Goal: Task Accomplishment & Management: Manage account settings

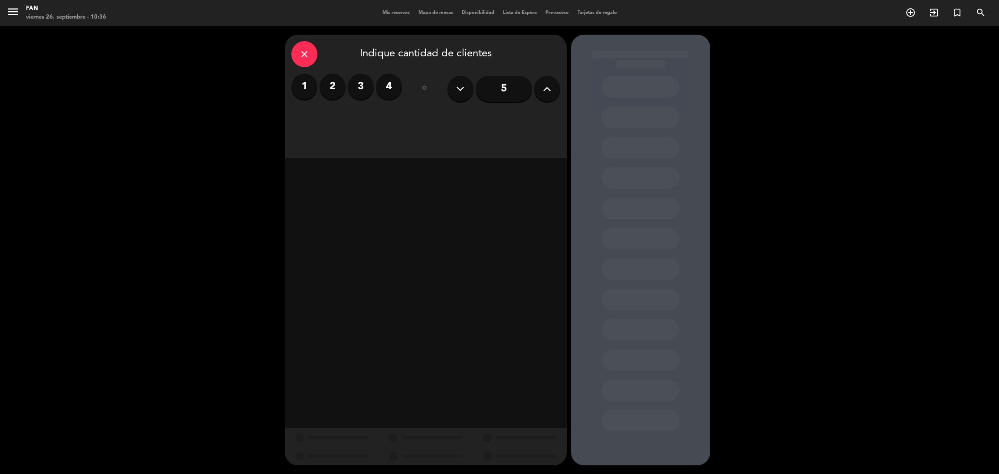
click at [384, 10] on span "Mis reservas" at bounding box center [396, 12] width 36 height 5
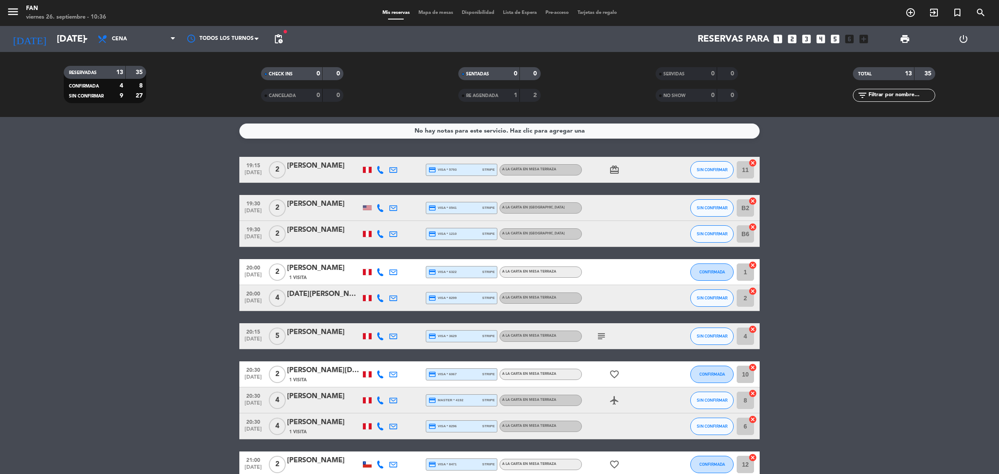
click at [428, 14] on span "Mapa de mesas" at bounding box center [435, 12] width 43 height 5
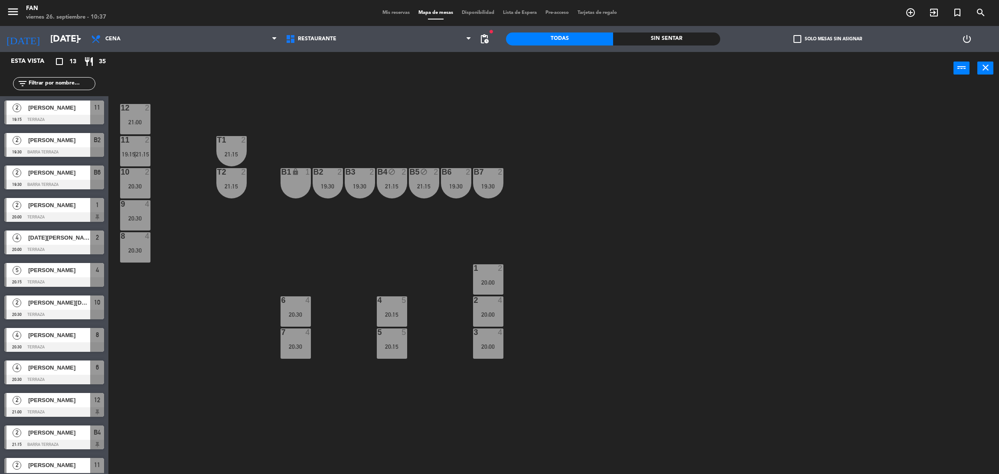
click at [353, 139] on div "12 2 21:00 11 2 19:15 | 21:15 T1 2 21:15 10 2 20:30 T2 2 21:15 B1 lock 1 B2 2 1…" at bounding box center [558, 283] width 881 height 390
click at [326, 189] on div "19:30" at bounding box center [328, 186] width 30 height 6
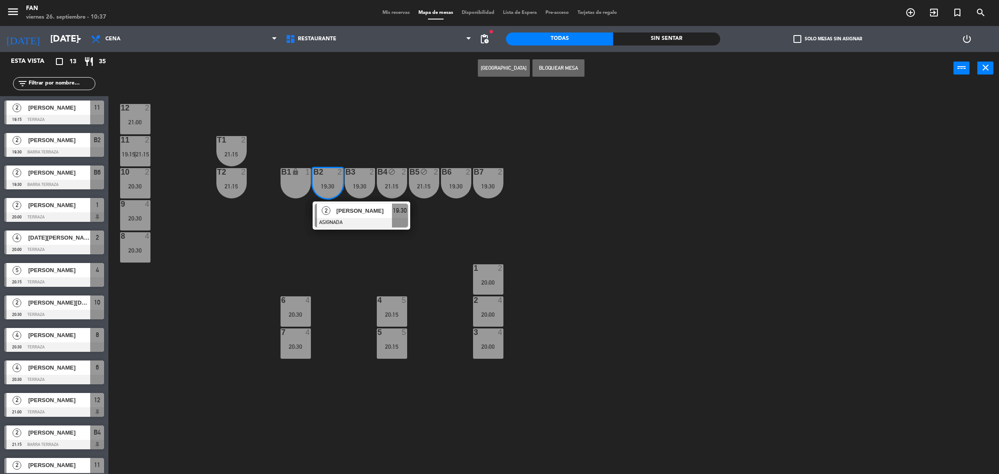
click at [340, 187] on div "19:30" at bounding box center [328, 186] width 30 height 6
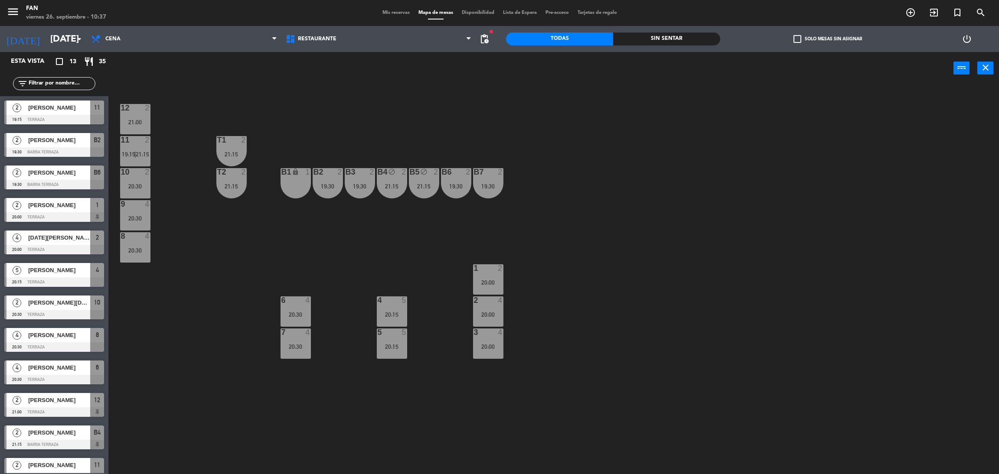
click at [340, 187] on div "19:30" at bounding box center [328, 186] width 30 height 6
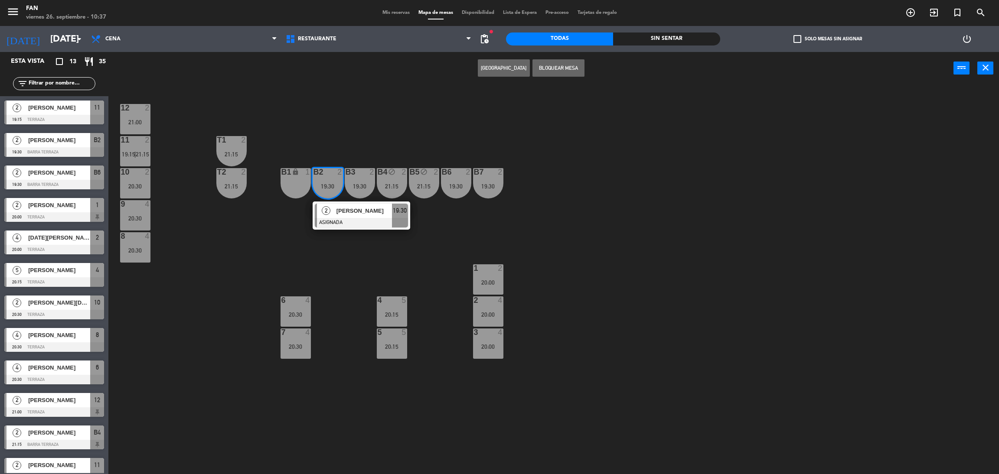
click at [360, 184] on div "19:30" at bounding box center [360, 186] width 30 height 6
click at [563, 74] on button "Bloquear Mesa" at bounding box center [559, 67] width 52 height 17
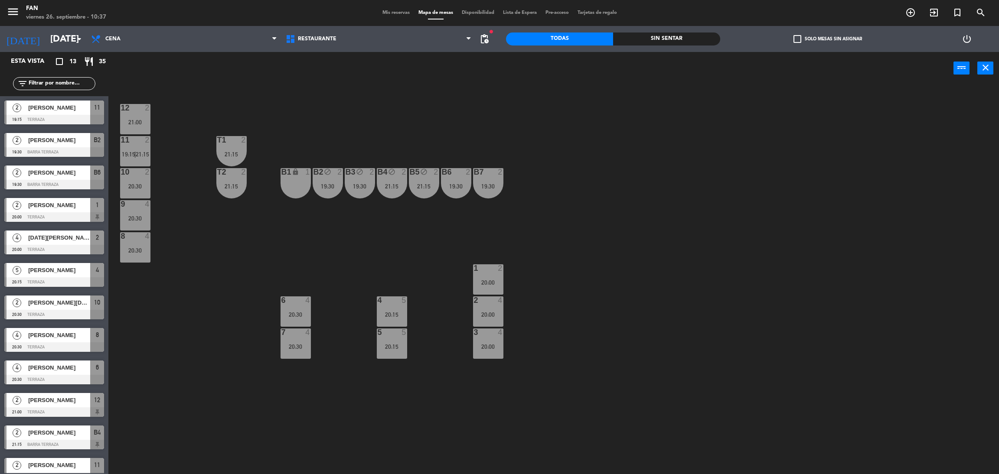
click at [439, 104] on div "12 2 21:00 11 2 19:15 | 21:15 T1 2 21:15 10 2 20:30 T2 2 21:15 B1 lock 1 B2 blo…" at bounding box center [558, 283] width 881 height 390
click at [374, 89] on div "12 2 21:00 11 2 19:15 | 21:15 T1 2 21:15 10 2 20:30 T2 2 21:15 B1 lock 1 B2 blo…" at bounding box center [558, 283] width 881 height 390
click at [134, 42] on span "Cena" at bounding box center [184, 38] width 195 height 19
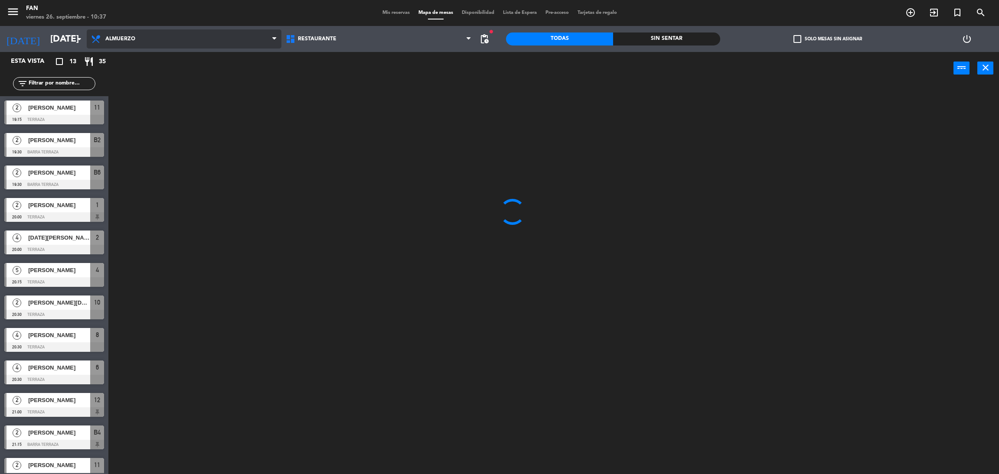
click at [121, 56] on ng-component "menu Fan [DATE] 26. septiembre - 10:37 Mis reservas Mapa de mesas Disponibilida…" at bounding box center [499, 239] width 999 height 478
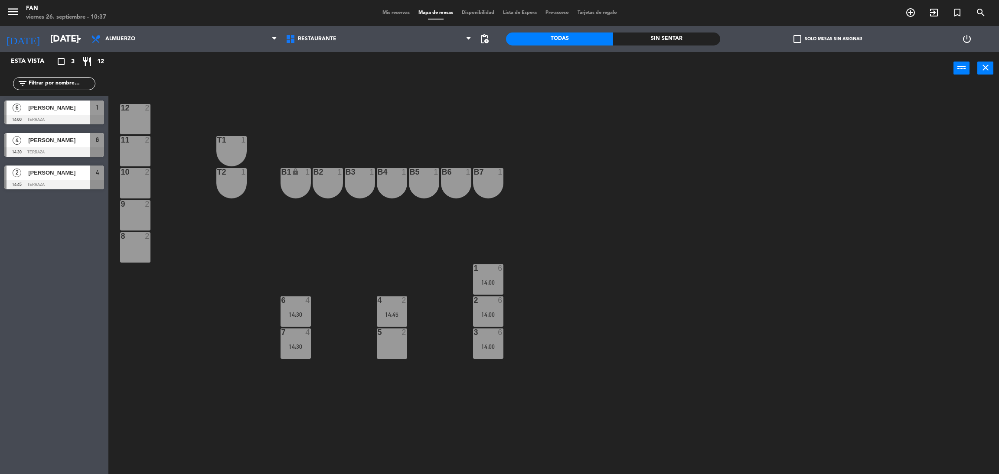
click at [386, 14] on span "Mis reservas" at bounding box center [396, 12] width 36 height 5
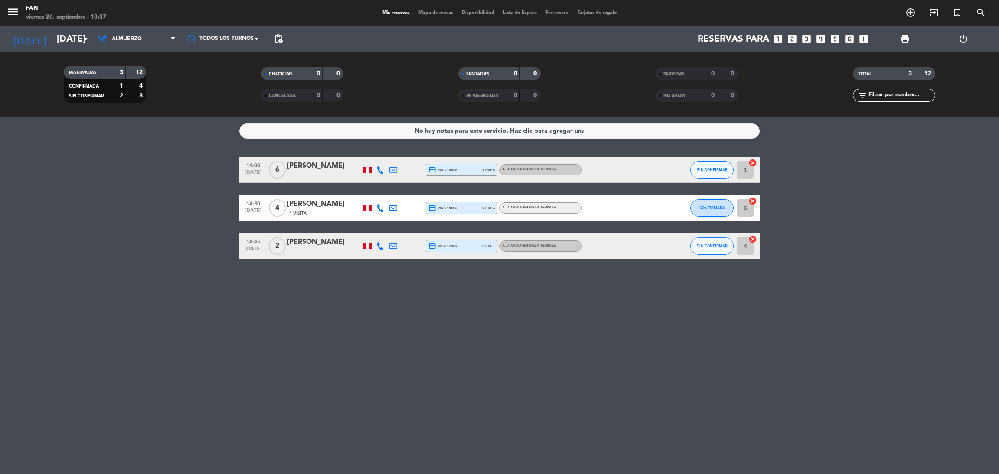
click at [352, 302] on div "No hay notas para este servicio. Haz clic para agregar una 14:00 [DATE] 6 [PERS…" at bounding box center [499, 295] width 999 height 357
click at [752, 362] on div "No hay notas para este servicio. Haz clic para agregar una 14:00 [DATE] 6 [PERS…" at bounding box center [499, 295] width 999 height 357
click at [446, 18] on div "menu Fan viernes 26. septiembre - 10:38 Mis reservas Mapa de mesas Disponibilid…" at bounding box center [499, 13] width 999 height 26
click at [439, 14] on span "Mapa de mesas" at bounding box center [435, 12] width 43 height 5
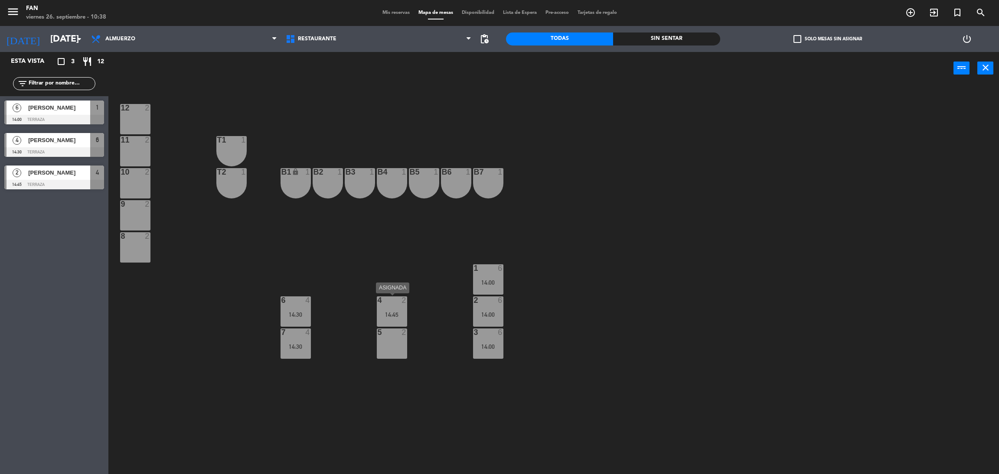
click at [392, 316] on div "14:45" at bounding box center [392, 315] width 30 height 6
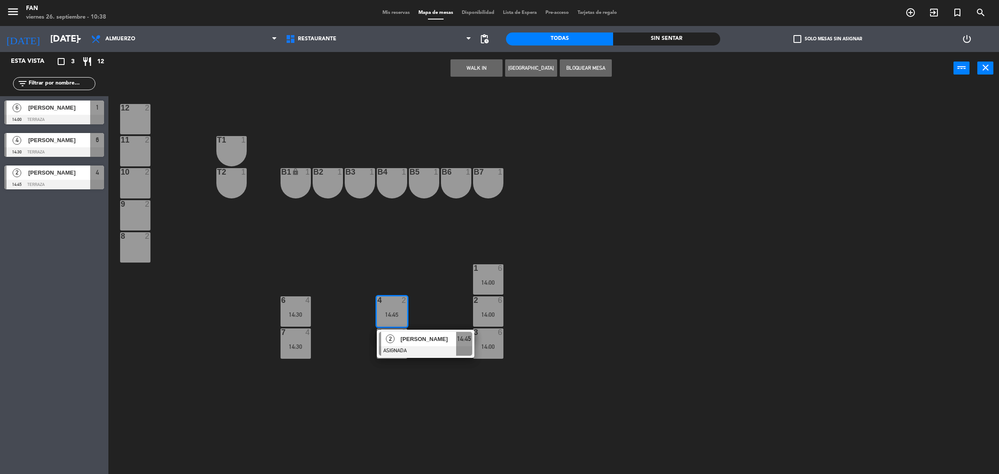
click at [132, 236] on div at bounding box center [135, 236] width 14 height 8
click at [456, 66] on button "Mover" at bounding box center [449, 67] width 52 height 17
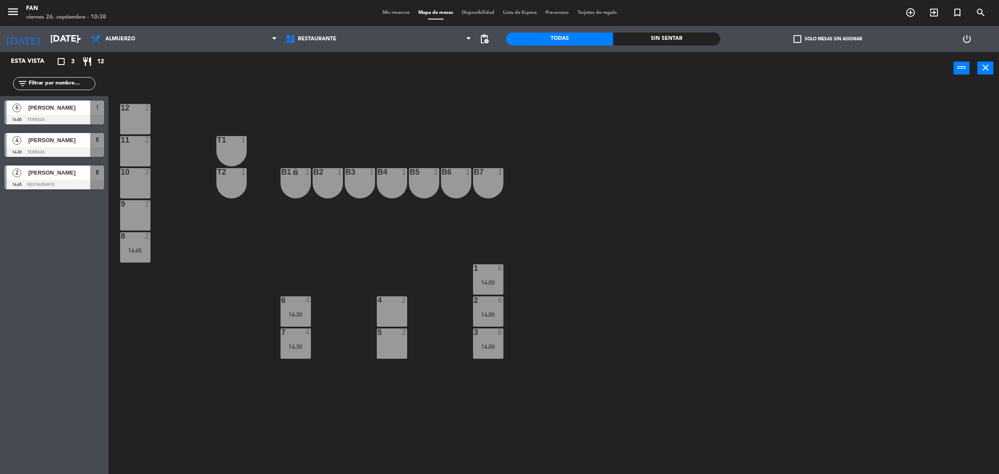
click at [484, 271] on div at bounding box center [488, 269] width 14 height 8
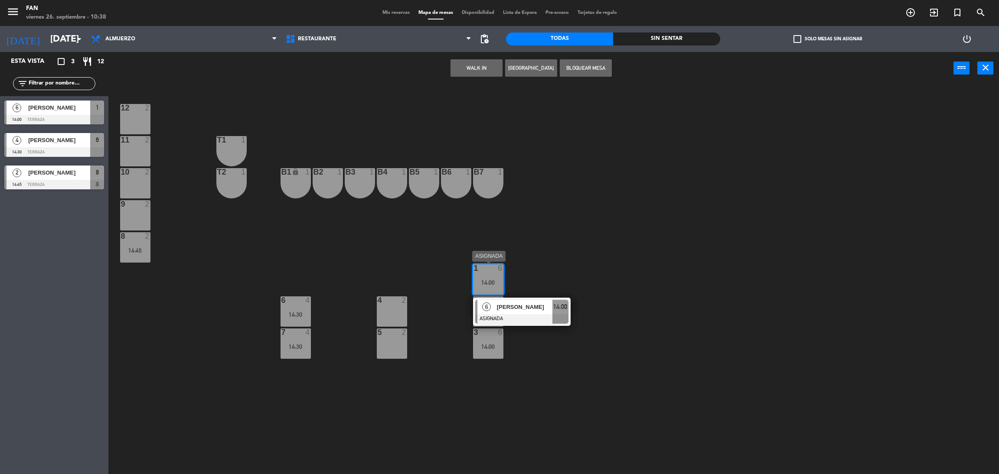
click at [501, 321] on div at bounding box center [521, 319] width 93 height 10
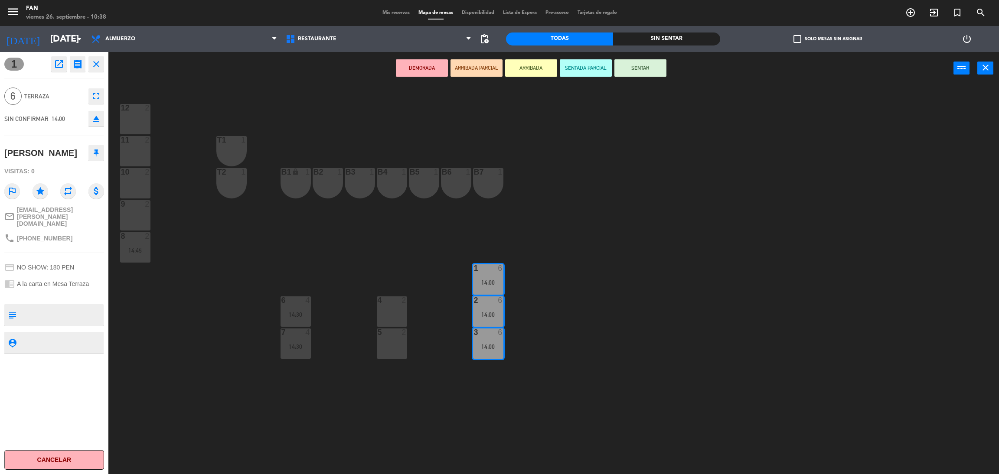
click at [383, 317] on div "4 2" at bounding box center [392, 312] width 30 height 30
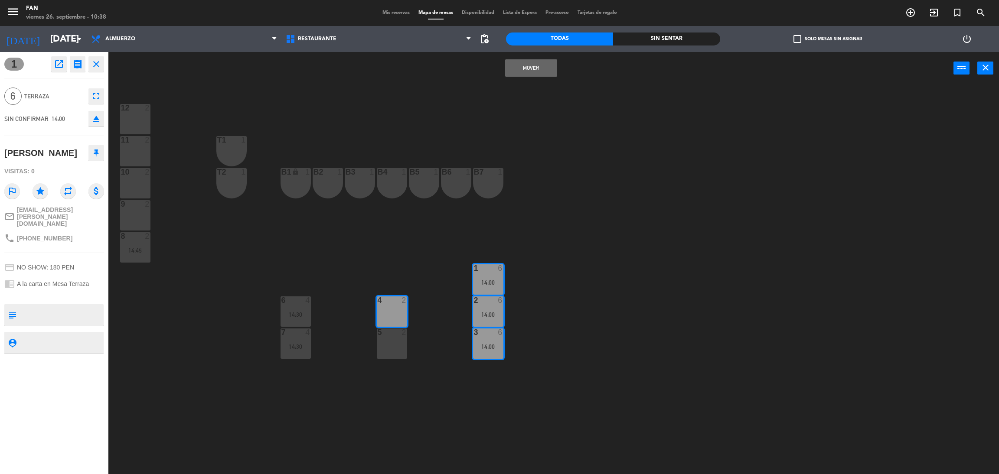
click at [387, 339] on div "5 2" at bounding box center [392, 344] width 30 height 30
click at [545, 60] on button "Mover y Unir" at bounding box center [531, 67] width 52 height 17
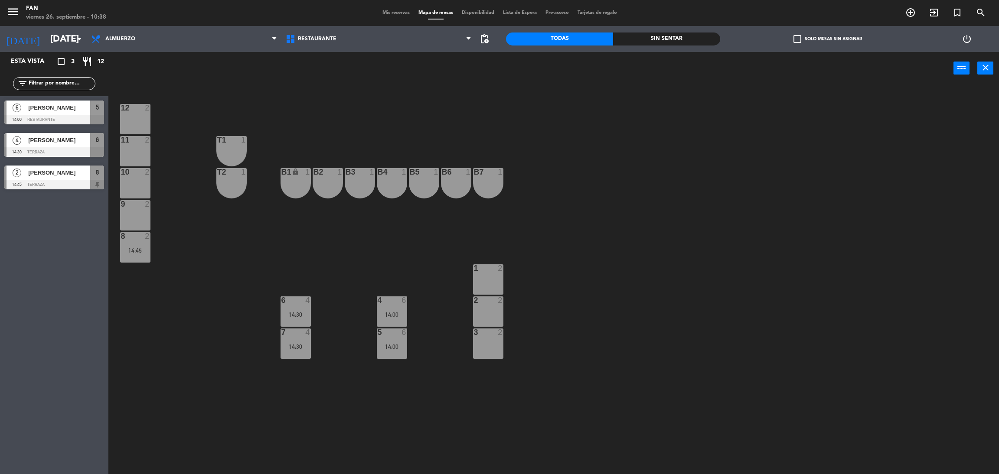
click at [387, 13] on span "Mis reservas" at bounding box center [396, 12] width 36 height 5
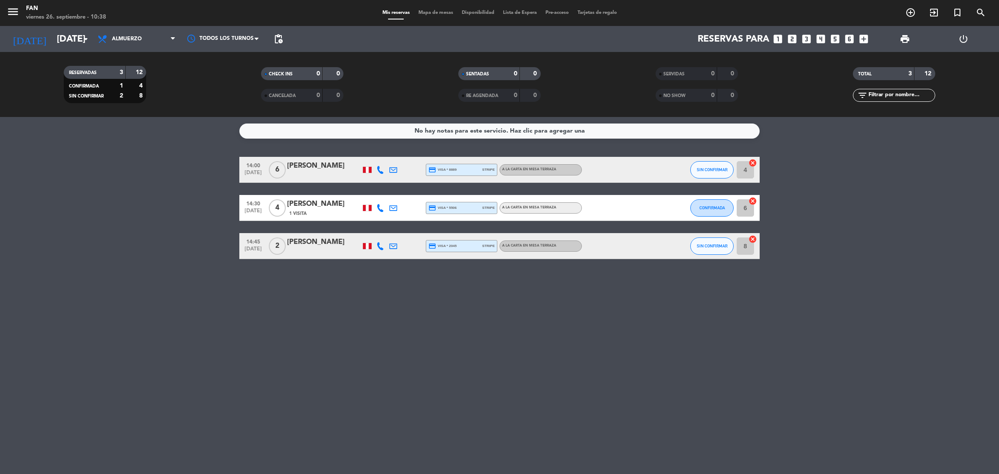
click at [383, 243] on icon at bounding box center [380, 246] width 8 height 8
click at [400, 234] on span at bounding box center [403, 231] width 7 height 7
click at [142, 224] on bookings-row "14:00 [DATE] 6 [PERSON_NAME] credit_card visa * 8889 stripe A la carta en Mesa …" at bounding box center [499, 208] width 999 height 102
click at [891, 356] on div "No hay notas para este servicio. Haz clic para agregar una 14:00 [DATE] 6 [PERS…" at bounding box center [499, 295] width 999 height 357
click at [76, 45] on input "[DATE]" at bounding box center [111, 39] width 119 height 20
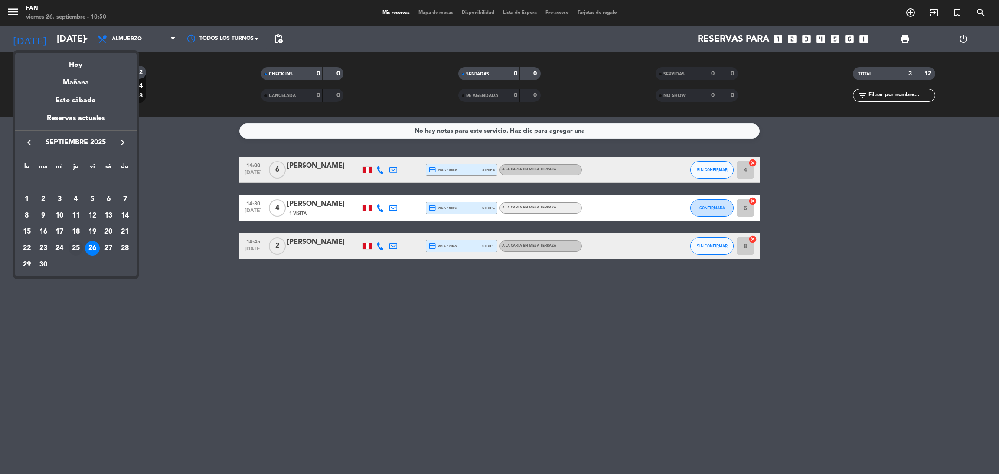
click at [79, 251] on div "25" at bounding box center [76, 248] width 15 height 15
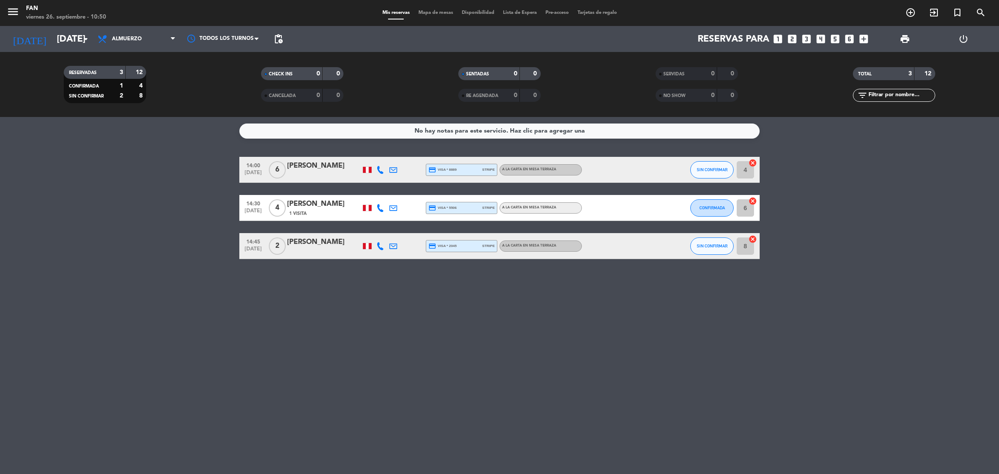
type input "[DEMOGRAPHIC_DATA][DATE]"
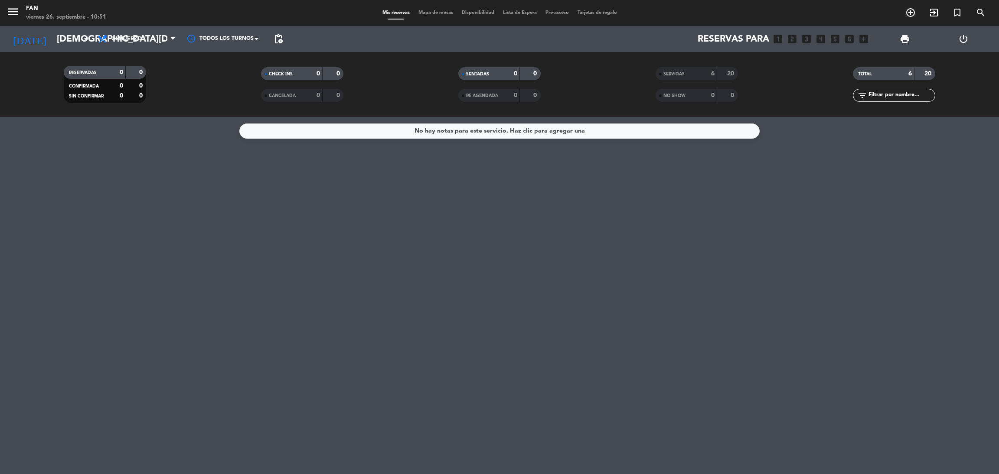
click at [871, 78] on div "TOTAL" at bounding box center [875, 74] width 40 height 10
click at [688, 78] on div "SERVIDAS" at bounding box center [678, 74] width 40 height 10
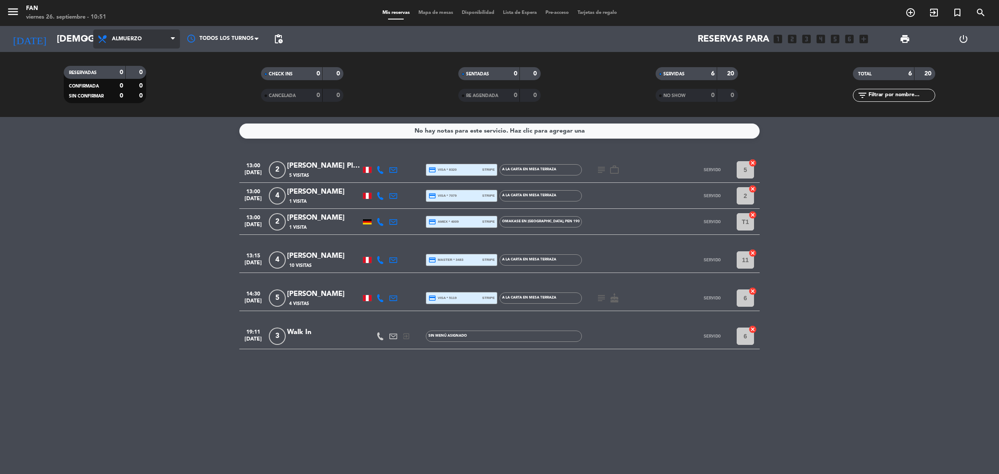
click at [140, 42] on span "Almuerzo" at bounding box center [127, 39] width 30 height 6
click at [129, 92] on div "menu Fan [DATE] 26. septiembre - 10:51 Mis reservas Mapa de mesas Disponibilida…" at bounding box center [499, 58] width 999 height 117
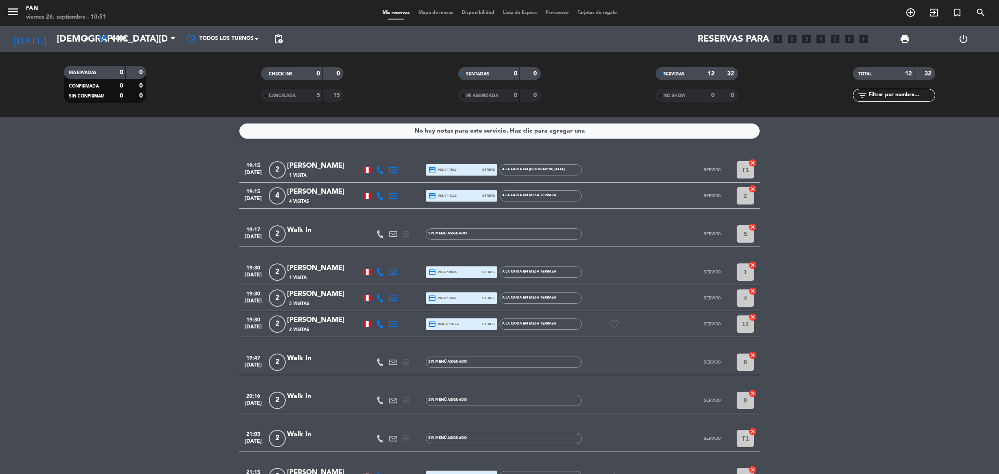
click at [849, 217] on bookings-row "19:15 [DATE] 2 [PERSON_NAME] 1 Visita credit_card visa * 7817 stripe A la carta…" at bounding box center [499, 349] width 999 height 385
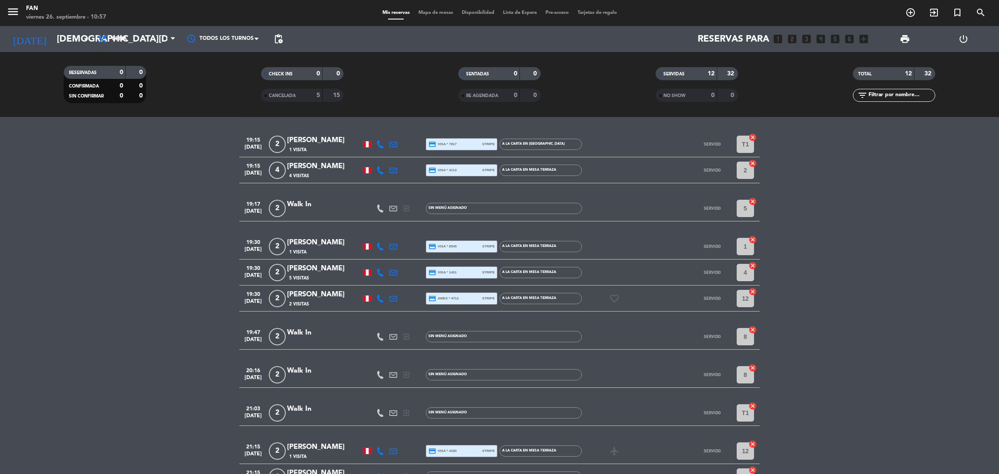
click at [442, 7] on div "menu Fan viernes 26. septiembre - 10:57 Mis reservas Mapa de mesas Disponibilid…" at bounding box center [499, 13] width 999 height 26
click at [438, 16] on div "Mis reservas Mapa de mesas Disponibilidad Lista de Espera Pre-acceso Tarjetas d…" at bounding box center [499, 13] width 243 height 8
drag, startPoint x: 438, startPoint y: 16, endPoint x: 439, endPoint y: 26, distance: 10.5
click at [439, 26] on div "Reservas para looks_one looks_two looks_3 looks_4 looks_5 looks_6 add_box" at bounding box center [580, 39] width 586 height 26
click at [438, 8] on div "menu Fan viernes 26. septiembre - 10:57 Mis reservas Mapa de mesas Disponibilid…" at bounding box center [499, 13] width 999 height 26
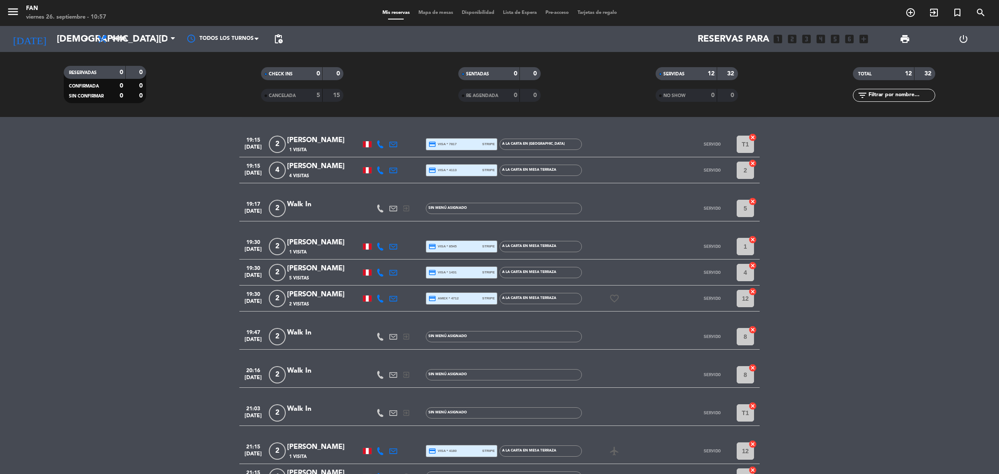
click at [439, 12] on span "Mapa de mesas" at bounding box center [435, 12] width 43 height 5
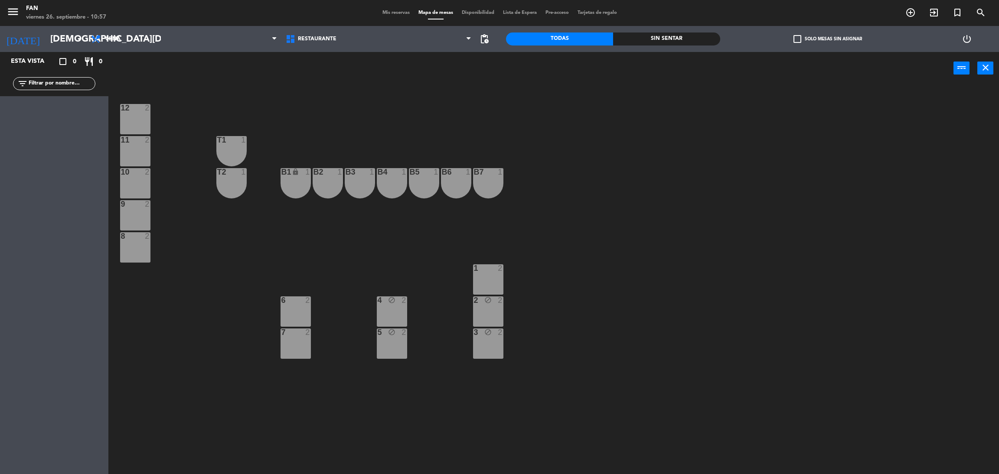
click at [391, 16] on div "Mis reservas Mapa de mesas Disponibilidad Lista de Espera Pre-acceso Tarjetas d…" at bounding box center [499, 13] width 243 height 8
click at [387, 13] on span "Mis reservas" at bounding box center [396, 12] width 36 height 5
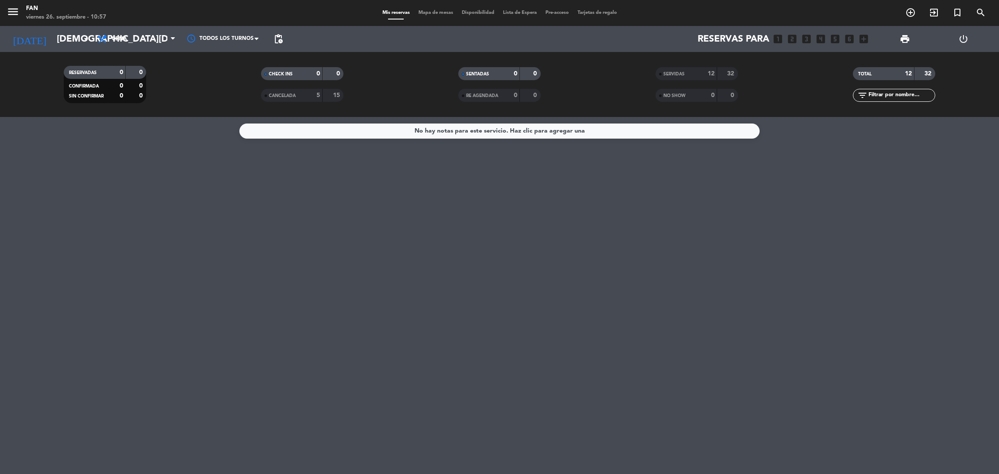
click at [442, 14] on span "Mapa de mesas" at bounding box center [435, 12] width 43 height 5
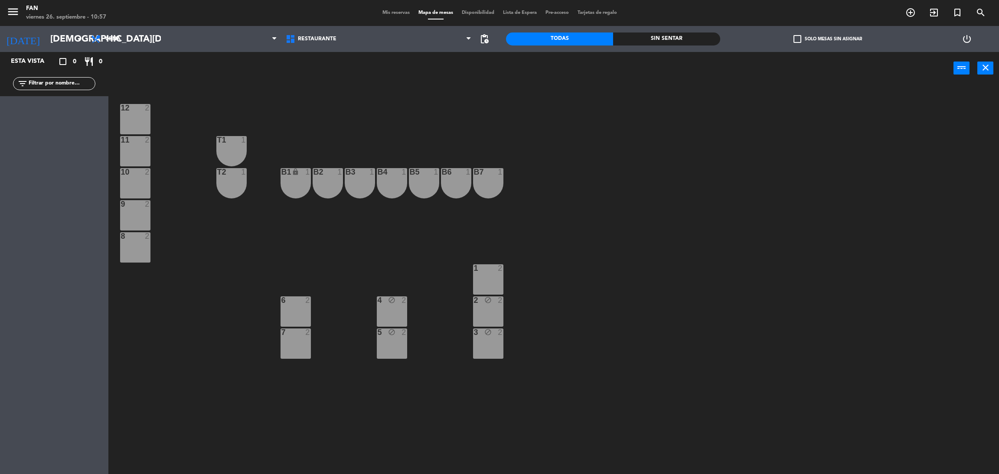
click at [399, 8] on div "menu Fan viernes 26. septiembre - 10:57 Mis reservas Mapa de mesas Disponibilid…" at bounding box center [499, 13] width 999 height 26
click at [400, 13] on span "Mis reservas" at bounding box center [396, 12] width 36 height 5
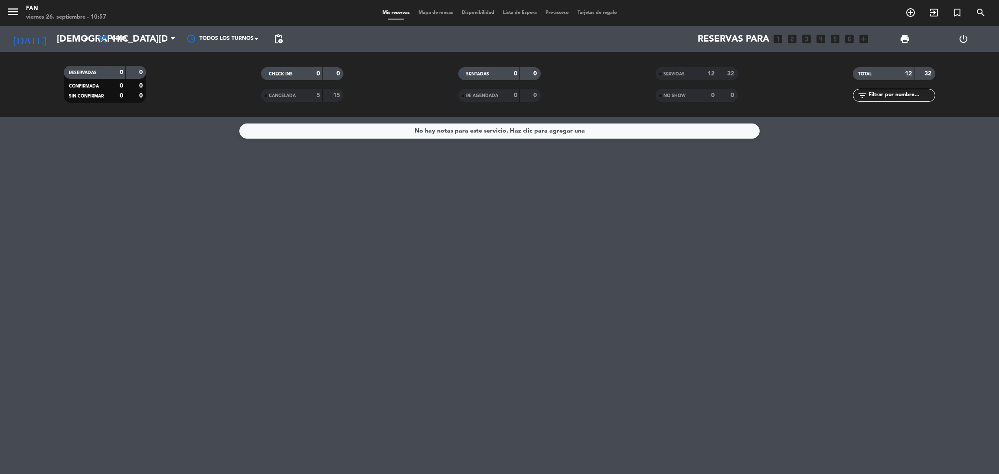
click at [677, 75] on span "SERVIDAS" at bounding box center [674, 74] width 21 height 4
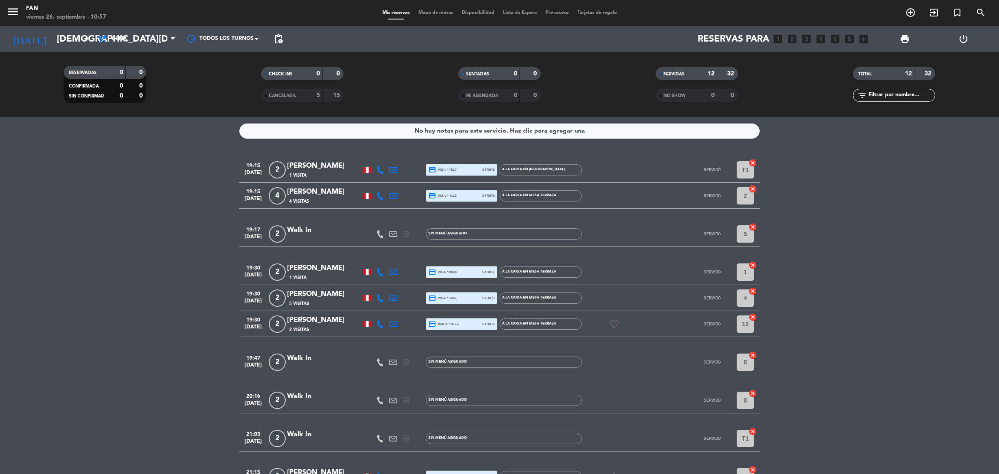
click at [839, 242] on bookings-row "19:15 [DATE] 2 [PERSON_NAME] 1 Visita credit_card visa * 7817 stripe A la carta…" at bounding box center [499, 349] width 999 height 385
click at [382, 298] on icon at bounding box center [380, 298] width 8 height 8
click at [77, 46] on input "[DEMOGRAPHIC_DATA][DATE]" at bounding box center [111, 39] width 119 height 20
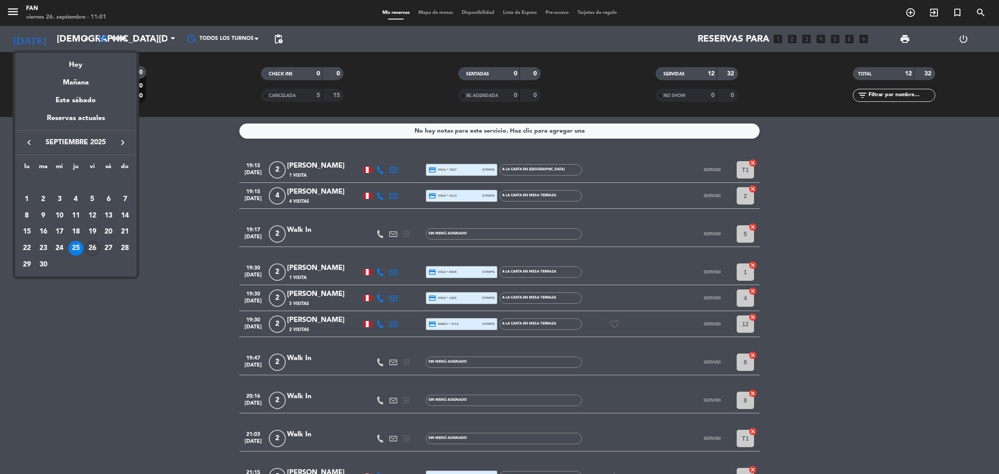
click at [86, 247] on div "26" at bounding box center [92, 248] width 15 height 15
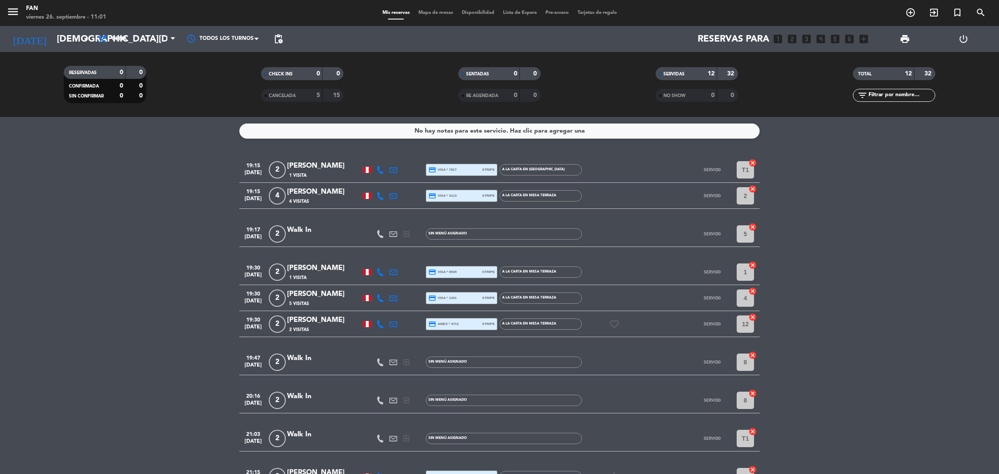
type input "[DATE]"
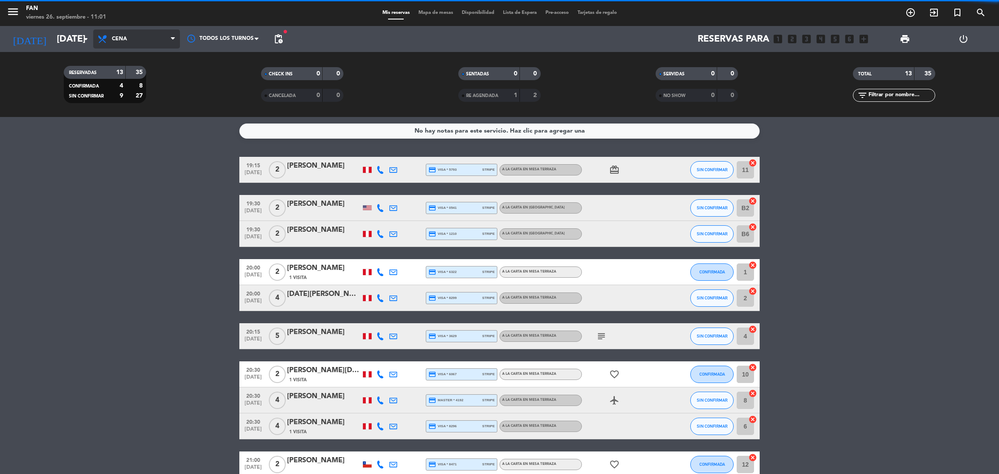
click at [147, 42] on span "Cena" at bounding box center [136, 38] width 87 height 19
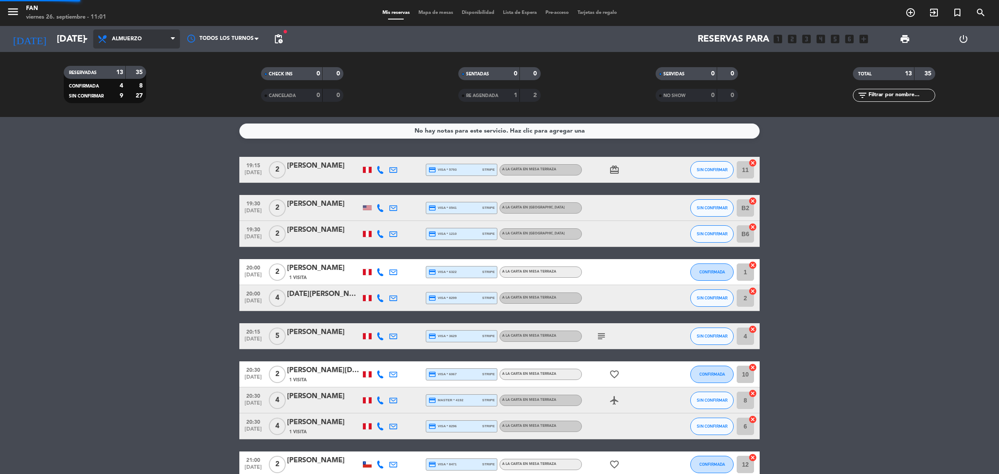
click at [118, 82] on div "menu Fan [DATE] 26. septiembre - 11:01 Mis reservas Mapa de mesas Disponibilida…" at bounding box center [499, 58] width 999 height 117
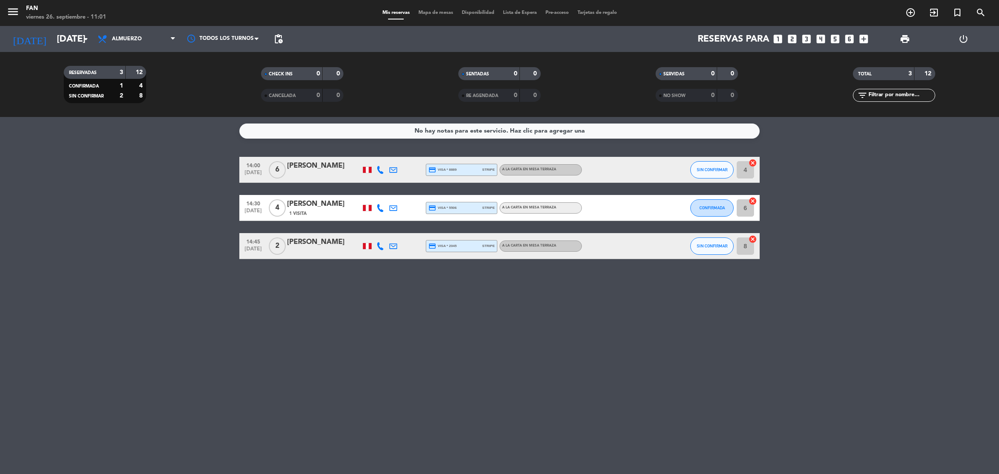
click at [121, 222] on bookings-row "14:00 [DATE] 6 [PERSON_NAME] credit_card visa * 8889 stripe A la carta en Mesa …" at bounding box center [499, 208] width 999 height 102
click at [454, 331] on div "No hay notas para este servicio. Haz clic para agregar una 14:00 [DATE] 6 [PERS…" at bounding box center [499, 295] width 999 height 357
click at [140, 33] on span "Almuerzo" at bounding box center [136, 38] width 87 height 19
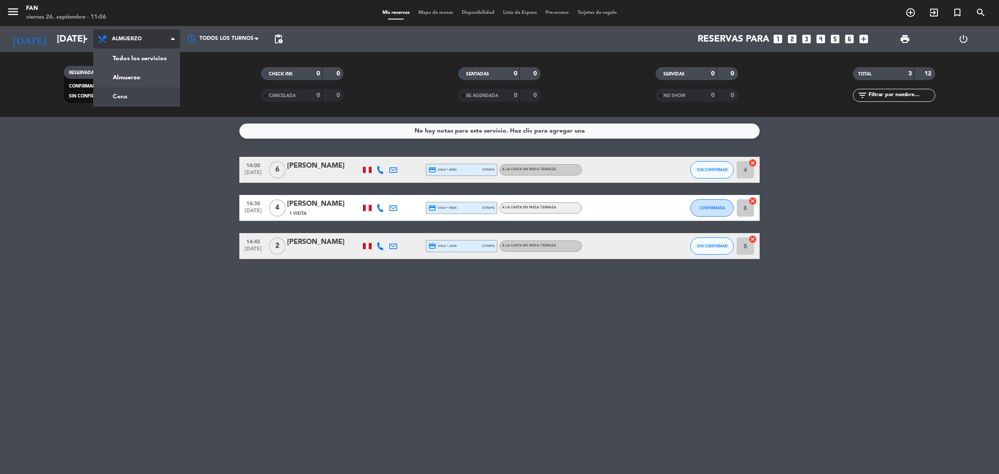
click at [139, 103] on div "menu Fan [DATE] 26. septiembre - 11:06 Mis reservas Mapa de mesas Disponibilida…" at bounding box center [499, 58] width 999 height 117
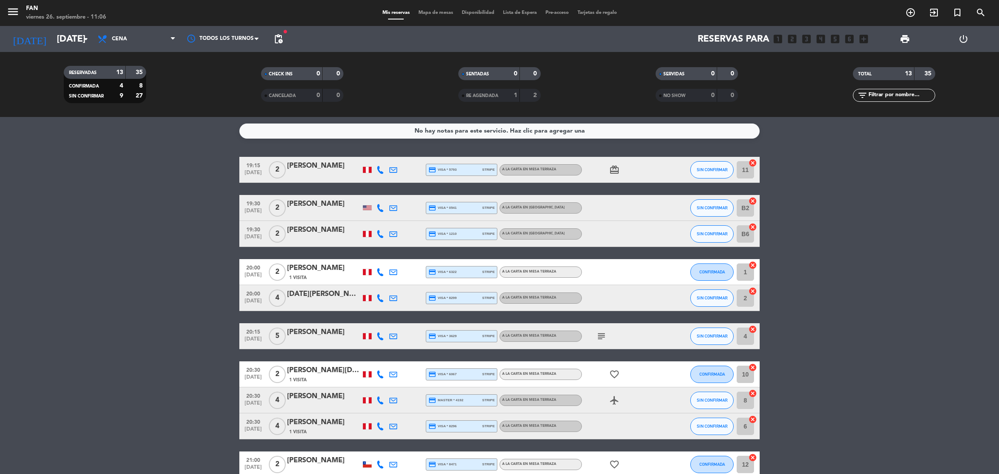
click at [448, 15] on span "Mapa de mesas" at bounding box center [435, 12] width 43 height 5
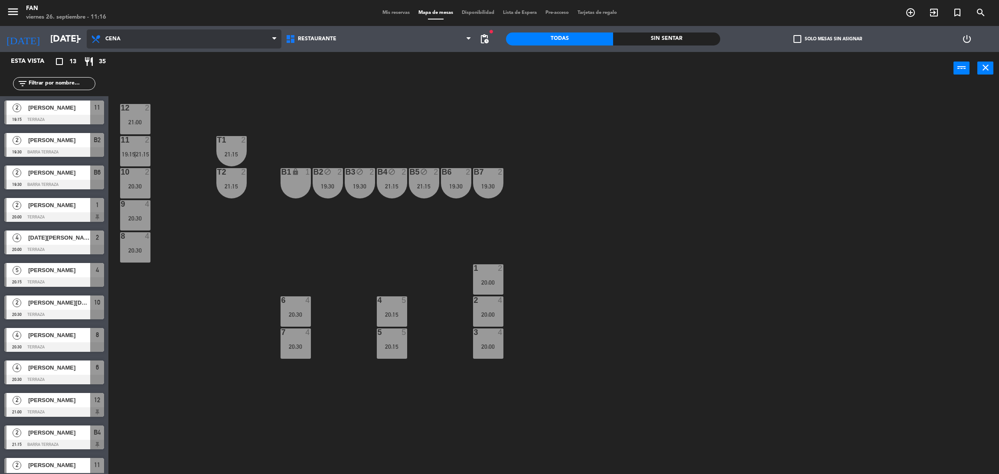
click at [139, 33] on span "Cena" at bounding box center [184, 38] width 195 height 19
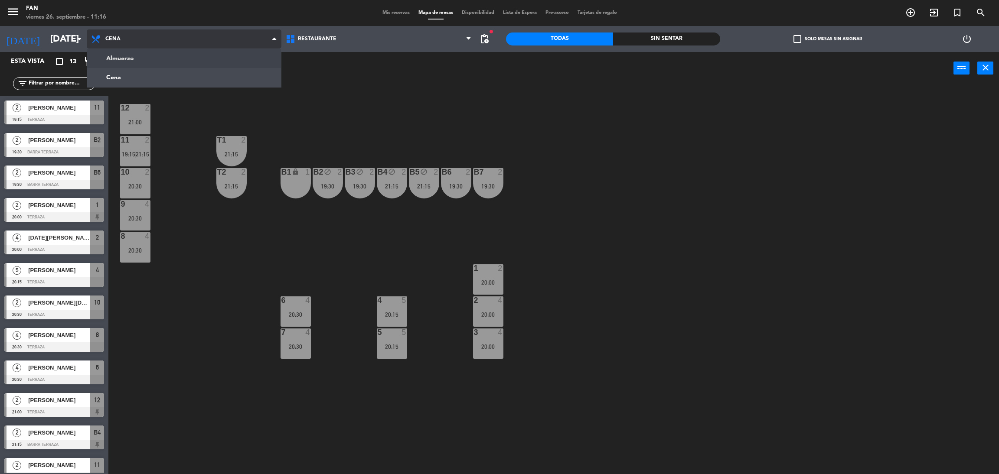
click at [113, 62] on ng-component "menu Fan [DATE] 26. septiembre - 11:16 Mis reservas Mapa de mesas Disponibilida…" at bounding box center [499, 239] width 999 height 478
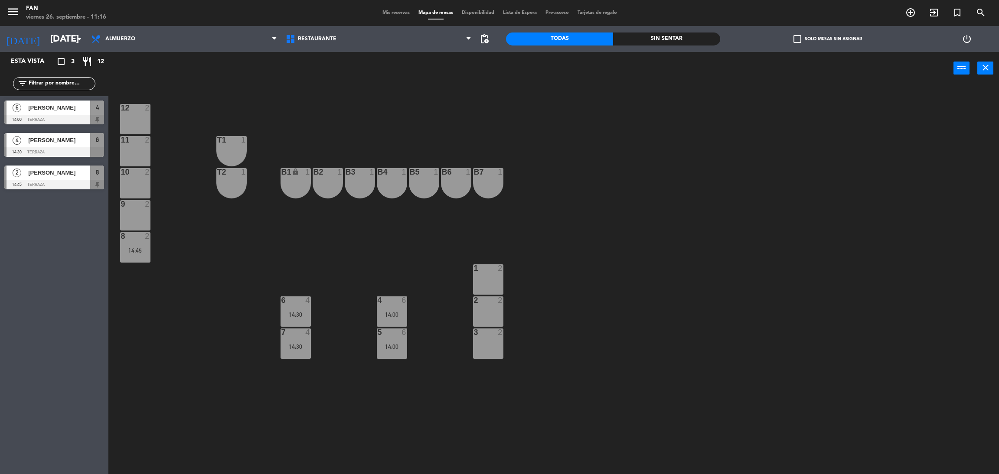
click at [51, 109] on span "[PERSON_NAME]" at bounding box center [59, 107] width 62 height 9
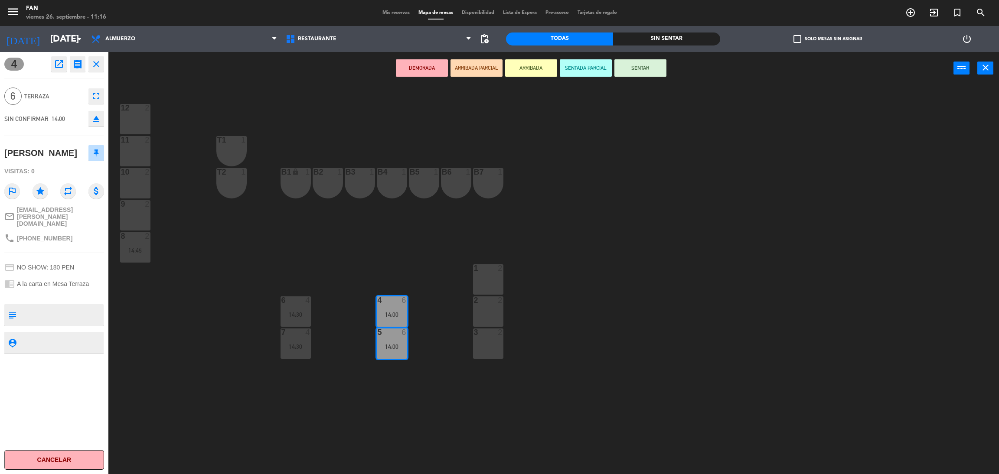
click at [59, 58] on button "open_in_new" at bounding box center [59, 64] width 16 height 16
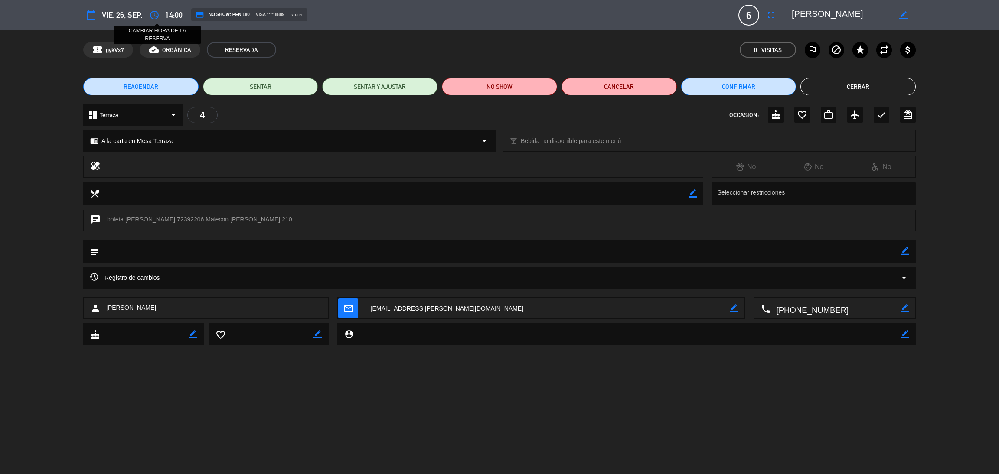
click at [147, 16] on button "access_time" at bounding box center [155, 15] width 16 height 16
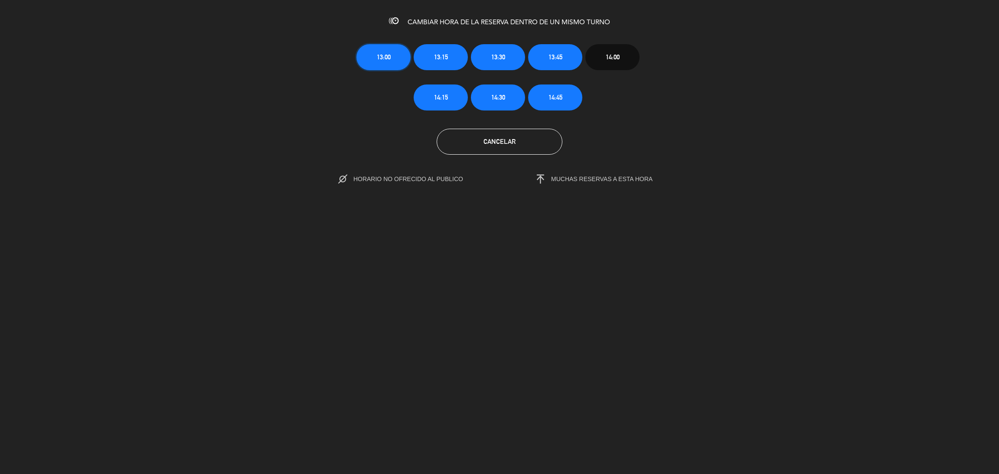
click at [394, 65] on button "13:00" at bounding box center [384, 57] width 54 height 26
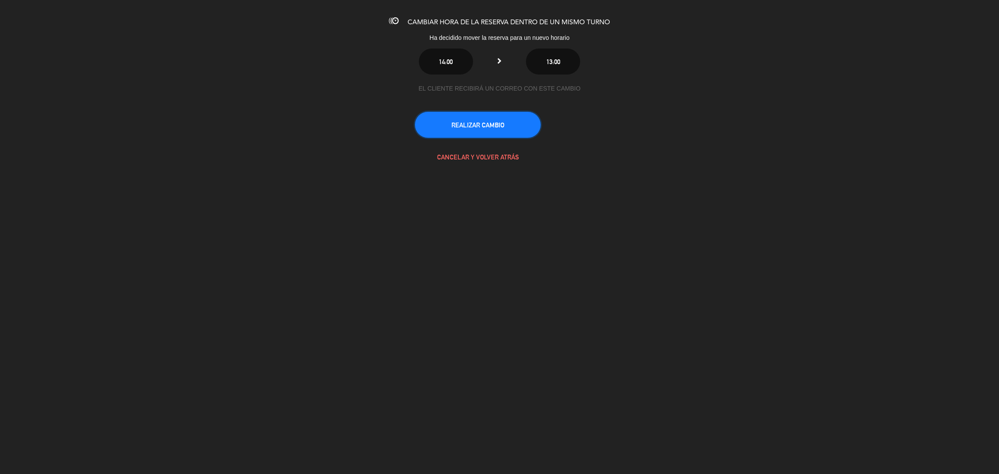
click at [447, 118] on button "REALIZAR CAMBIO" at bounding box center [478, 125] width 126 height 26
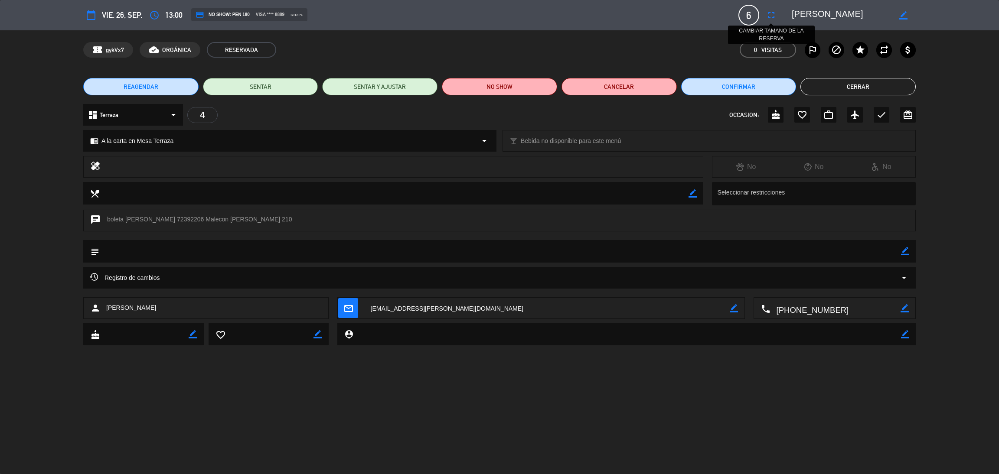
click at [767, 14] on icon "fullscreen" at bounding box center [771, 15] width 10 height 10
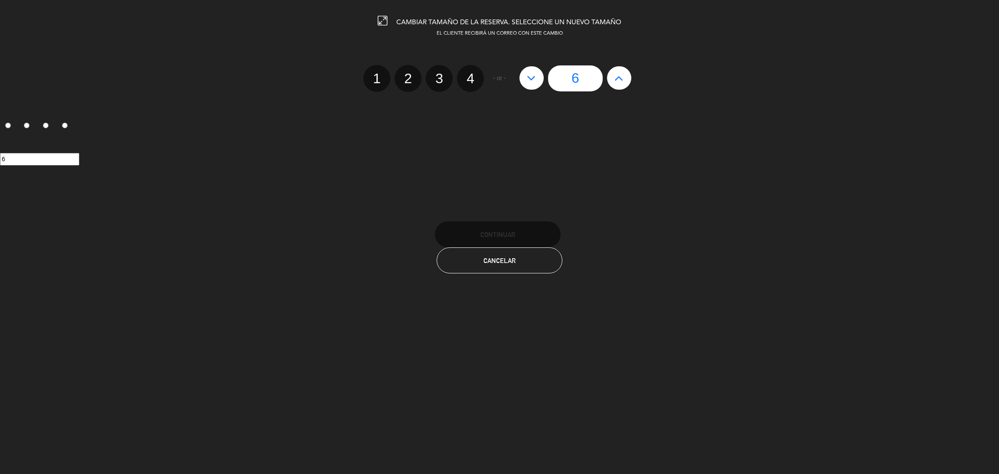
click at [483, 84] on div "1 2 3 4" at bounding box center [423, 78] width 121 height 27
click at [473, 80] on label "4" at bounding box center [470, 78] width 27 height 27
click at [472, 74] on input "4" at bounding box center [470, 71] width 6 height 6
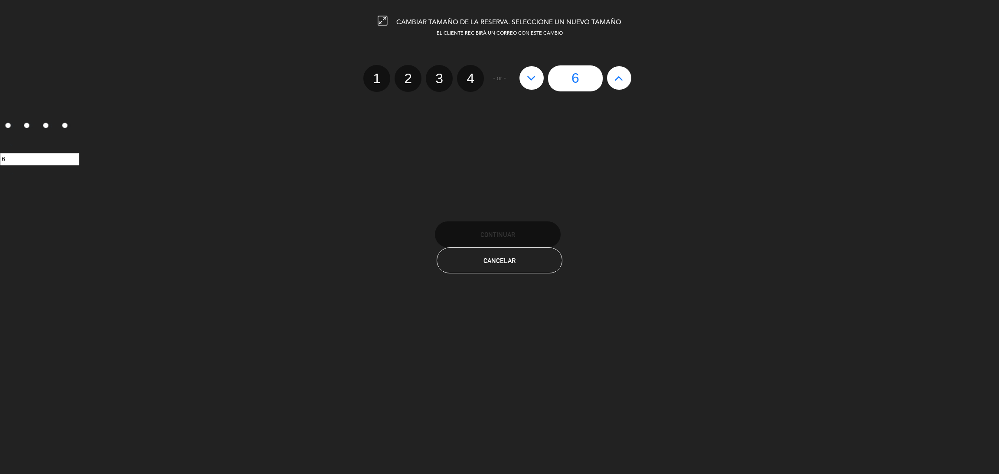
radio input "true"
radio input "false"
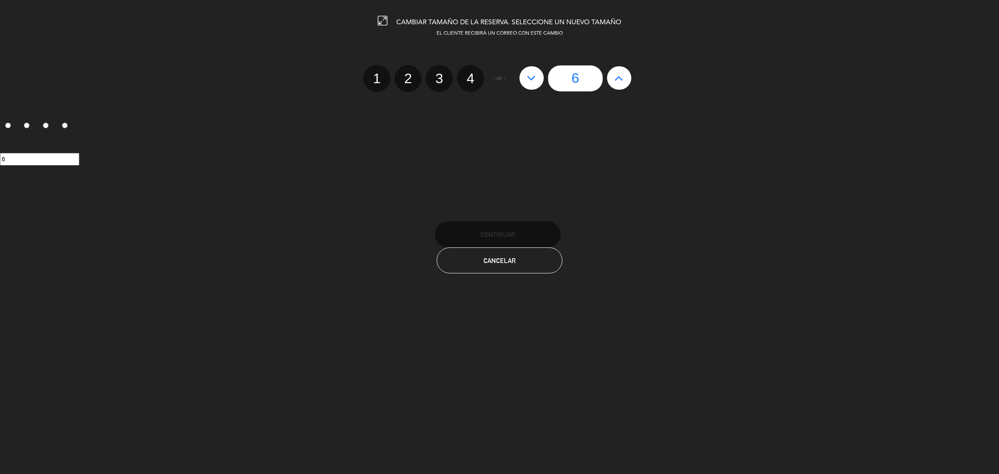
radio input "false"
radio input "true"
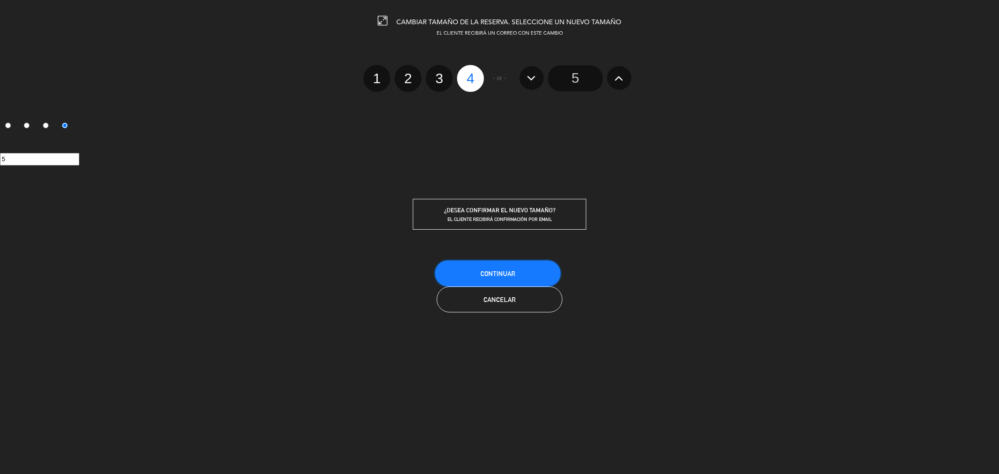
click at [466, 277] on button "Continuar" at bounding box center [498, 274] width 126 height 26
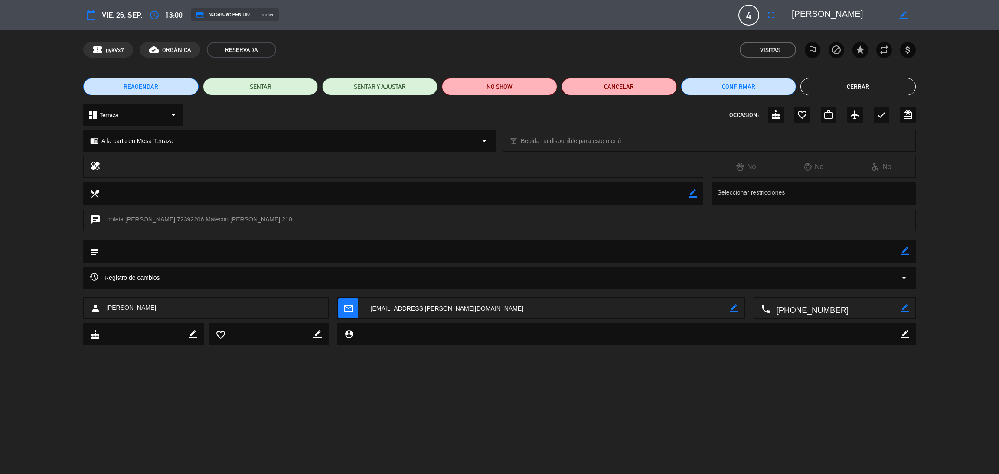
click at [816, 91] on button "Cerrar" at bounding box center [858, 86] width 115 height 17
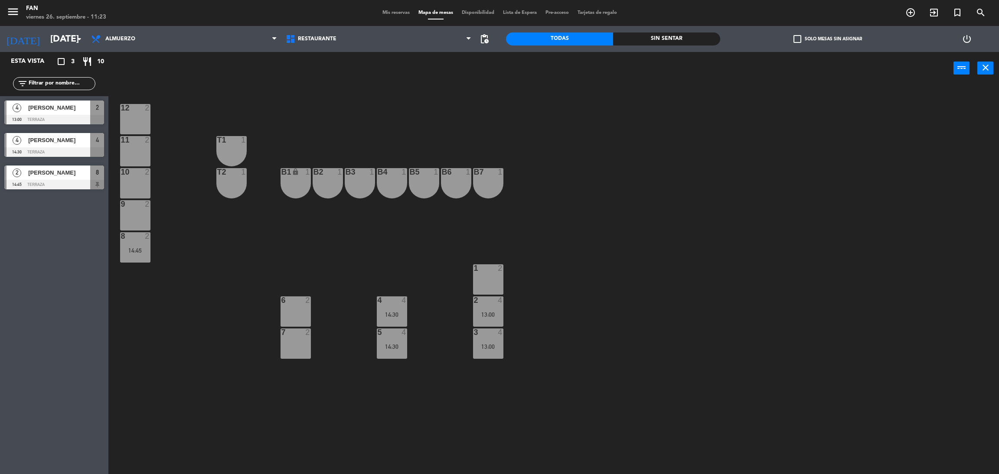
click at [386, 13] on span "Mis reservas" at bounding box center [396, 12] width 36 height 5
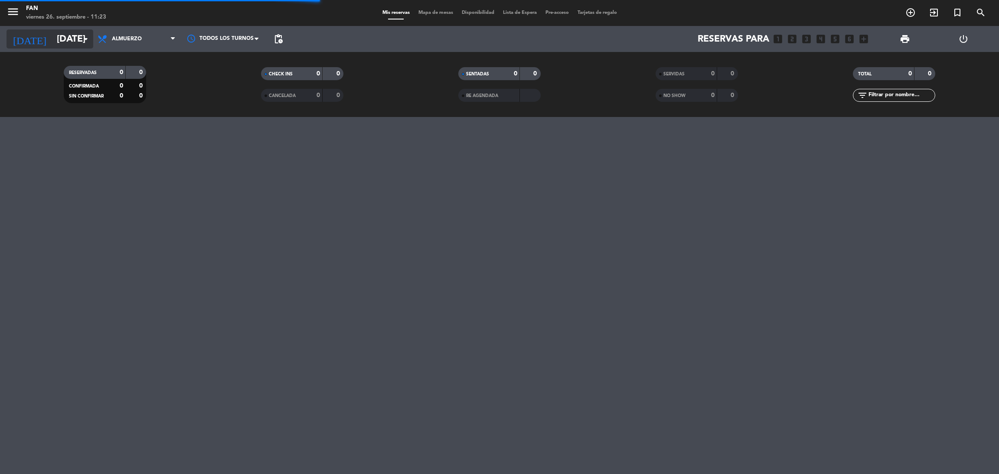
click at [58, 31] on input "[DATE]" at bounding box center [111, 39] width 119 height 20
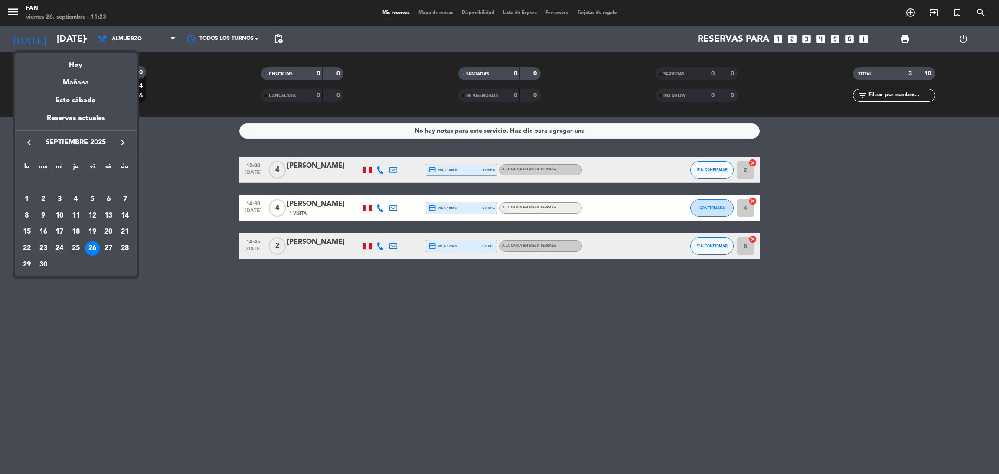
click at [77, 252] on div "25" at bounding box center [76, 248] width 15 height 15
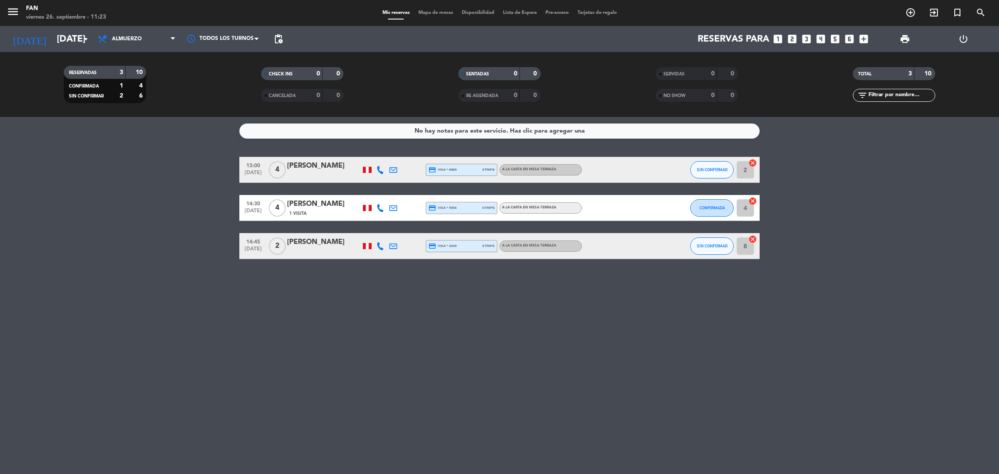
type input "[DEMOGRAPHIC_DATA][DATE]"
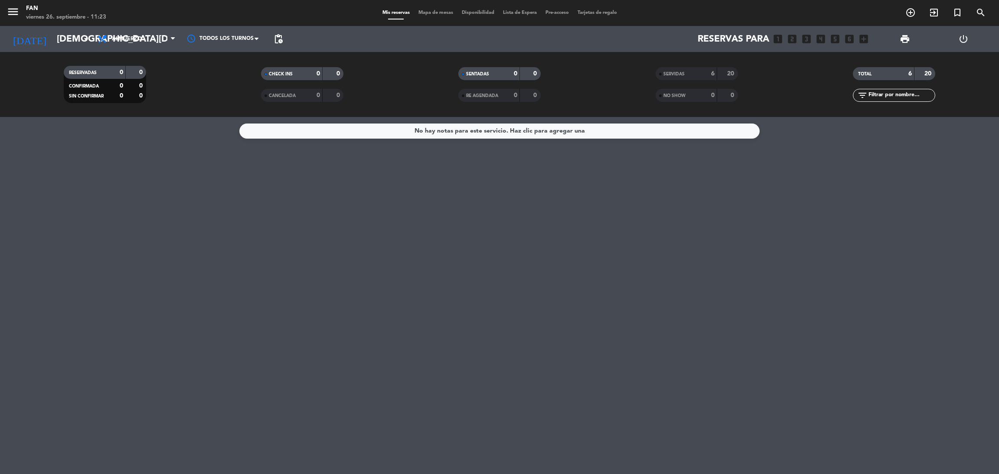
drag, startPoint x: 77, startPoint y: 252, endPoint x: 538, endPoint y: 119, distance: 479.8
click at [538, 119] on div "No hay notas para este servicio. Haz clic para agregar una" at bounding box center [499, 295] width 999 height 357
click at [707, 71] on div "6" at bounding box center [705, 74] width 17 height 10
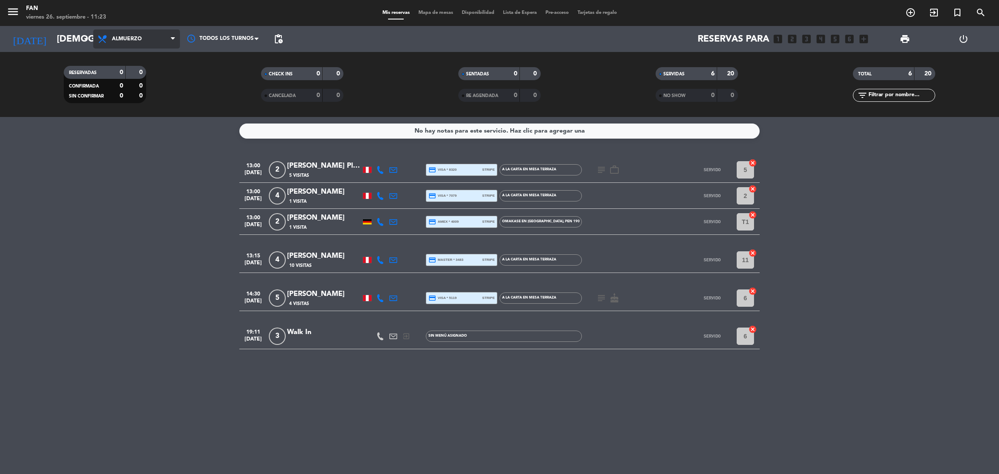
click at [144, 39] on span "Almuerzo" at bounding box center [136, 38] width 87 height 19
click at [132, 102] on div "menu Fan [DATE] 26. septiembre - 11:23 Mis reservas Mapa de mesas Disponibilida…" at bounding box center [499, 58] width 999 height 117
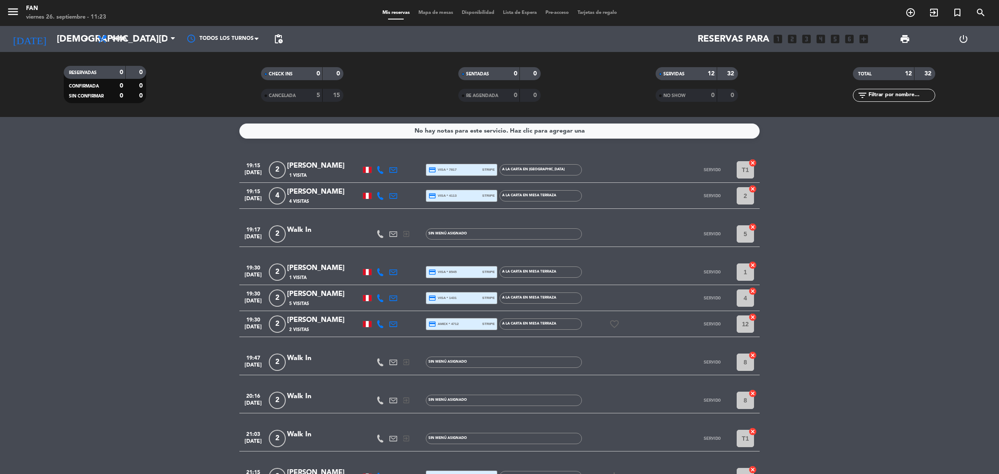
click at [902, 293] on bookings-row "19:15 [DATE] 2 [PERSON_NAME] 1 Visita credit_card visa * 7817 stripe A la carta…" at bounding box center [499, 349] width 999 height 385
click at [458, 12] on span "Disponibilidad" at bounding box center [478, 12] width 41 height 5
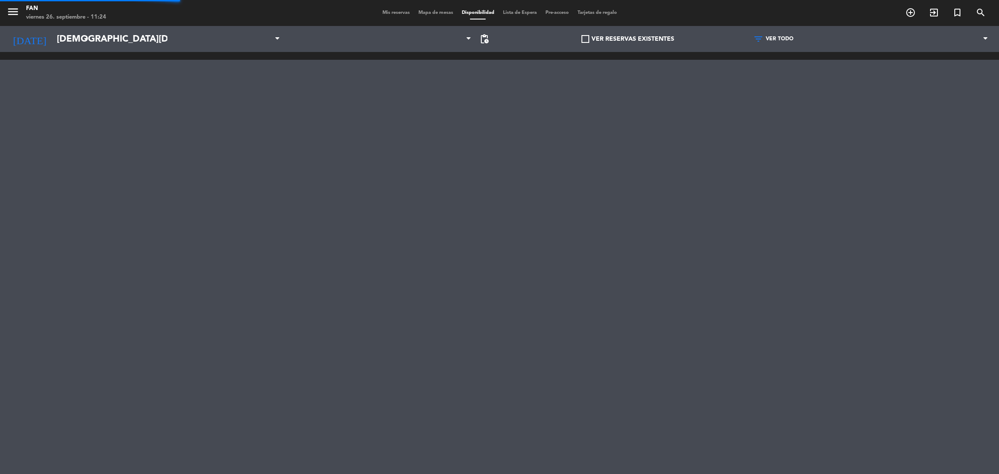
click at [438, 16] on div "Mis reservas Mapa de mesas Disponibilidad Lista de Espera Pre-acceso Tarjetas d…" at bounding box center [499, 13] width 243 height 8
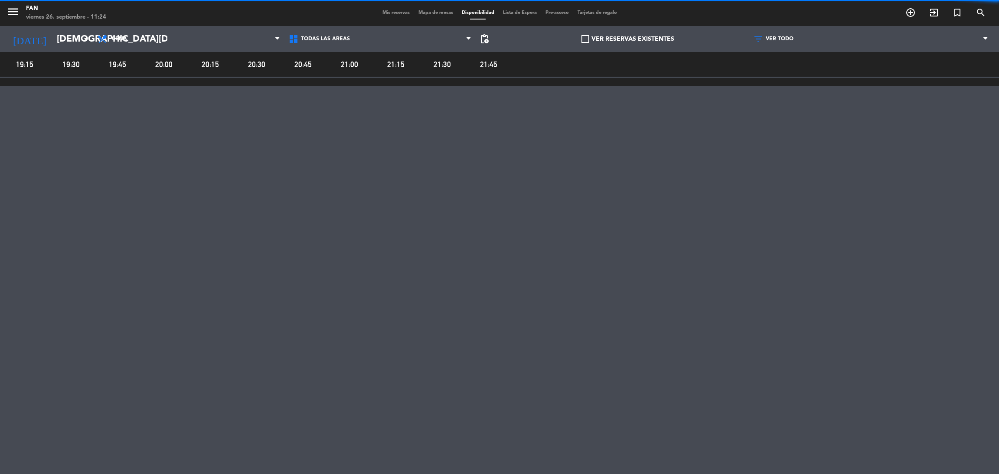
click at [436, 14] on span "Mapa de mesas" at bounding box center [435, 12] width 43 height 5
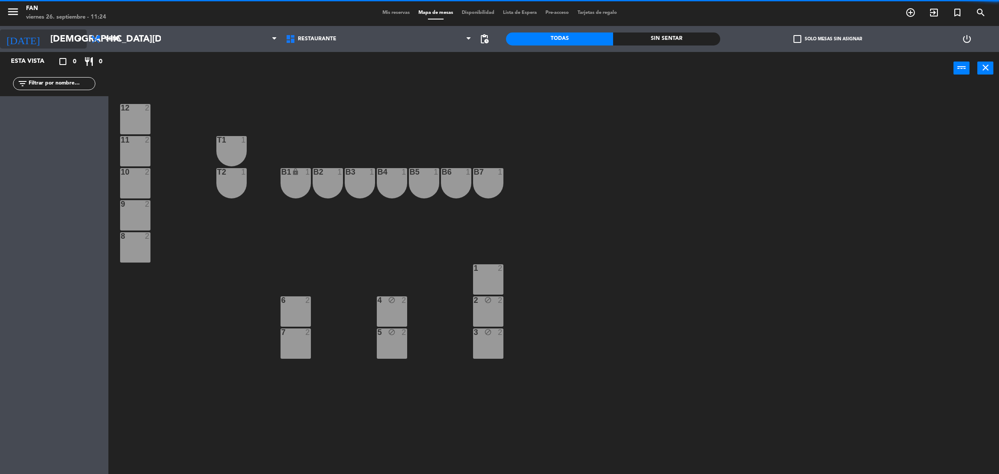
click at [46, 38] on input "[DEMOGRAPHIC_DATA][DATE]" at bounding box center [105, 39] width 119 height 20
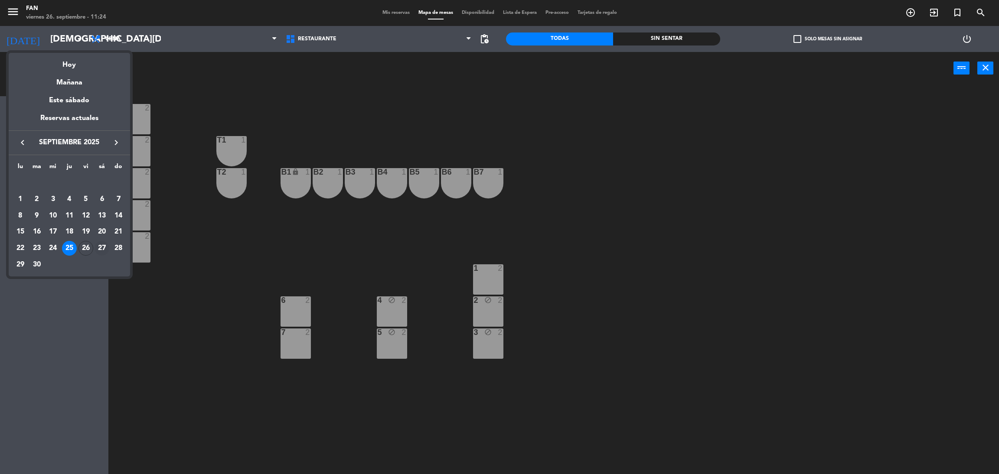
click at [101, 242] on div "27" at bounding box center [102, 248] width 15 height 15
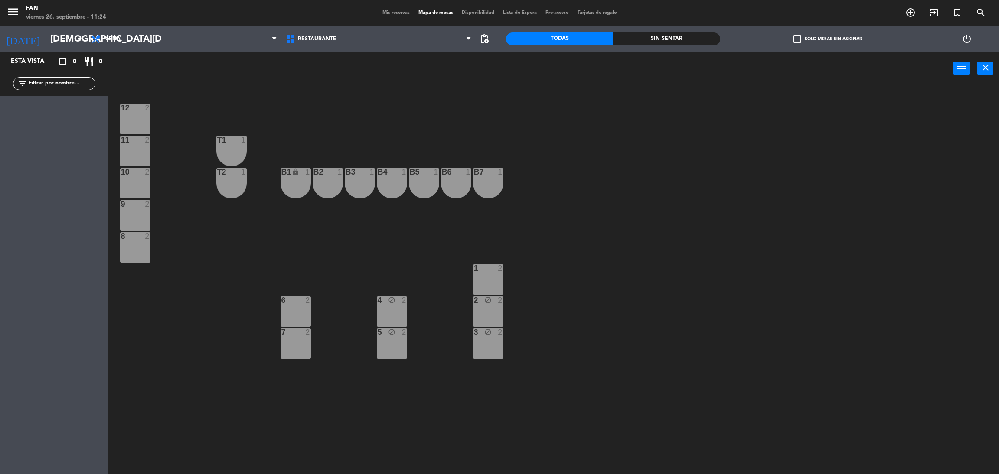
type input "[DATE]"
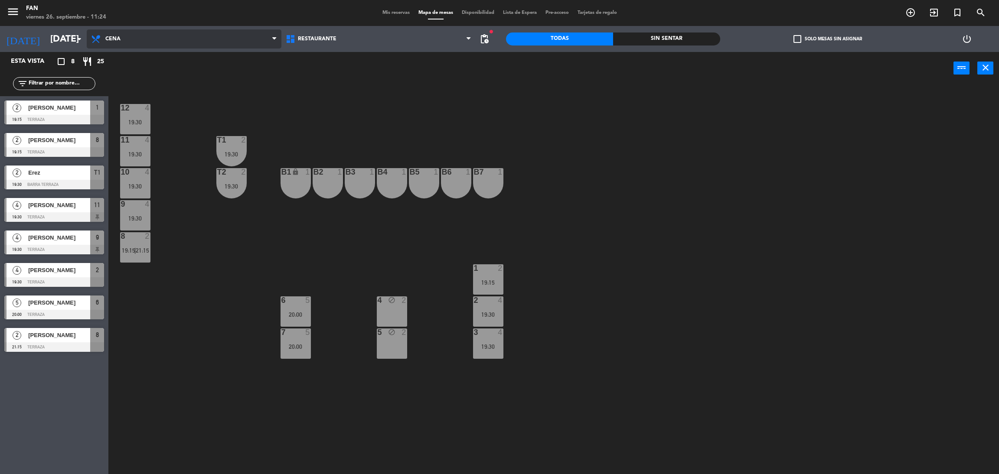
click at [203, 31] on span "Cena" at bounding box center [184, 38] width 195 height 19
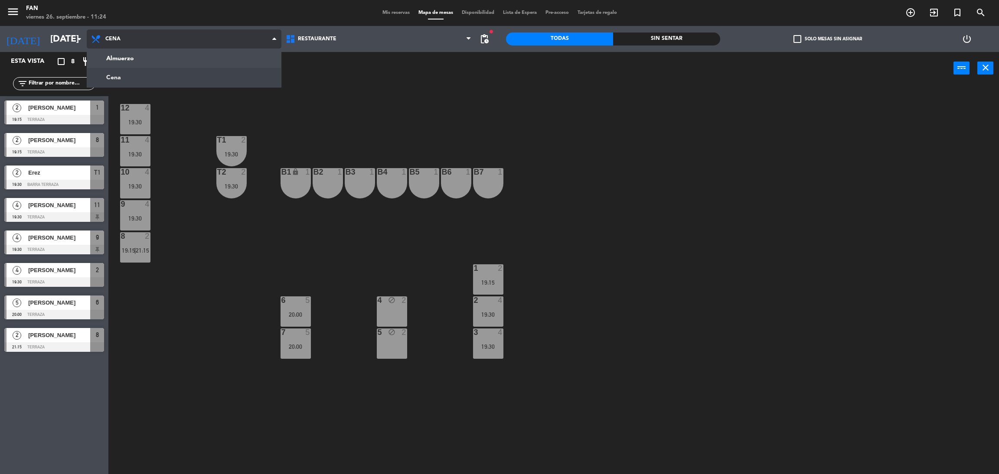
click at [173, 44] on span "Cena" at bounding box center [184, 38] width 195 height 19
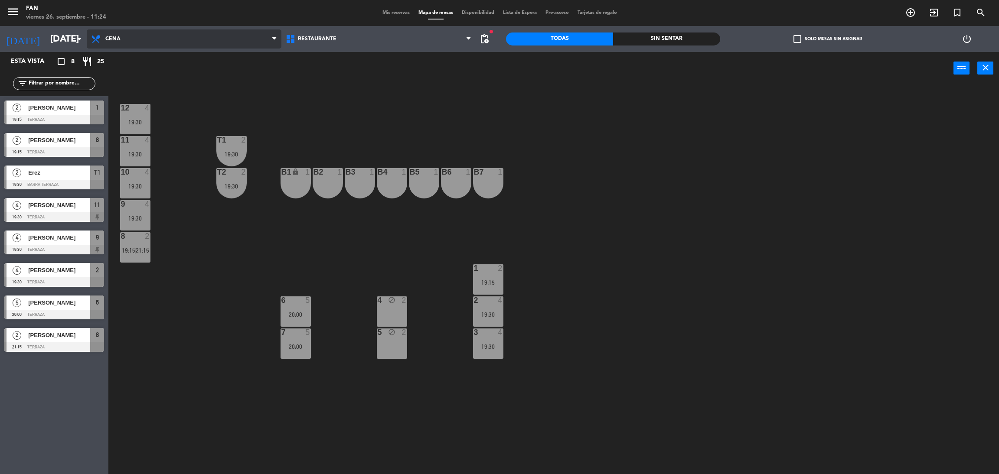
click at [173, 44] on span "Cena" at bounding box center [184, 38] width 195 height 19
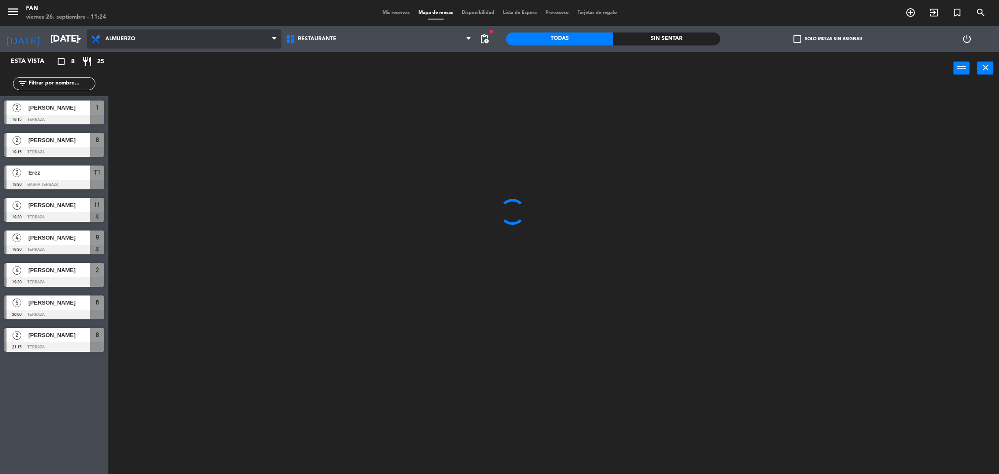
click at [168, 65] on ng-component "menu Fan [DATE] 26. septiembre - 11:24 Mis reservas Mapa de mesas Disponibilida…" at bounding box center [499, 239] width 999 height 478
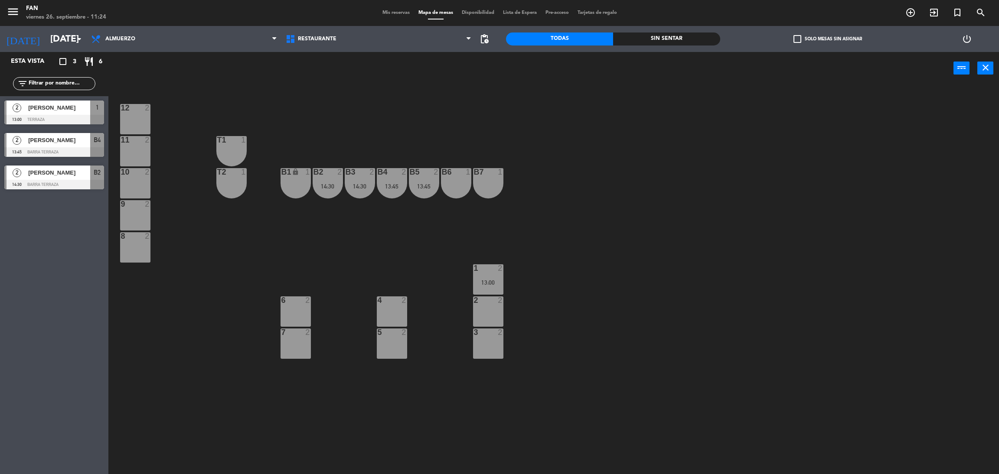
click at [92, 115] on div at bounding box center [54, 120] width 100 height 10
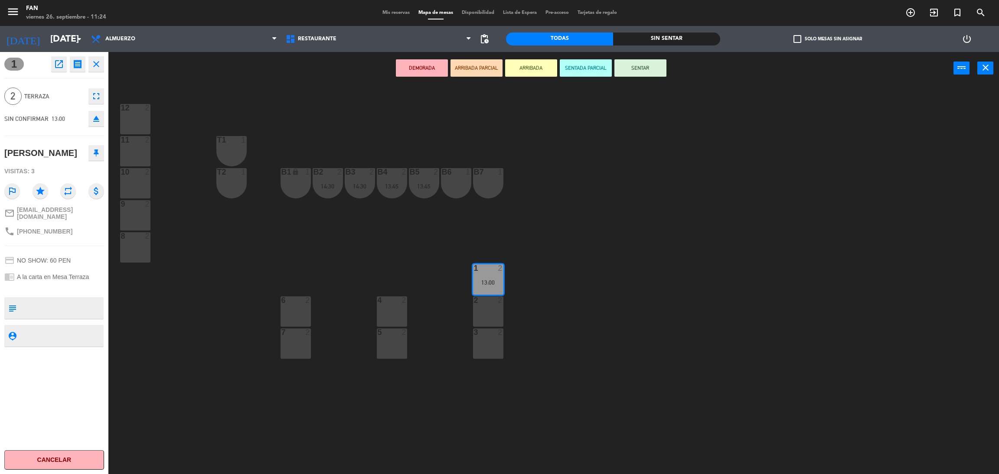
click at [59, 65] on icon "open_in_new" at bounding box center [59, 64] width 10 height 10
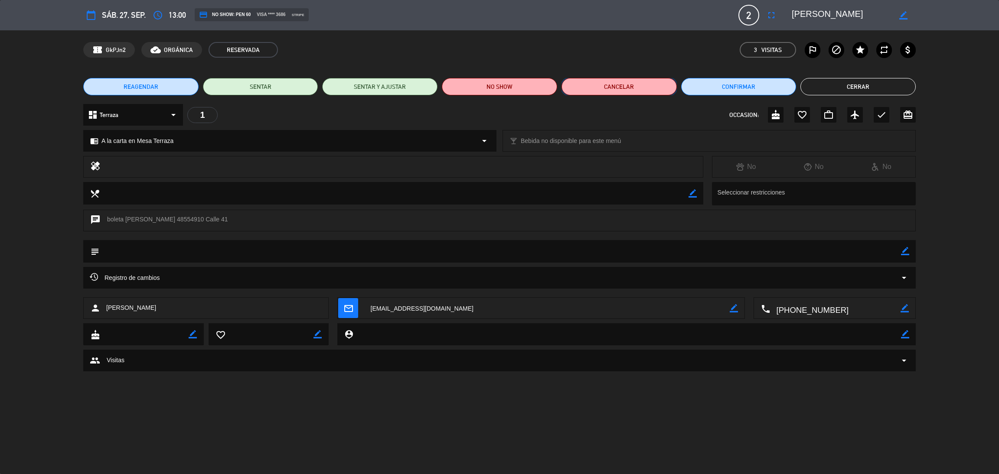
click at [610, 84] on button "Cancelar" at bounding box center [619, 86] width 115 height 17
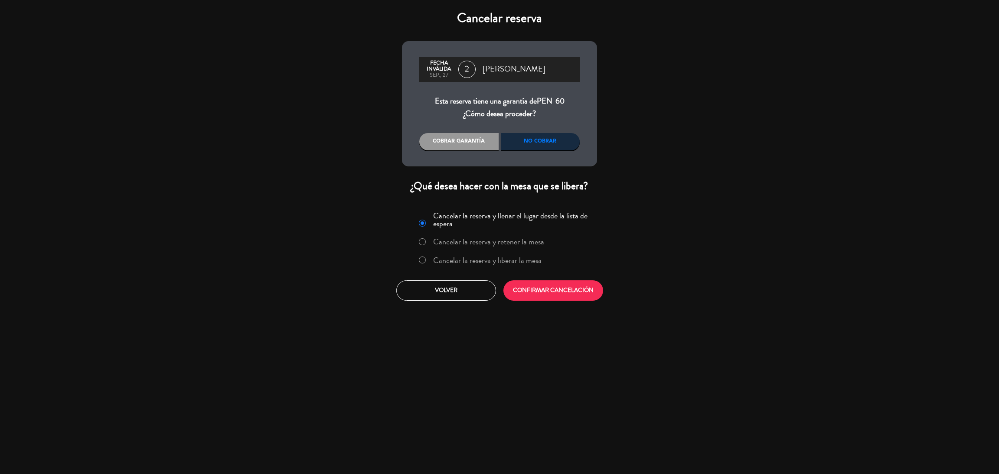
click at [546, 137] on div "No cobrar" at bounding box center [540, 141] width 79 height 17
click at [525, 253] on label "Cancelar la reserva y liberar la mesa" at bounding box center [480, 261] width 132 height 16
click at [547, 295] on button "CONFIRMAR CANCELACIÓN" at bounding box center [554, 291] width 100 height 20
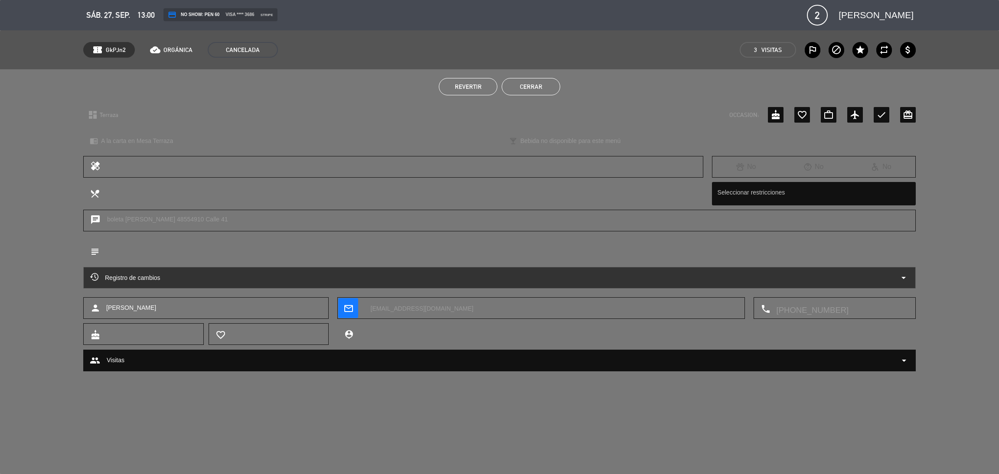
click at [543, 87] on button "Cerrar" at bounding box center [531, 86] width 59 height 17
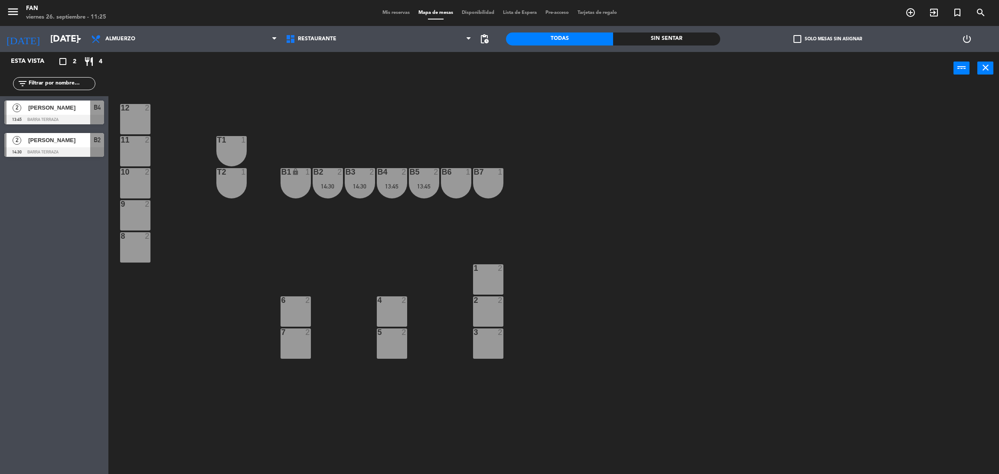
click at [562, 145] on div "12 2 11 2 T1 1 10 2 T2 1 B1 lock 1 B2 2 14:30 B3 2 14:30 B4 2 13:45 B5 2 13:45 …" at bounding box center [558, 283] width 881 height 390
click at [381, 10] on span "Mis reservas" at bounding box center [396, 12] width 36 height 5
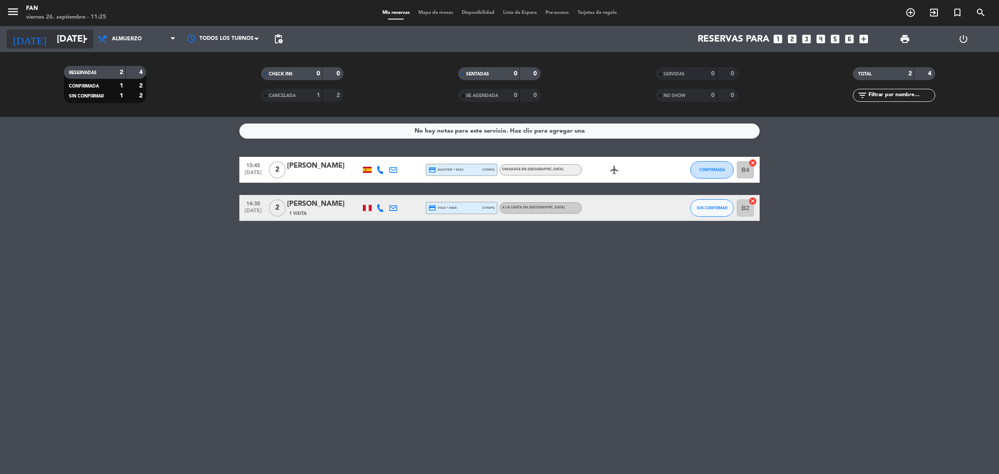
click at [77, 39] on input "[DATE]" at bounding box center [111, 39] width 119 height 20
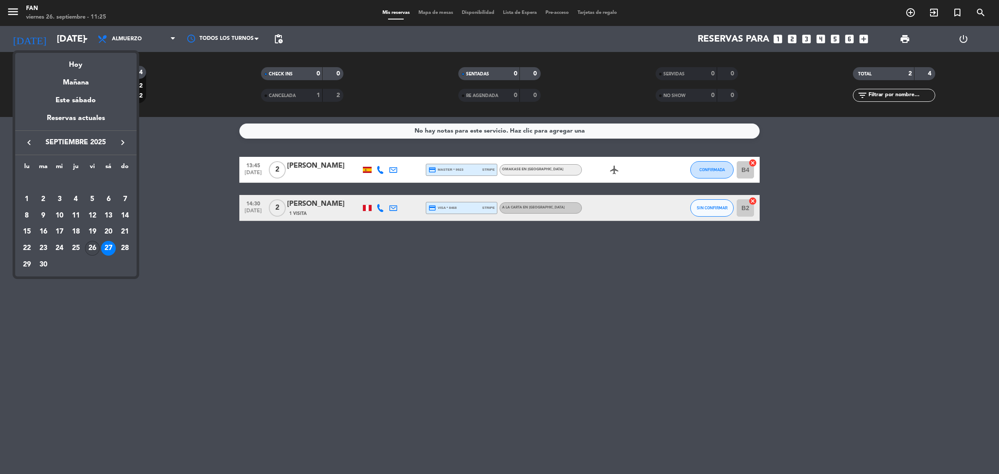
click at [89, 243] on div "26" at bounding box center [92, 248] width 15 height 15
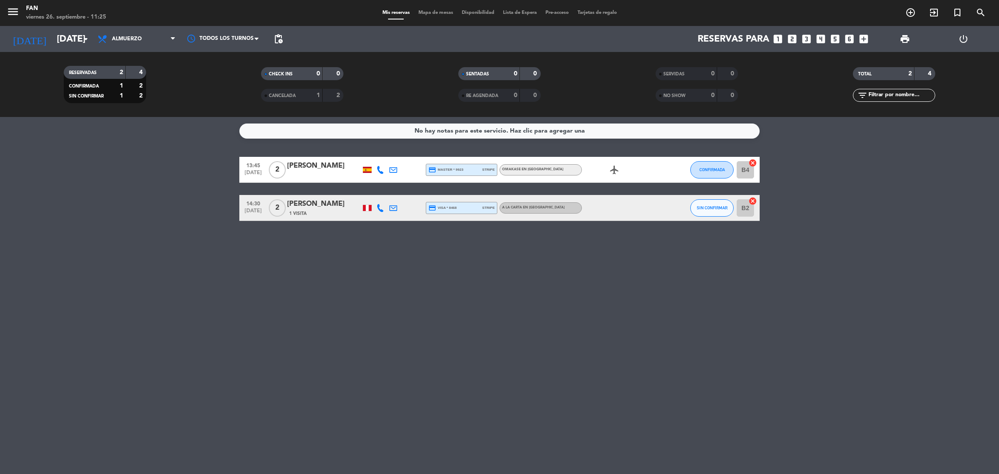
type input "[DATE]"
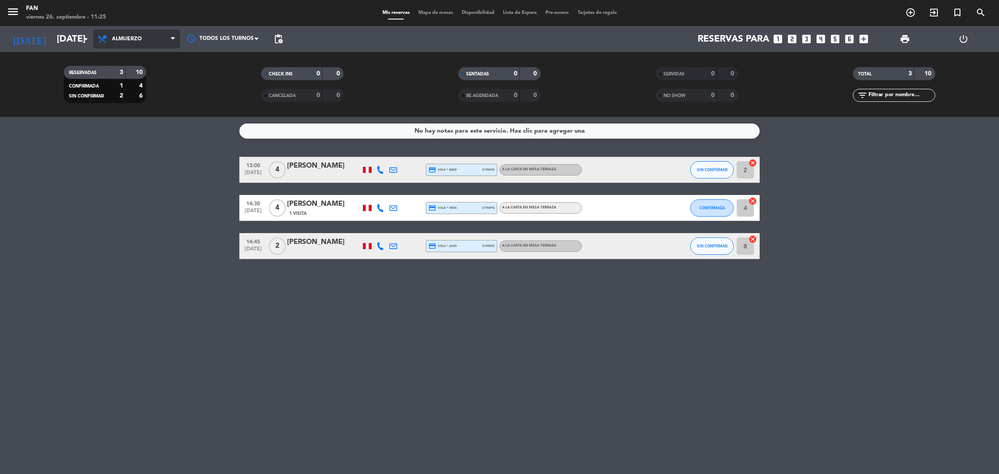
click at [147, 47] on span "Almuerzo" at bounding box center [136, 38] width 87 height 19
click at [154, 91] on div "menu Fan [DATE] 26. septiembre - 11:25 Mis reservas Mapa de mesas Disponibilida…" at bounding box center [499, 58] width 999 height 117
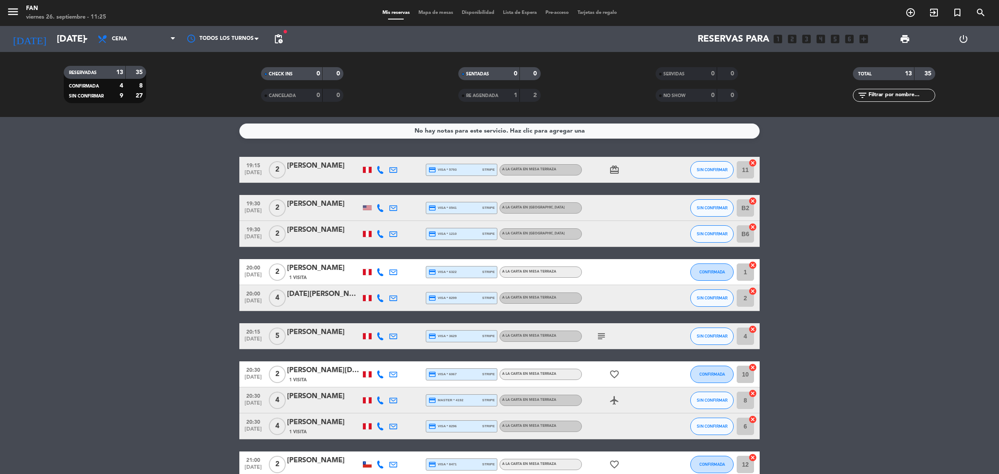
click at [377, 167] on icon at bounding box center [380, 170] width 8 height 8
click at [400, 157] on span at bounding box center [403, 155] width 7 height 7
click at [376, 208] on icon at bounding box center [380, 208] width 8 height 8
click at [400, 192] on span at bounding box center [403, 193] width 7 height 7
click at [376, 235] on icon at bounding box center [380, 234] width 8 height 8
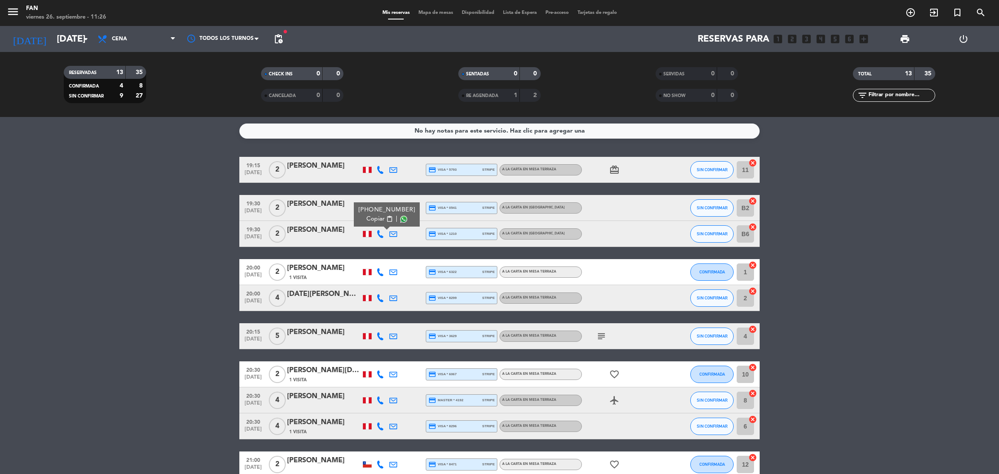
click at [401, 217] on div "Copiar content_paste |" at bounding box center [387, 219] width 57 height 9
click at [400, 217] on span at bounding box center [403, 219] width 7 height 7
click at [139, 210] on bookings-row "19:15 [DATE] 2 [PERSON_NAME] credit_card visa * 5793 stripe A la carta en Mesa …" at bounding box center [499, 362] width 999 height 411
click at [428, 13] on span "Mapa de mesas" at bounding box center [435, 12] width 43 height 5
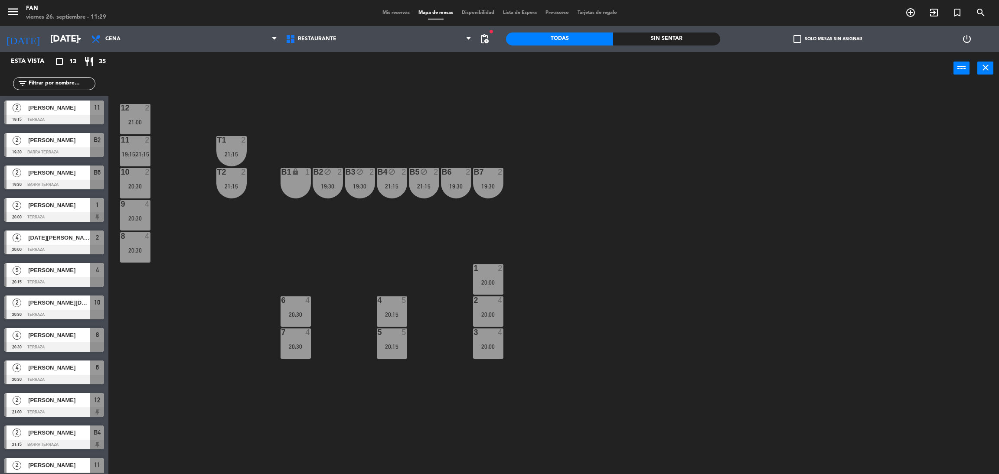
click at [344, 273] on div "12 2 21:00 11 2 19:15 | 21:15 T1 2 21:15 10 2 20:30 T2 2 21:15 B1 lock 1 B2 blo…" at bounding box center [558, 283] width 881 height 390
click at [324, 264] on div "12 2 21:00 11 2 19:15 | 21:15 T1 2 21:15 10 2 20:30 T2 2 21:15 B1 lock 1 B2 blo…" at bounding box center [558, 283] width 881 height 390
click at [630, 324] on div "12 2 21:00 11 2 19:15 | 21:15 T1 2 21:15 10 2 20:30 T2 2 21:15 B1 lock 1 B2 blo…" at bounding box center [558, 283] width 881 height 390
click at [787, 279] on div "12 2 21:00 11 2 19:15 | 21:15 T1 2 21:15 10 2 20:30 T2 2 21:15 B1 lock 1 B2 blo…" at bounding box center [558, 283] width 881 height 390
click at [585, 195] on div "12 2 21:00 11 2 19:15 | 21:15 T1 2 21:15 10 2 20:30 T2 2 21:15 B1 lock 1 B2 blo…" at bounding box center [558, 283] width 881 height 390
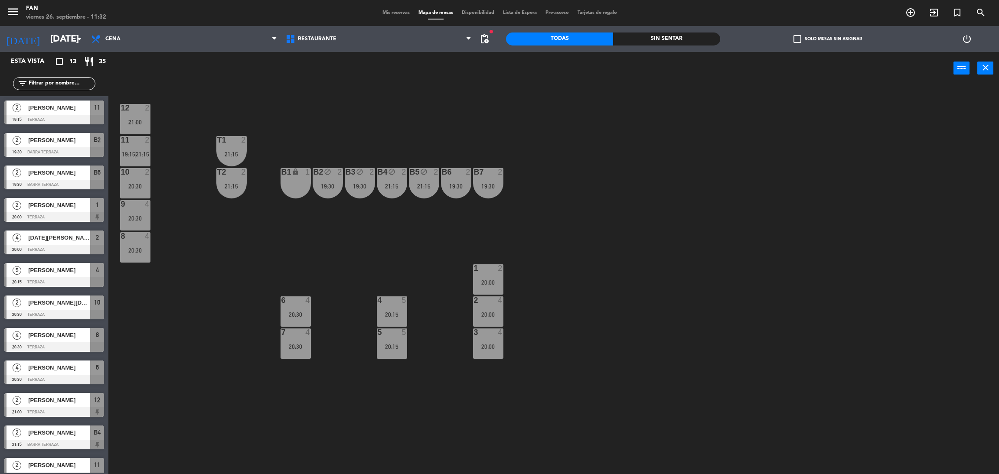
click at [126, 185] on div "20:30" at bounding box center [135, 186] width 30 height 6
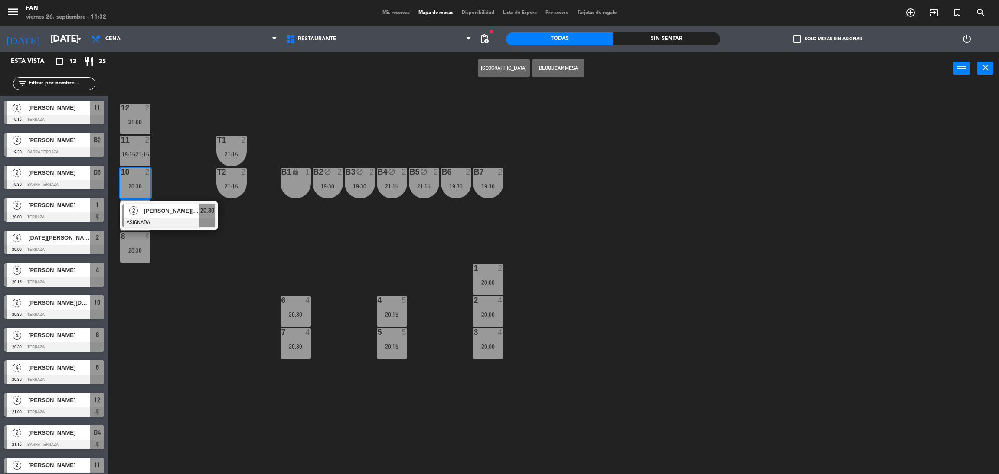
click at [287, 189] on div "B1 lock 1" at bounding box center [296, 183] width 30 height 30
click at [493, 71] on button "Mover" at bounding box center [504, 67] width 52 height 17
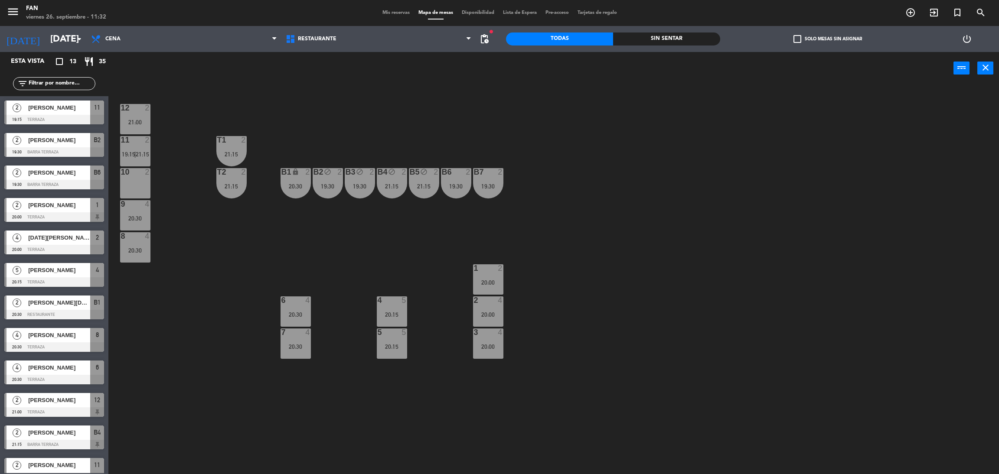
click at [141, 217] on div "20:30" at bounding box center [135, 219] width 30 height 6
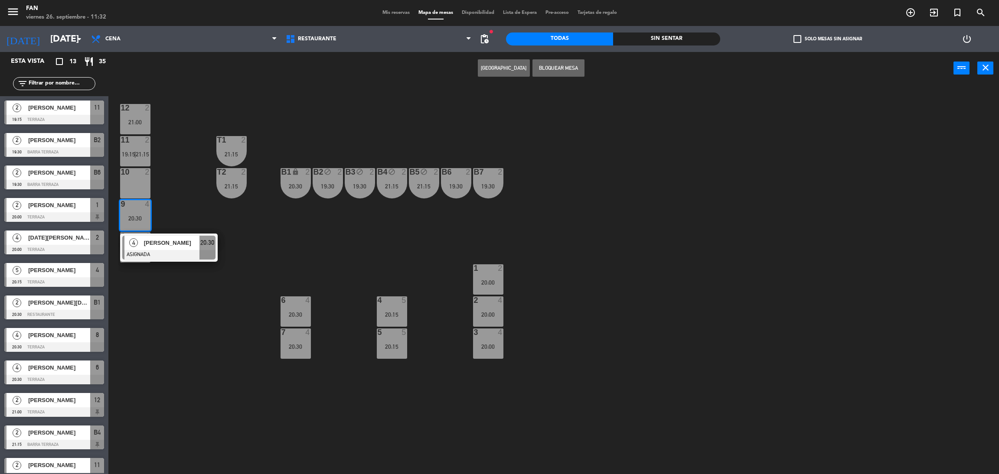
click at [134, 186] on div "10 2" at bounding box center [135, 183] width 30 height 30
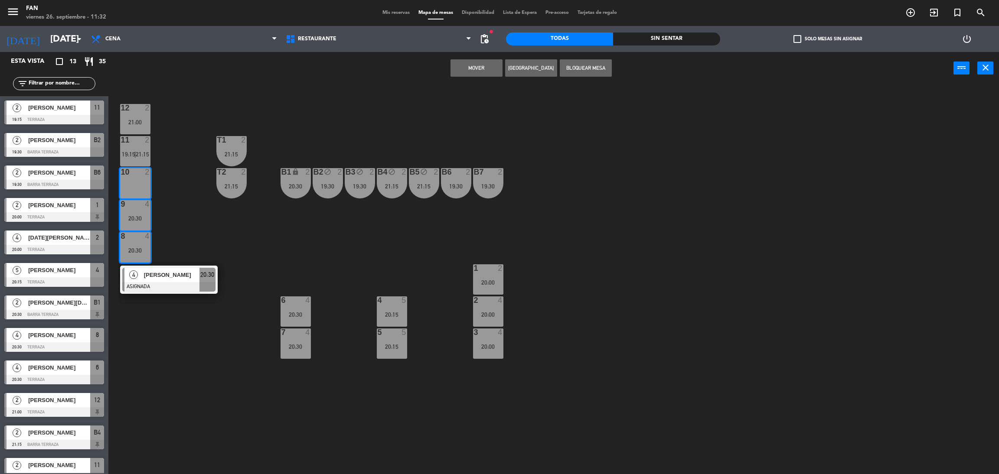
click at [470, 70] on button "Mover" at bounding box center [477, 67] width 52 height 17
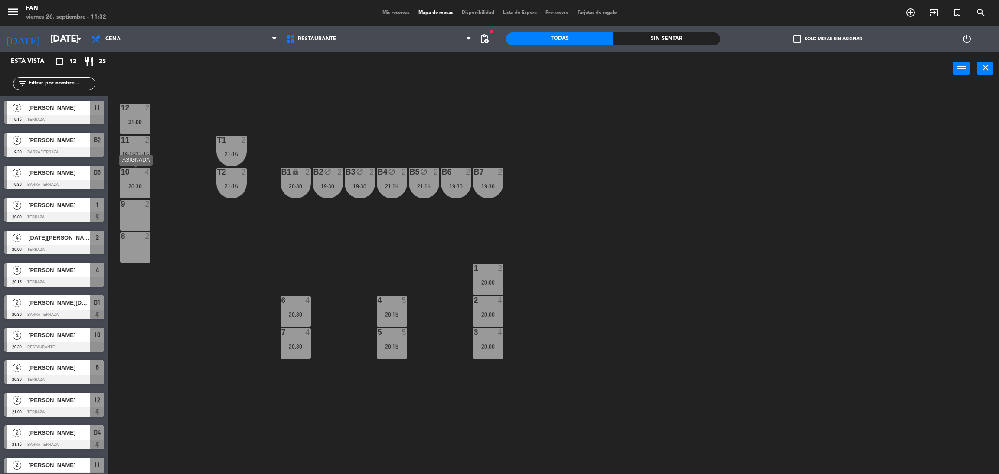
click at [140, 186] on div "20:30" at bounding box center [135, 186] width 30 height 6
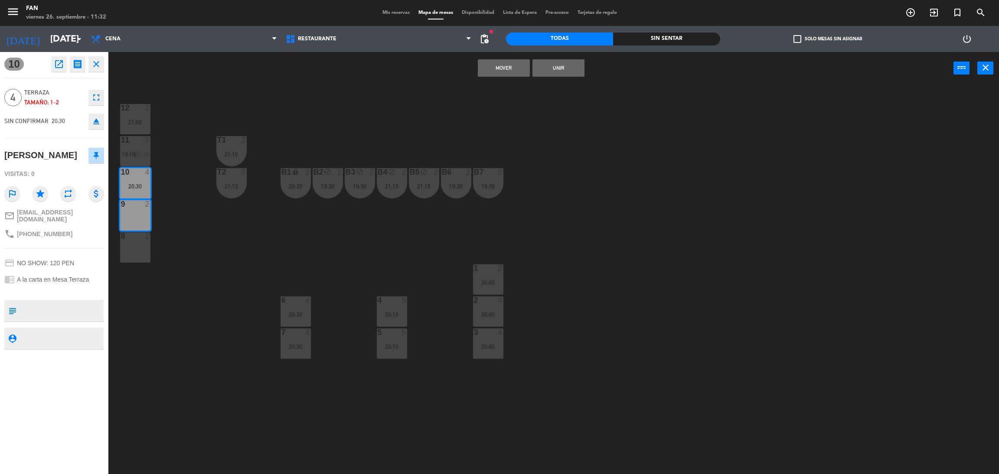
click at [550, 65] on button "Unir" at bounding box center [559, 67] width 52 height 17
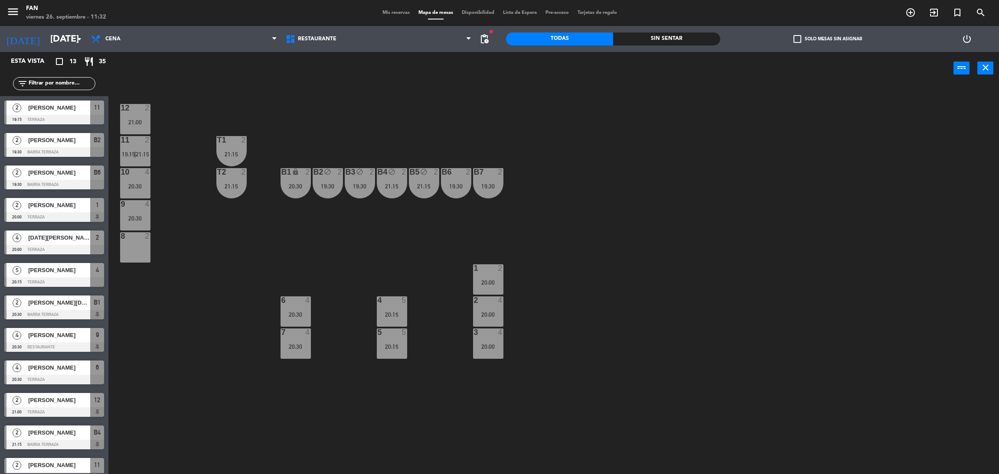
click at [298, 183] on div "20:30" at bounding box center [296, 186] width 30 height 6
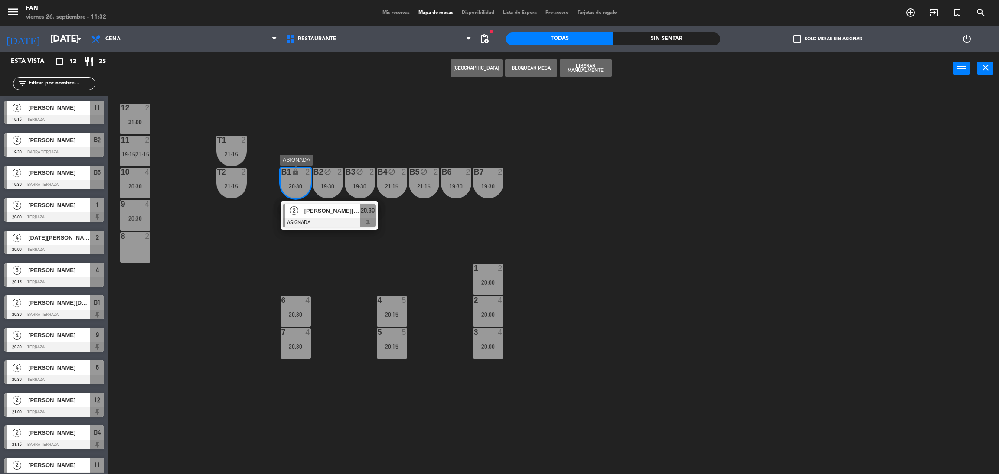
click at [301, 215] on div "2" at bounding box center [294, 211] width 19 height 14
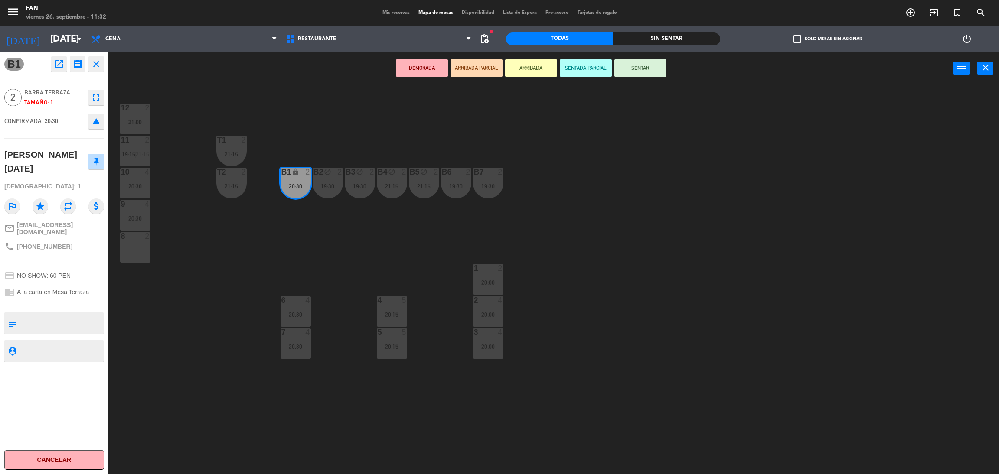
click at [153, 258] on div "12 2 21:00 11 2 19:15 | 21:15 T1 2 21:15 10 4 20:30 T2 2 21:15 B1 lock 2 20:30 …" at bounding box center [558, 283] width 881 height 390
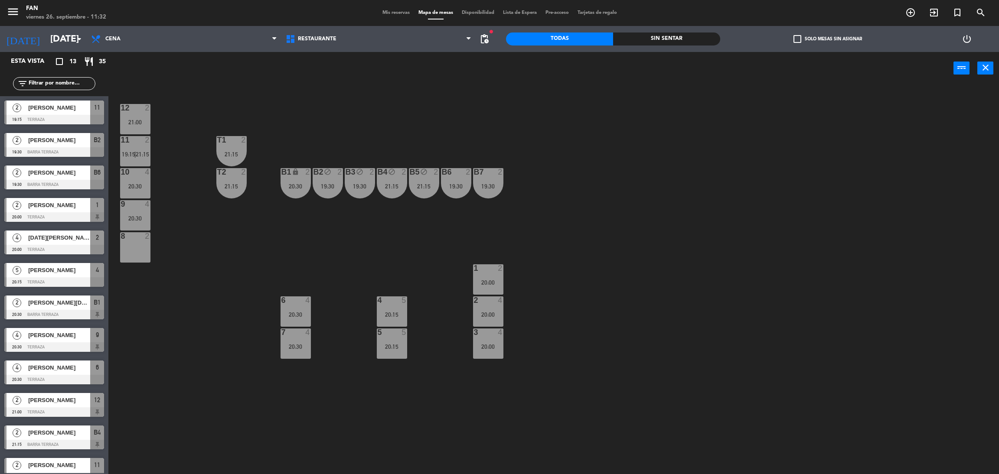
click at [290, 188] on div "20:30" at bounding box center [296, 186] width 30 height 6
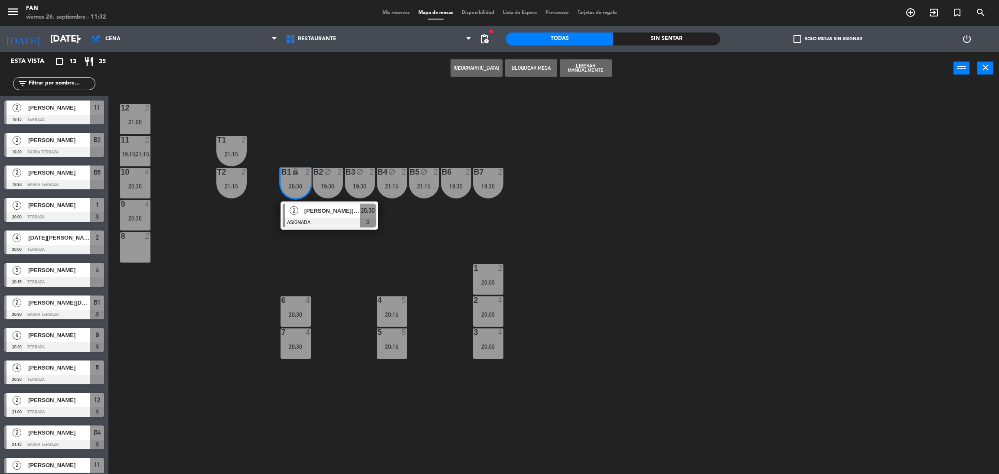
click at [295, 204] on div "2" at bounding box center [294, 211] width 19 height 14
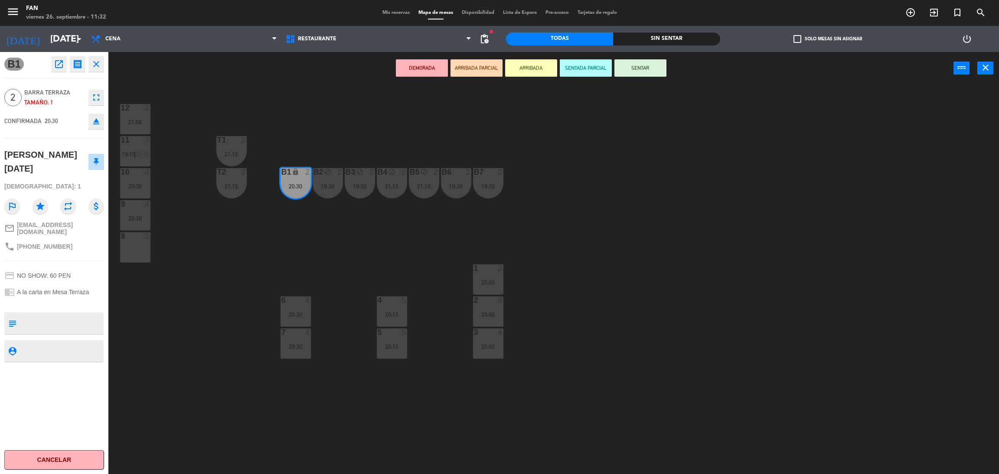
click at [139, 251] on div "8 2" at bounding box center [135, 247] width 30 height 30
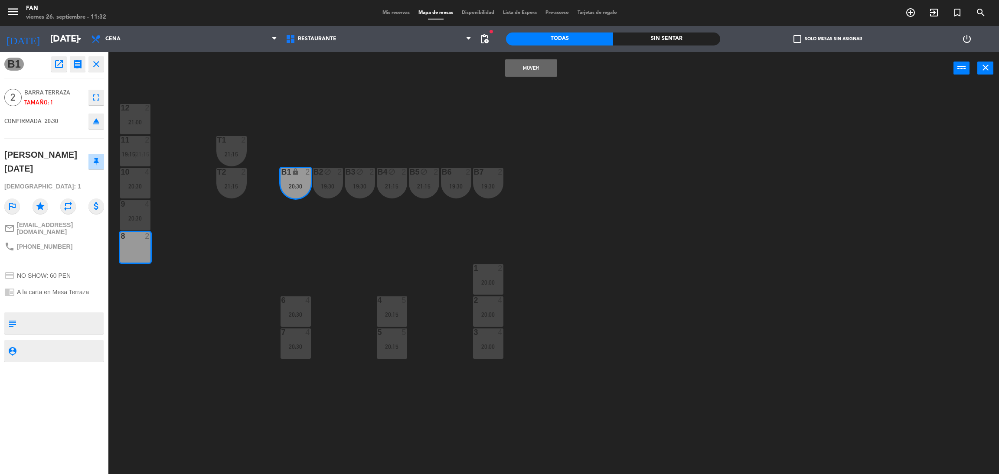
click at [539, 70] on button "Mover" at bounding box center [531, 67] width 52 height 17
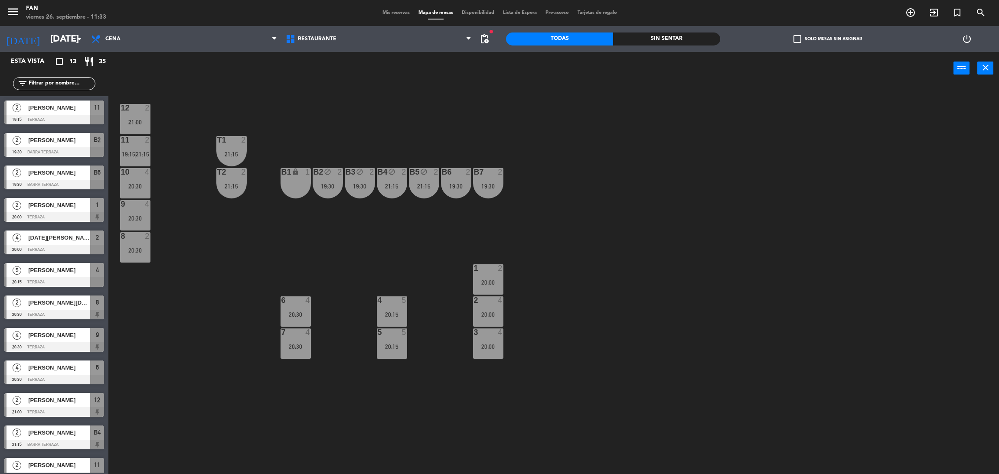
click at [309, 101] on div "12 2 21:00 11 2 19:15 | 21:15 T1 2 21:15 10 4 20:30 T2 2 21:15 B1 lock 1 B2 blo…" at bounding box center [558, 283] width 881 height 390
click at [451, 193] on div "B6 2 19:30" at bounding box center [456, 183] width 30 height 30
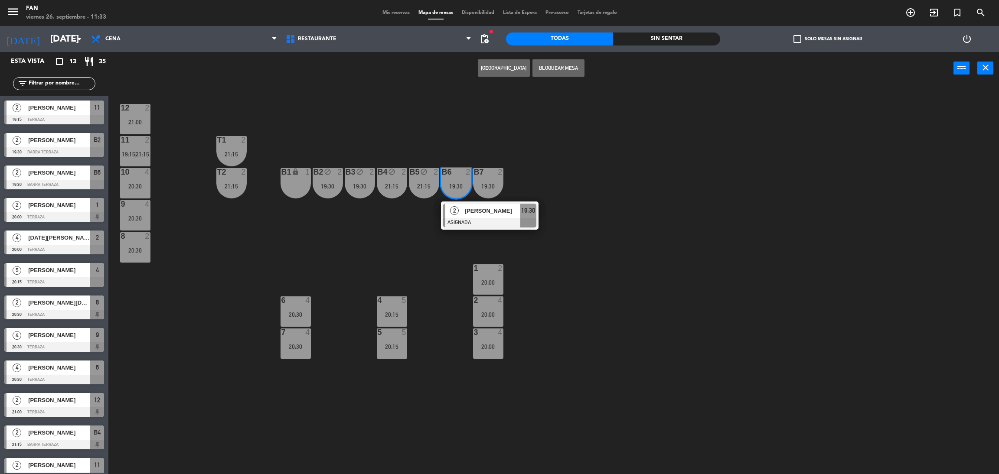
click at [692, 289] on div "12 2 21:00 11 2 19:15 | 21:15 T1 2 21:15 10 4 20:30 T2 2 21:15 B1 lock 1 B2 blo…" at bounding box center [558, 283] width 881 height 390
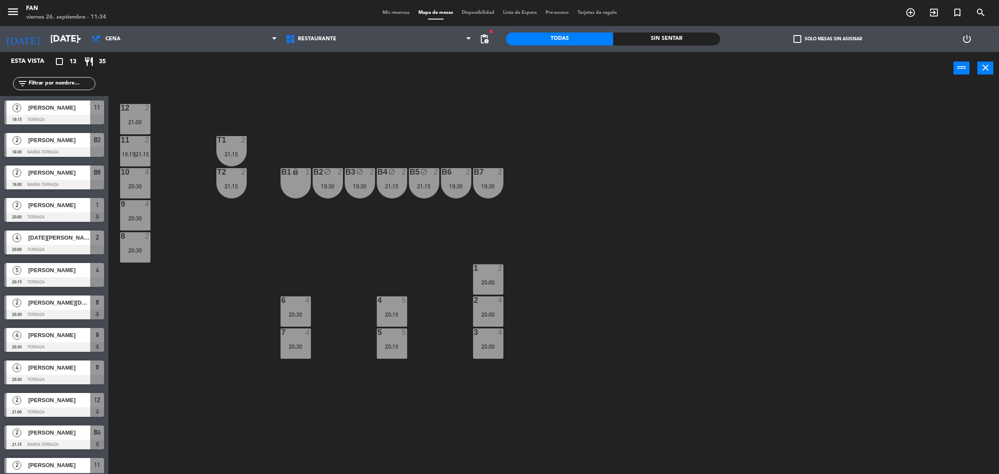
click at [563, 272] on div "12 2 21:00 11 2 19:15 | 21:15 T1 2 21:15 10 4 20:30 T2 2 21:15 B1 lock 1 B2 blo…" at bounding box center [558, 283] width 881 height 390
click at [847, 122] on div "12 2 21:00 11 2 19:15 | 21:15 T1 2 21:15 10 4 20:30 T2 2 21:15 B1 lock 1 B2 blo…" at bounding box center [558, 283] width 881 height 390
click at [346, 169] on div "B3" at bounding box center [346, 172] width 0 height 8
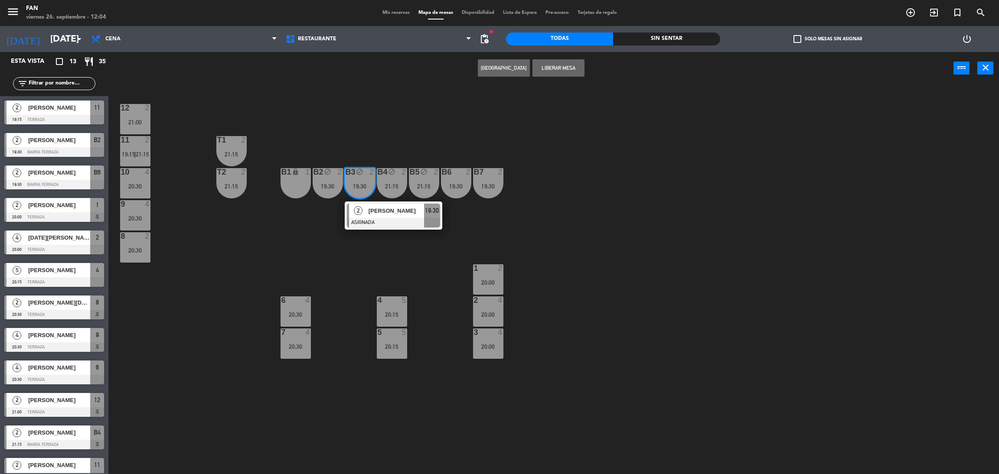
click at [393, 151] on div "12 2 21:00 11 2 19:15 | 21:15 T1 2 21:15 10 4 20:30 T2 2 21:15 B1 lock 1 B2 blo…" at bounding box center [558, 283] width 881 height 390
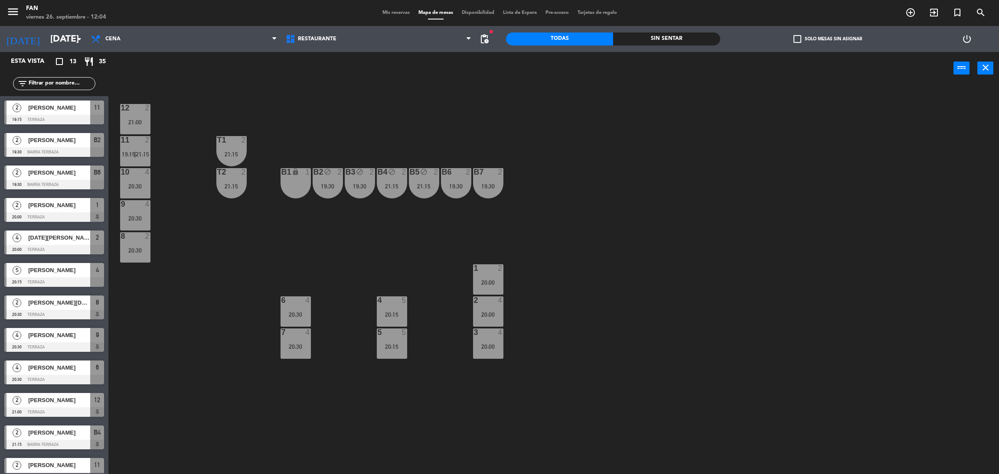
click at [330, 187] on div "19:30" at bounding box center [328, 186] width 30 height 6
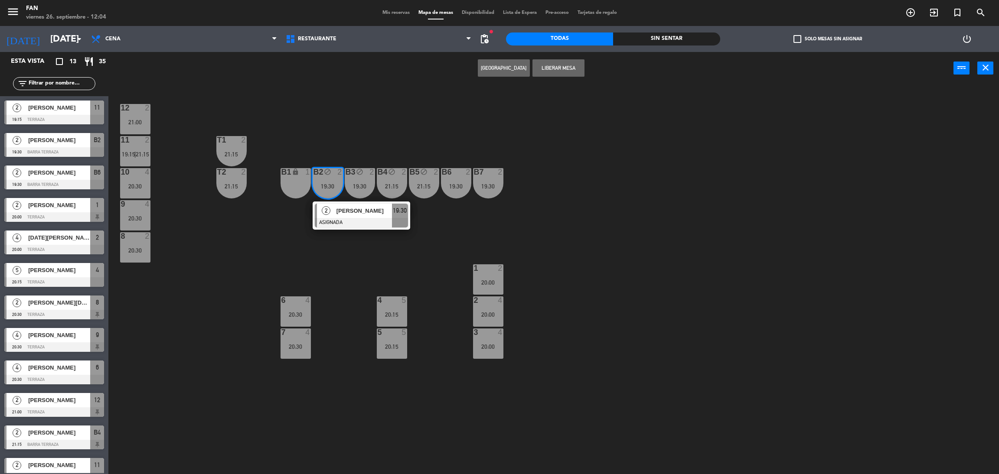
click at [235, 152] on div "21:15" at bounding box center [231, 154] width 30 height 6
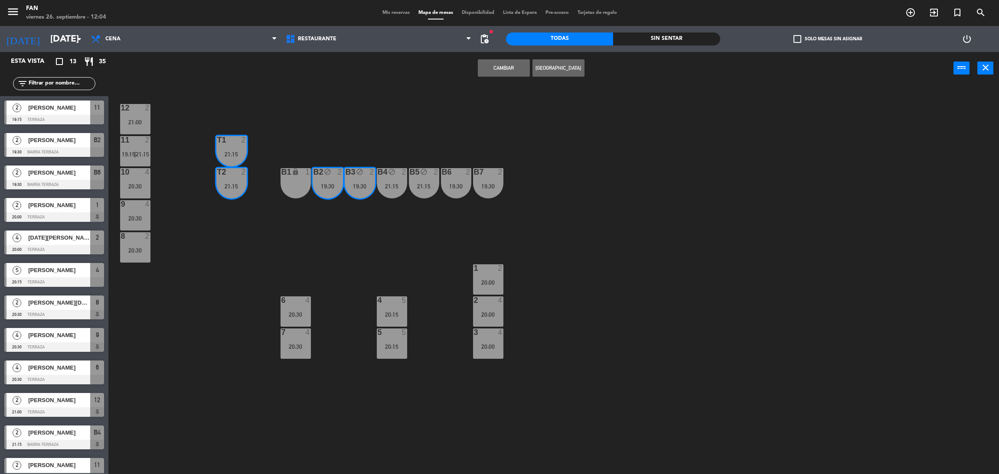
click at [507, 72] on button "Cambiar" at bounding box center [504, 67] width 52 height 17
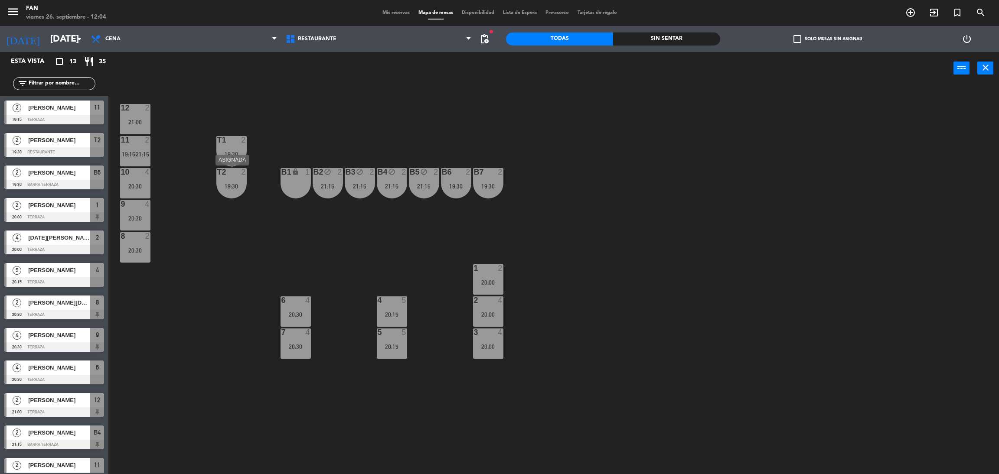
click at [233, 195] on div "T2 2 19:30" at bounding box center [231, 183] width 30 height 30
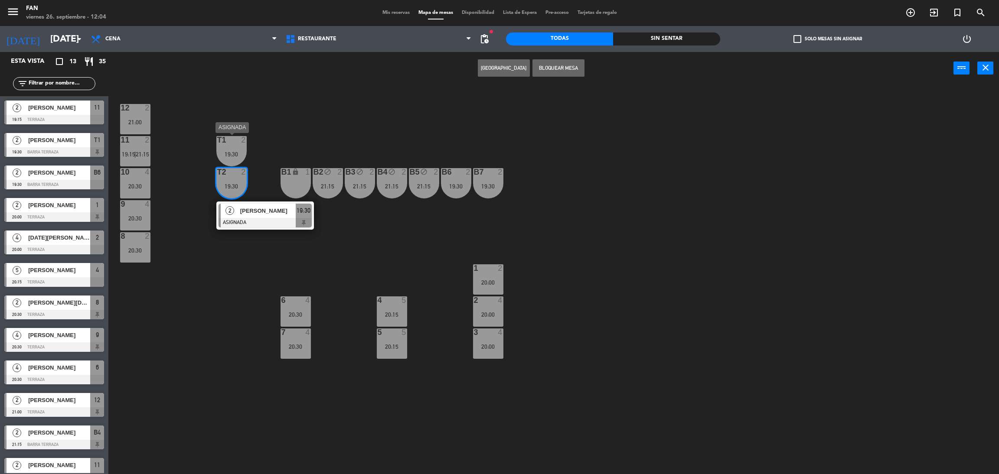
click at [231, 147] on div "T1 2 19:30" at bounding box center [231, 151] width 30 height 30
click at [577, 64] on button "Bloquear Mesa" at bounding box center [559, 67] width 52 height 17
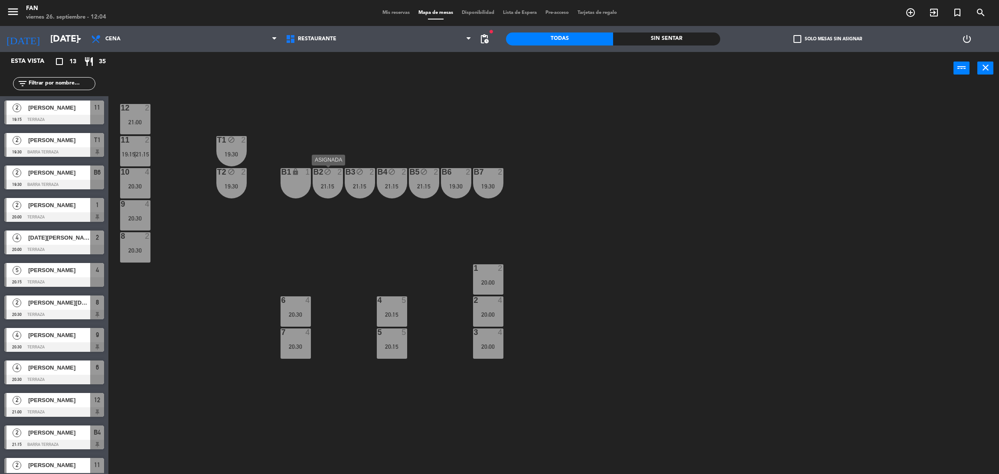
click at [332, 186] on div "21:15" at bounding box center [328, 186] width 30 height 6
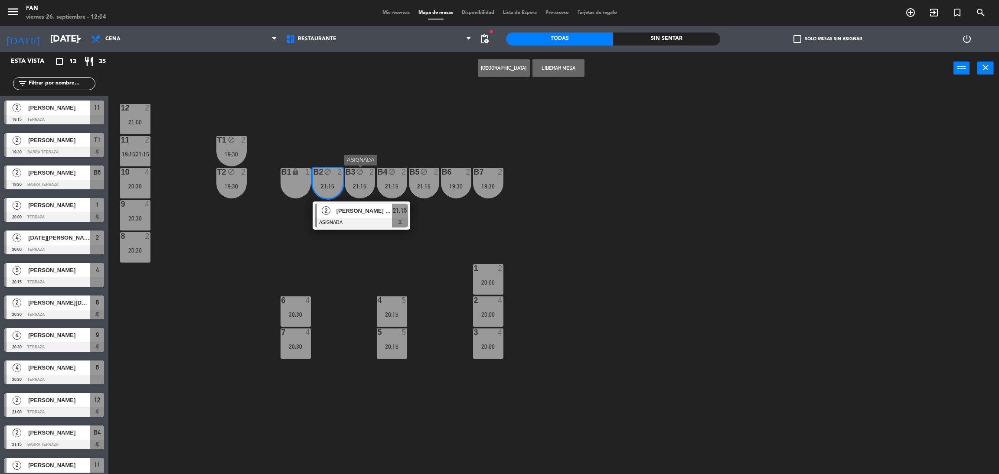
click at [348, 186] on div "21:15" at bounding box center [360, 186] width 30 height 6
click at [571, 71] on button "Liberar Mesa" at bounding box center [559, 67] width 52 height 17
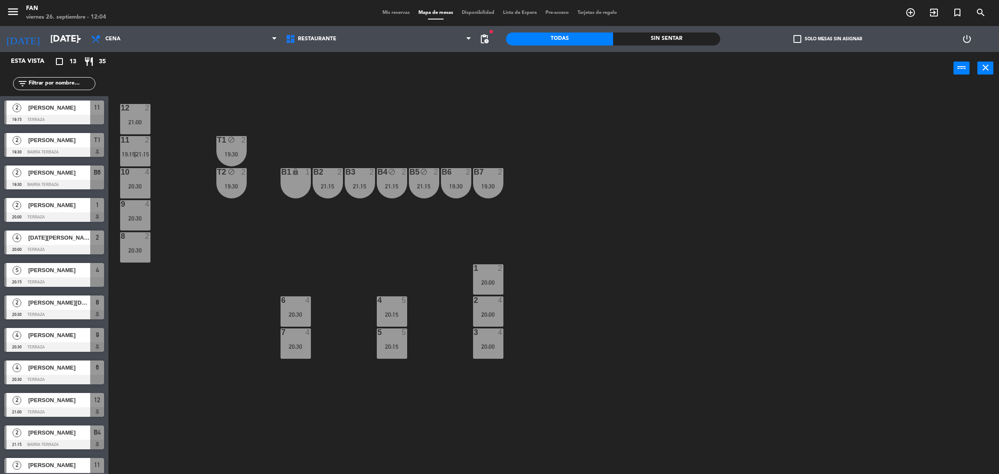
click at [586, 92] on div "12 2 21:00 11 2 19:15 | 21:15 T1 block 2 19:30 10 4 20:30 T2 block 2 19:30 B1 l…" at bounding box center [558, 283] width 881 height 390
click at [400, 11] on span "Mis reservas" at bounding box center [396, 12] width 36 height 5
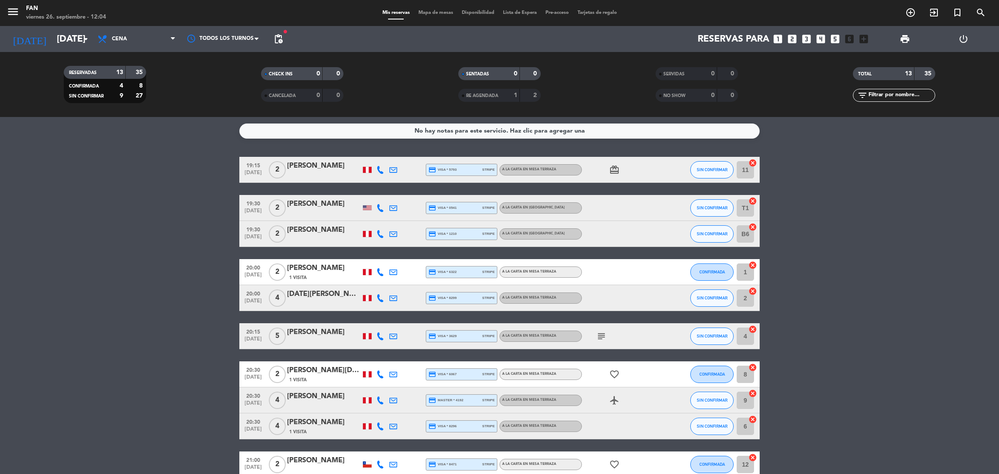
click at [884, 227] on bookings-row "19:15 [DATE] 2 [PERSON_NAME] credit_card visa * 5793 stripe A la carta en Mesa …" at bounding box center [499, 362] width 999 height 411
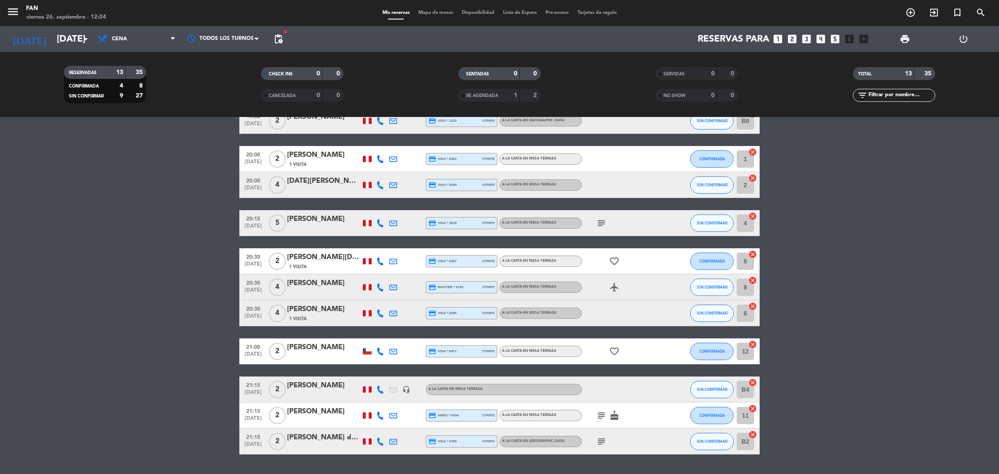
scroll to position [137, 0]
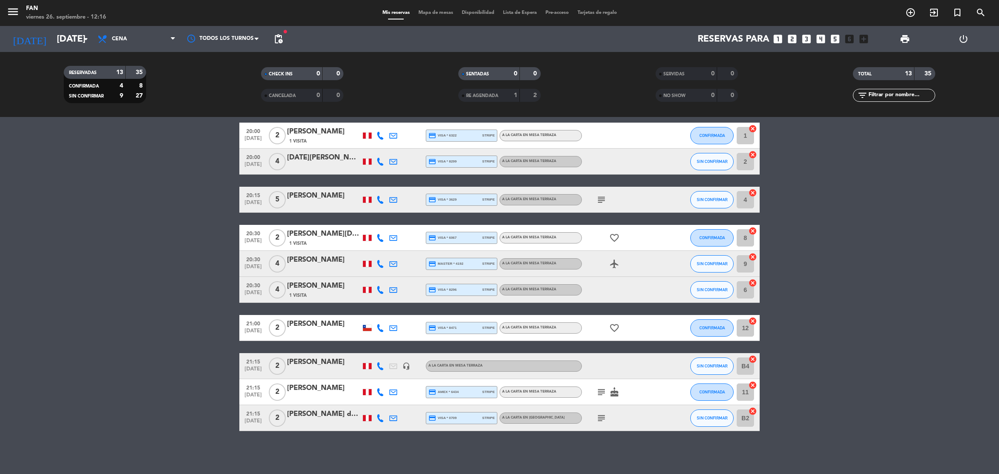
click at [152, 200] on bookings-row "19:15 [DATE] 2 [PERSON_NAME] credit_card visa * 5793 stripe A la carta en Mesa …" at bounding box center [499, 225] width 999 height 411
click at [424, 16] on div "Mis reservas Mapa de mesas Disponibilidad Lista de Espera Pre-acceso Tarjetas d…" at bounding box center [499, 13] width 243 height 8
click at [450, 14] on span "Mapa de mesas" at bounding box center [435, 12] width 43 height 5
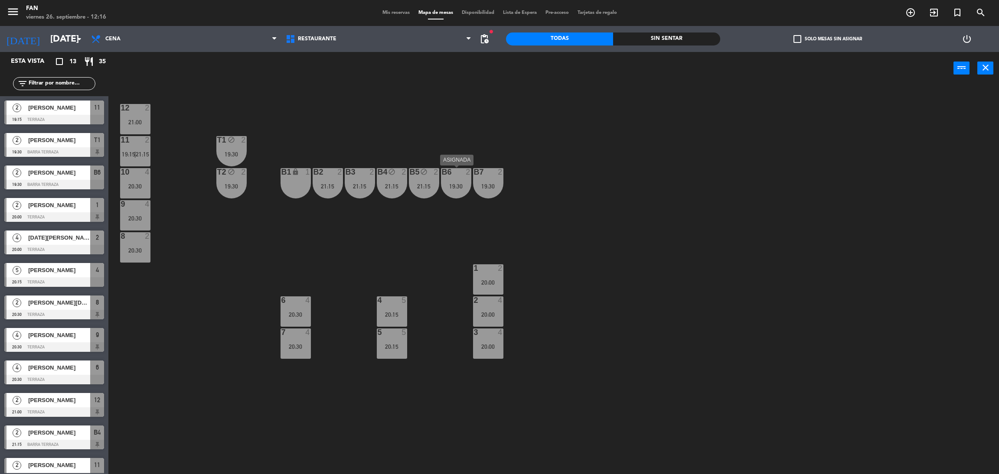
click at [460, 181] on div "B6 2 19:30" at bounding box center [456, 183] width 30 height 30
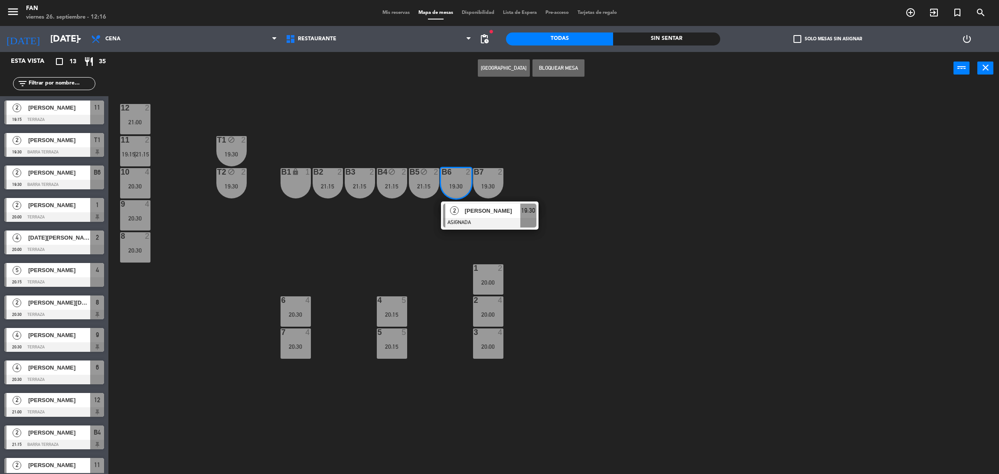
click at [473, 213] on span "[PERSON_NAME]" at bounding box center [493, 210] width 56 height 9
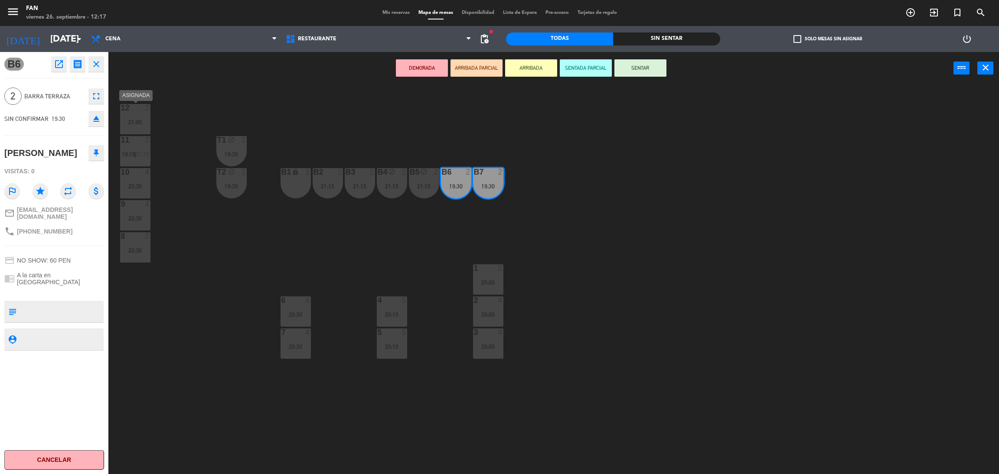
click at [146, 111] on div "2" at bounding box center [147, 108] width 5 height 8
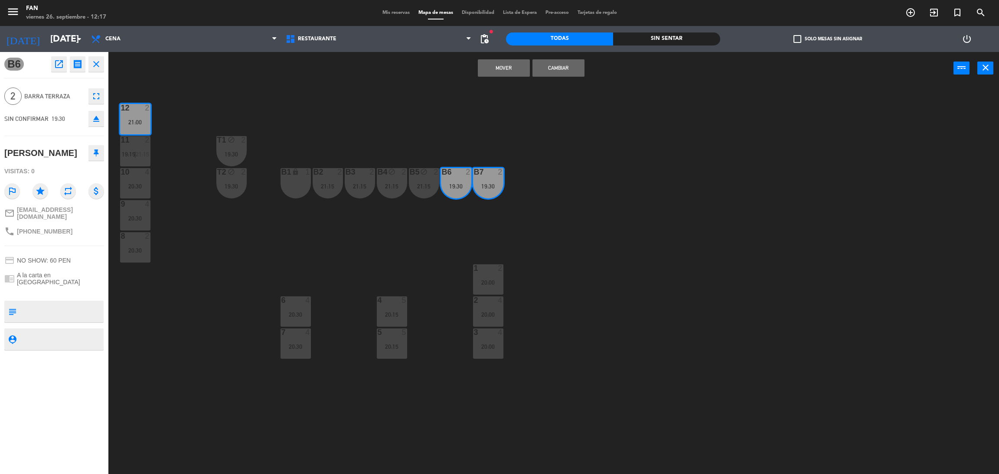
click at [509, 72] on button "Mover" at bounding box center [504, 67] width 52 height 17
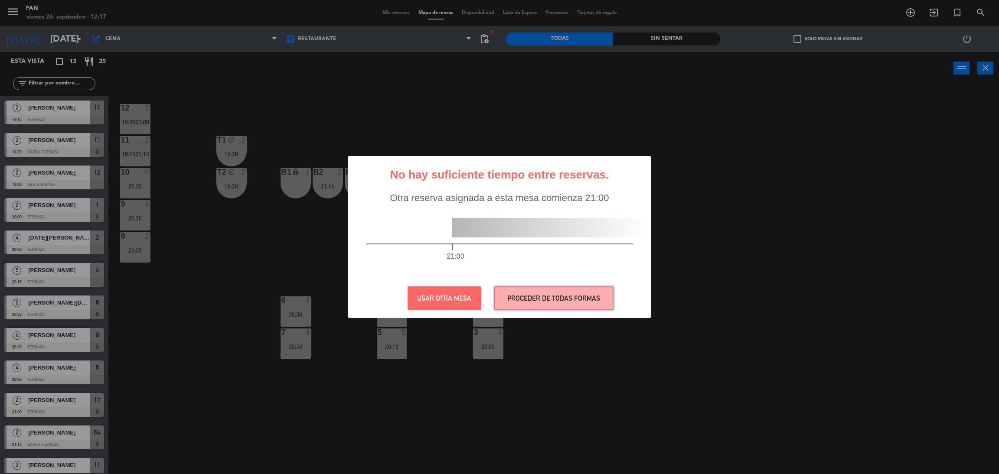
click at [541, 294] on button "PROCEDER DE TODAS FORMAS" at bounding box center [553, 299] width 119 height 24
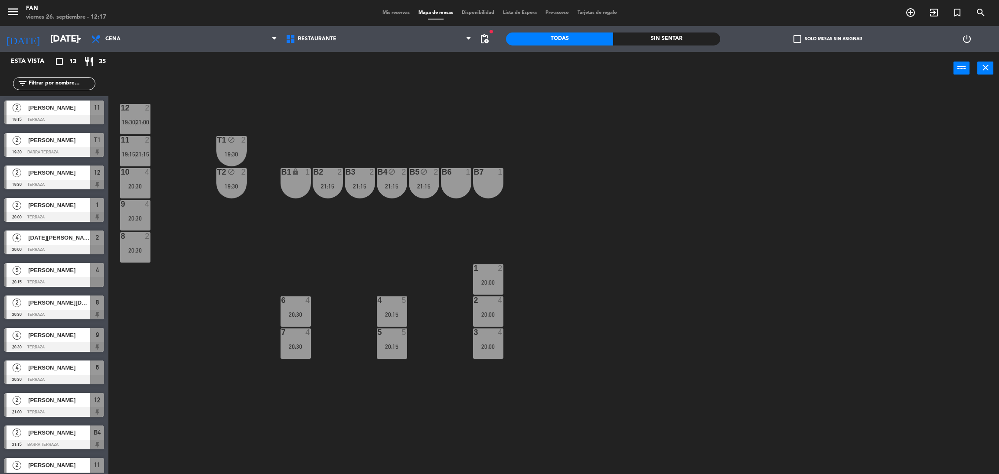
click at [441, 232] on div "12 2 19:30 | 21:00 11 2 19:15 | 21:15 T1 block 2 19:30 10 4 20:30 T2 block 2 19…" at bounding box center [558, 283] width 881 height 390
drag, startPoint x: 811, startPoint y: 175, endPoint x: 688, endPoint y: 137, distance: 129.0
click at [811, 175] on div "12 2 19:30 | 21:00 11 2 19:15 | 21:15 T1 block 2 19:30 10 4 20:30 T2 block 2 19…" at bounding box center [558, 283] width 881 height 390
click at [46, 40] on input "[DATE]" at bounding box center [105, 39] width 119 height 20
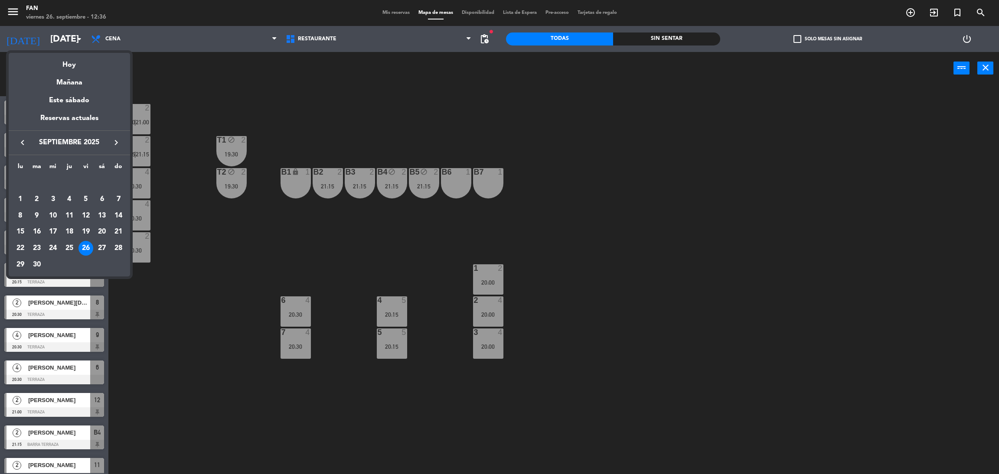
click at [417, 136] on div at bounding box center [499, 237] width 999 height 474
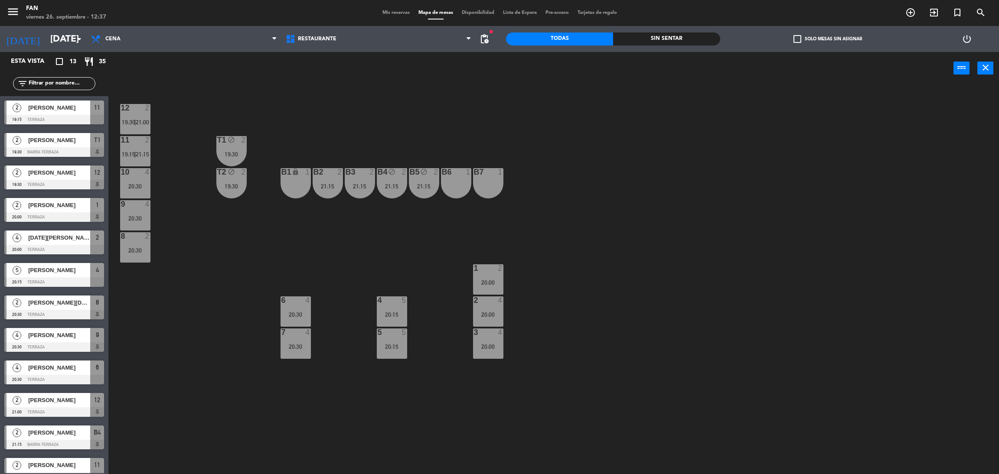
click at [462, 184] on div "B6 1" at bounding box center [456, 183] width 30 height 30
click at [491, 187] on div "B7 1" at bounding box center [488, 183] width 30 height 30
click at [565, 68] on button "Bloquear Mesa" at bounding box center [559, 67] width 52 height 17
click at [528, 134] on div "12 2 19:30 | 21:00 11 2 19:15 | 21:15 T1 block 2 19:30 10 4 20:30 T2 block 2 19…" at bounding box center [558, 283] width 881 height 390
drag, startPoint x: 150, startPoint y: 294, endPoint x: 136, endPoint y: 460, distance: 166.7
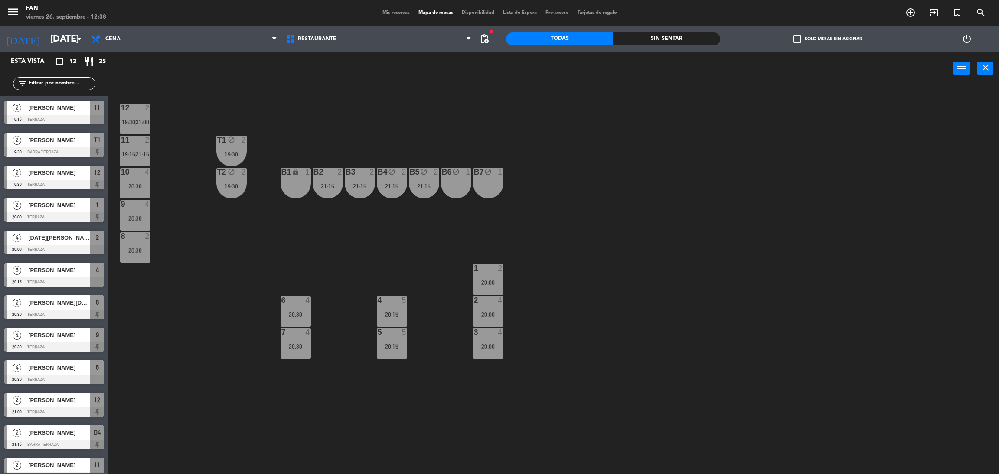
click at [136, 460] on div "12 2 19:30 | 21:00 11 2 19:15 | 21:15 T1 block 2 19:30 10 4 20:30 T2 block 2 19…" at bounding box center [558, 283] width 881 height 390
click at [387, 12] on span "Mis reservas" at bounding box center [396, 12] width 36 height 5
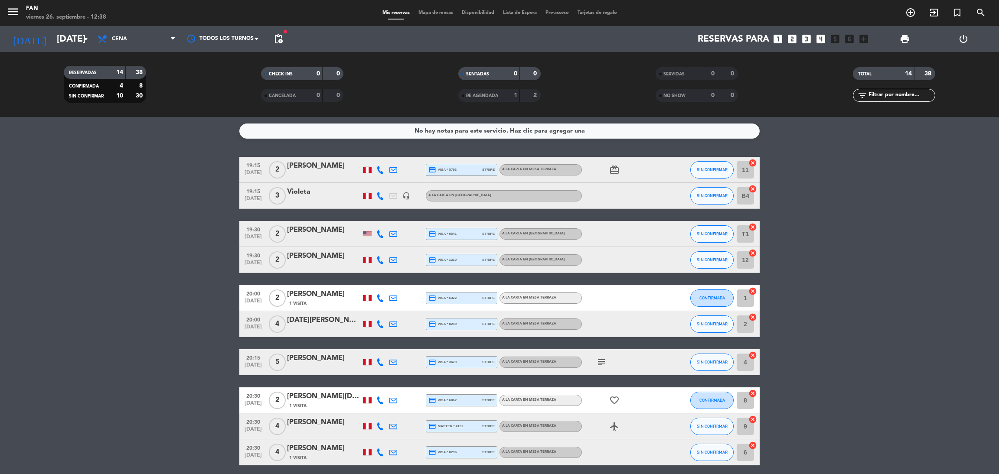
click at [836, 239] on bookings-row "19:15 [DATE] 2 [PERSON_NAME] credit_card visa * 5793 stripe A la carta en Mesa …" at bounding box center [499, 375] width 999 height 437
click at [436, 13] on span "Mapa de mesas" at bounding box center [435, 12] width 43 height 5
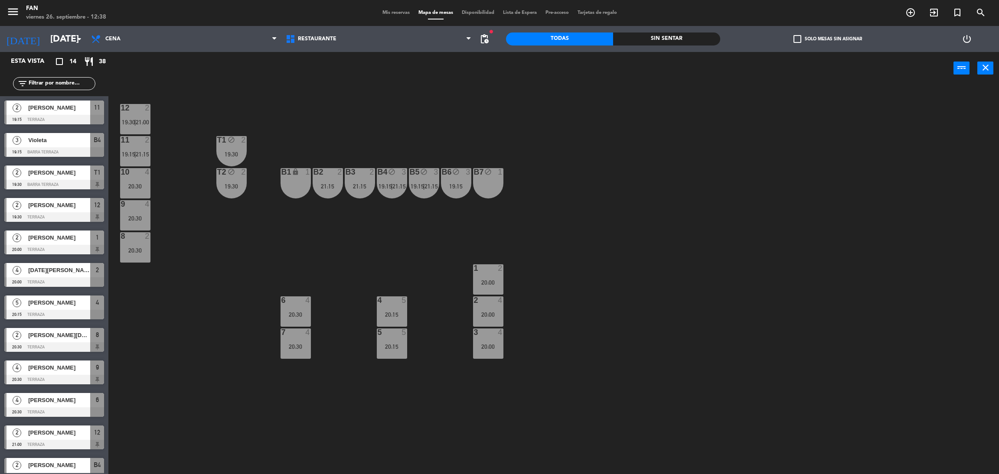
click at [488, 193] on div "B7 block 1" at bounding box center [488, 183] width 30 height 30
click at [582, 178] on div "12 2 19:30 | 21:00 11 2 19:15 | 21:15 T1 block 2 19:30 10 4 20:30 T2 block 2 19…" at bounding box center [558, 283] width 881 height 390
click at [386, 187] on span "19:15" at bounding box center [385, 186] width 13 height 7
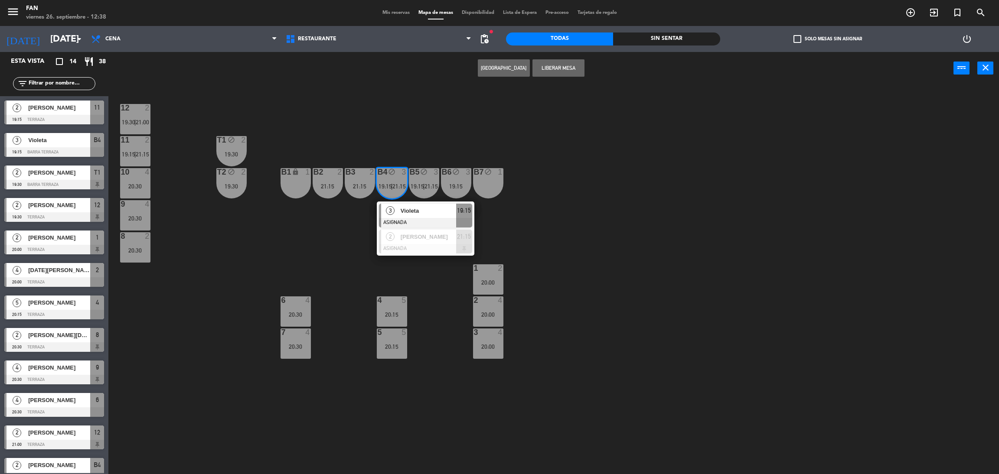
click at [568, 215] on div "12 2 19:30 | 21:00 11 2 19:15 | 21:15 T1 block 2 19:30 10 4 20:30 T2 block 2 19…" at bounding box center [558, 283] width 881 height 390
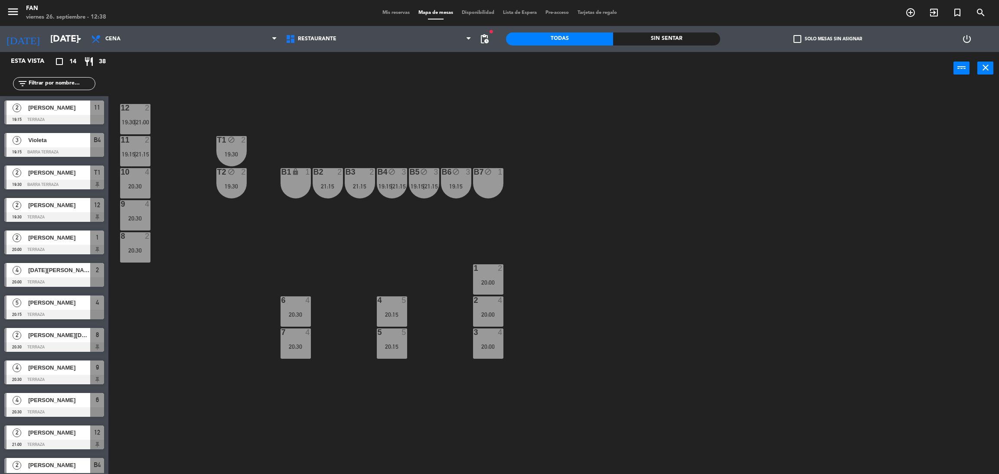
click at [387, 181] on div "B4 block 3 19:15 | 21:15" at bounding box center [392, 183] width 30 height 30
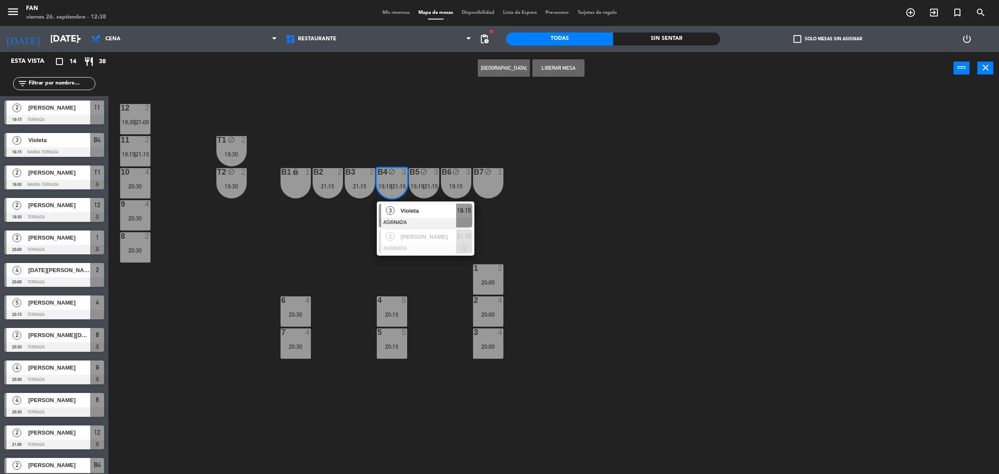
click at [399, 213] on div "3" at bounding box center [390, 211] width 19 height 14
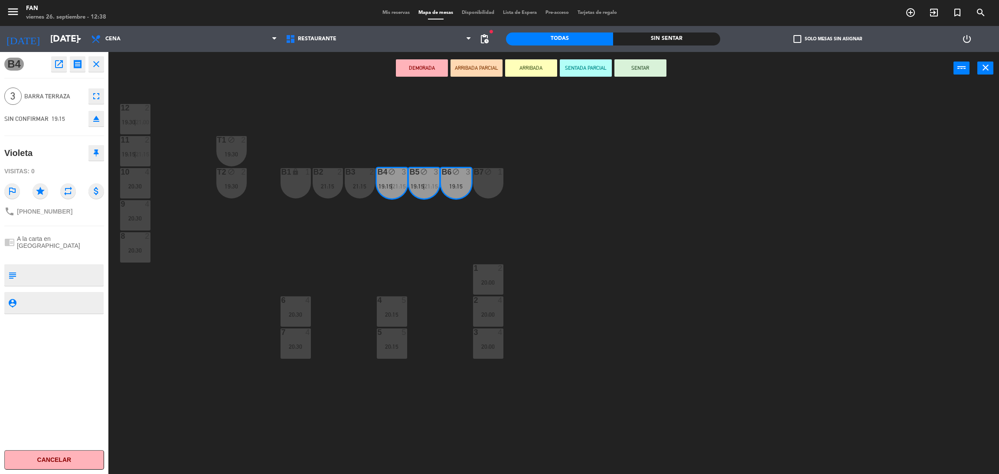
click at [336, 183] on div "21:15" at bounding box center [328, 186] width 30 height 7
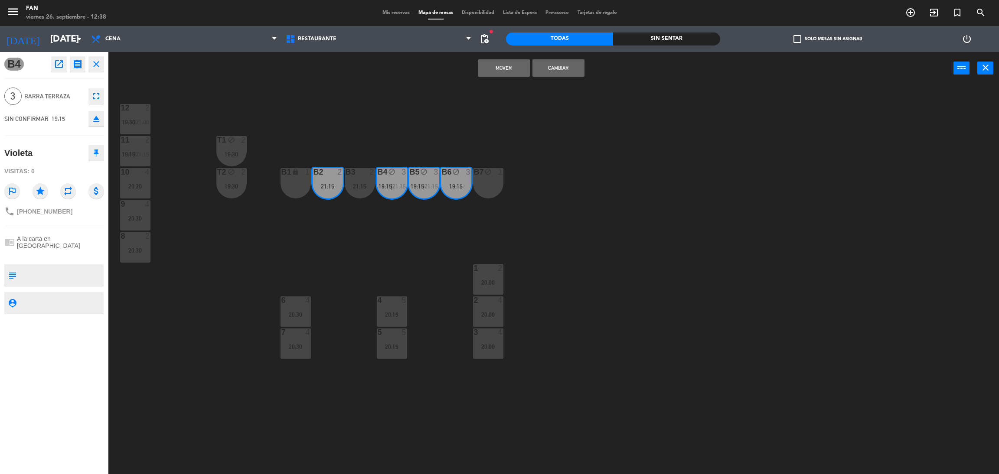
click at [501, 67] on button "Mover" at bounding box center [504, 67] width 52 height 17
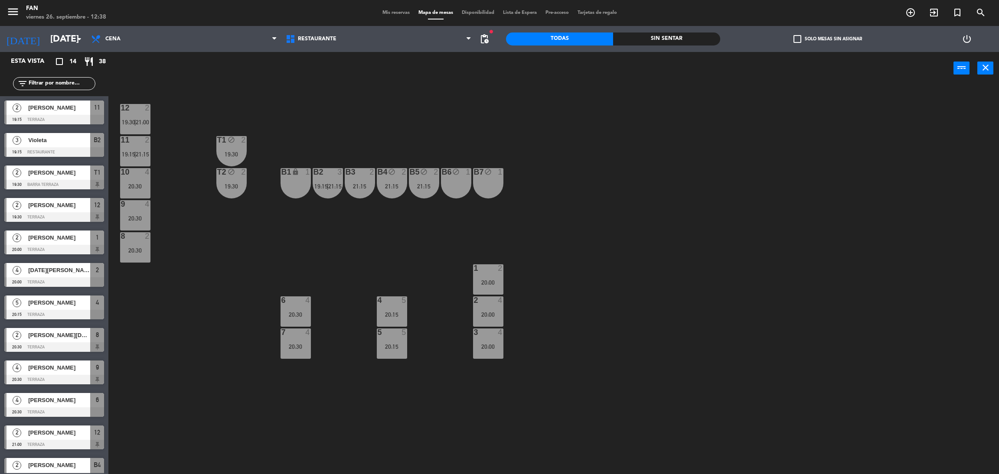
click at [327, 180] on div "B2 3 19:15 | 21:15" at bounding box center [328, 183] width 30 height 30
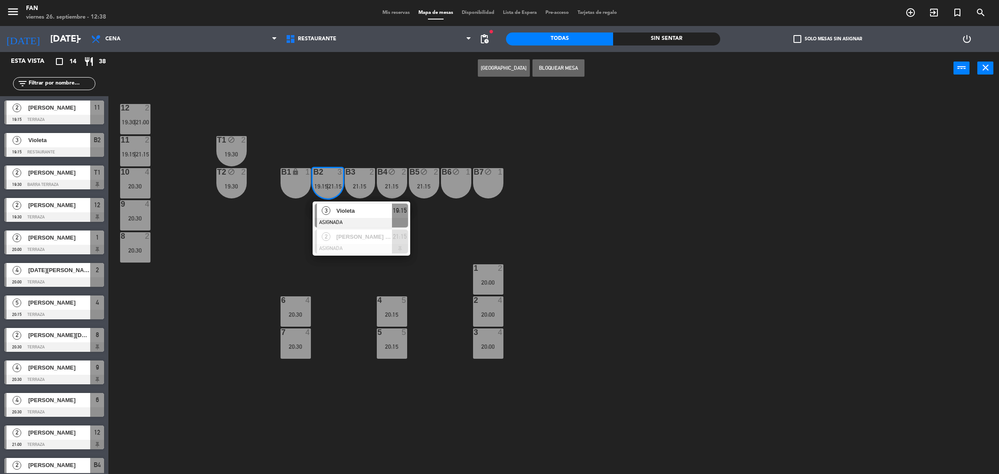
click at [331, 211] on div "3" at bounding box center [326, 211] width 19 height 14
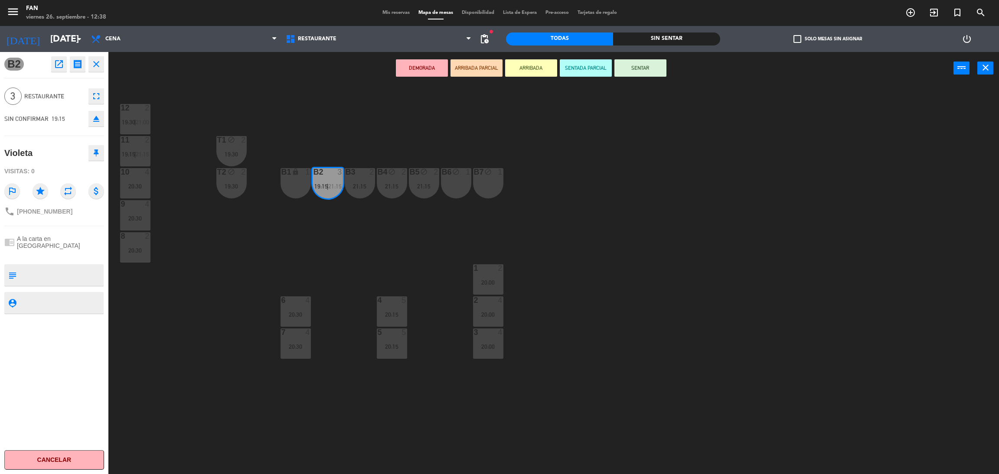
click at [96, 120] on icon "eject" at bounding box center [96, 119] width 10 height 10
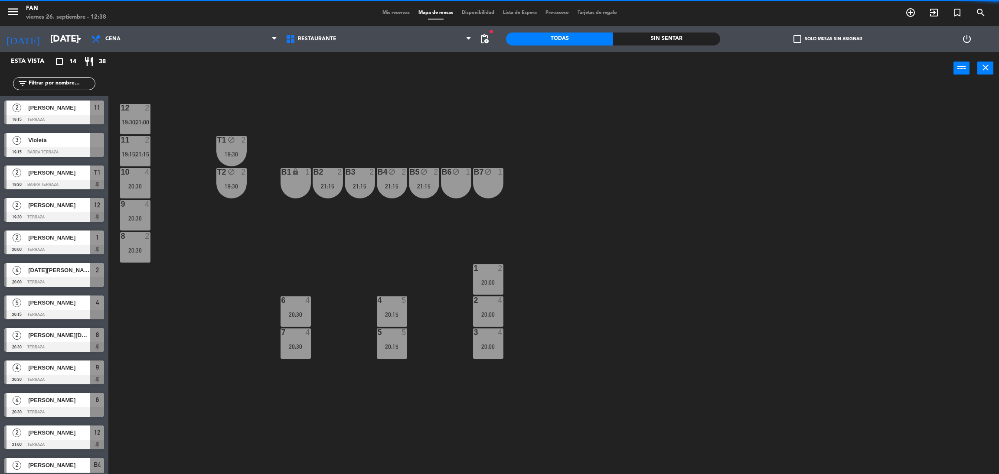
click at [64, 139] on span "Violeta" at bounding box center [59, 140] width 62 height 9
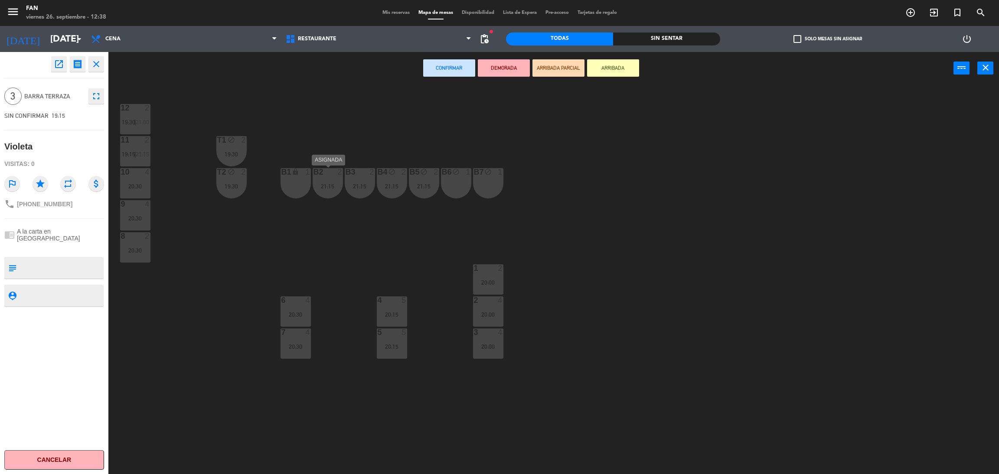
click at [327, 183] on div "21:15" at bounding box center [328, 186] width 30 height 6
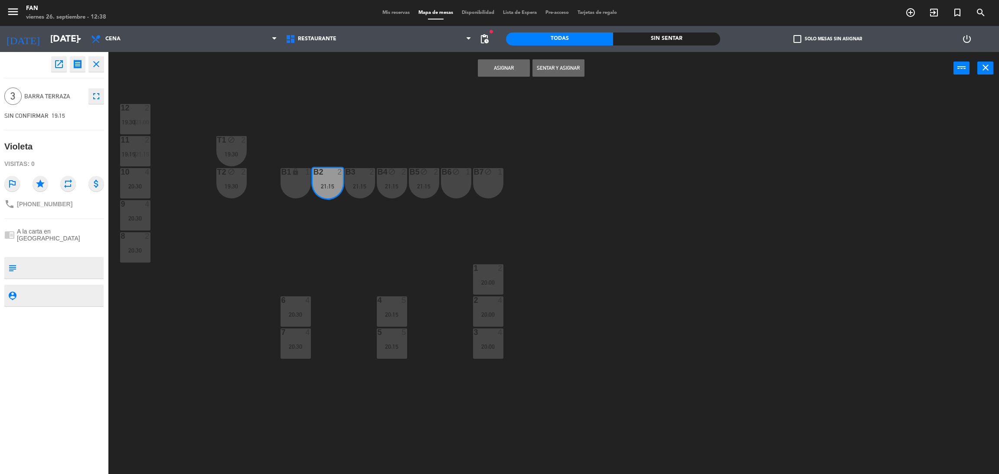
click at [355, 183] on div "21:15" at bounding box center [360, 186] width 30 height 6
click at [397, 180] on div "B4 block 2 21:15" at bounding box center [392, 183] width 30 height 30
click at [568, 72] on button "Unir y asignar" at bounding box center [559, 67] width 52 height 17
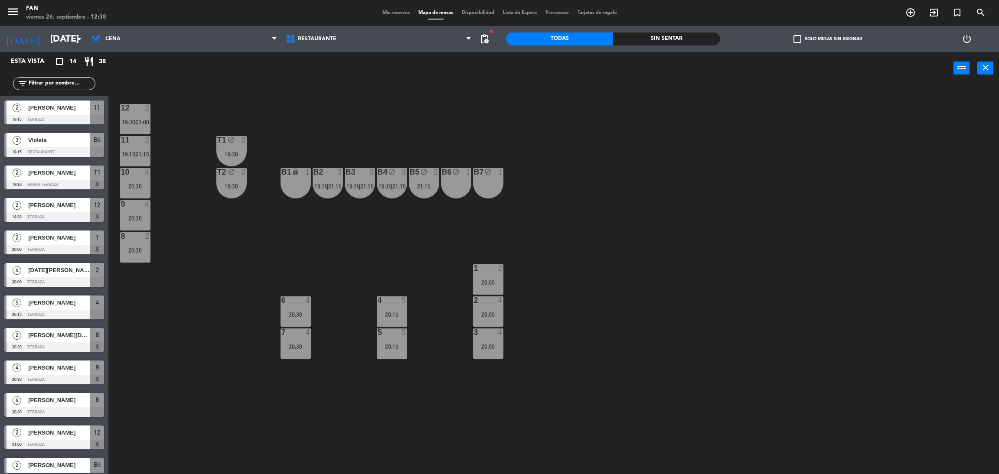
click at [429, 182] on div "B5 block 2 21:15" at bounding box center [424, 183] width 30 height 30
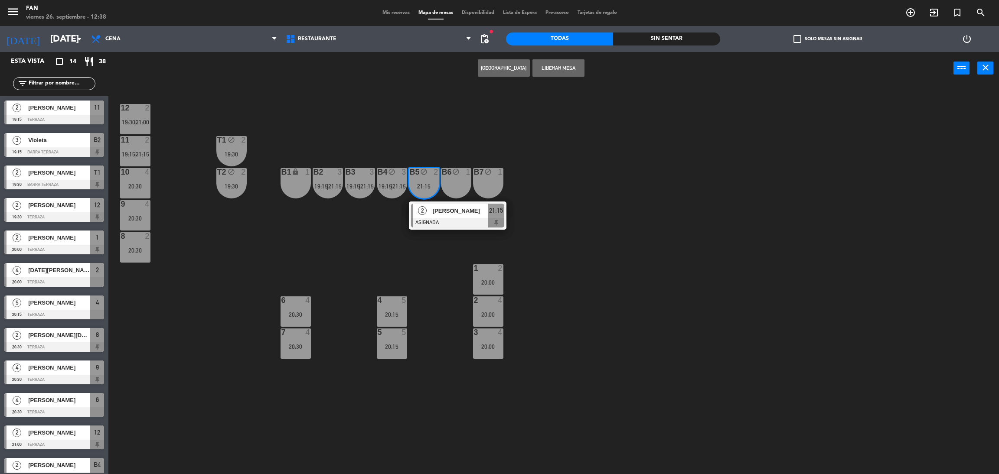
click at [449, 181] on div "B6 block 1" at bounding box center [456, 183] width 30 height 30
click at [470, 117] on div "12 2 19:30 | 21:00 11 2 19:15 | 21:15 T1 block 2 19:30 10 4 20:30 T2 block 2 19…" at bounding box center [558, 283] width 881 height 390
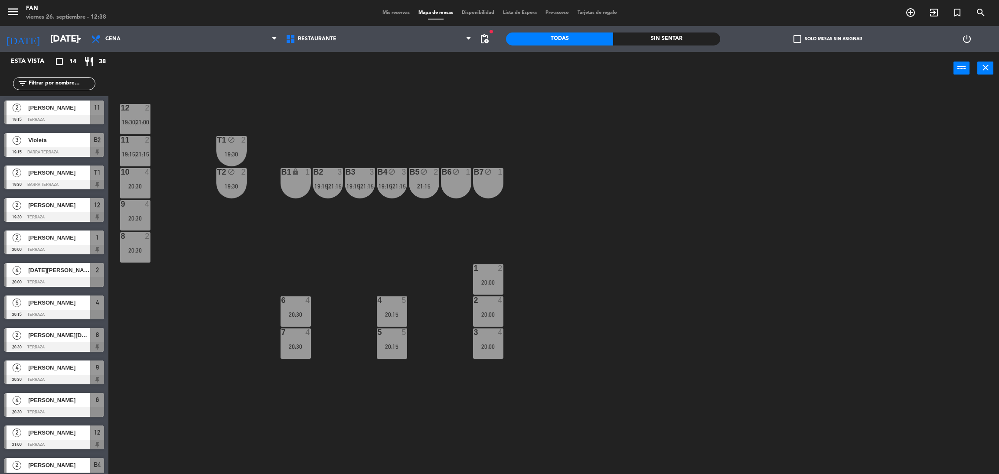
click at [414, 183] on div "21:15" at bounding box center [424, 186] width 30 height 6
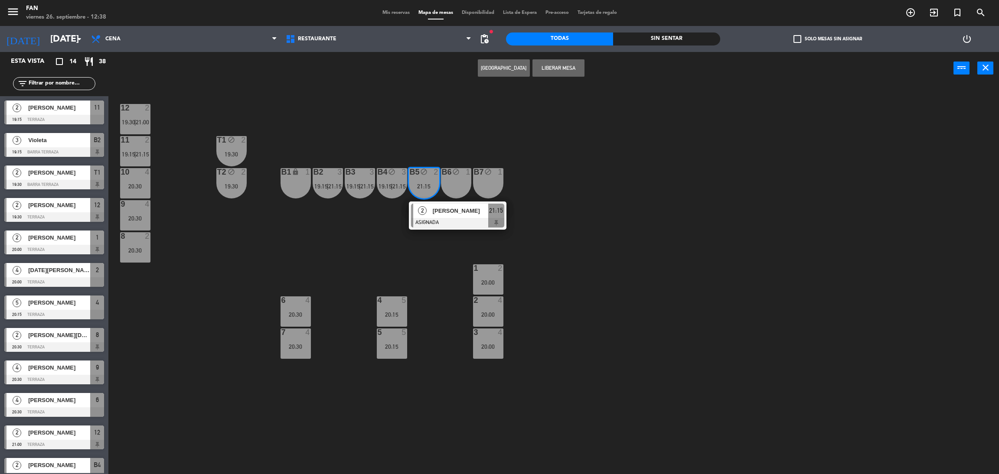
click at [456, 180] on div "B6 block 1" at bounding box center [456, 183] width 30 height 30
click at [572, 67] on button "Liberar Mesa" at bounding box center [559, 67] width 52 height 17
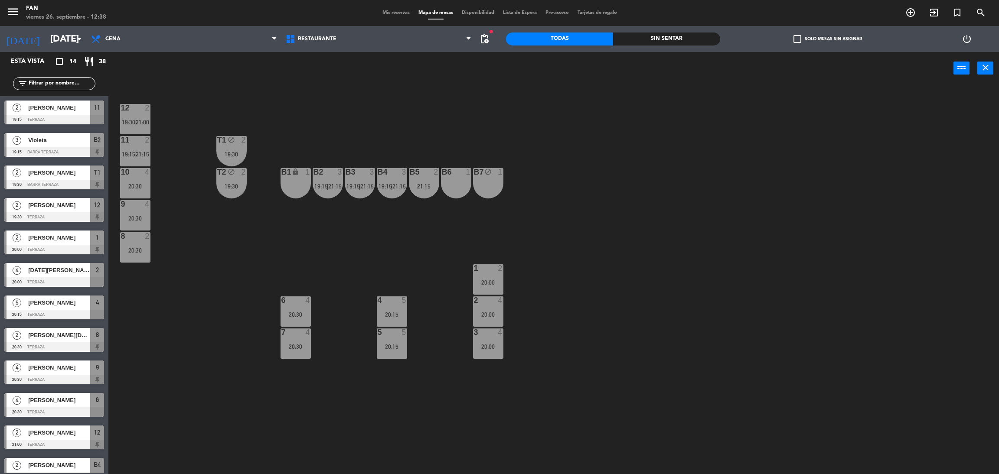
click at [498, 175] on div "1" at bounding box center [500, 172] width 5 height 8
click at [558, 73] on button "Liberar Mesa" at bounding box center [559, 67] width 52 height 17
click at [162, 36] on span "Cena" at bounding box center [184, 38] width 195 height 19
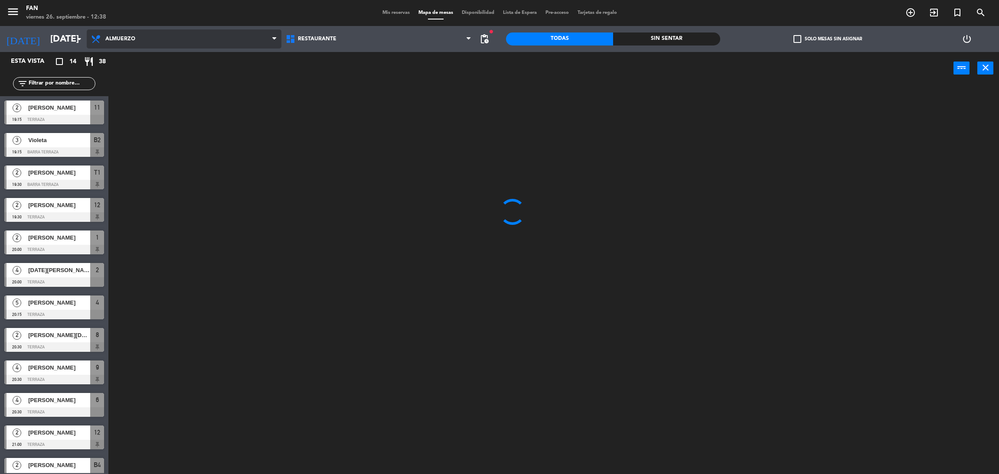
click at [131, 52] on ng-component "menu Fan [DATE] 26. septiembre - 12:38 Mis reservas Mapa de mesas Disponibilida…" at bounding box center [499, 239] width 999 height 478
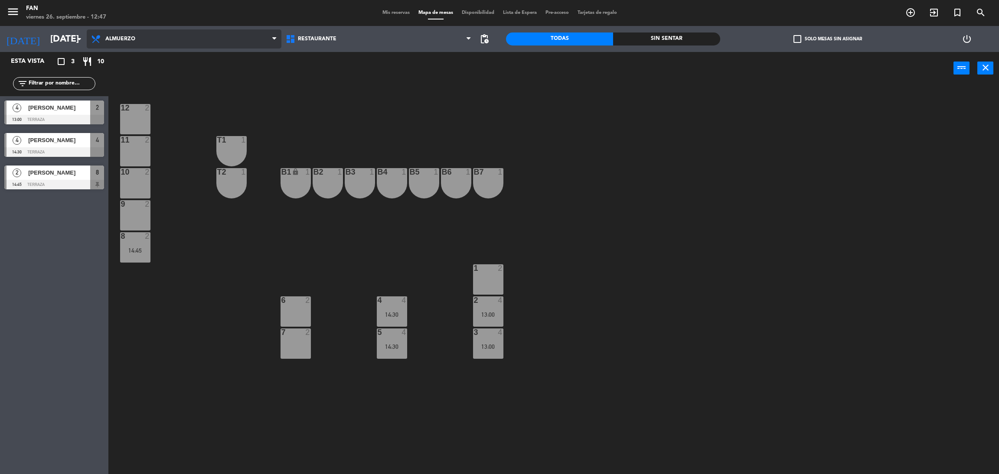
click at [116, 37] on span "Almuerzo" at bounding box center [120, 39] width 30 height 6
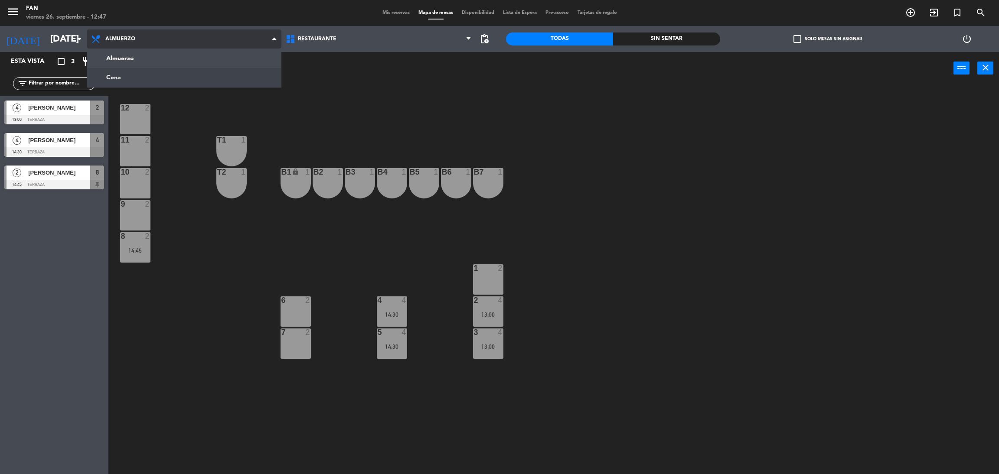
click at [127, 74] on ng-component "menu Fan [DATE] 26. septiembre - 12:47 Mis reservas Mapa de mesas Disponibilida…" at bounding box center [499, 239] width 999 height 478
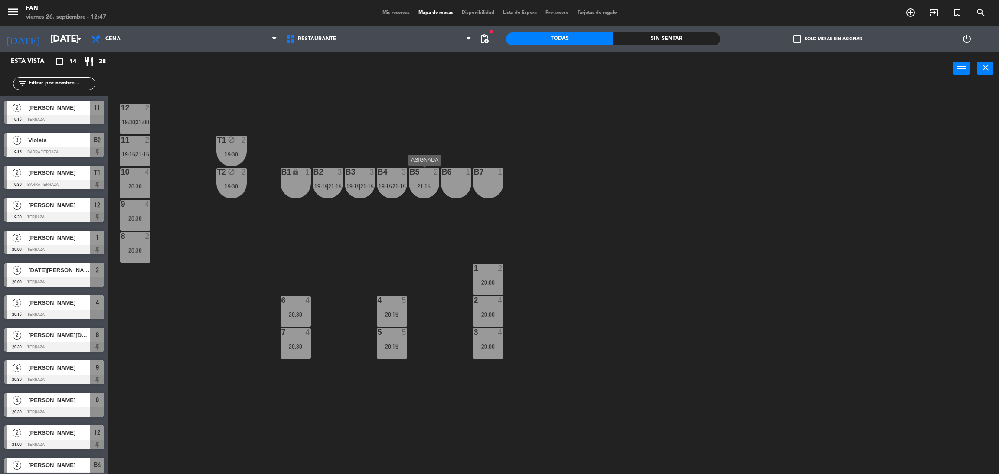
click at [410, 173] on div "B5" at bounding box center [410, 172] width 0 height 8
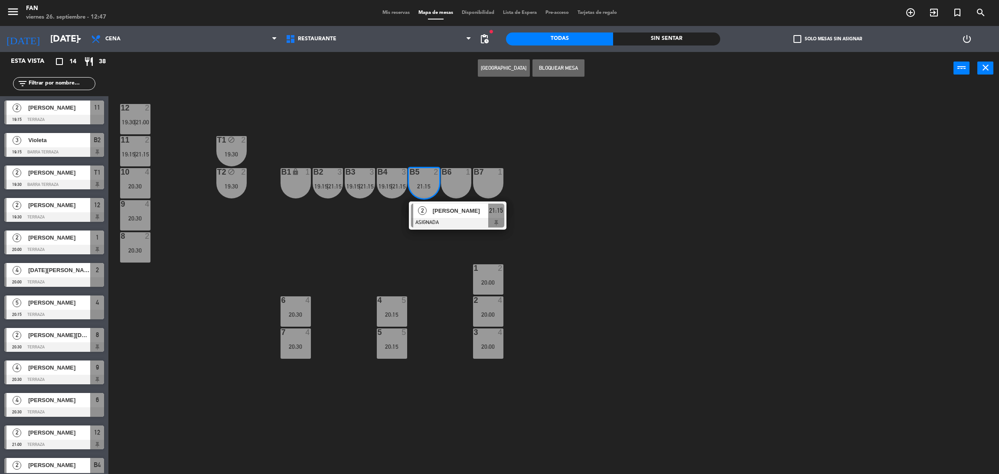
click at [454, 179] on div "B6 1" at bounding box center [456, 183] width 30 height 30
click at [555, 65] on button "Bloquear Mesa" at bounding box center [559, 67] width 52 height 17
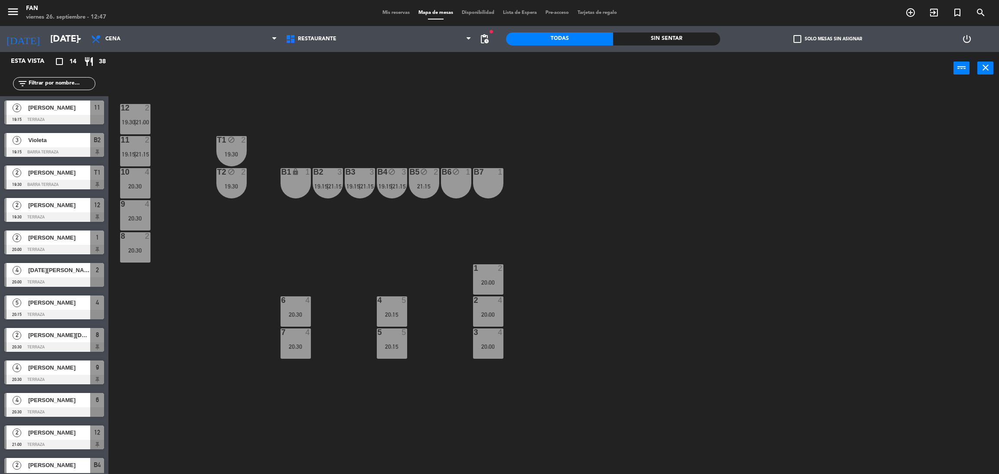
click at [503, 177] on div "B7 1" at bounding box center [488, 172] width 30 height 9
click at [565, 69] on button "Bloquear Mesa" at bounding box center [559, 67] width 52 height 17
click at [573, 132] on div "12 2 19:30 | 21:00 11 2 19:15 | 21:15 T1 block 2 19:30 10 4 20:30 T2 block 2 19…" at bounding box center [558, 283] width 881 height 390
click at [848, 273] on div "12 2 19:30 | 21:00 11 2 19:15 | 21:15 T1 block 2 19:30 10 4 20:30 T2 block 2 19…" at bounding box center [558, 283] width 881 height 390
click at [748, 120] on div "12 2 19:30 | 21:00 11 2 19:15 | 21:15 T1 block 2 19:30 10 4 20:30 T2 block 2 19…" at bounding box center [558, 283] width 881 height 390
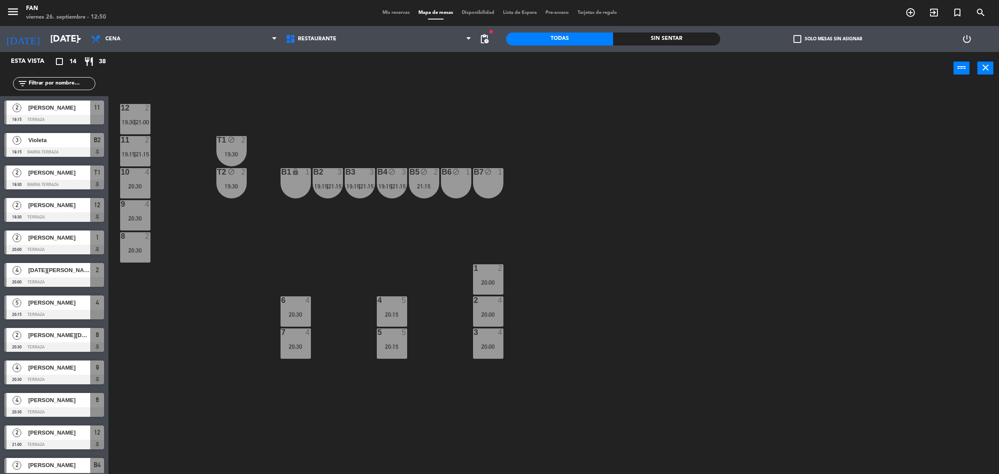
click at [358, 140] on div "12 2 19:30 | 21:00 11 2 19:15 | 21:15 T1 block 2 19:30 10 4 20:30 T2 block 2 19…" at bounding box center [558, 283] width 881 height 390
click at [388, 125] on div "12 2 19:30 | 21:00 11 2 19:15 | 21:15 T1 block 2 19:30 10 4 20:30 T2 block 2 19…" at bounding box center [558, 283] width 881 height 390
click at [647, 208] on div "12 2 19:30 | 21:00 11 2 19:15 | 21:15 T1 block 2 19:30 10 4 20:30 T2 block 2 19…" at bounding box center [558, 283] width 881 height 390
click at [432, 190] on div "B5 block 2 21:15" at bounding box center [424, 183] width 30 height 30
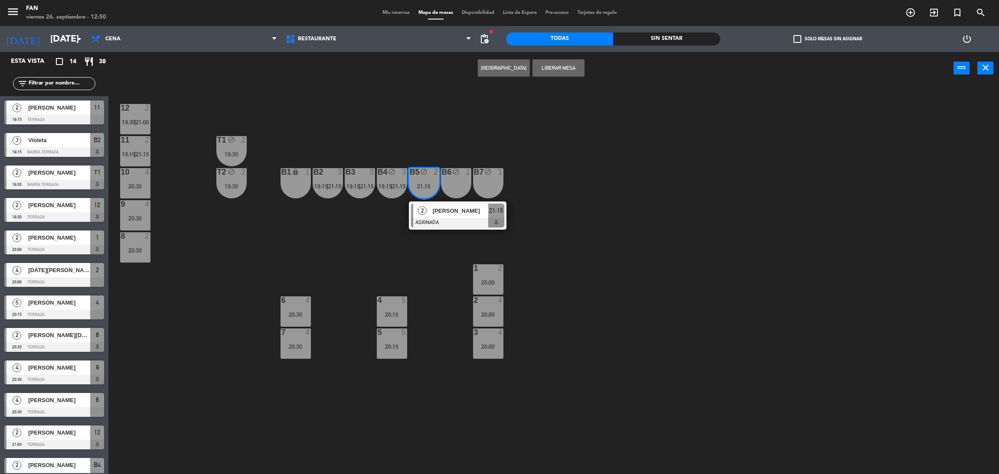
click at [351, 242] on div "12 2 19:30 | 21:00 11 2 19:15 | 21:15 T1 block 2 19:30 10 4 20:30 T2 block 2 19…" at bounding box center [558, 283] width 881 height 390
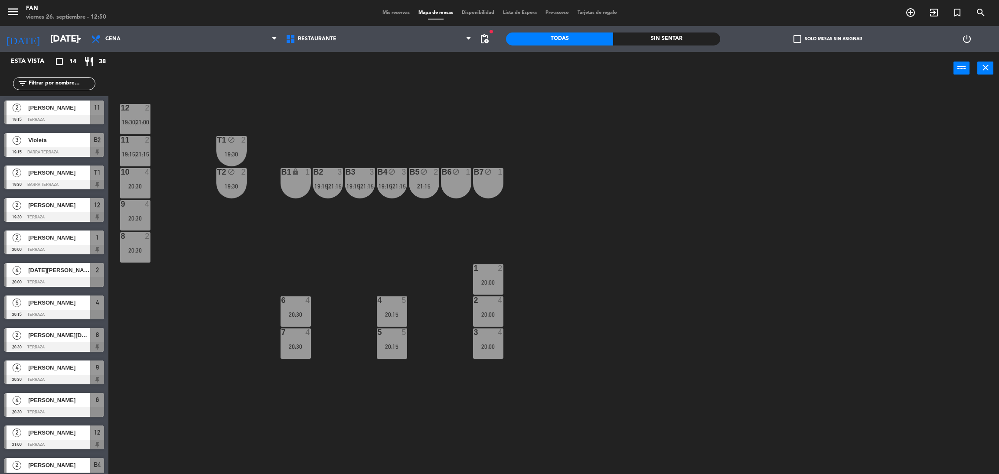
click at [923, 206] on div "12 2 19:30 | 21:00 11 2 19:15 | 21:15 T1 block 2 19:30 10 4 20:30 T2 block 2 19…" at bounding box center [558, 283] width 881 height 390
click at [795, 208] on div "12 2 19:30 | 21:00 11 2 19:15 | 21:15 T1 block 2 19:30 10 4 20:30 T2 block 2 19…" at bounding box center [558, 283] width 881 height 390
click at [173, 32] on span "Cena" at bounding box center [184, 38] width 195 height 19
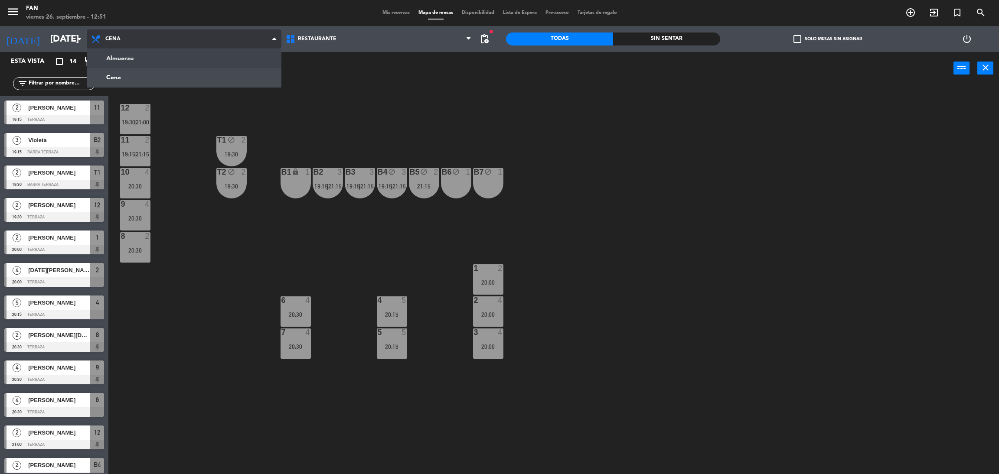
click at [147, 57] on ng-component "menu Fan [DATE] 26. septiembre - 12:51 Mis reservas Mapa de mesas Disponibilida…" at bounding box center [499, 239] width 999 height 478
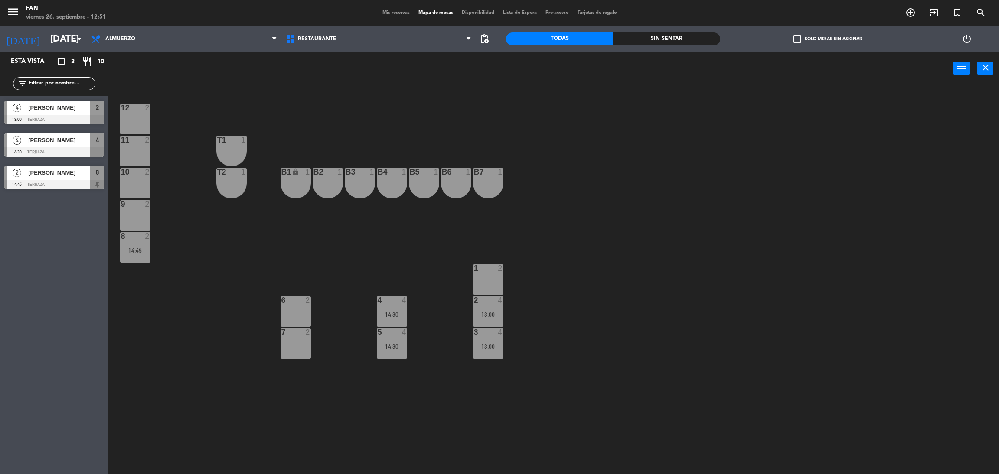
click at [384, 14] on span "Mis reservas" at bounding box center [396, 12] width 36 height 5
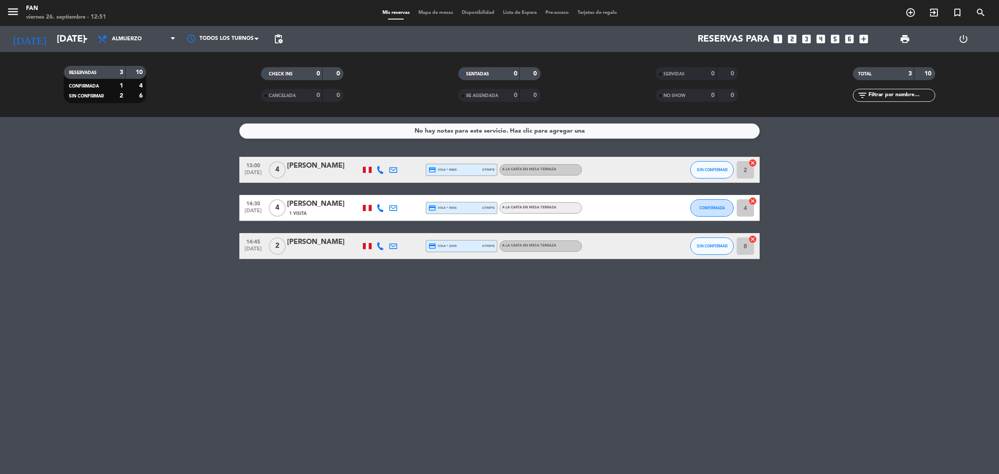
click at [311, 378] on div "No hay notas para este servicio. Haz clic para agregar una 13:00 [DATE] 4 [PERS…" at bounding box center [499, 295] width 999 height 357
click at [413, 346] on div "No hay notas para este servicio. Haz clic para agregar una 13:00 [DATE] 4 [PERS…" at bounding box center [499, 295] width 999 height 357
click at [435, 336] on div "No hay notas para este servicio. Haz clic para agregar una 13:00 [DATE] 4 [PERS…" at bounding box center [499, 295] width 999 height 357
click at [275, 269] on div "No hay notas para este servicio. Haz clic para agregar una 13:00 [DATE] 4 [PERS…" at bounding box center [499, 295] width 999 height 357
click at [281, 263] on div "No hay notas para este servicio. Haz clic para agregar una 13:00 [DATE] 4 [PERS…" at bounding box center [499, 295] width 999 height 357
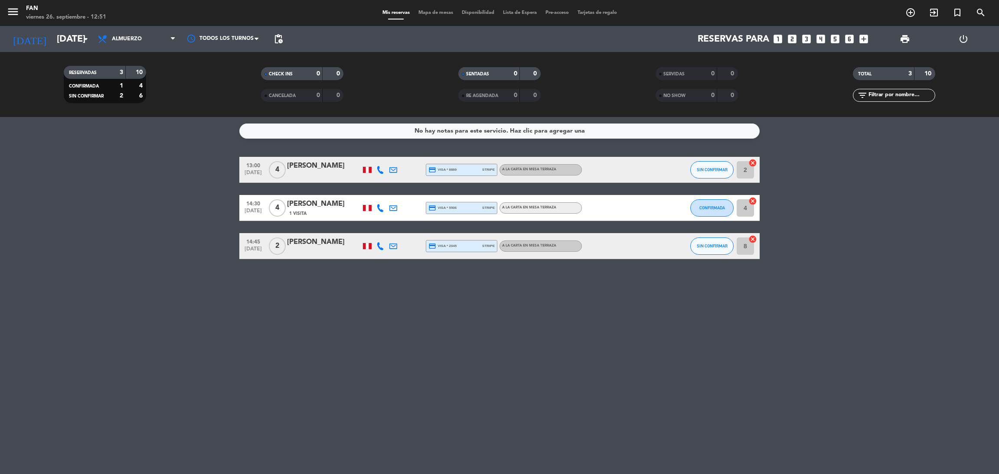
click at [280, 319] on div "No hay notas para este servicio. Haz clic para agregar una 13:00 [DATE] 4 [PERS…" at bounding box center [499, 295] width 999 height 357
click at [362, 347] on div "No hay notas para este servicio. Haz clic para agregar una 13:00 [DATE] 4 [PERS…" at bounding box center [499, 295] width 999 height 357
click at [150, 214] on bookings-row "13:00 [DATE] 4 [PERSON_NAME] credit_card visa * 8889 stripe A la carta en Mesa …" at bounding box center [499, 208] width 999 height 102
drag, startPoint x: 857, startPoint y: 327, endPoint x: 595, endPoint y: 89, distance: 354.3
click at [857, 327] on div "No hay notas para este servicio. Haz clic para agregar una 13:00 [DATE] 4 [PERS…" at bounding box center [499, 295] width 999 height 357
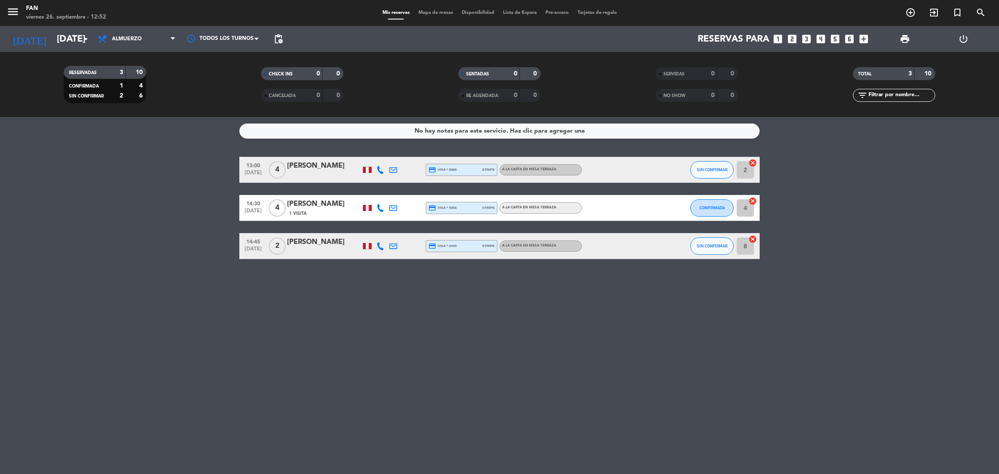
click at [435, 11] on span "Mapa de mesas" at bounding box center [435, 12] width 43 height 5
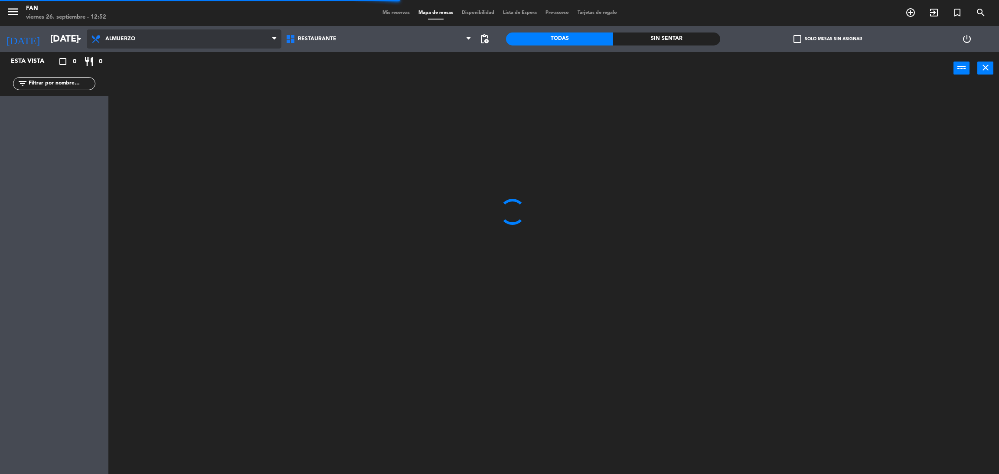
click at [202, 37] on span "Almuerzo" at bounding box center [184, 38] width 195 height 19
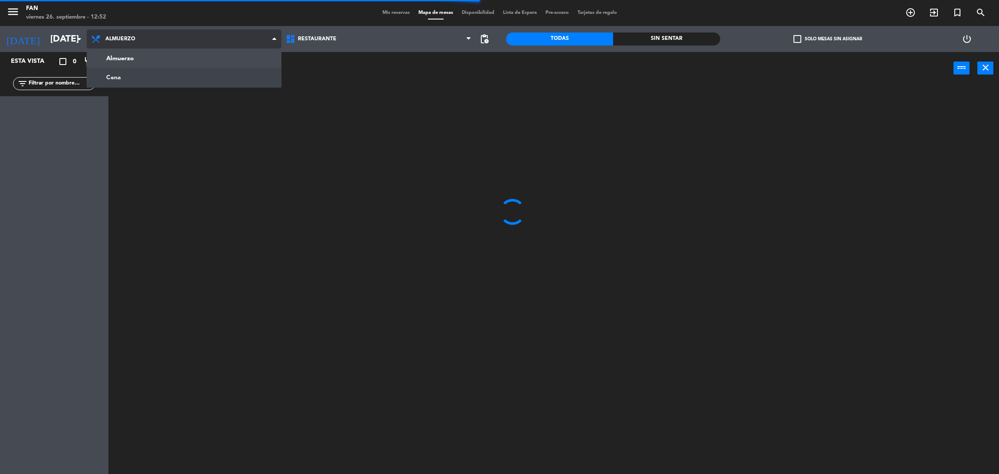
click at [145, 73] on ng-component "menu Fan [DATE] 26. septiembre - 12:52 Mis reservas Mapa de mesas Disponibilida…" at bounding box center [499, 239] width 999 height 478
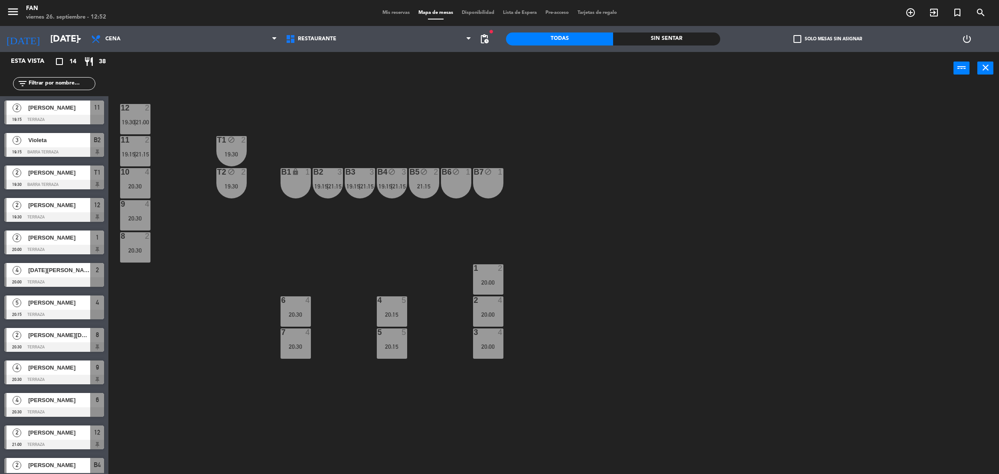
click at [450, 130] on div "12 2 19:30 | 21:00 11 2 19:15 | 21:15 T1 block 2 19:30 10 4 20:30 T2 block 2 19…" at bounding box center [558, 283] width 881 height 390
click at [429, 190] on div "B5 block 2 21:15" at bounding box center [424, 183] width 30 height 30
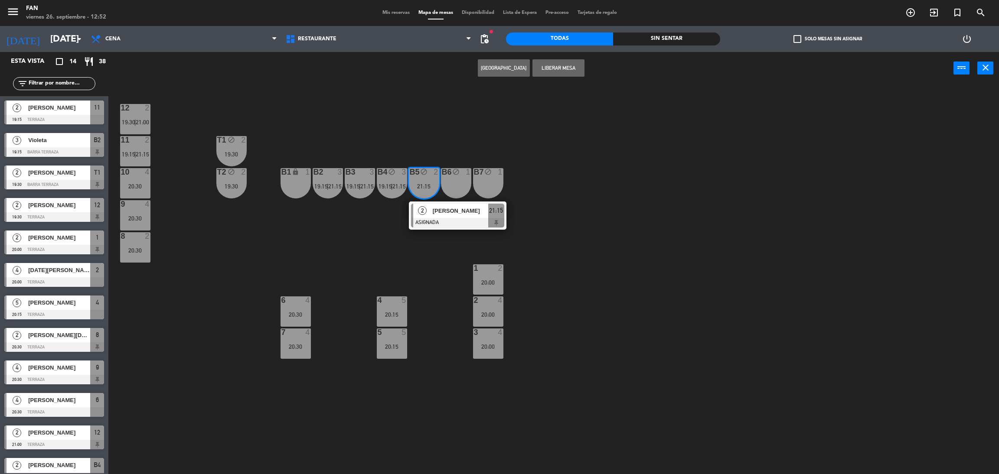
click at [466, 185] on div "B6 block 1" at bounding box center [456, 183] width 30 height 30
click at [493, 180] on div "B7 block 1" at bounding box center [488, 183] width 30 height 30
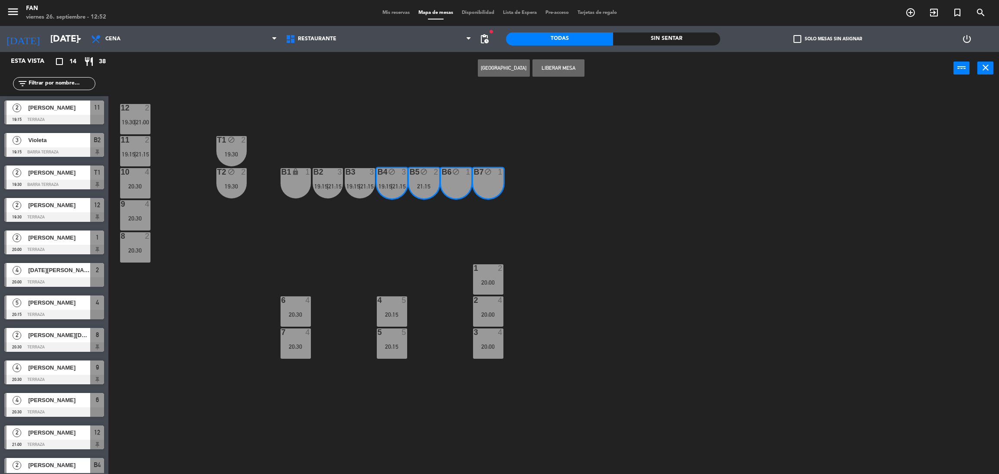
click at [472, 89] on div "12 2 19:30 | 21:00 11 2 19:15 | 21:15 T1 block 2 19:30 10 4 20:30 T2 block 2 19…" at bounding box center [558, 283] width 881 height 390
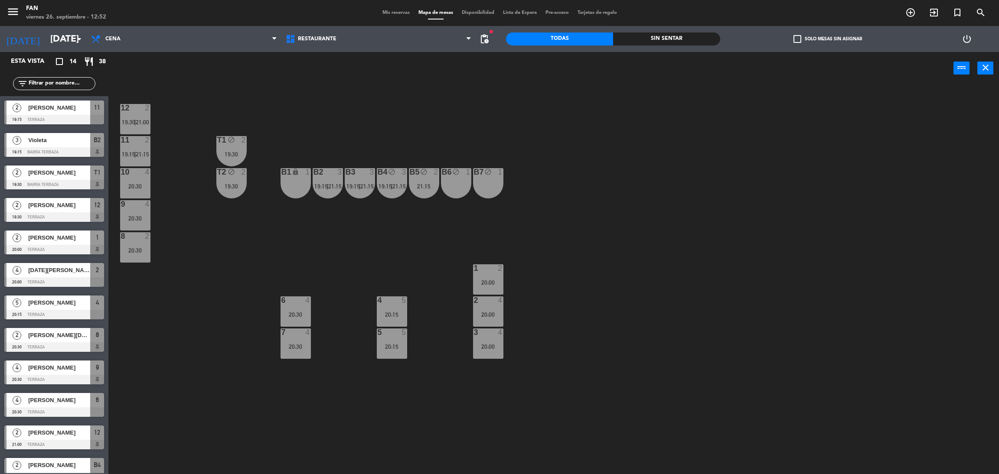
click at [422, 190] on div "B5 block 2 21:15" at bounding box center [424, 183] width 30 height 30
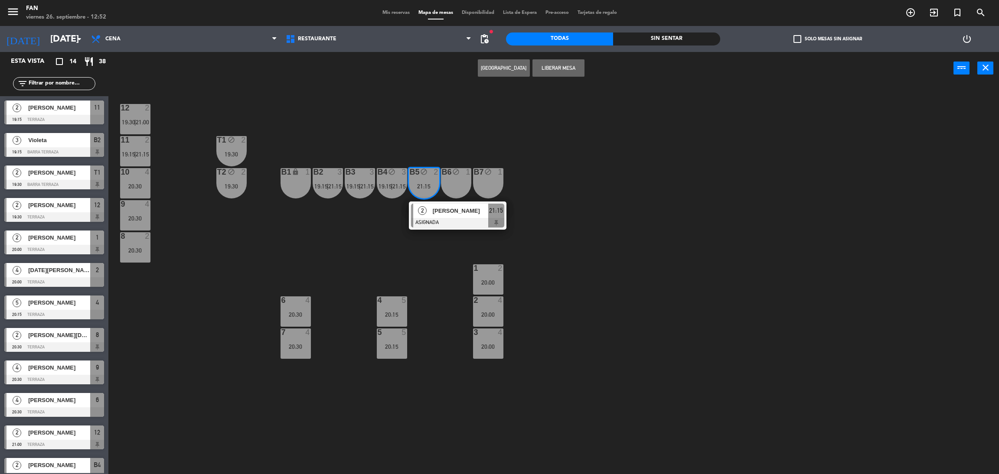
click at [433, 206] on span "[PERSON_NAME]" at bounding box center [461, 210] width 56 height 9
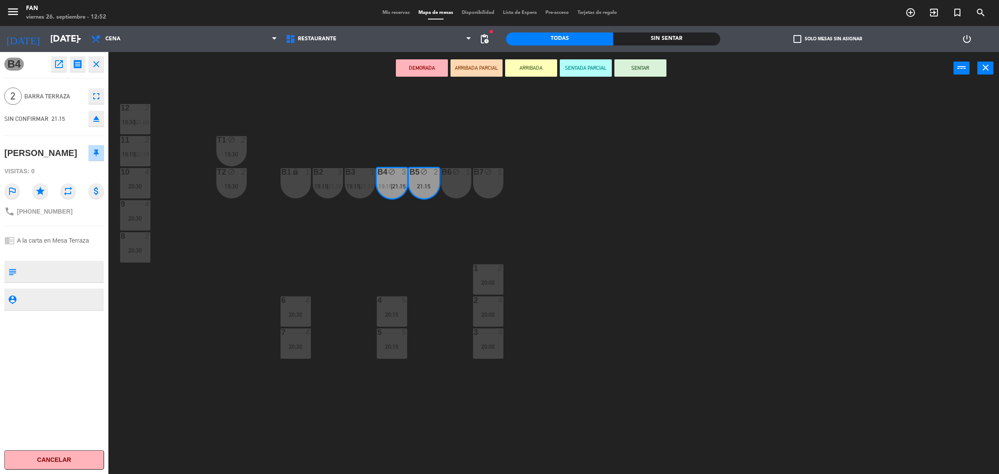
click at [451, 188] on div "B6 block 1" at bounding box center [456, 183] width 30 height 30
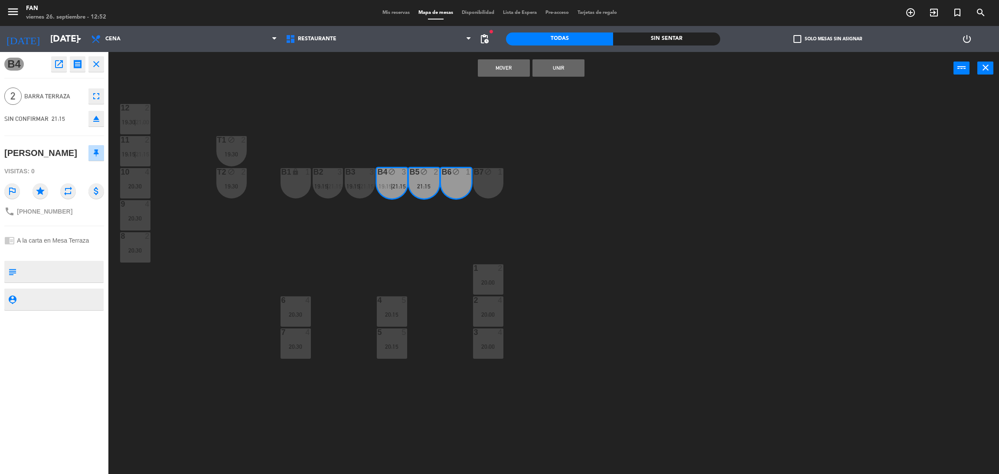
click at [510, 65] on button "Mover" at bounding box center [504, 67] width 52 height 17
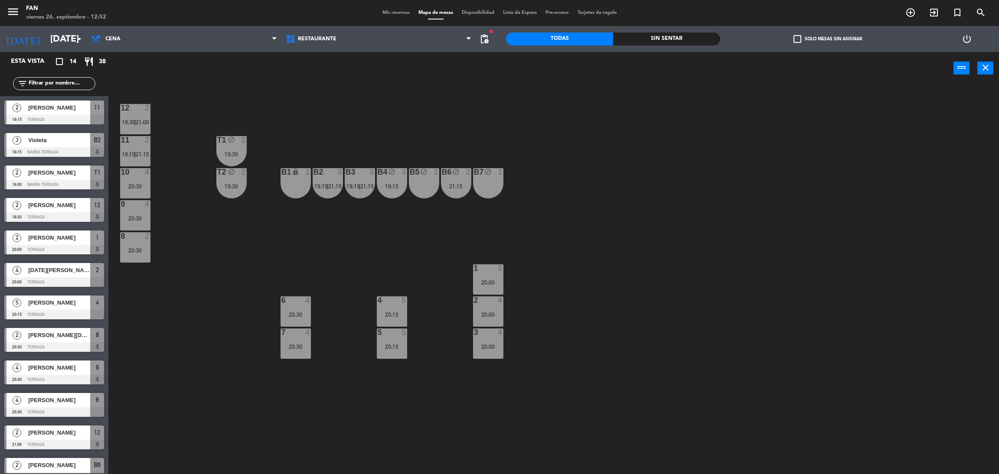
scroll to position [65, 0]
click at [455, 188] on div "21:15" at bounding box center [456, 186] width 30 height 6
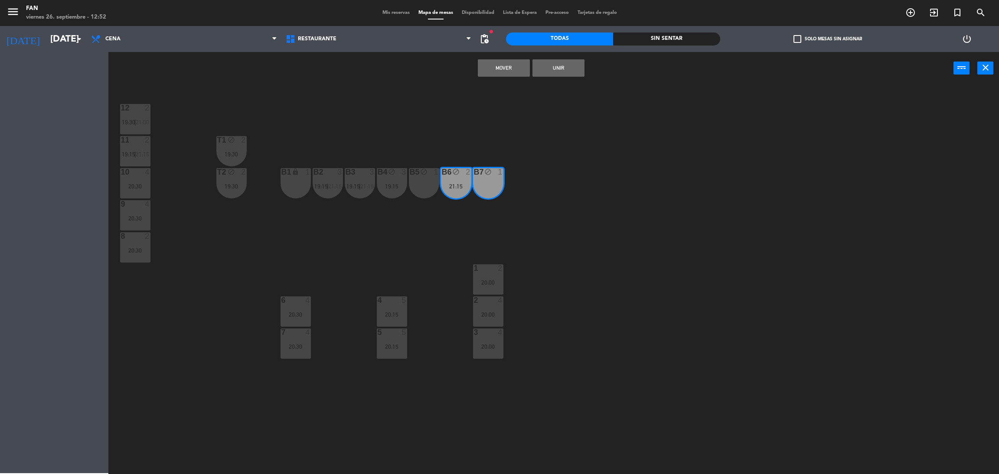
drag, startPoint x: 462, startPoint y: 216, endPoint x: 491, endPoint y: 187, distance: 40.5
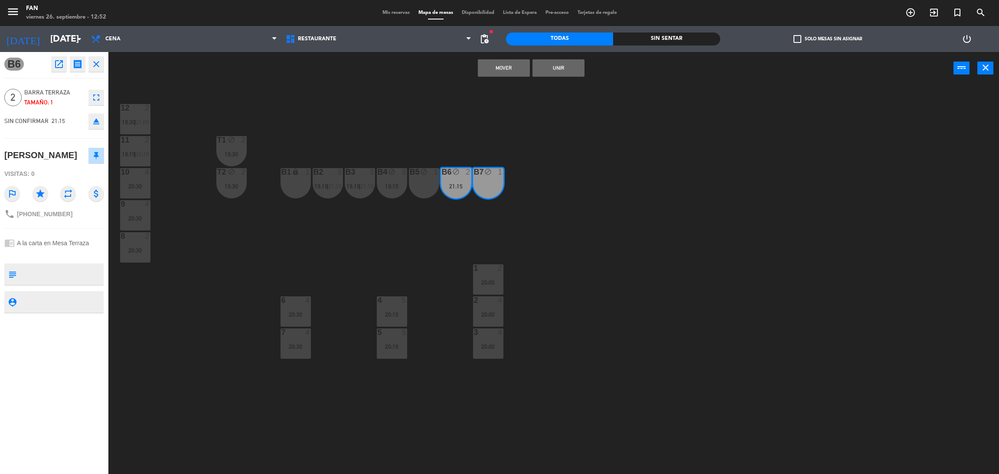
click at [568, 68] on button "Unir" at bounding box center [559, 67] width 52 height 17
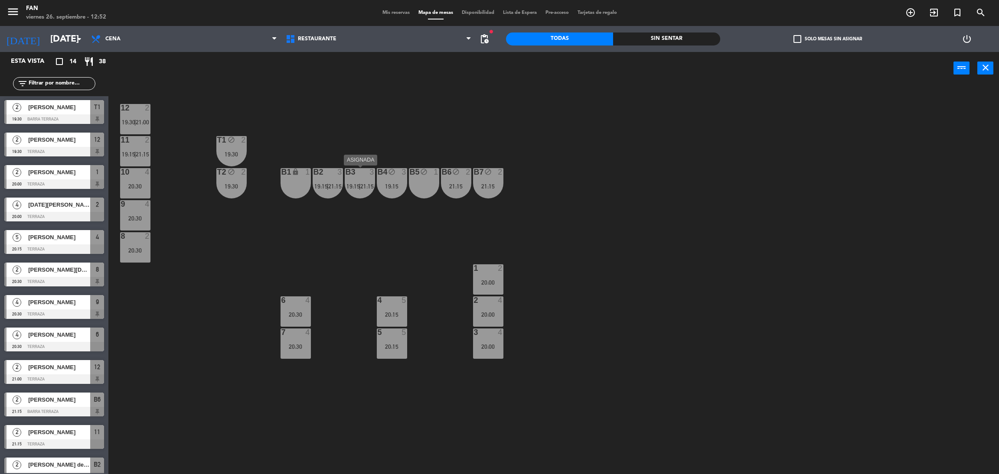
click at [356, 191] on div "B3 3 19:15 | 21:15" at bounding box center [360, 183] width 30 height 30
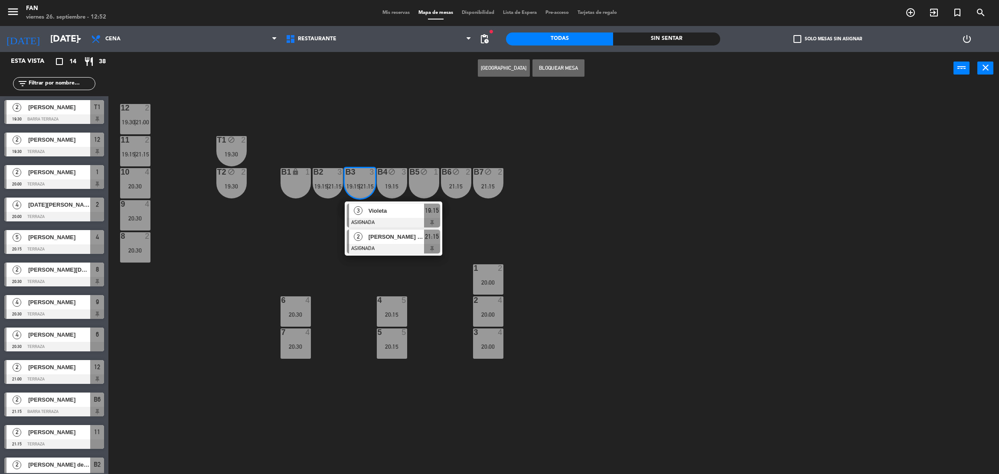
click at [369, 241] on span "[PERSON_NAME] de la [PERSON_NAME]" at bounding box center [397, 236] width 56 height 9
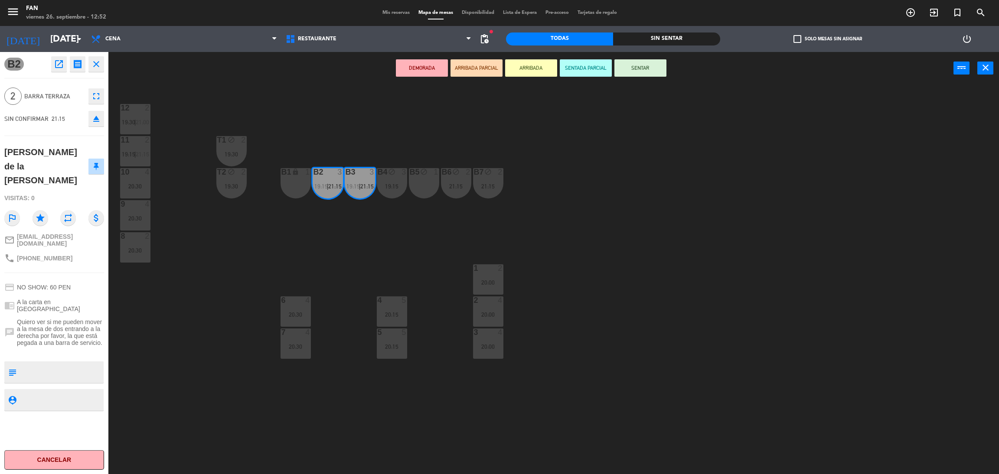
click at [415, 182] on div "B5 block 1" at bounding box center [424, 183] width 30 height 30
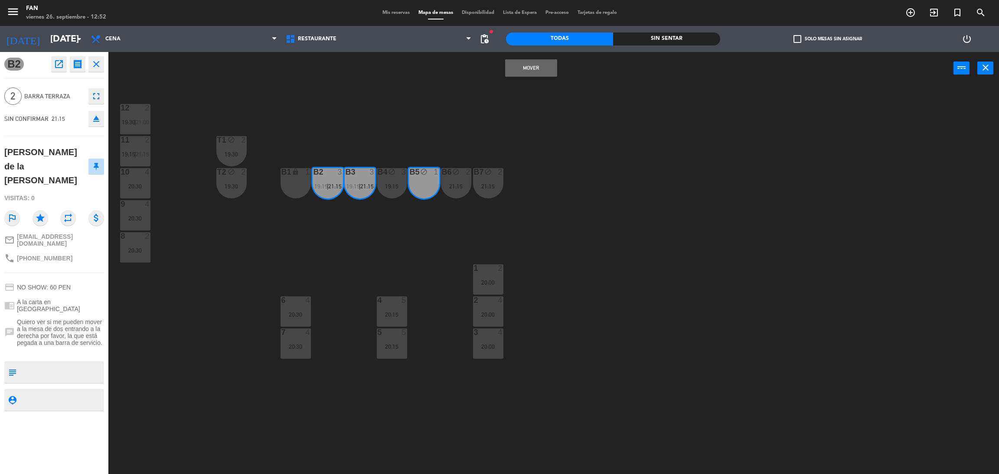
click at [537, 58] on div "Mover power_input close" at bounding box center [530, 68] width 845 height 33
click at [534, 70] on button "Mover" at bounding box center [531, 67] width 52 height 17
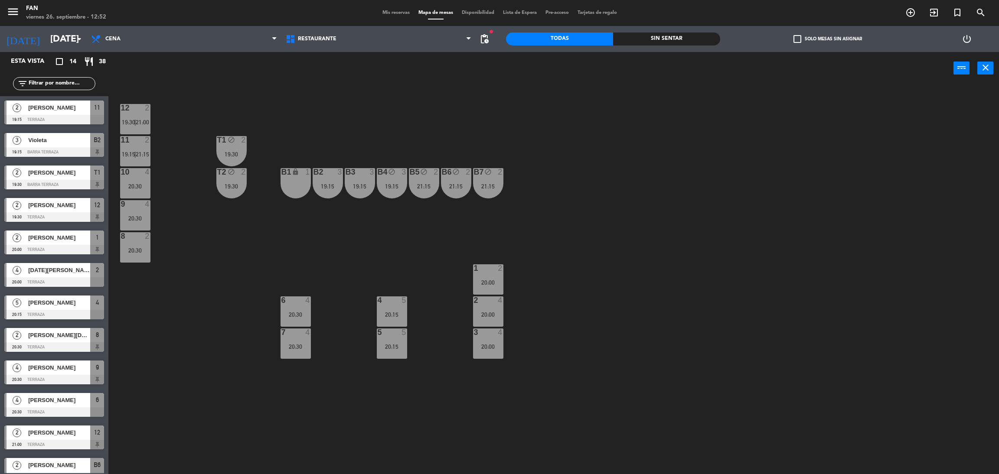
scroll to position [78, 0]
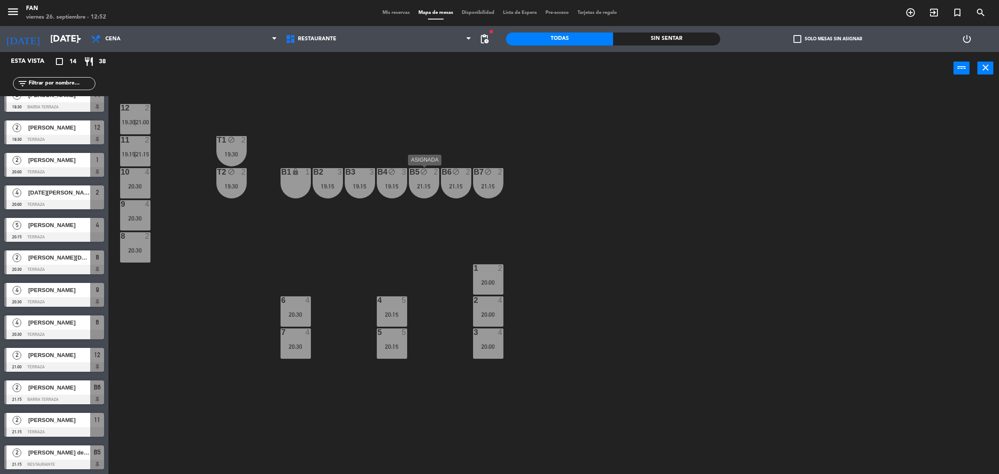
click at [431, 177] on div "B5 block 2 21:15" at bounding box center [424, 183] width 30 height 30
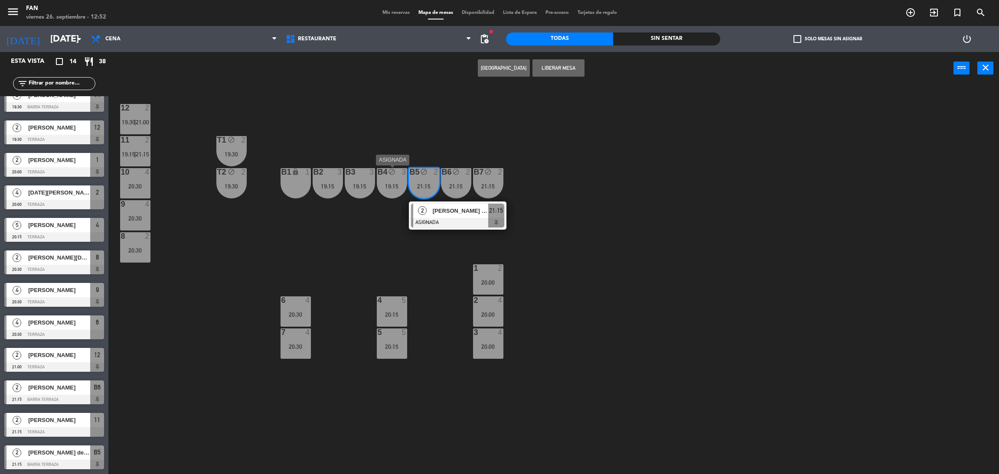
drag, startPoint x: 432, startPoint y: 209, endPoint x: 391, endPoint y: 186, distance: 48.0
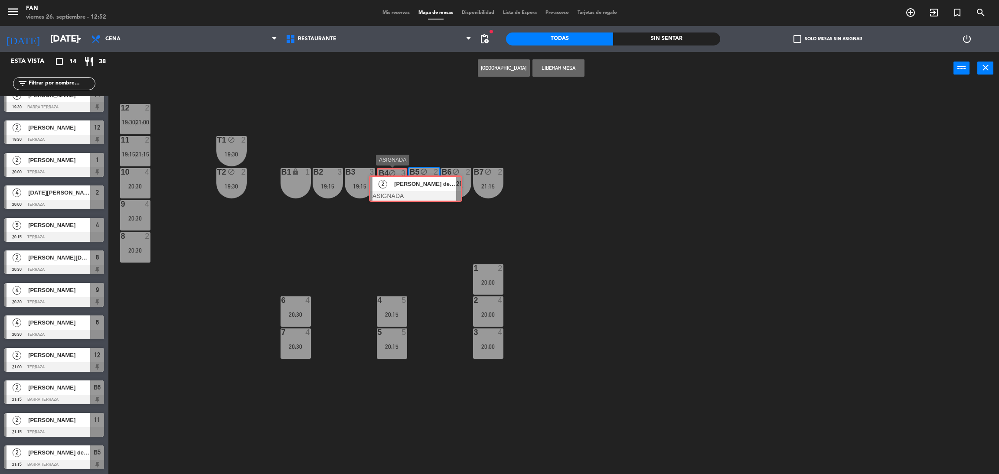
drag, startPoint x: 442, startPoint y: 218, endPoint x: 400, endPoint y: 191, distance: 50.2
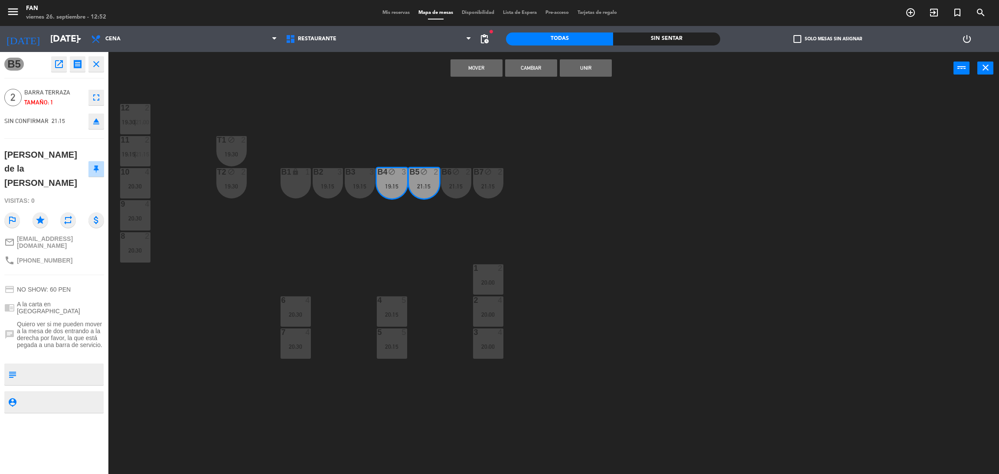
click at [581, 72] on button "Unir" at bounding box center [586, 67] width 52 height 17
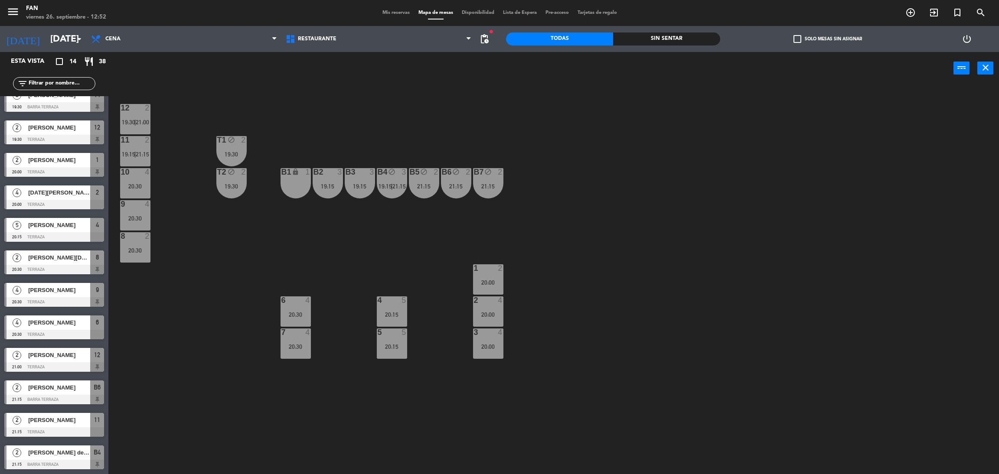
click at [386, 136] on div "12 2 19:30 | 21:00 11 2 19:15 | 21:15 T1 block 2 19:30 10 4 20:30 T2 block 2 19…" at bounding box center [558, 283] width 881 height 390
click at [395, 183] on span "21:15" at bounding box center [399, 186] width 13 height 7
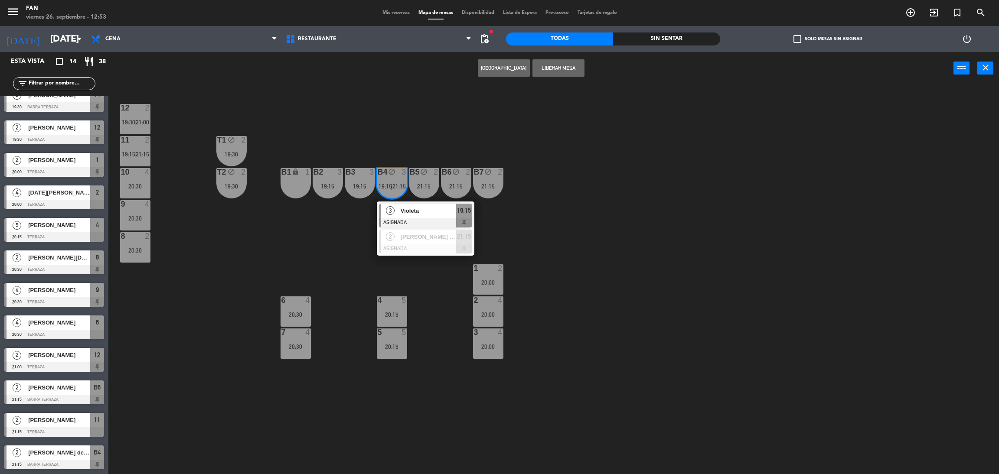
click at [517, 232] on div "12 2 19:30 | 21:00 11 2 19:15 | 21:15 T1 block 2 19:30 10 4 20:30 T2 block 2 19…" at bounding box center [558, 283] width 881 height 390
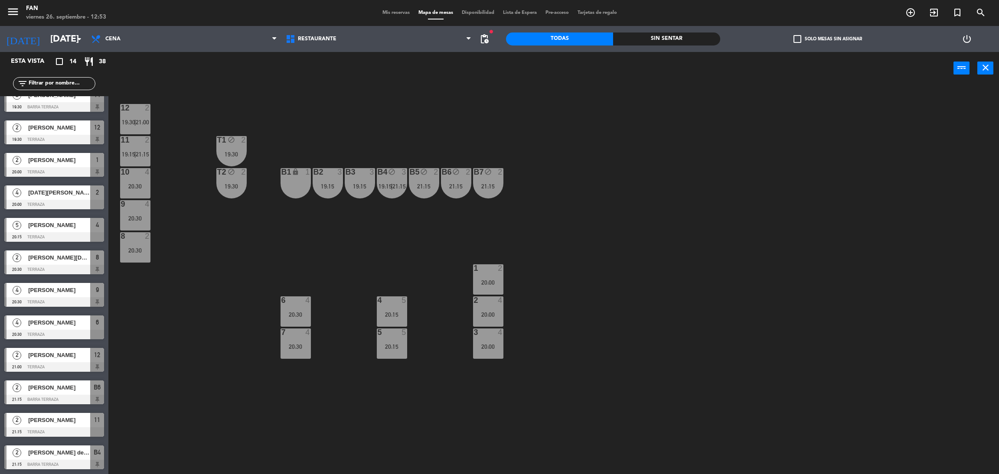
click at [391, 187] on span "|" at bounding box center [392, 186] width 2 height 7
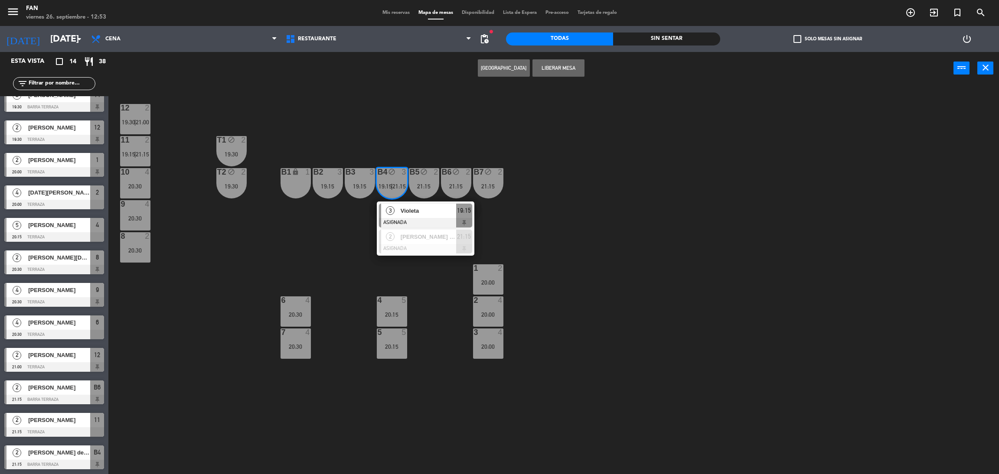
click at [540, 149] on div "12 2 19:30 | 21:00 11 2 19:15 | 21:15 T1 block 2 19:30 10 4 20:30 T2 block 2 19…" at bounding box center [558, 283] width 881 height 390
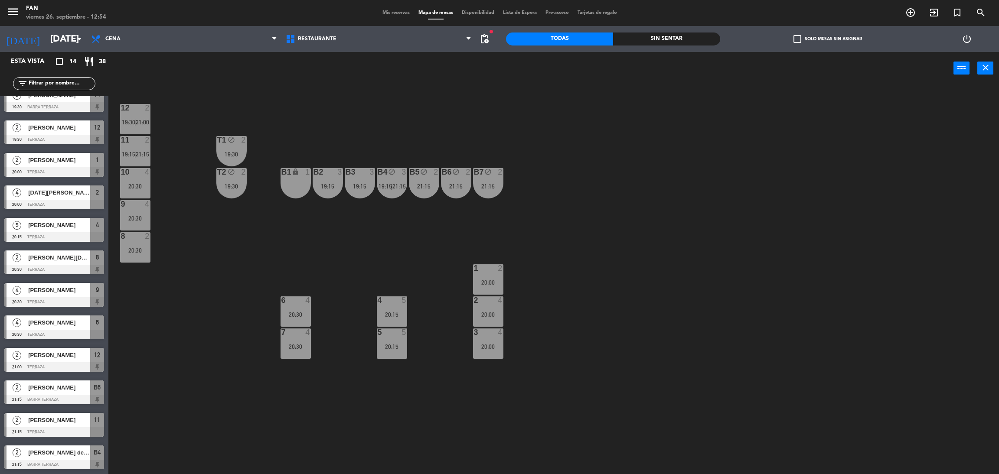
click at [832, 193] on div "12 2 19:30 | 21:00 11 2 19:15 | 21:15 T1 block 2 19:30 10 4 20:30 T2 block 2 19…" at bounding box center [558, 283] width 881 height 390
click at [222, 281] on div "12 2 19:30 | 21:00 11 2 19:15 | 21:15 T1 block 2 19:30 10 4 20:30 T2 block 2 19…" at bounding box center [558, 283] width 881 height 390
click at [389, 11] on span "Mis reservas" at bounding box center [396, 12] width 36 height 5
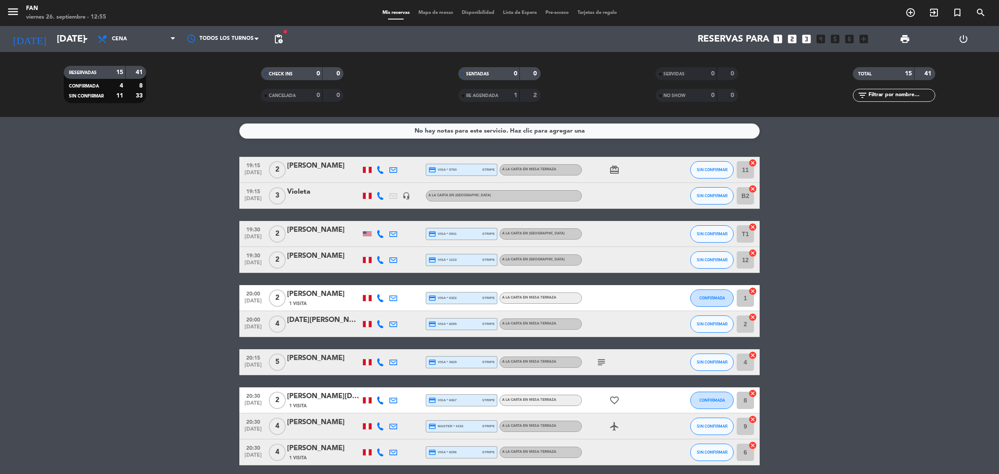
click at [909, 282] on bookings-row "19:15 [DATE] 2 [PERSON_NAME] credit_card visa * 5793 stripe A la carta en Mesa …" at bounding box center [499, 388] width 999 height 463
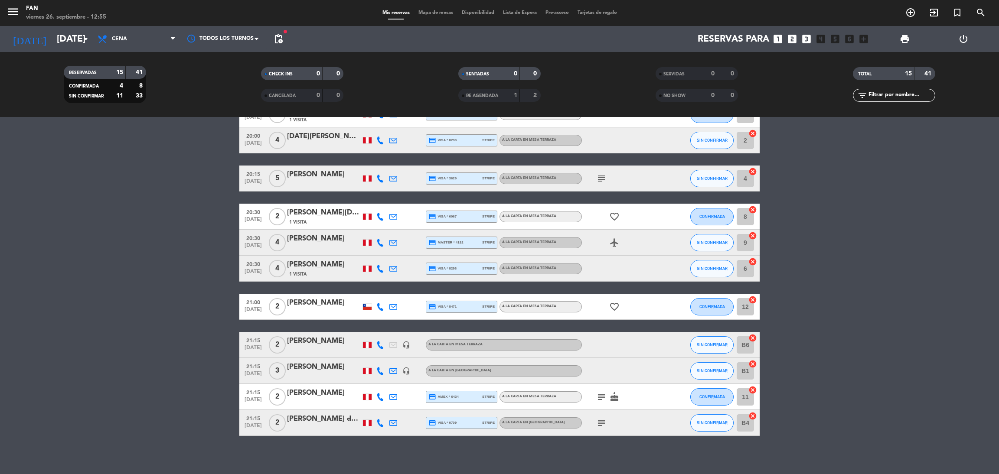
scroll to position [189, 0]
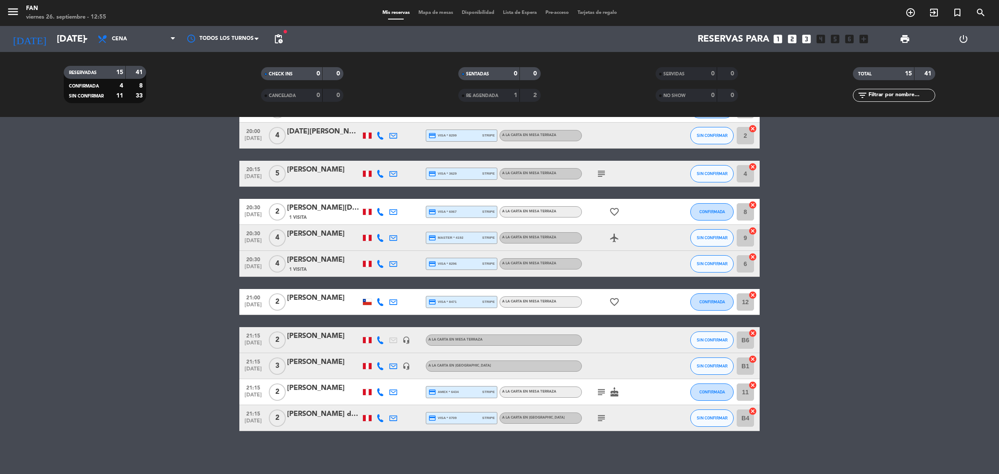
click at [443, 13] on span "Mapa de mesas" at bounding box center [435, 12] width 43 height 5
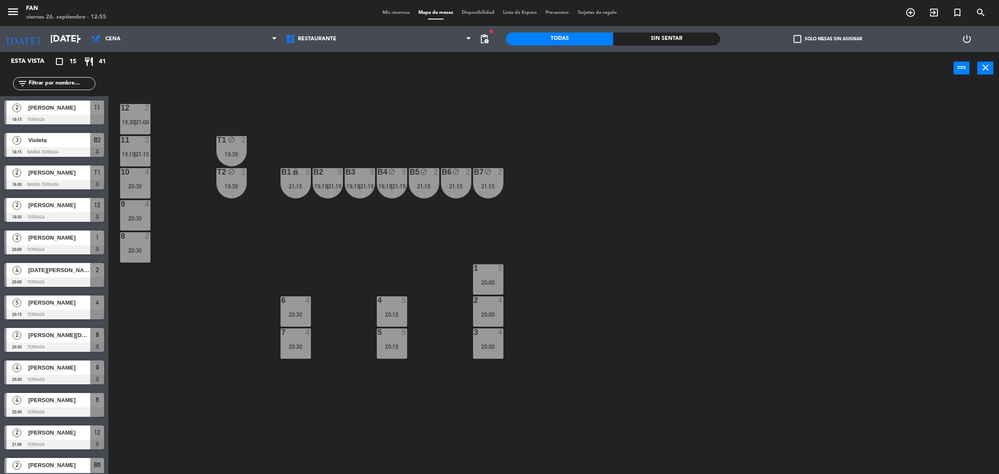
click at [573, 232] on div "12 2 19:30 | 21:00 11 2 19:15 | 21:15 T1 block 2 19:30 10 4 20:30 T2 block 2 19…" at bounding box center [558, 283] width 881 height 390
click at [240, 190] on div "T2 block 2 19:30" at bounding box center [231, 183] width 30 height 30
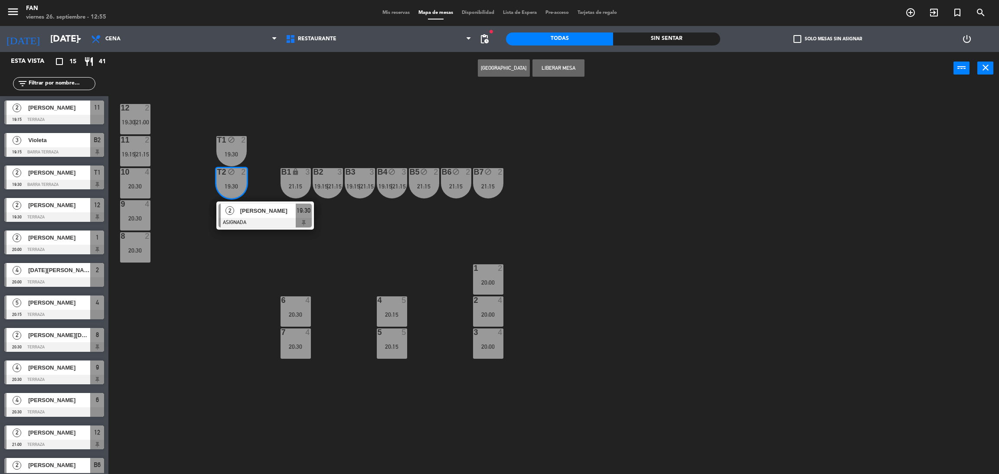
click at [357, 253] on div "12 2 19:30 | 21:00 11 2 19:15 | 21:15 T1 block 2 19:30 10 4 20:30 T2 block 2 19…" at bounding box center [558, 283] width 881 height 390
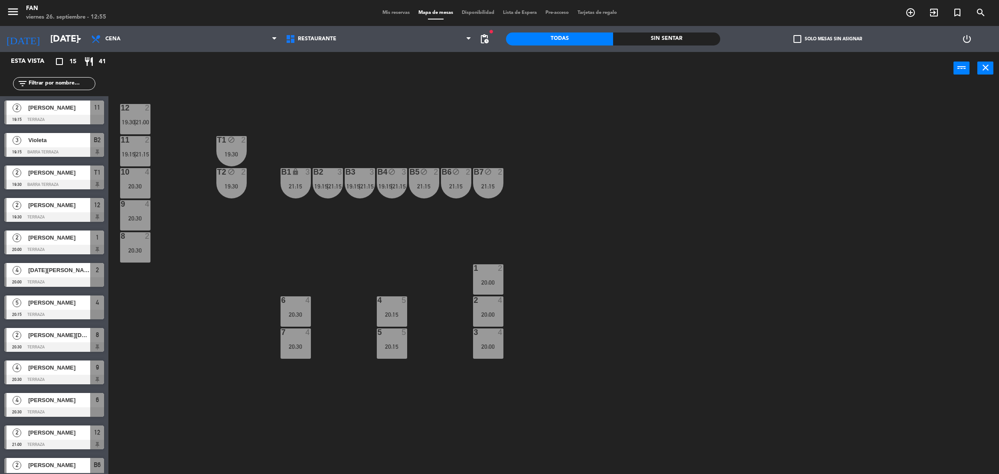
click at [327, 181] on div "B2 3 19:15 | 21:15" at bounding box center [328, 183] width 30 height 30
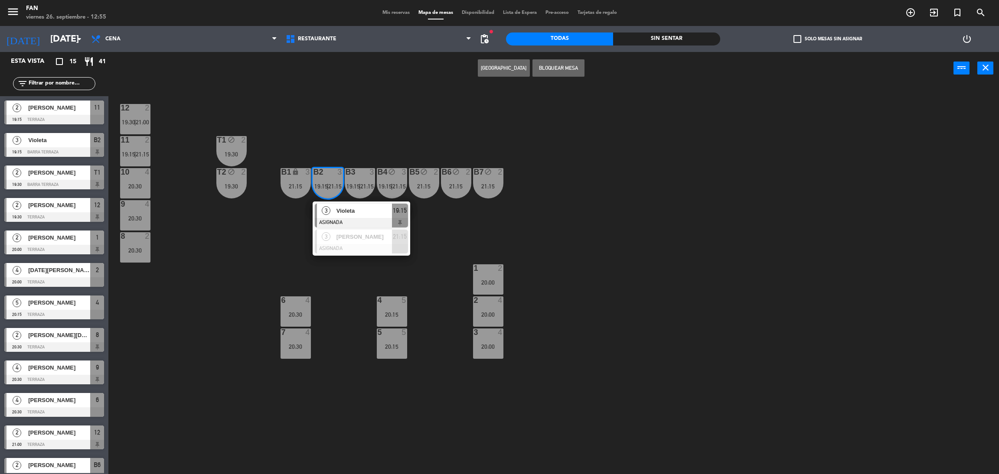
click at [490, 216] on div "12 2 19:30 | 21:00 11 2 19:15 | 21:15 T1 block 2 19:30 10 4 20:30 T2 block 2 19…" at bounding box center [558, 283] width 881 height 390
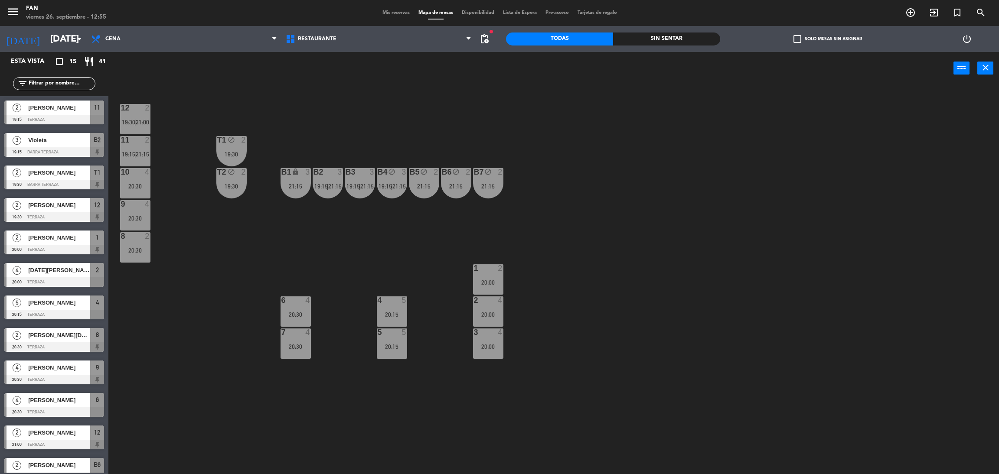
click at [386, 185] on span "19:15" at bounding box center [385, 186] width 13 height 7
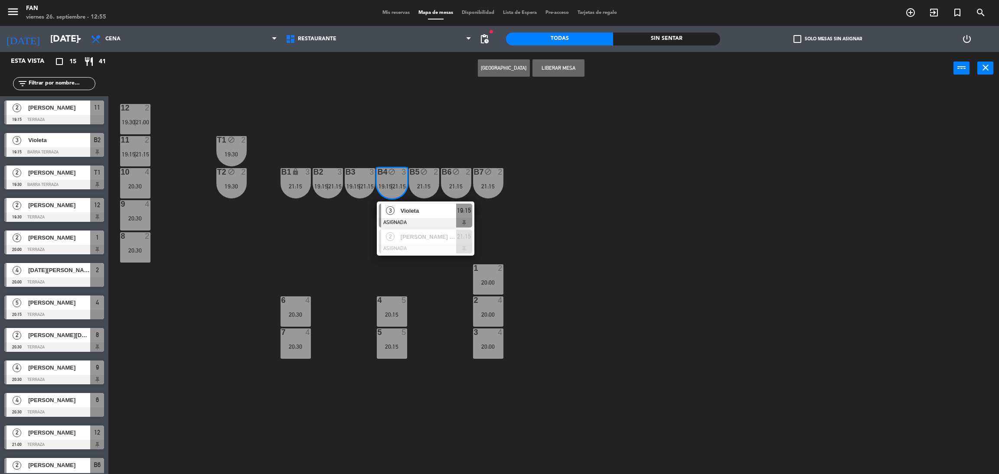
click at [406, 218] on div at bounding box center [425, 223] width 93 height 10
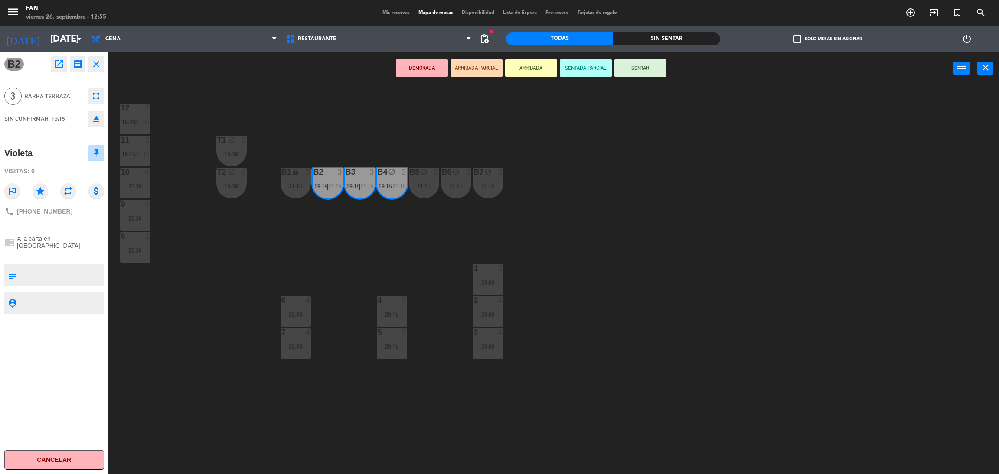
click at [402, 229] on div "12 2 19:30 | 21:00 11 2 19:15 | 21:15 T1 block 2 19:30 10 4 20:30 T2 block 2 19…" at bounding box center [558, 283] width 881 height 390
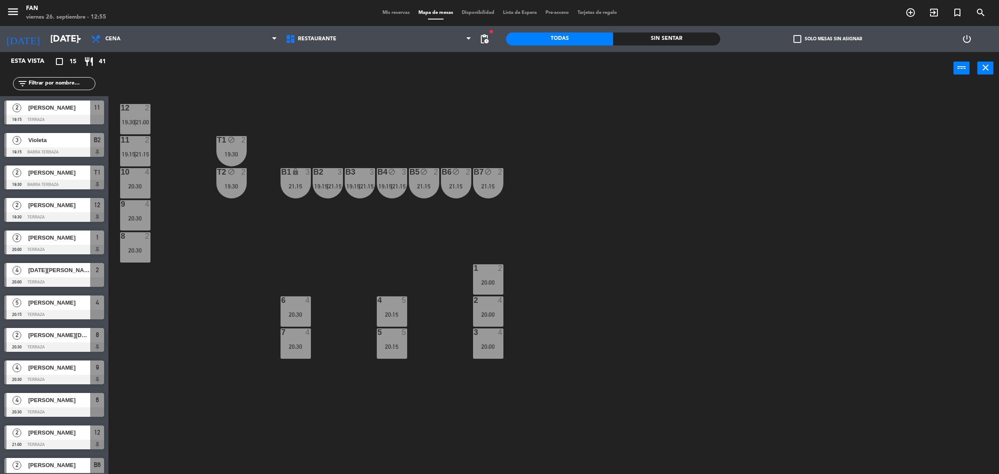
click at [283, 183] on div "21:15" at bounding box center [296, 186] width 30 height 7
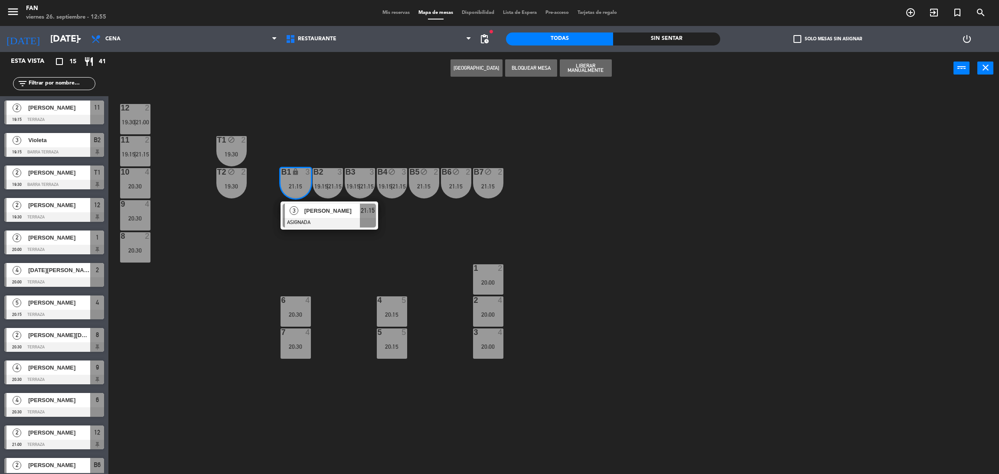
click at [294, 202] on div "3 [PERSON_NAME] ASIGNADA 21:15" at bounding box center [330, 216] width 98 height 28
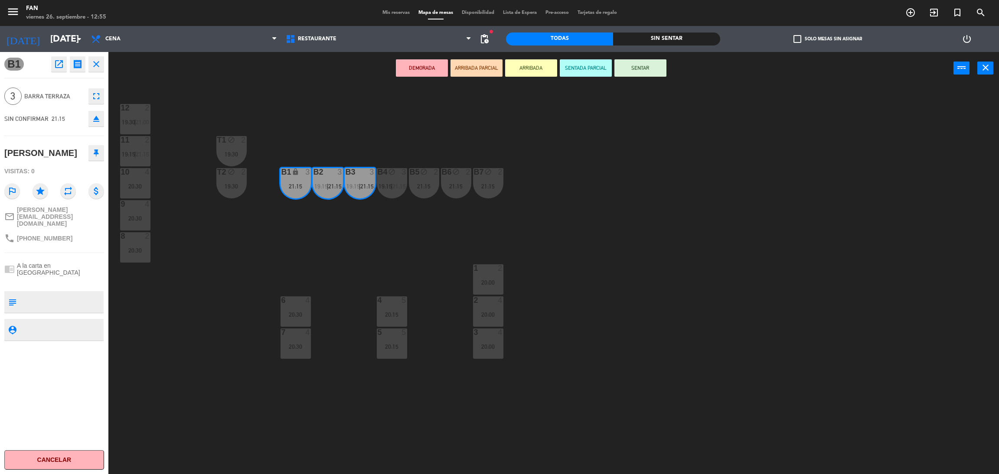
click at [401, 237] on div "12 2 19:30 | 21:00 11 2 19:15 | 21:15 T1 block 2 19:30 10 4 20:30 T2 block 2 19…" at bounding box center [558, 283] width 881 height 390
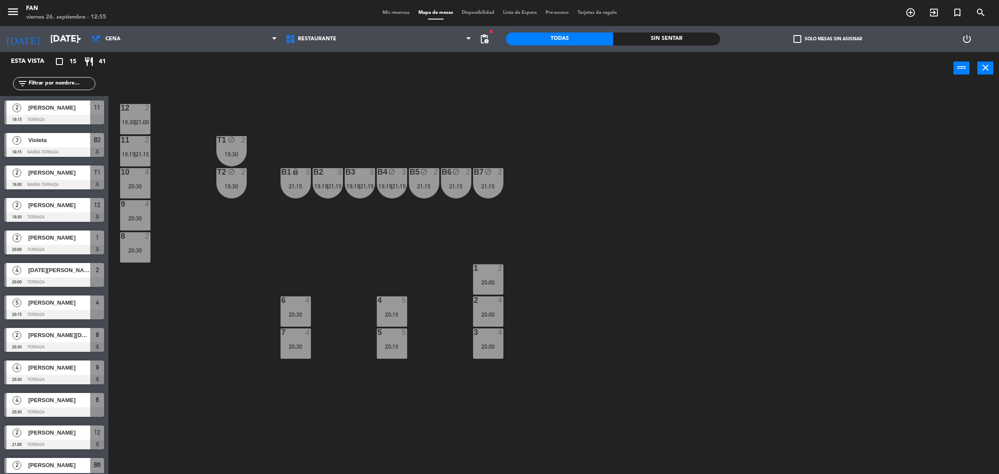
scroll to position [77, 0]
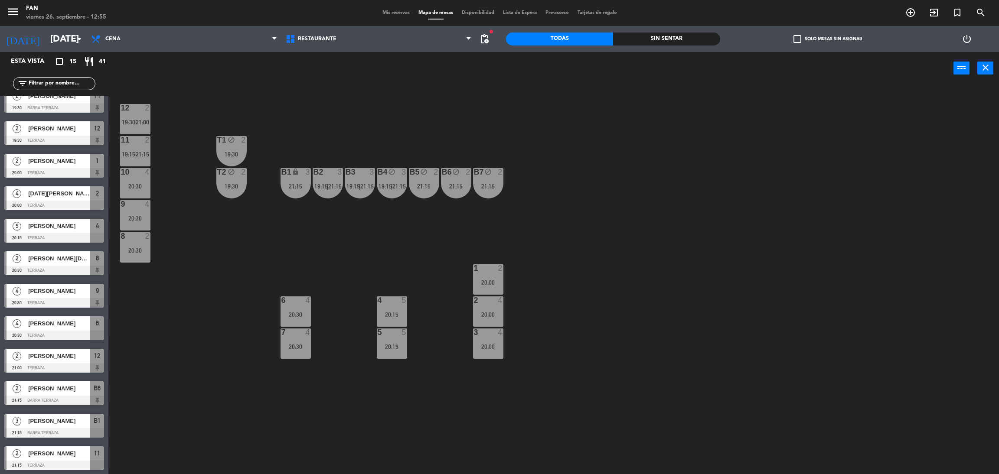
click at [432, 180] on div "B5 block 2 21:15" at bounding box center [424, 183] width 30 height 30
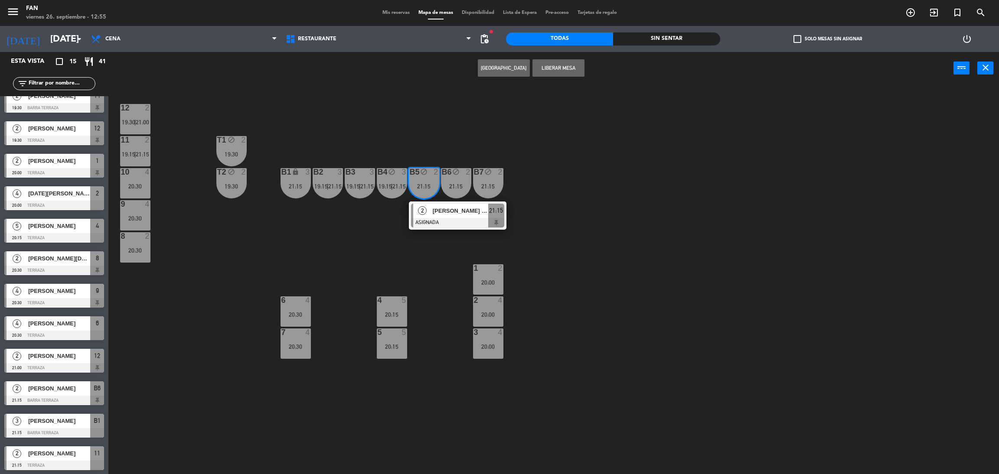
click at [430, 208] on div "2" at bounding box center [422, 211] width 19 height 14
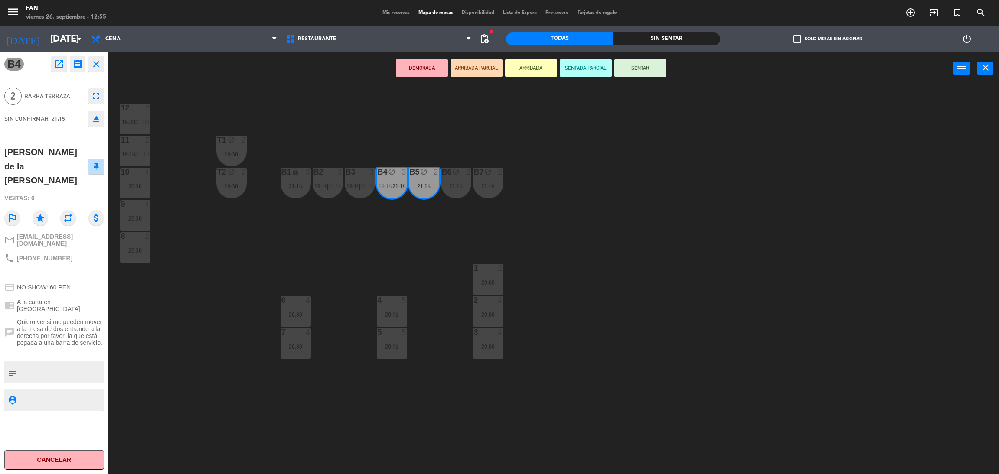
click at [457, 219] on div "12 2 19:30 | 21:00 11 2 19:15 | 21:15 T1 block 2 19:30 10 4 20:30 T2 block 2 19…" at bounding box center [558, 283] width 881 height 390
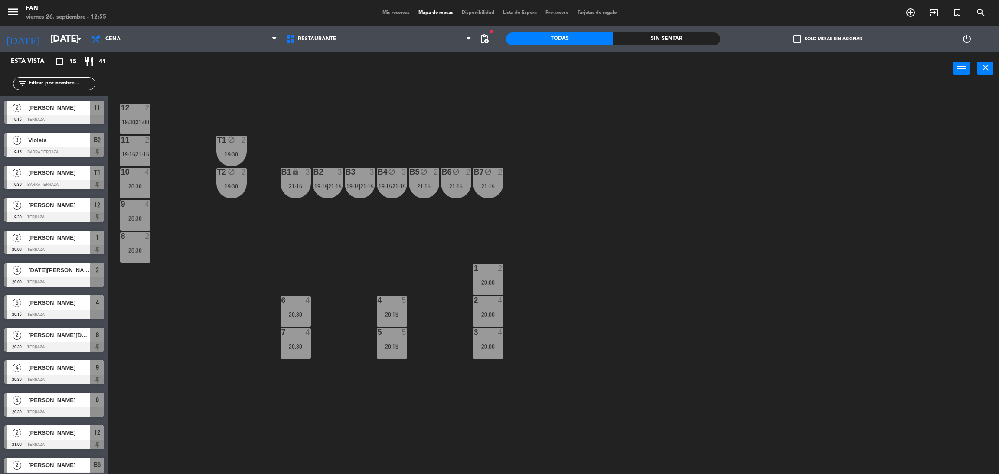
scroll to position [110, 0]
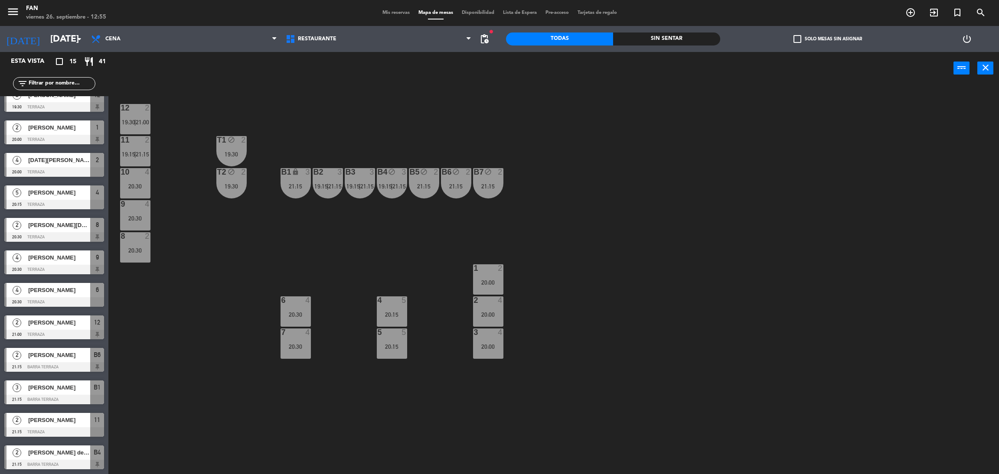
click at [464, 183] on div "21:15" at bounding box center [456, 186] width 30 height 7
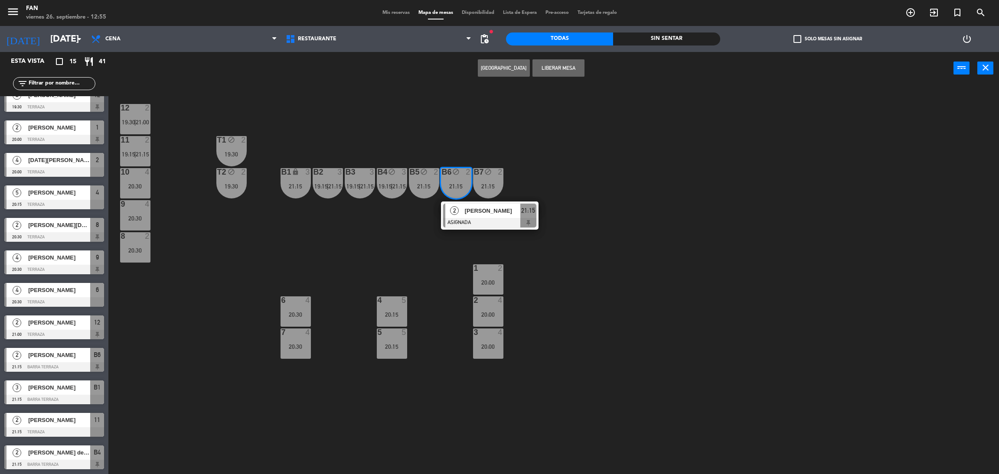
click at [465, 218] on div at bounding box center [489, 223] width 93 height 10
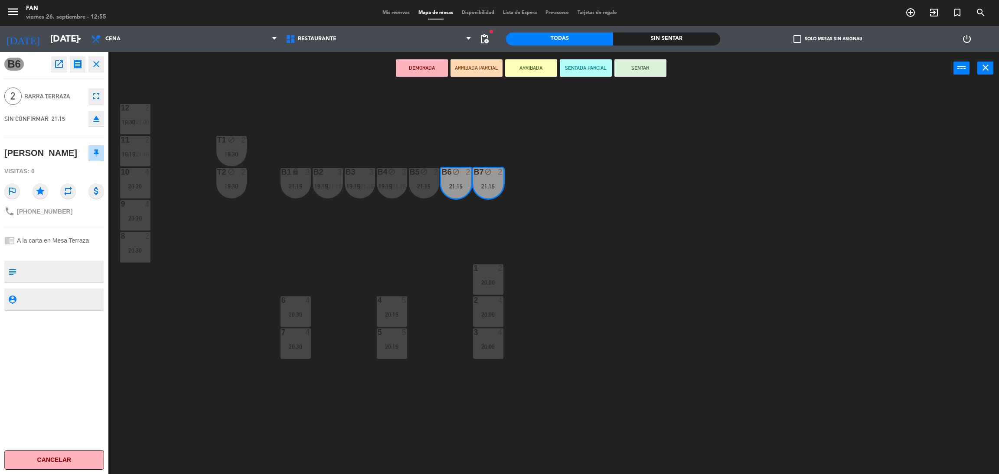
click at [412, 227] on div "12 2 19:30 | 21:00 11 2 19:15 | 21:15 T1 block 2 19:30 10 4 20:30 T2 block 2 19…" at bounding box center [558, 283] width 881 height 390
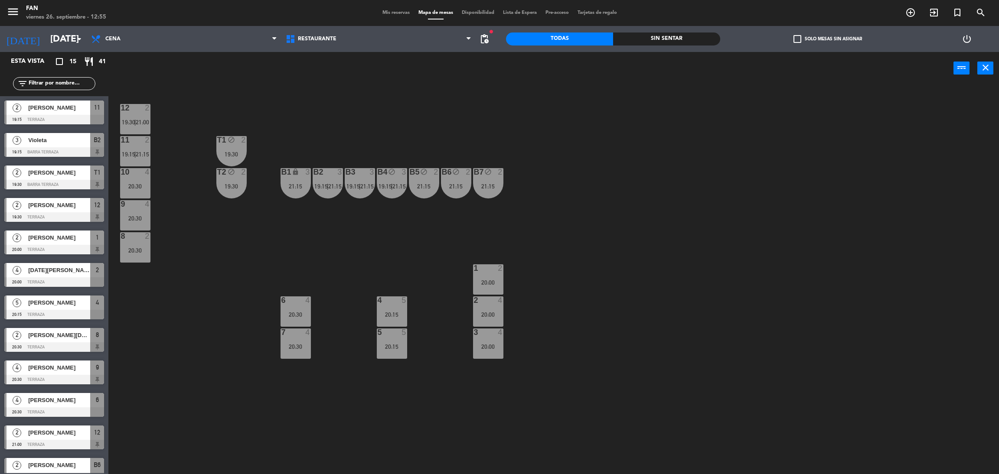
scroll to position [44, 0]
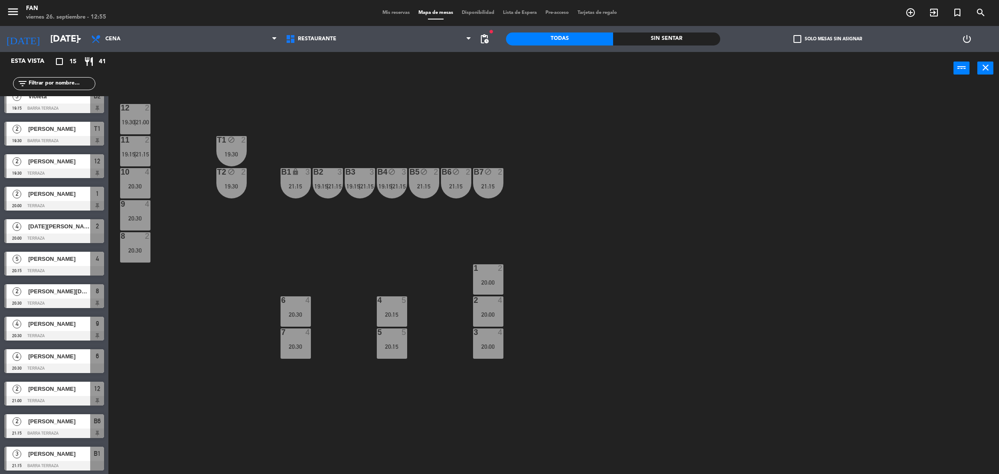
click at [330, 192] on div "B2 3 19:15 | 21:15" at bounding box center [328, 183] width 30 height 30
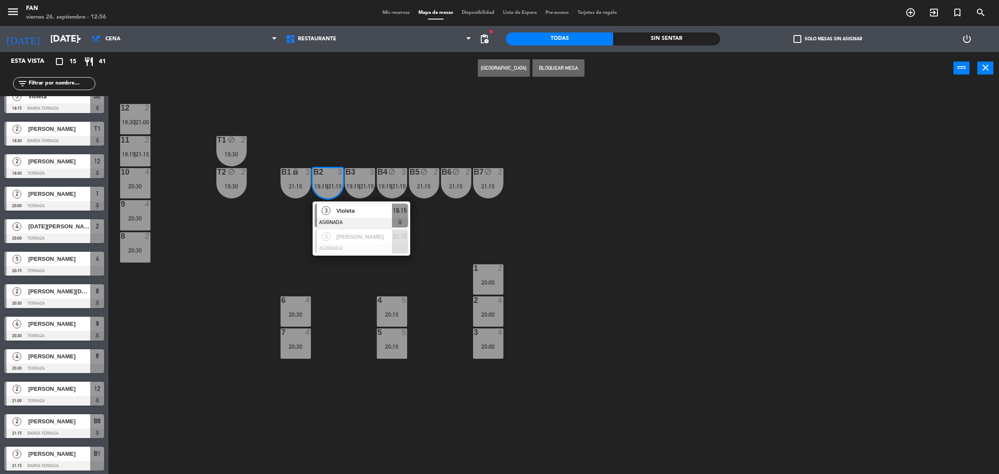
click at [460, 241] on div "12 2 19:30 | 21:00 11 2 19:15 | 21:15 T1 block 2 19:30 10 4 20:30 T2 block 2 19…" at bounding box center [558, 283] width 881 height 390
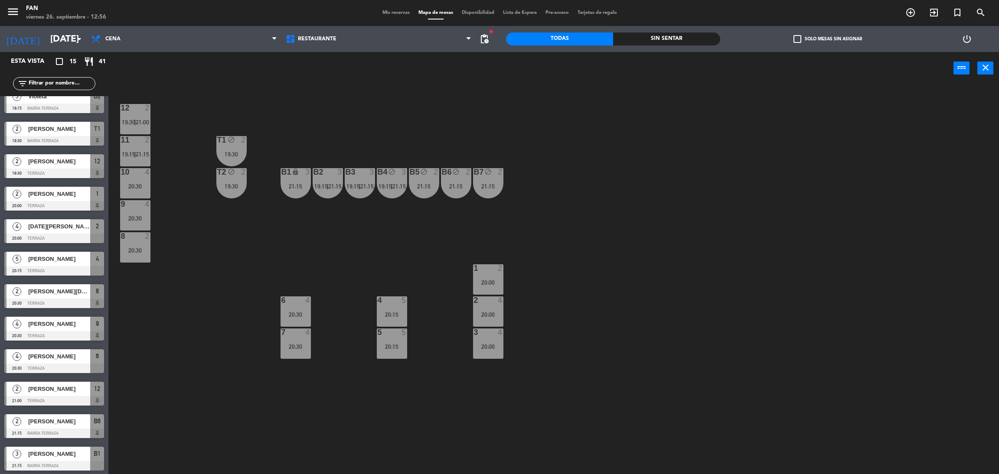
click at [397, 186] on span "21:15" at bounding box center [399, 186] width 13 height 7
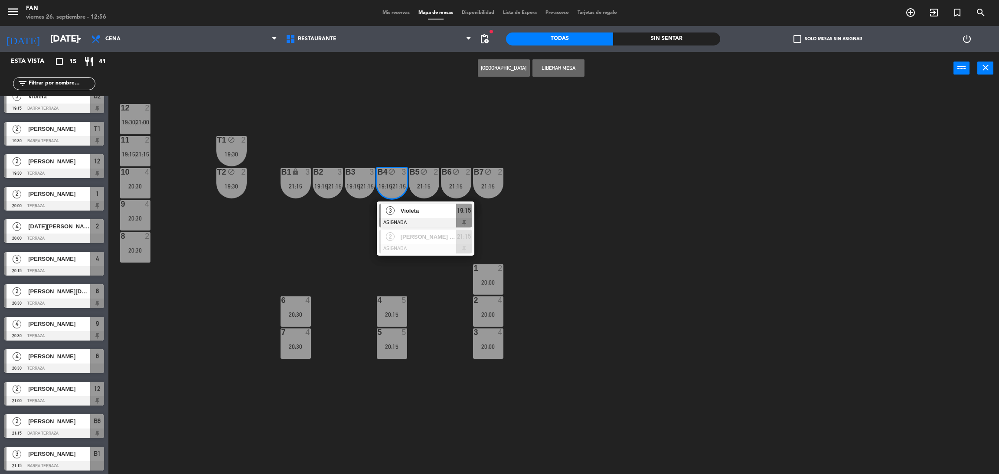
click at [577, 68] on button "Liberar Mesa" at bounding box center [559, 67] width 52 height 17
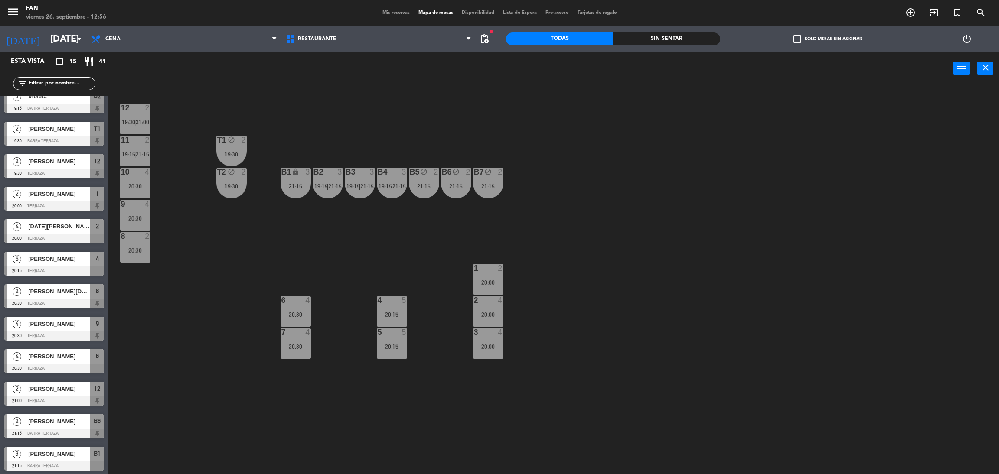
click at [586, 114] on div "12 2 19:30 | 21:00 11 2 19:15 | 21:15 T1 block 2 19:30 10 4 20:30 T2 block 2 19…" at bounding box center [558, 283] width 881 height 390
click at [294, 183] on div "21:15" at bounding box center [296, 186] width 30 height 6
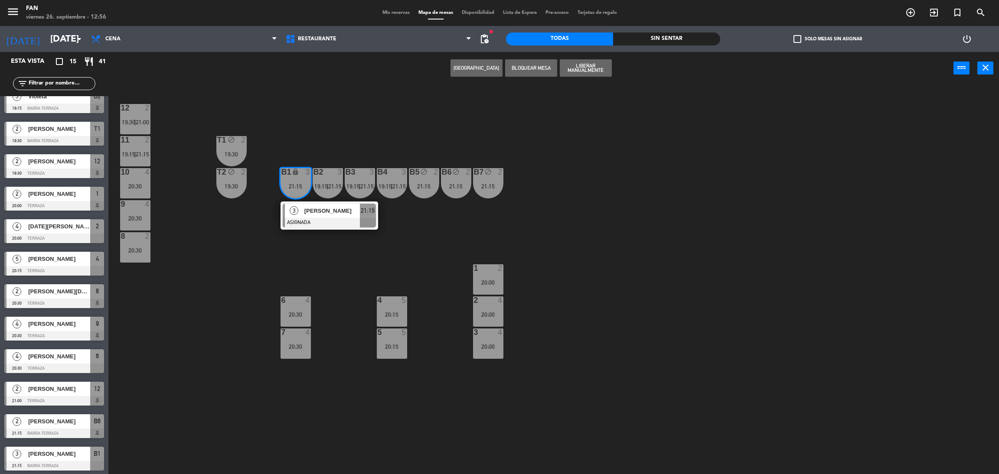
click at [307, 222] on div at bounding box center [329, 223] width 93 height 10
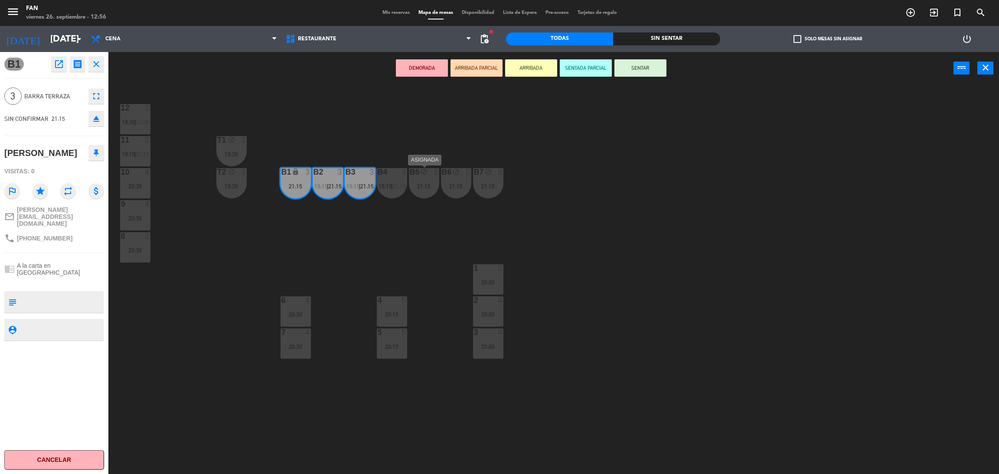
click at [425, 187] on div "21:15" at bounding box center [424, 186] width 30 height 6
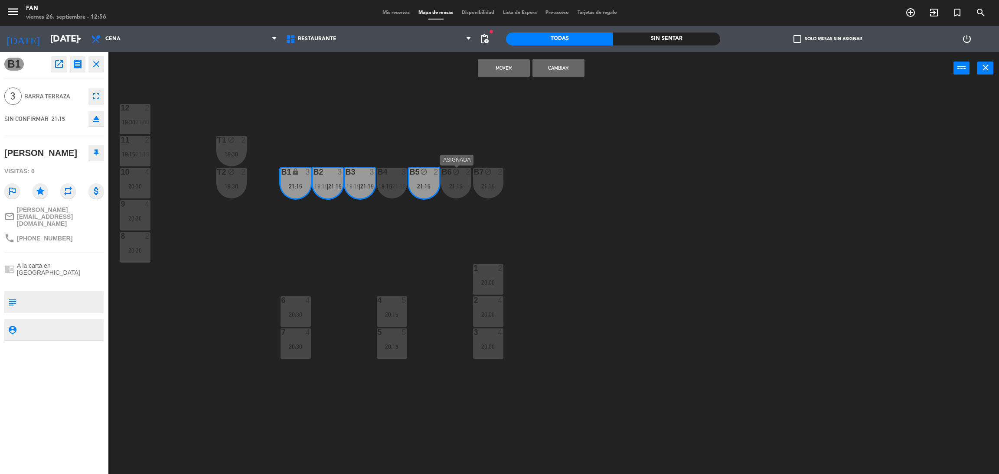
click at [443, 186] on div "21:15" at bounding box center [456, 186] width 30 height 6
click at [496, 180] on div "B7 block 2 21:15" at bounding box center [488, 183] width 30 height 30
click at [502, 72] on button "Mover y Unir" at bounding box center [504, 67] width 52 height 17
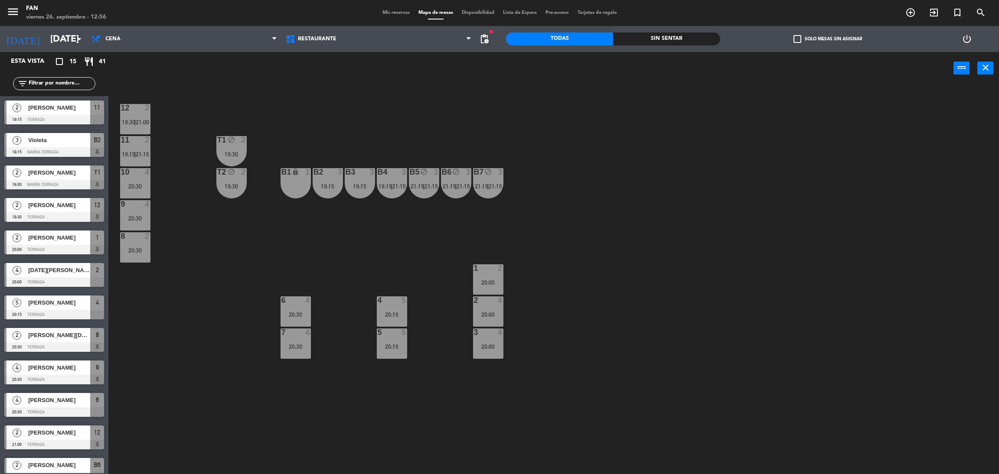
scroll to position [77, 0]
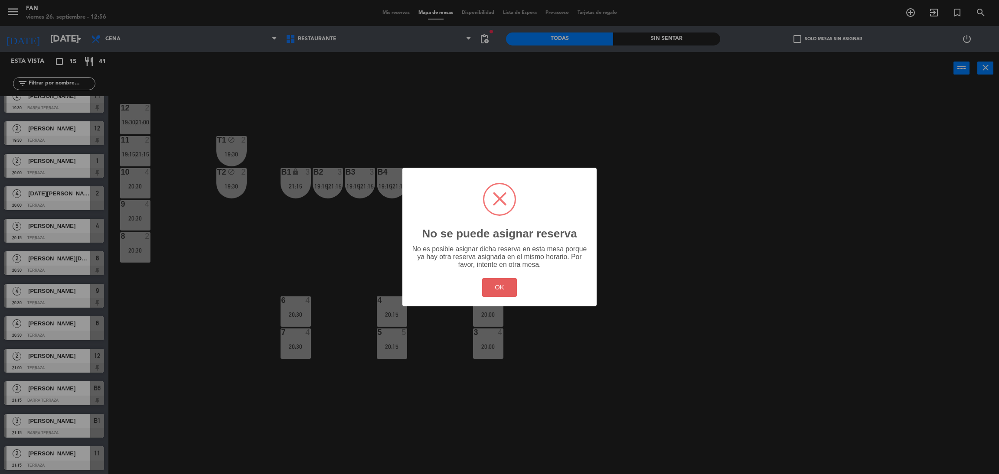
click at [500, 291] on button "OK" at bounding box center [499, 287] width 35 height 19
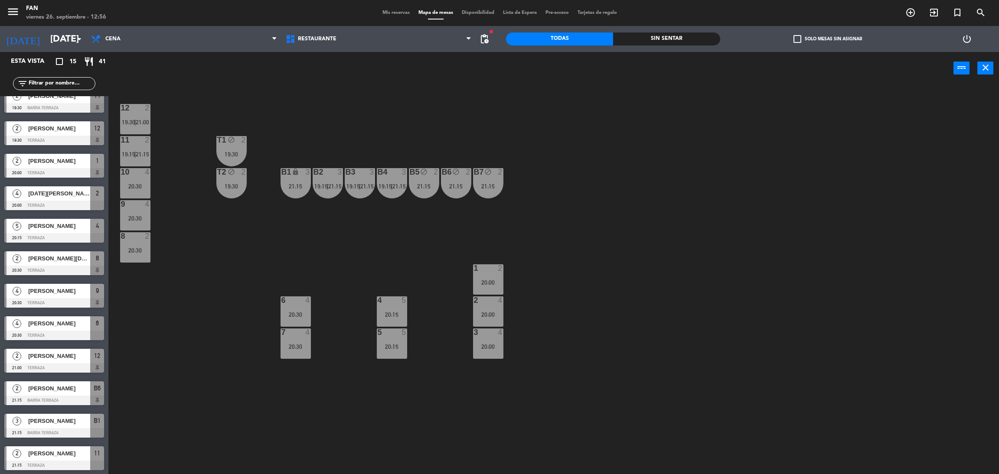
click at [131, 376] on div "12 2 19:30 | 21:00 11 2 19:15 | 21:15 T1 block 2 19:30 10 4 20:30 T2 block 2 19…" at bounding box center [558, 283] width 881 height 390
click at [397, 13] on span "Mis reservas" at bounding box center [396, 12] width 36 height 5
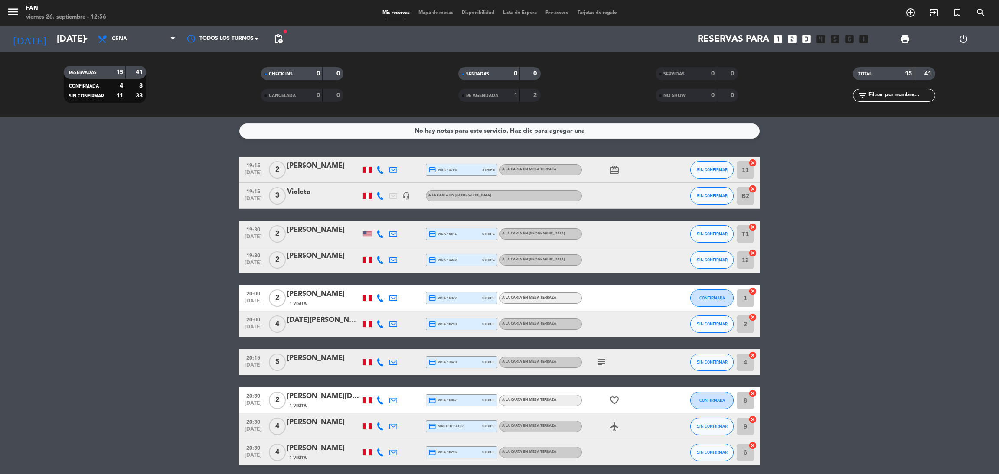
click at [796, 235] on bookings-row "19:15 [DATE] 2 [PERSON_NAME] credit_card visa * 5793 stripe A la carta en Mesa …" at bounding box center [499, 388] width 999 height 463
click at [816, 337] on bookings-row "19:15 [DATE] 2 [PERSON_NAME] credit_card visa * 5793 stripe A la carta en Mesa …" at bounding box center [499, 388] width 999 height 463
click at [436, 17] on div "menu Fan viernes 26. septiembre - 12:58 Mis reservas Mapa de mesas Disponibilid…" at bounding box center [499, 13] width 999 height 26
click at [432, 10] on span "Mapa de mesas" at bounding box center [435, 12] width 43 height 5
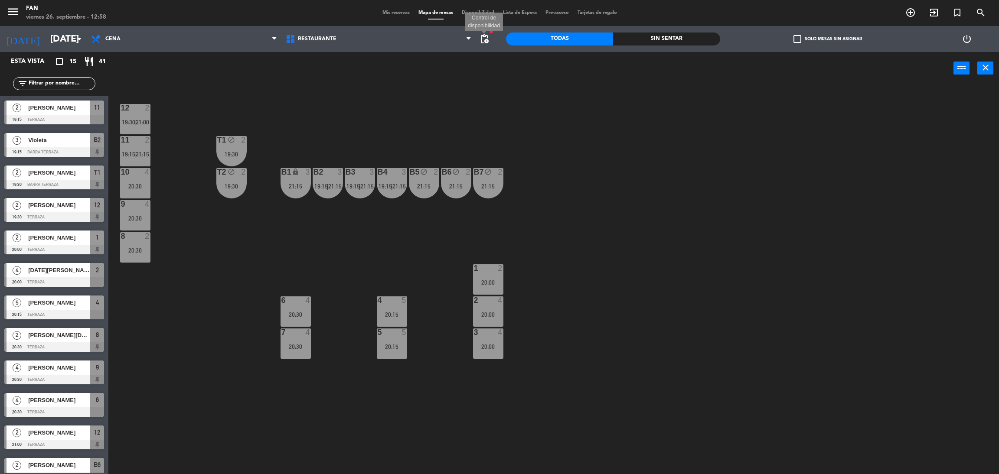
click at [483, 37] on span "pending_actions" at bounding box center [484, 39] width 10 height 10
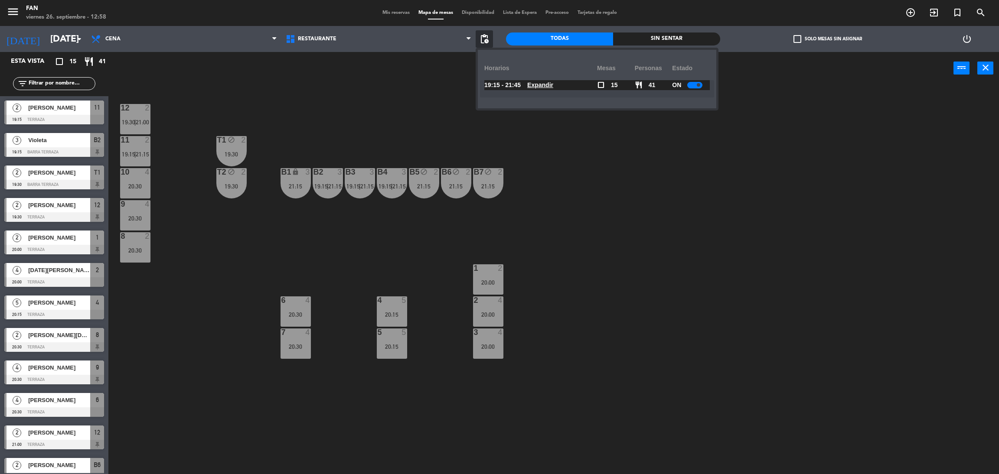
click at [544, 84] on u "Expandir" at bounding box center [540, 85] width 26 height 7
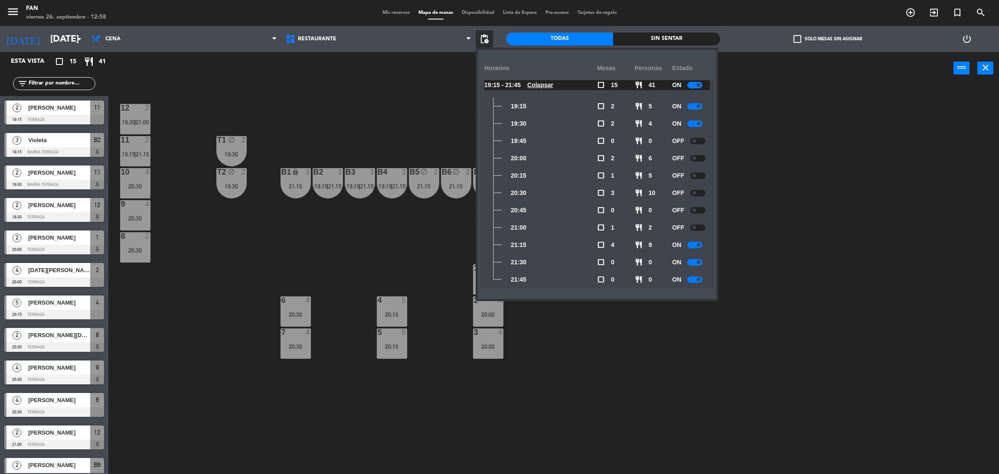
click at [697, 84] on div at bounding box center [694, 85] width 15 height 7
click at [795, 104] on div "12 2 19:30 | 21:00 11 2 19:15 | 21:15 T1 block 2 19:30 10 4 20:30 T2 block 2 19…" at bounding box center [558, 283] width 881 height 390
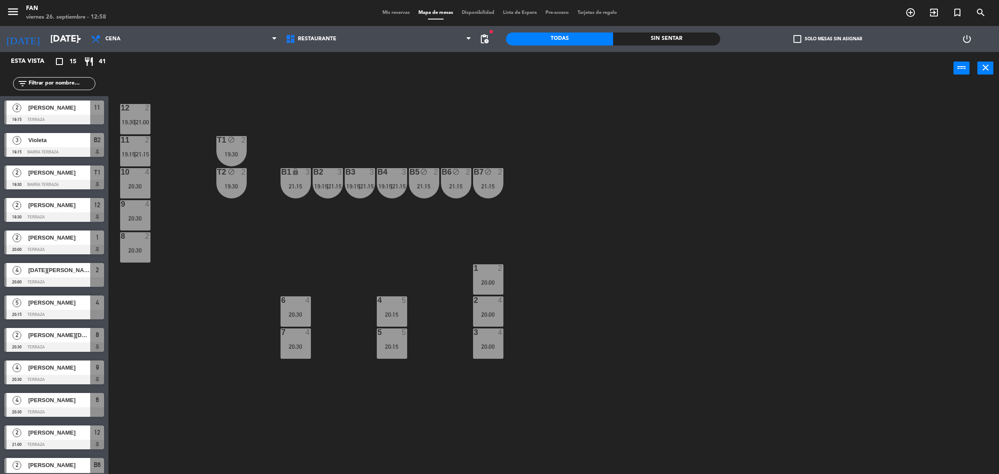
click at [426, 192] on div "B5 block 2 21:15" at bounding box center [424, 183] width 30 height 30
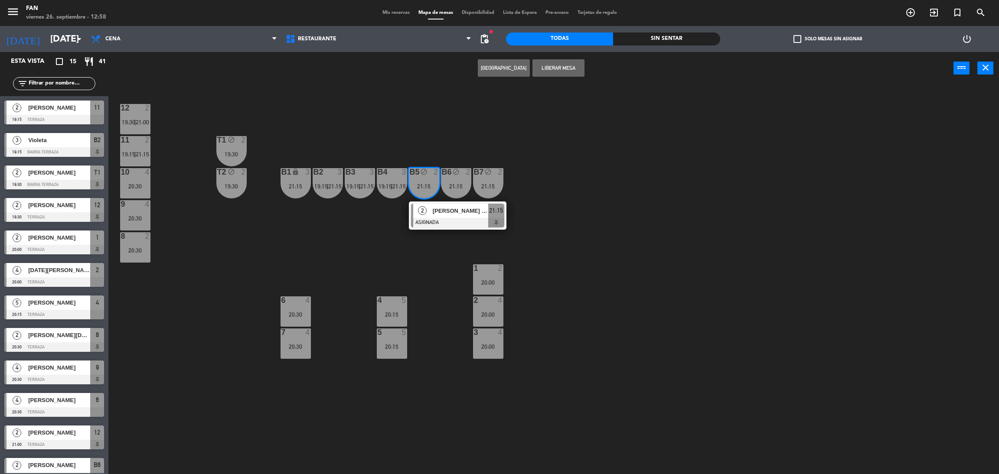
click at [368, 201] on div "12 2 19:30 | 21:00 11 2 19:15 | 21:15 T1 block 2 19:30 10 4 20:30 T2 block 2 19…" at bounding box center [558, 283] width 881 height 390
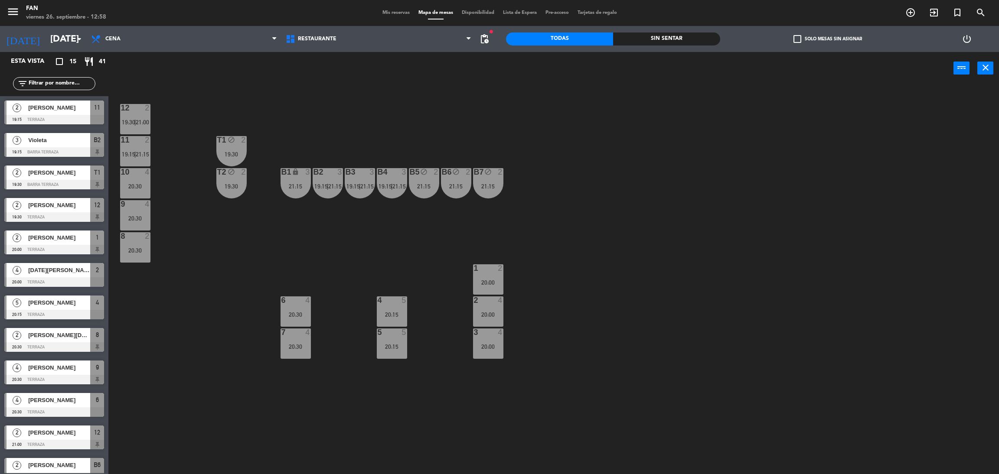
click at [294, 181] on div "B1 lock 3 21:15" at bounding box center [296, 183] width 30 height 30
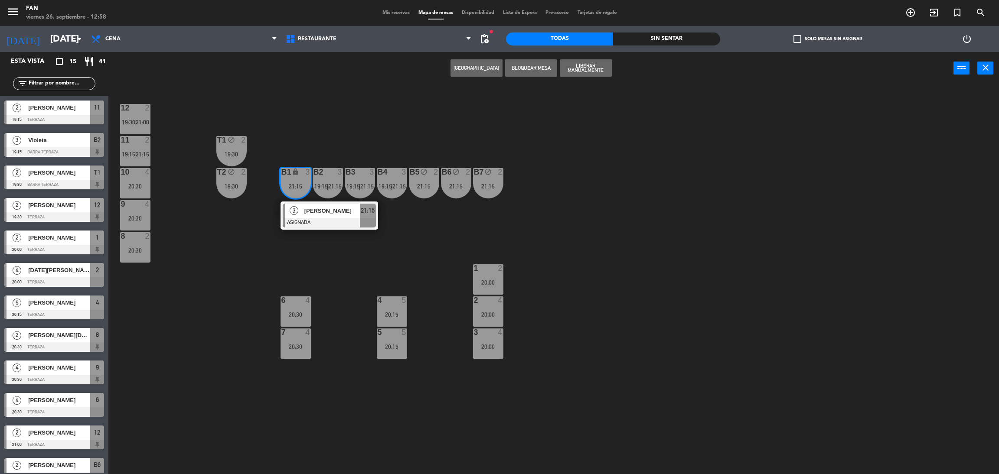
click at [401, 232] on div "12 2 19:30 | 21:00 11 2 19:15 | 21:15 T1 block 2 19:30 10 4 20:30 T2 block 2 19…" at bounding box center [558, 283] width 881 height 390
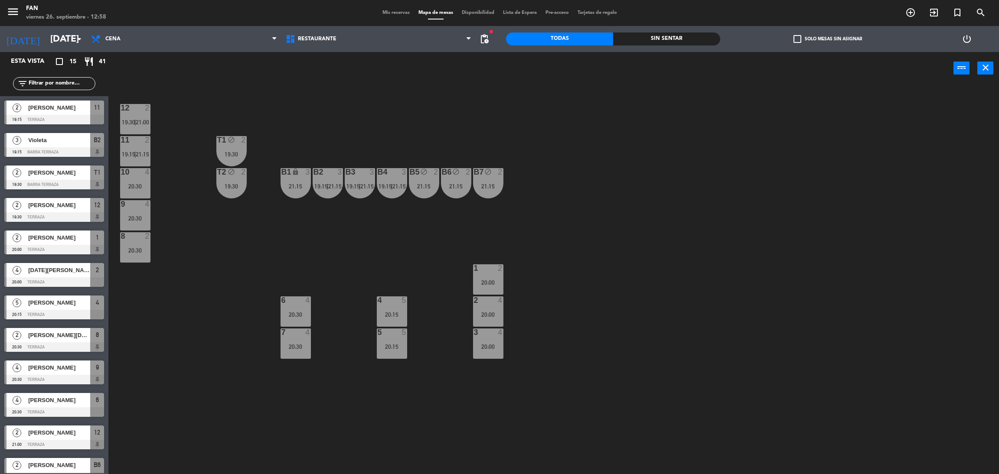
click at [323, 180] on div "B2 3 19:15 | 21:15" at bounding box center [328, 183] width 30 height 30
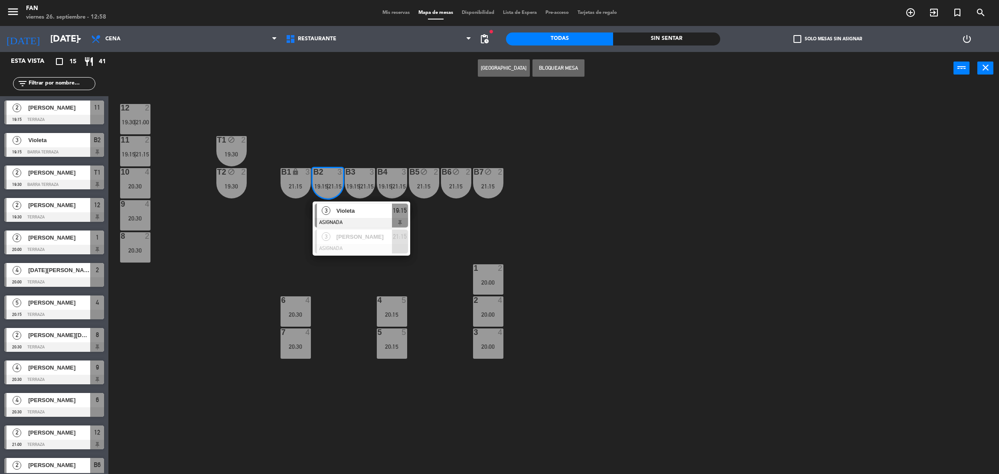
click at [496, 238] on div "12 2 19:30 | 21:00 11 2 19:15 | 21:15 T1 block 2 19:30 10 4 20:30 T2 block 2 19…" at bounding box center [558, 283] width 881 height 390
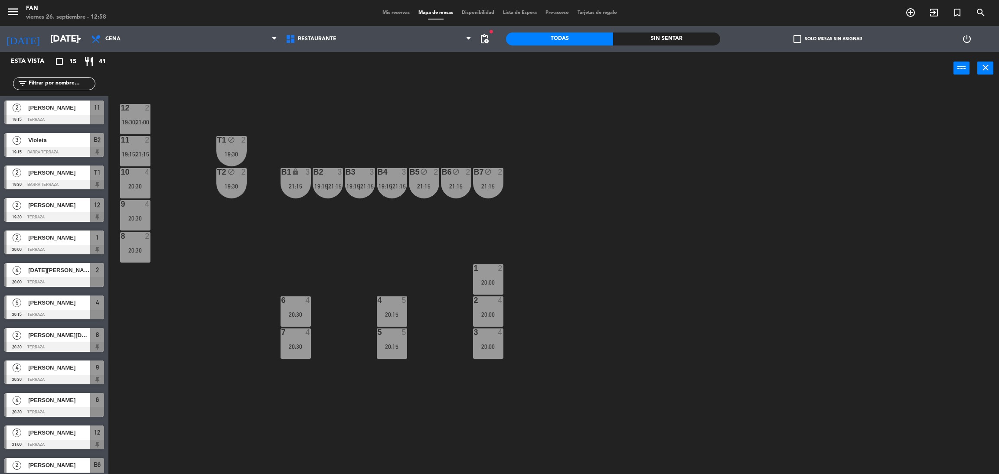
click at [400, 103] on div "12 2 19:30 | 21:00 11 2 19:15 | 21:15 T1 block 2 19:30 10 4 20:30 T2 block 2 19…" at bounding box center [558, 283] width 881 height 390
click at [460, 127] on div "12 2 19:30 | 21:00 11 2 19:15 | 21:15 T1 block 2 19:30 10 4 20:30 T2 block 2 19…" at bounding box center [558, 283] width 881 height 390
click at [438, 122] on div "12 2 19:30 | 21:00 11 2 19:15 | 21:15 T1 block 2 19:30 10 4 20:30 T2 block 2 19…" at bounding box center [558, 283] width 881 height 390
click at [115, 40] on span "Cena" at bounding box center [112, 39] width 15 height 6
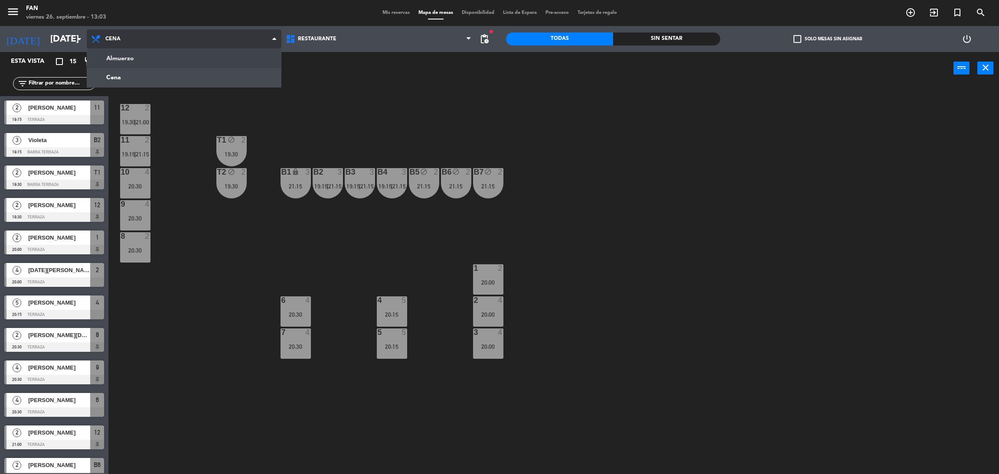
click at [128, 65] on ng-component "menu Fan [DATE] 26. septiembre - 13:03 Mis reservas Mapa de mesas Disponibilida…" at bounding box center [499, 239] width 999 height 478
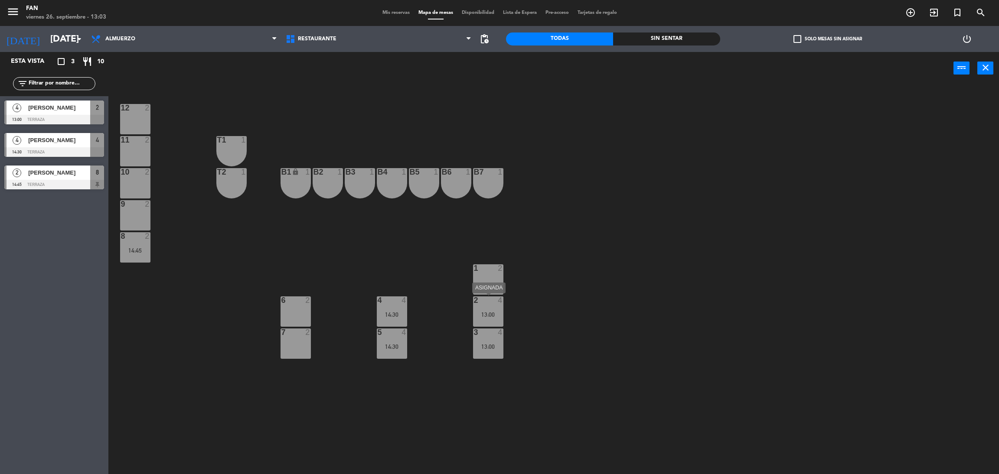
click at [488, 312] on div "13:00" at bounding box center [488, 315] width 30 height 6
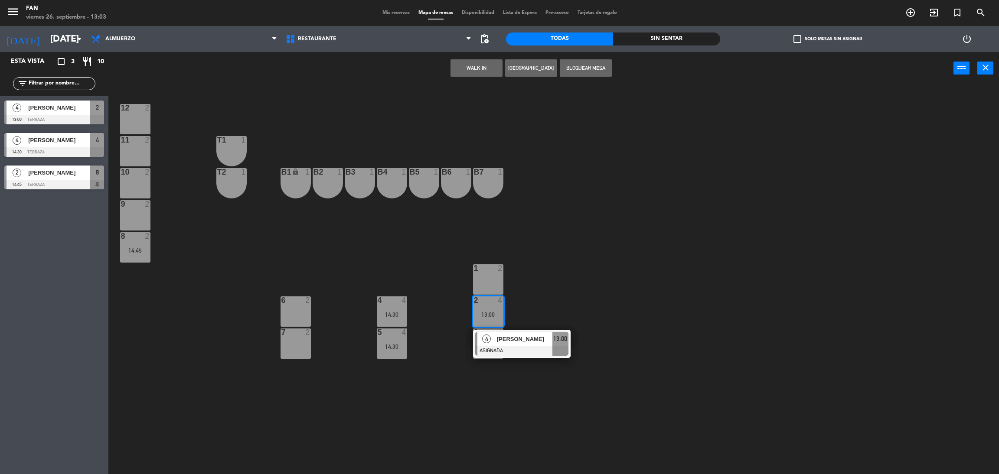
click at [559, 309] on div "12 2 11 2 T1 1 10 2 T2 1 B1 lock 1 B2 1 B3 1 B4 1 B5 1 B6 1 B7 1 9 2 8 2 14:45 …" at bounding box center [558, 283] width 881 height 390
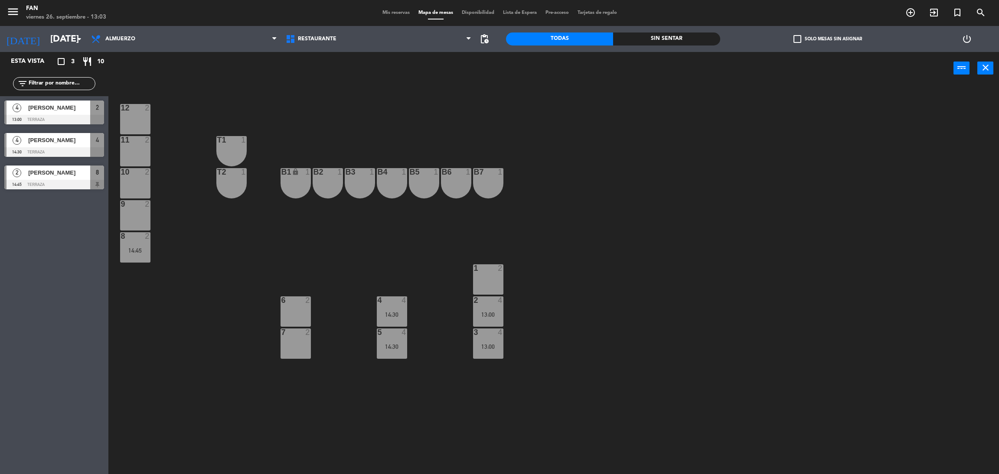
click at [391, 329] on div at bounding box center [392, 333] width 14 height 8
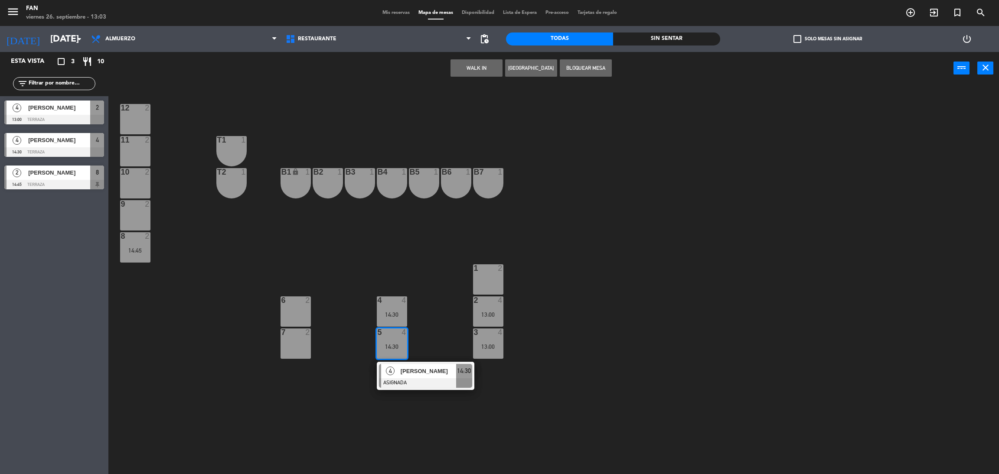
click at [423, 337] on div "12 2 11 2 T1 1 10 2 T2 1 B1 lock 1 B2 1 B3 1 B4 1 B5 1 B6 1 B7 1 9 2 8 2 14:45 …" at bounding box center [558, 283] width 881 height 390
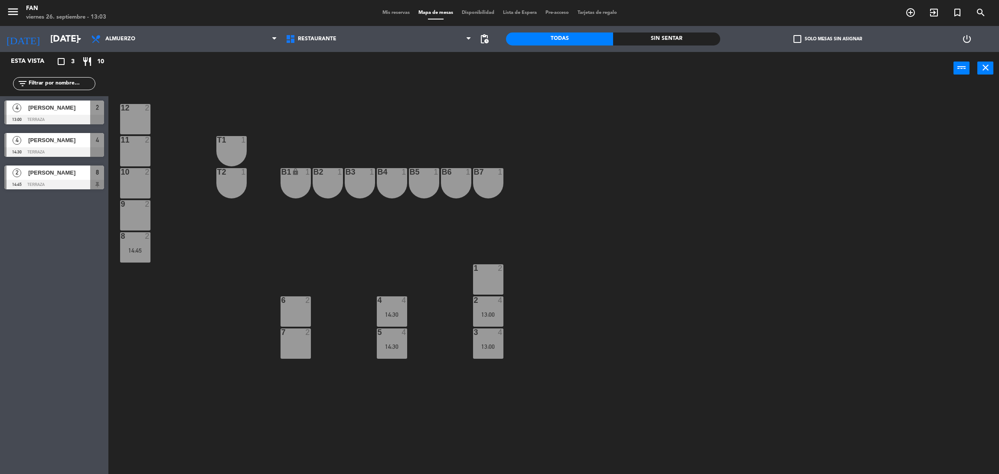
click at [145, 245] on div "8 2 14:45" at bounding box center [135, 247] width 30 height 30
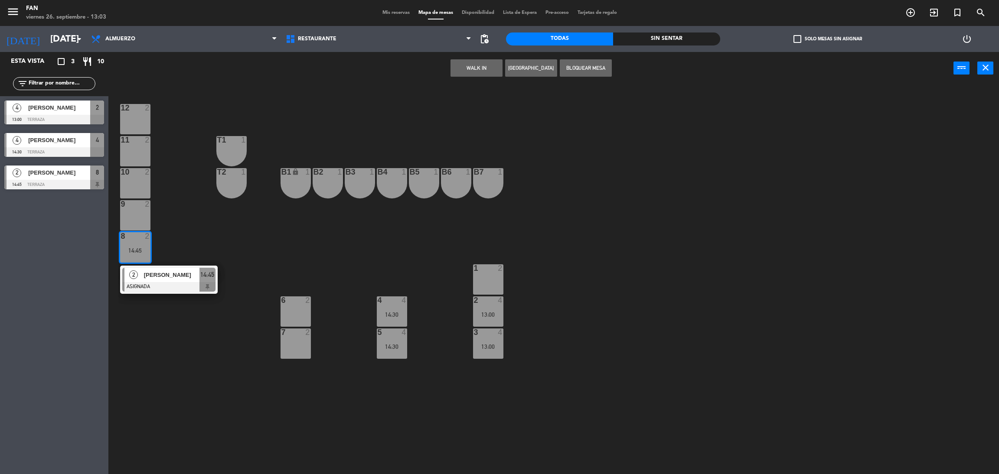
click at [227, 229] on div "12 2 11 2 T1 1 10 2 T2 1 B1 lock 1 B2 1 B3 1 B4 1 B5 1 B6 1 B7 1 9 2 8 2 14:45 …" at bounding box center [558, 283] width 881 height 390
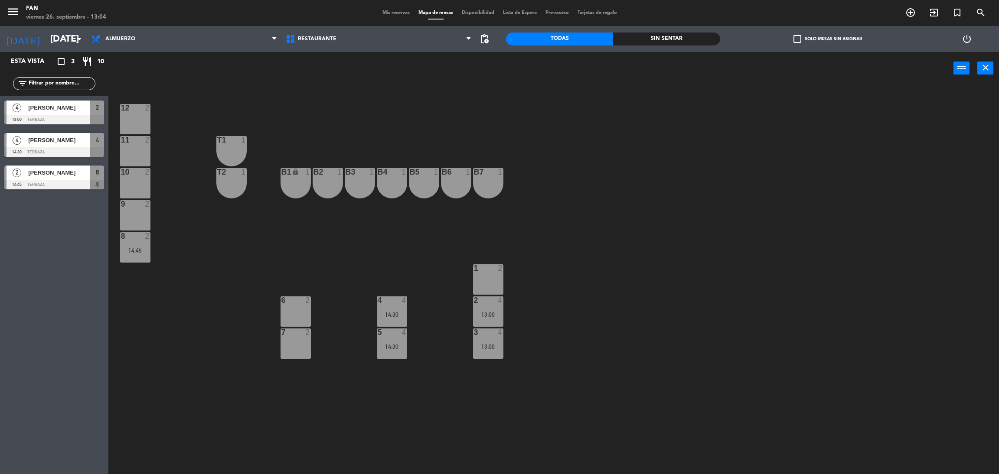
click at [582, 301] on div "12 2 11 2 T1 1 10 2 T2 1 B1 lock 1 B2 1 B3 1 B4 1 B5 1 B6 1 B7 1 9 2 8 2 14:45 …" at bounding box center [558, 283] width 881 height 390
click at [490, 316] on div "13:00" at bounding box center [488, 315] width 30 height 6
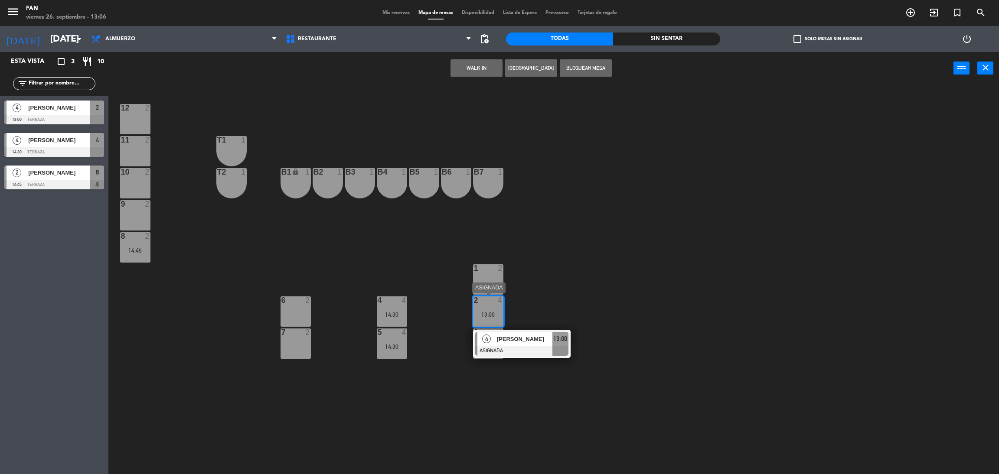
click at [497, 330] on div "4 [PERSON_NAME] ASIGNADA 13:00" at bounding box center [522, 344] width 98 height 28
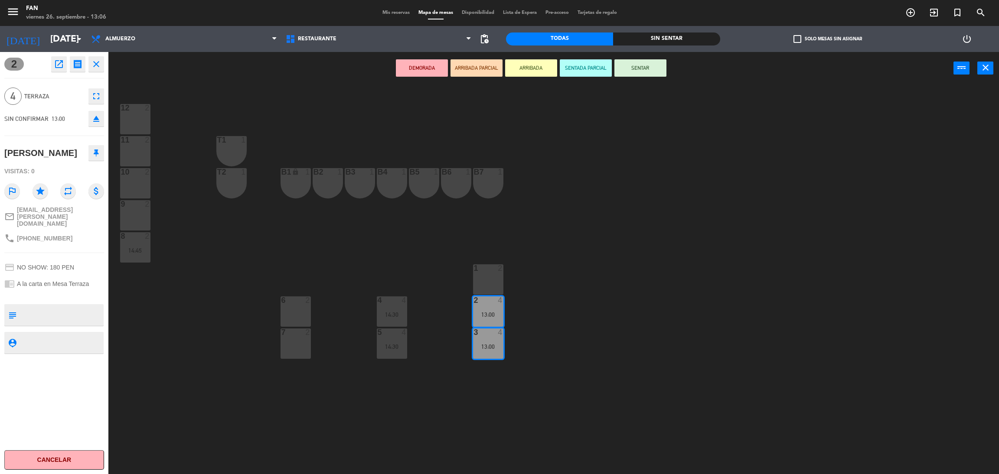
click at [142, 185] on div "10 2" at bounding box center [135, 183] width 30 height 30
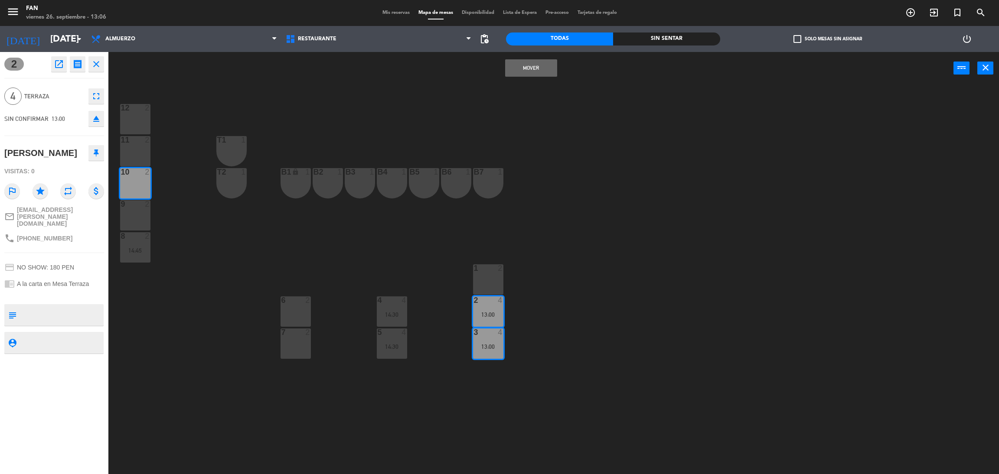
click at [139, 203] on div at bounding box center [135, 204] width 14 height 8
click at [321, 227] on div "12 2 11 2 T1 1 10 2 T2 1 B1 lock 1 B2 1 B3 1 B4 1 B5 1 B6 1 B7 1 9 2 8 2 14:45 …" at bounding box center [558, 283] width 881 height 390
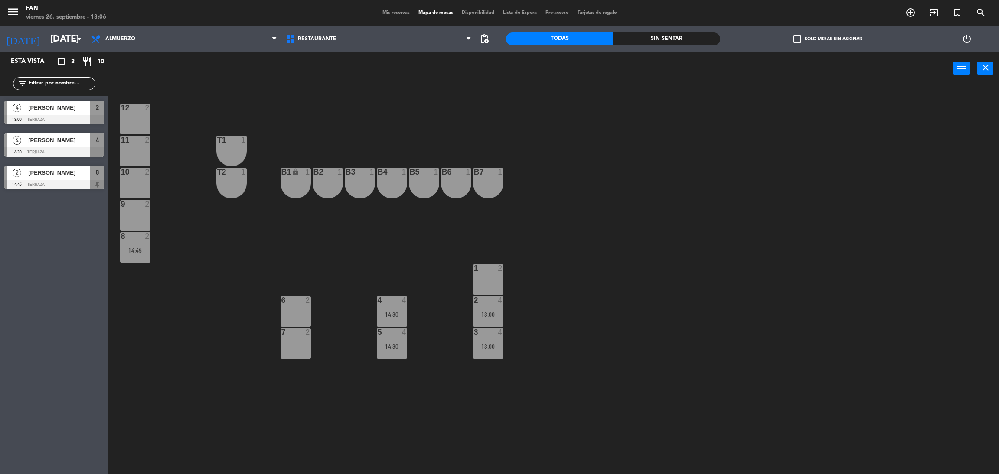
click at [387, 308] on div "4 4 14:30" at bounding box center [392, 312] width 30 height 30
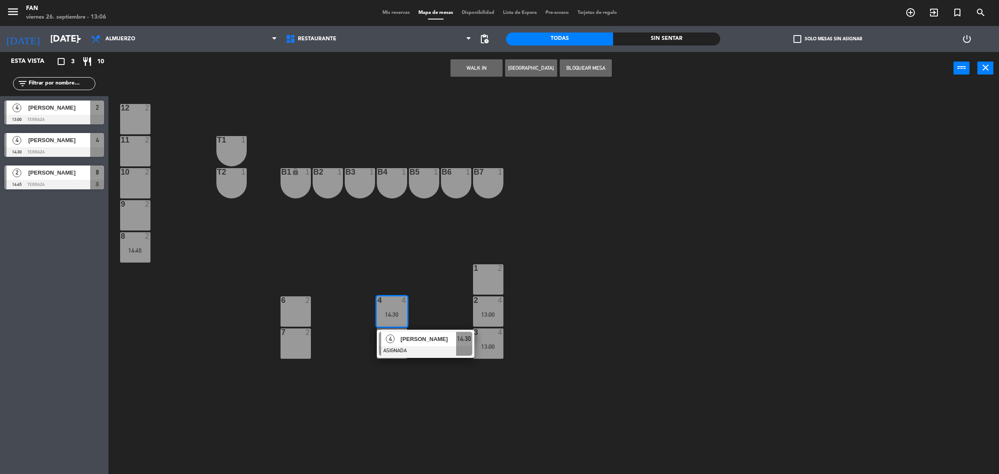
click at [393, 337] on span "4" at bounding box center [390, 339] width 9 height 9
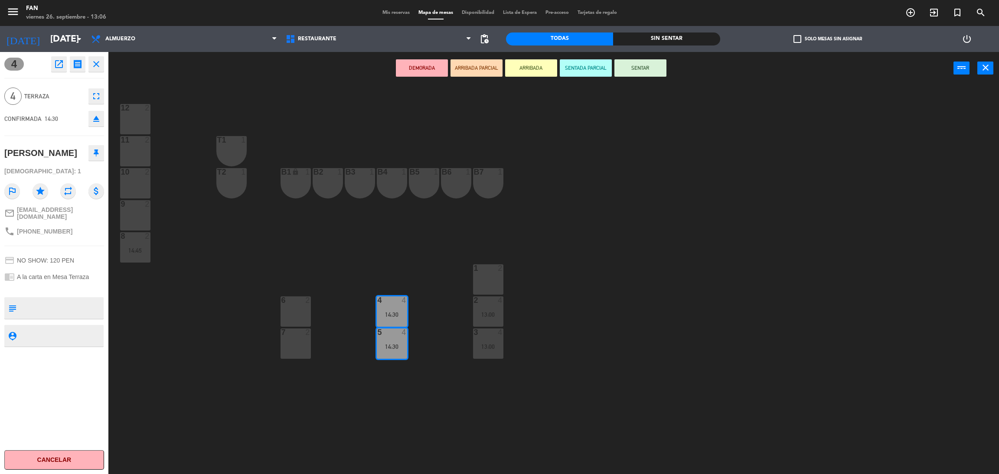
click at [130, 180] on div "10 2" at bounding box center [135, 183] width 30 height 30
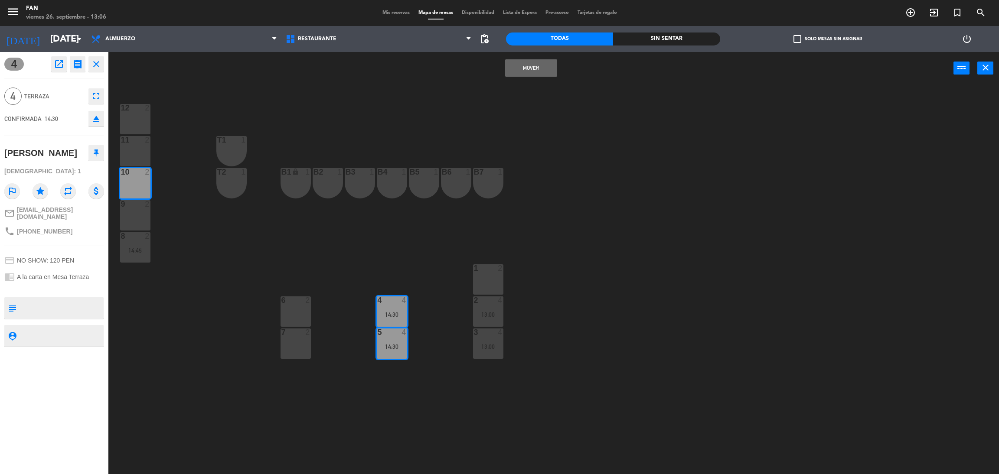
click at [128, 222] on div "9 2" at bounding box center [135, 215] width 30 height 30
click at [522, 67] on button "Mover y Unir" at bounding box center [531, 67] width 52 height 17
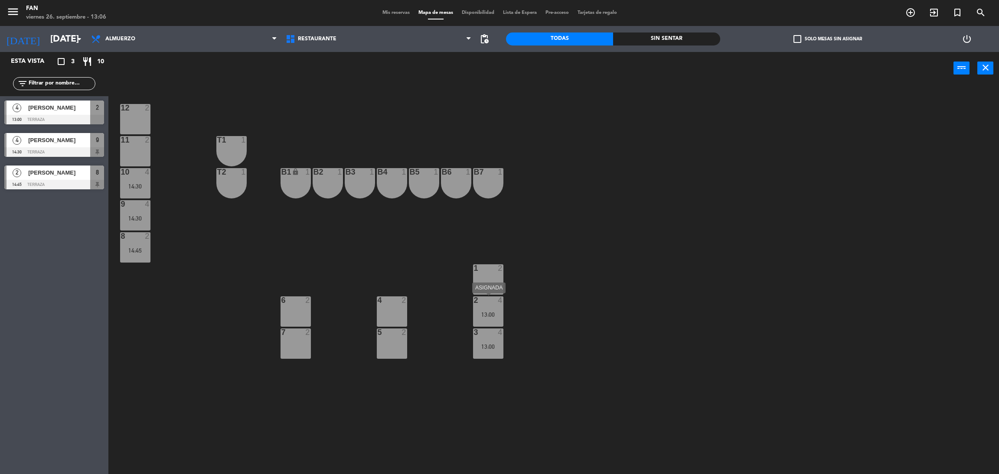
click at [487, 318] on div "2 4 13:00" at bounding box center [488, 312] width 30 height 30
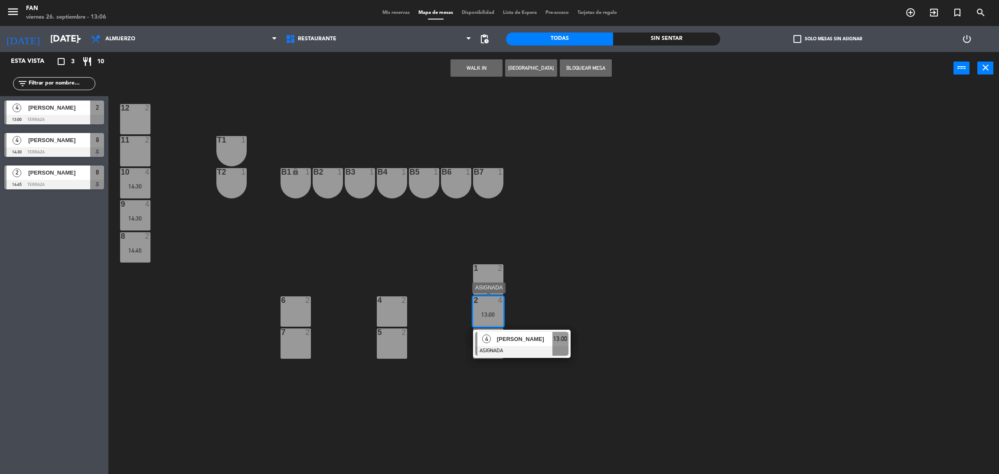
click at [496, 345] on div "[PERSON_NAME]" at bounding box center [524, 339] width 56 height 14
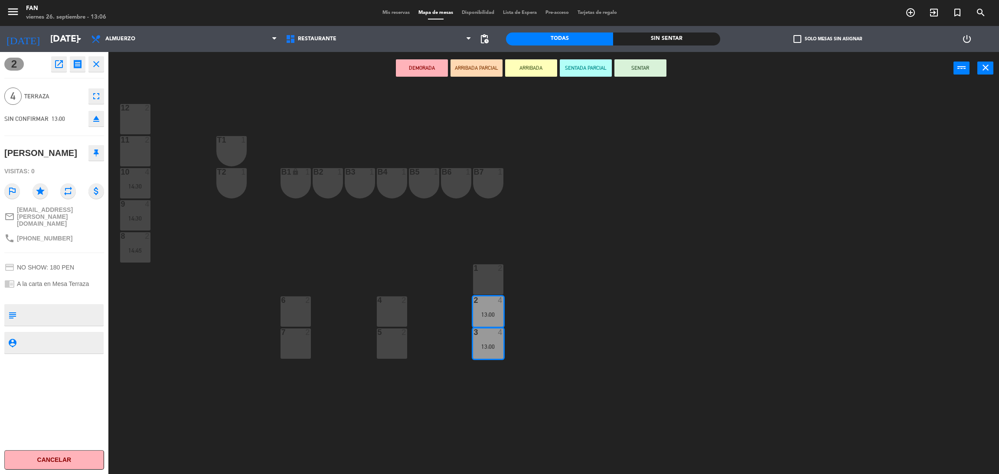
click at [393, 309] on div "4 2" at bounding box center [392, 312] width 30 height 30
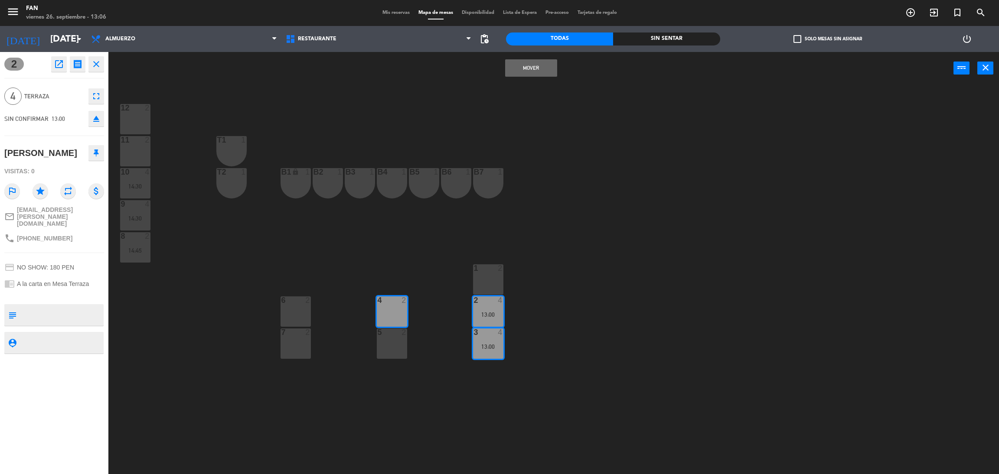
click at [391, 336] on div at bounding box center [392, 333] width 14 height 8
click at [528, 72] on button "Mover y Unir" at bounding box center [531, 67] width 52 height 17
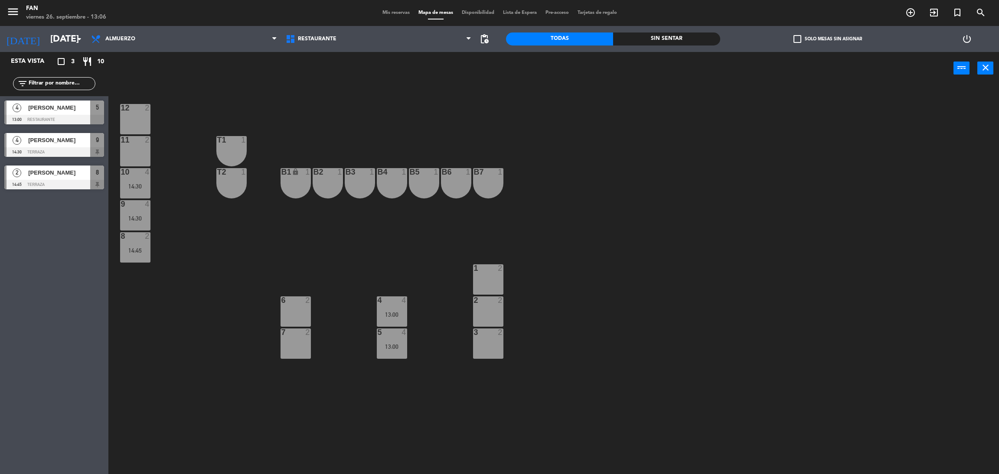
click at [577, 143] on div "12 2 11 2 T1 1 10 4 14:30 T2 1 B1 lock 1 B2 1 B3 1 B4 1 B5 1 B6 1 B7 1 9 4 14:3…" at bounding box center [558, 283] width 881 height 390
click at [395, 309] on div "4 4 13:00" at bounding box center [392, 312] width 30 height 30
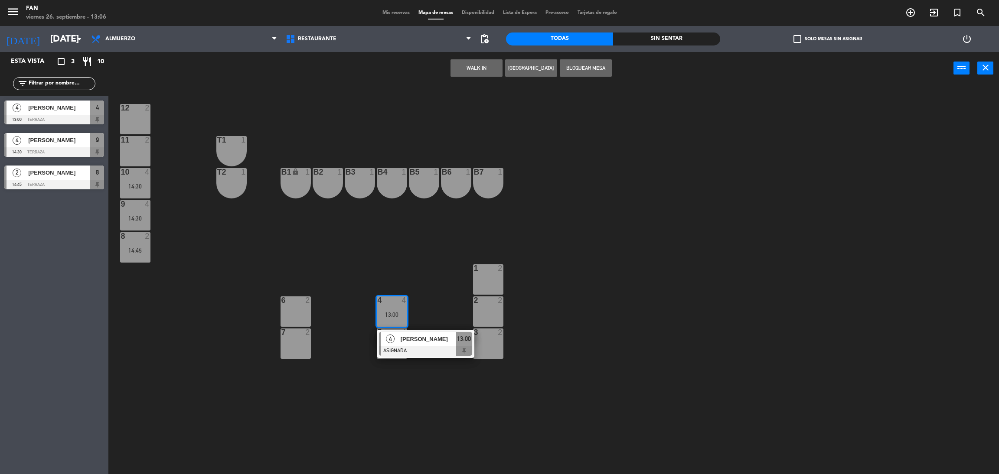
click at [431, 299] on div "12 2 11 2 T1 1 10 4 14:30 T2 1 B1 lock 1 B2 1 B3 1 B4 1 B5 1 B6 1 B7 1 9 4 14:3…" at bounding box center [558, 283] width 881 height 390
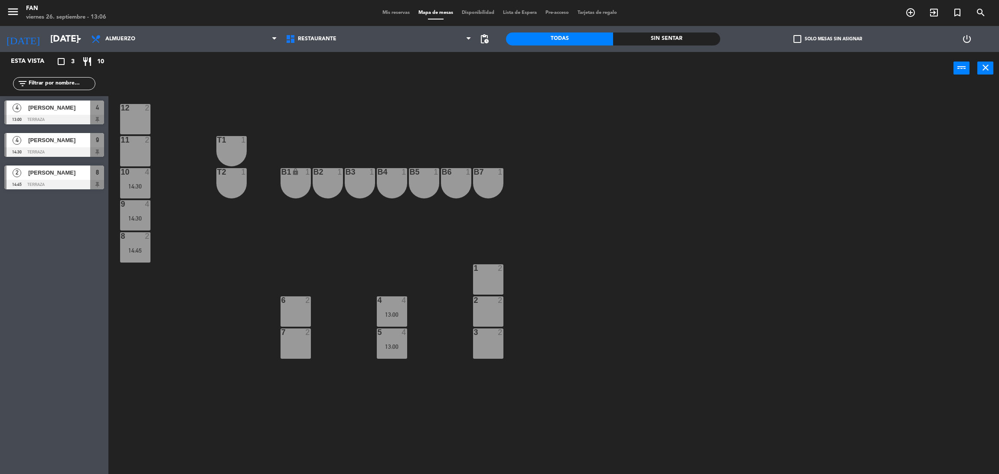
click at [484, 277] on div "1 2" at bounding box center [488, 280] width 30 height 30
click at [412, 294] on div "12 2 11 2 T1 1 10 4 14:30 T2 1 B1 lock 1 B2 1 B3 1 B4 1 B5 1 B6 1 B7 1 9 4 14:3…" at bounding box center [558, 283] width 881 height 390
click at [473, 308] on div "2 2" at bounding box center [488, 312] width 30 height 30
click at [484, 337] on div "3 2" at bounding box center [488, 333] width 30 height 9
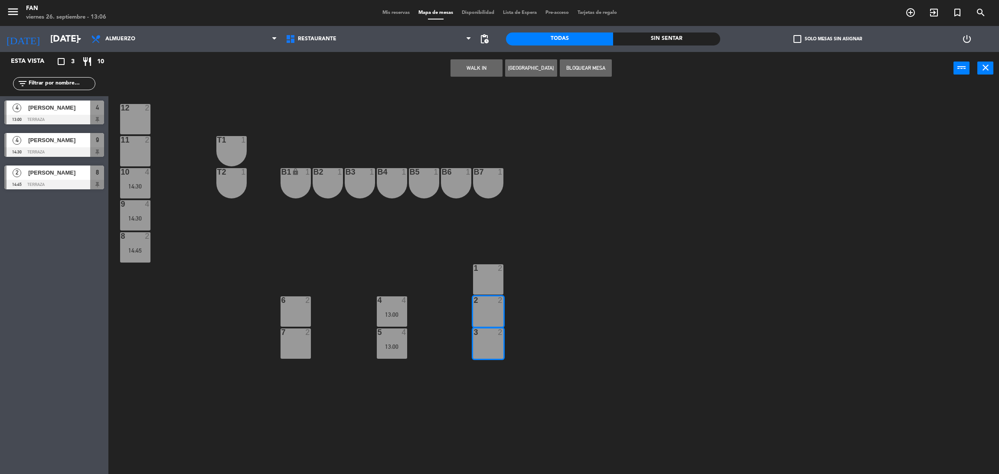
click at [492, 68] on button "WALK IN" at bounding box center [477, 67] width 52 height 17
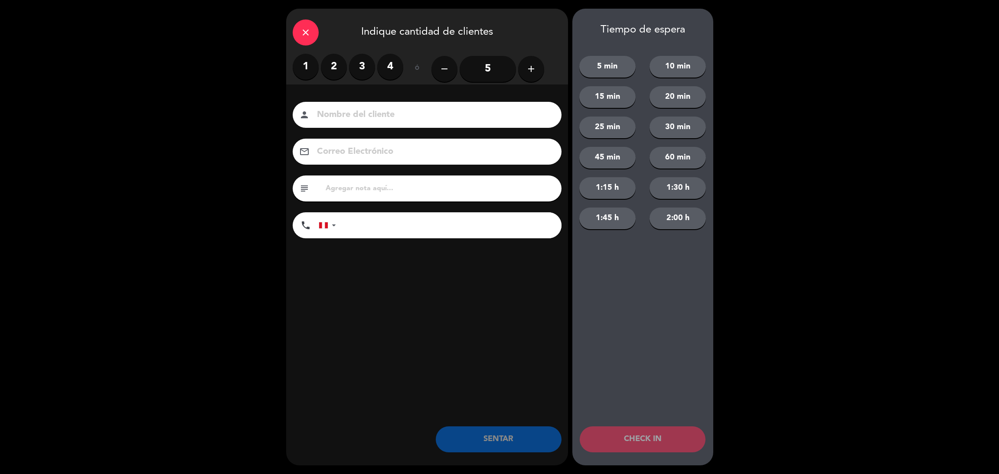
click at [332, 65] on label "2" at bounding box center [334, 67] width 26 height 26
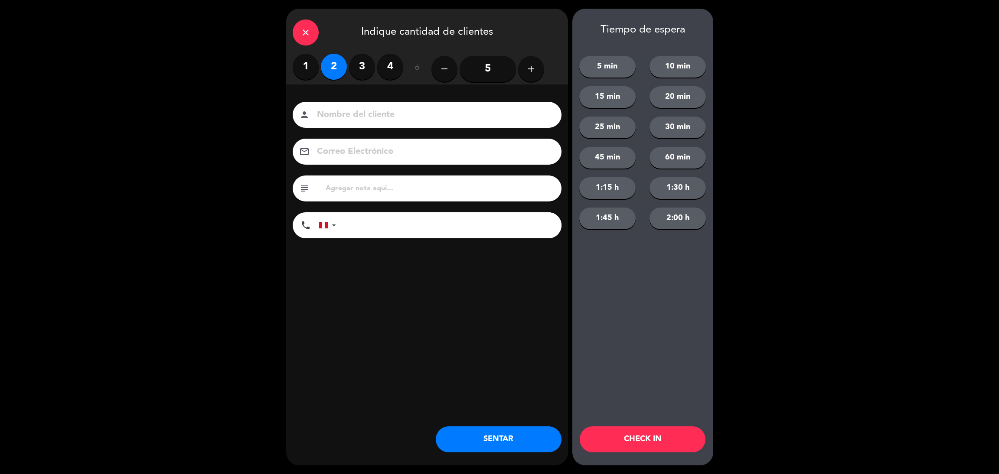
click at [491, 439] on button "SENTAR" at bounding box center [499, 440] width 126 height 26
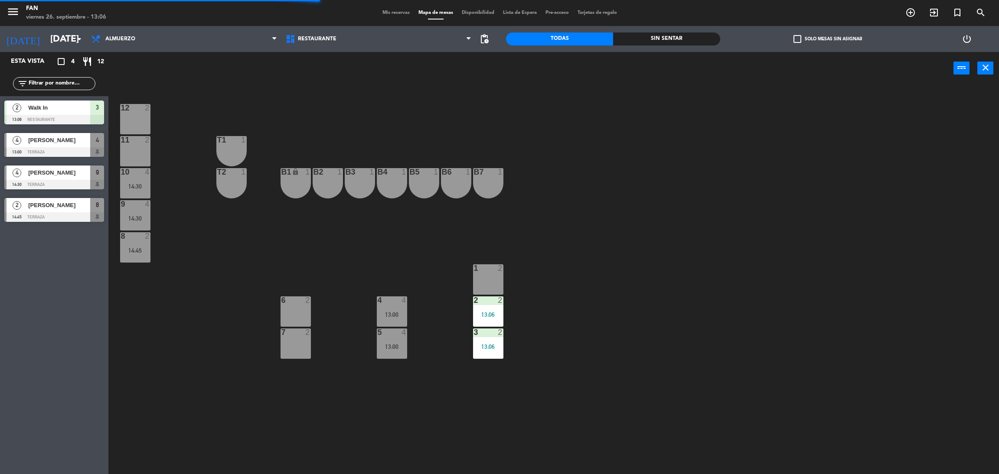
click at [390, 313] on div "13:00" at bounding box center [392, 315] width 30 height 6
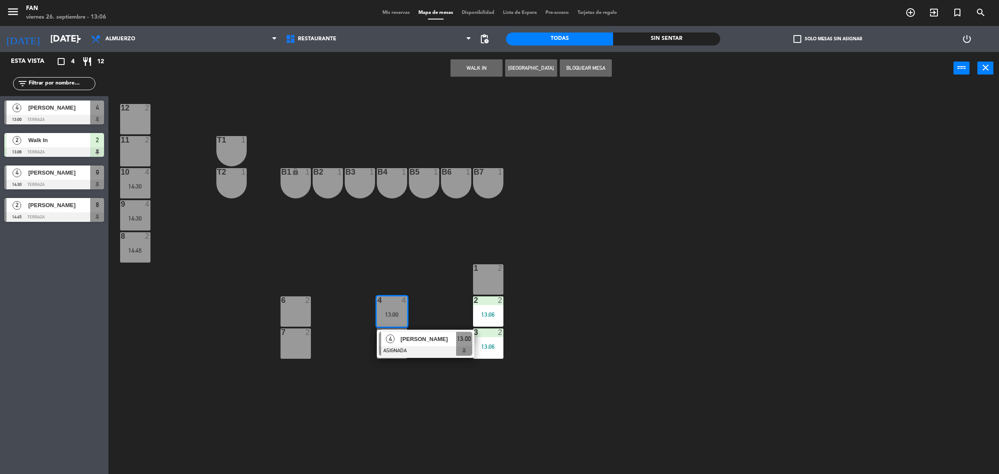
click at [389, 13] on span "Mis reservas" at bounding box center [396, 12] width 36 height 5
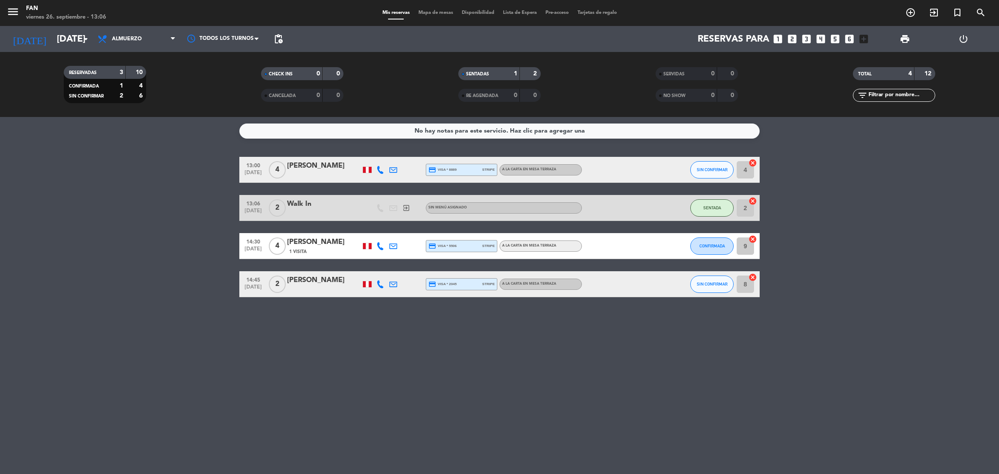
click at [379, 242] on icon at bounding box center [380, 246] width 8 height 8
click at [381, 170] on icon at bounding box center [380, 170] width 8 height 8
click at [428, 13] on span "Mapa de mesas" at bounding box center [435, 12] width 43 height 5
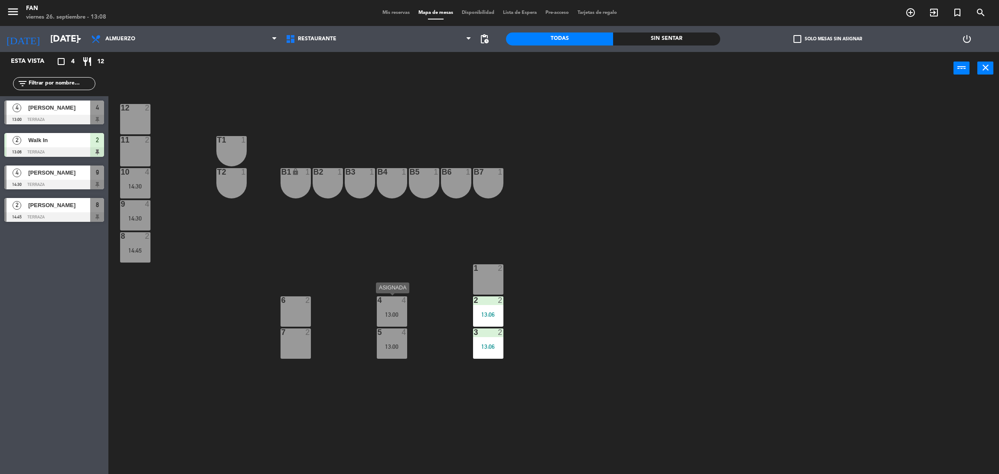
click at [381, 314] on div "13:00" at bounding box center [392, 315] width 30 height 6
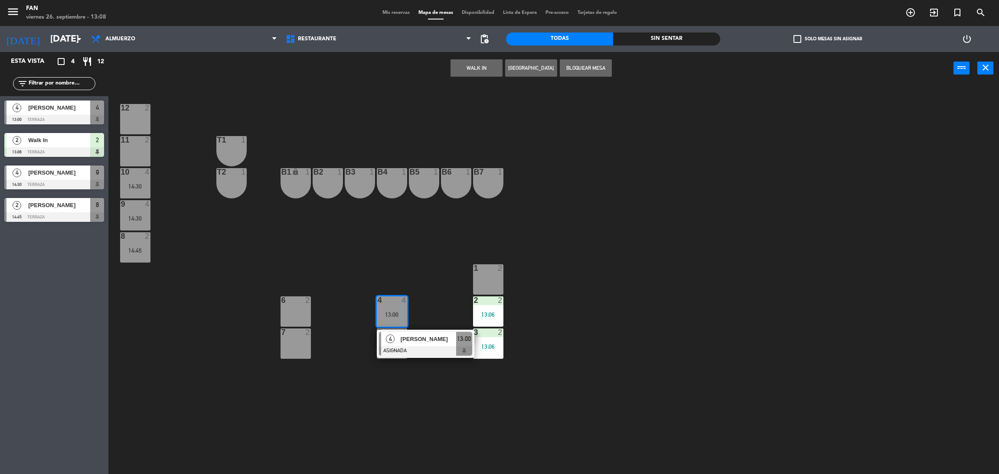
click at [433, 297] on div "12 2 11 2 T1 1 10 4 14:30 T2 1 B1 lock 1 B2 1 B3 1 B4 1 B5 1 B6 1 B7 1 9 4 14:3…" at bounding box center [558, 283] width 881 height 390
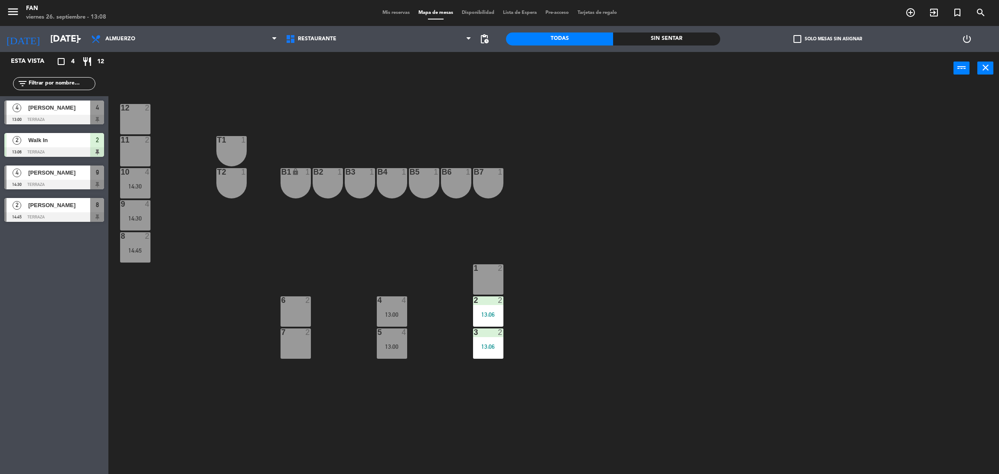
click at [485, 315] on div "13:06" at bounding box center [488, 315] width 30 height 6
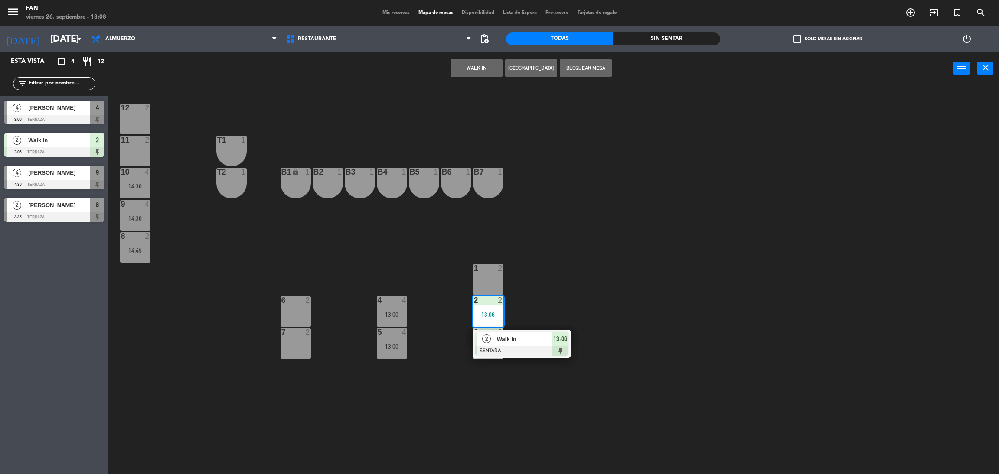
click at [507, 347] on div at bounding box center [521, 352] width 93 height 10
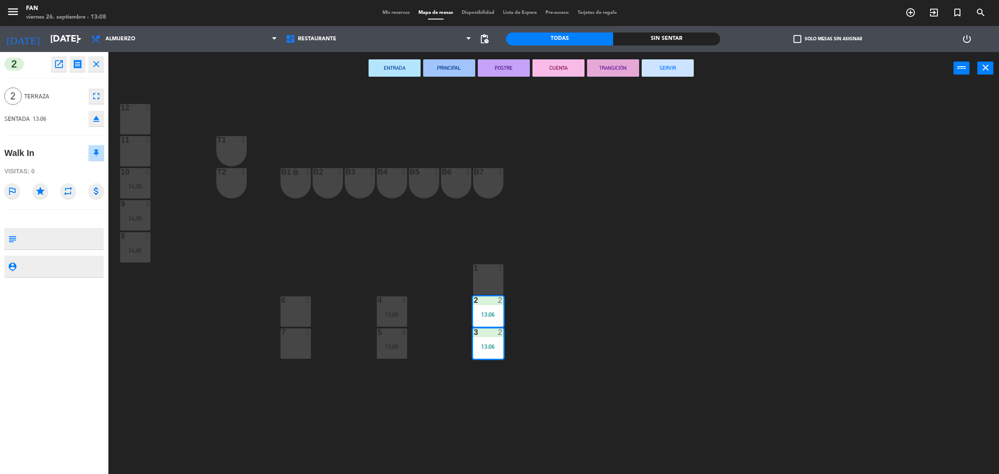
click at [96, 121] on icon "eject" at bounding box center [96, 119] width 10 height 10
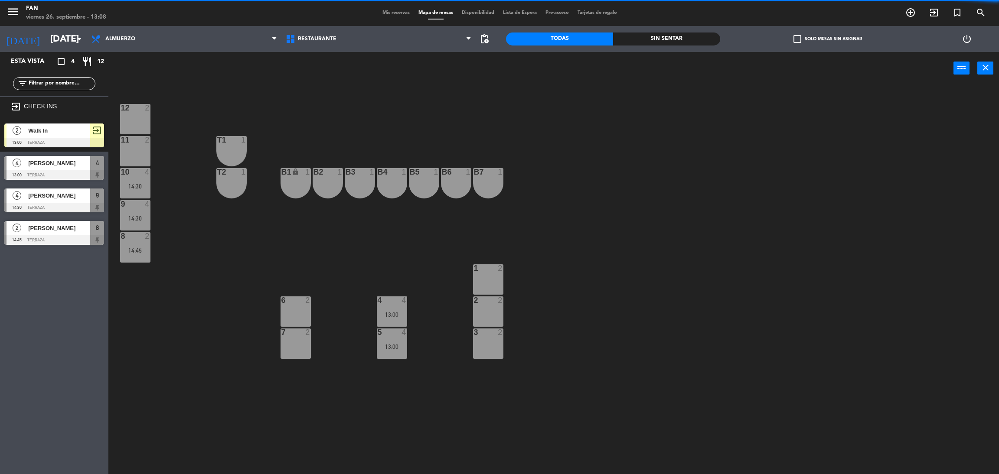
click at [65, 162] on span "[PERSON_NAME]" at bounding box center [59, 163] width 62 height 9
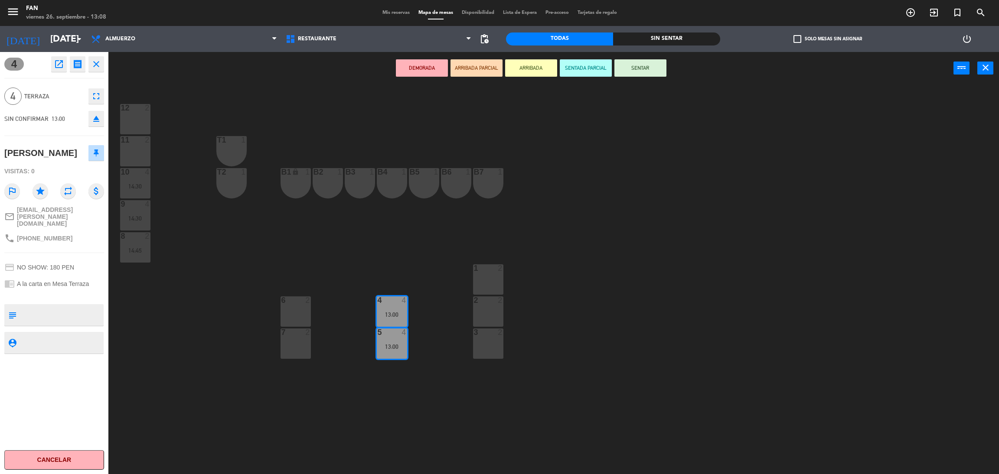
click at [211, 196] on div "12 2 11 2 T1 1 10 4 14:30 T2 1 B1 lock 1 B2 1 B3 1 B4 1 B5 1 B6 1 B7 1 9 4 14:3…" at bounding box center [558, 283] width 881 height 390
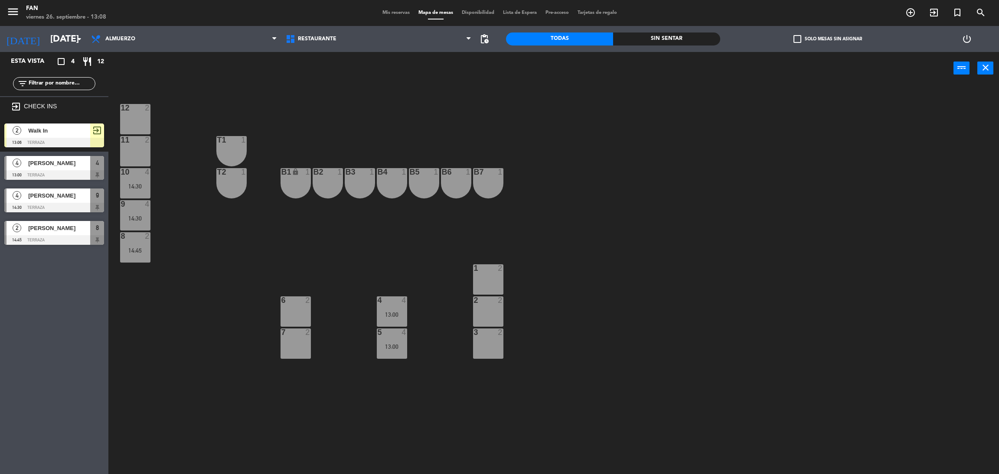
click at [65, 136] on div "Walk In" at bounding box center [58, 131] width 63 height 14
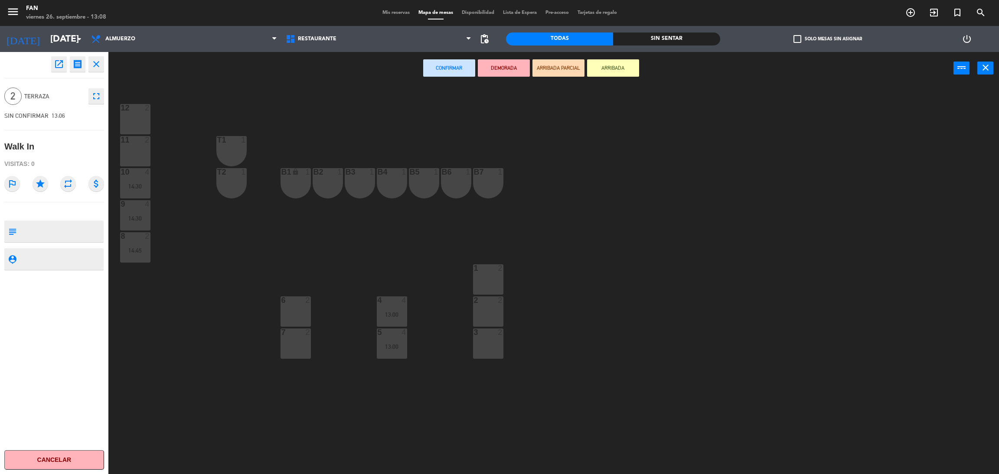
click at [492, 334] on div at bounding box center [488, 333] width 14 height 8
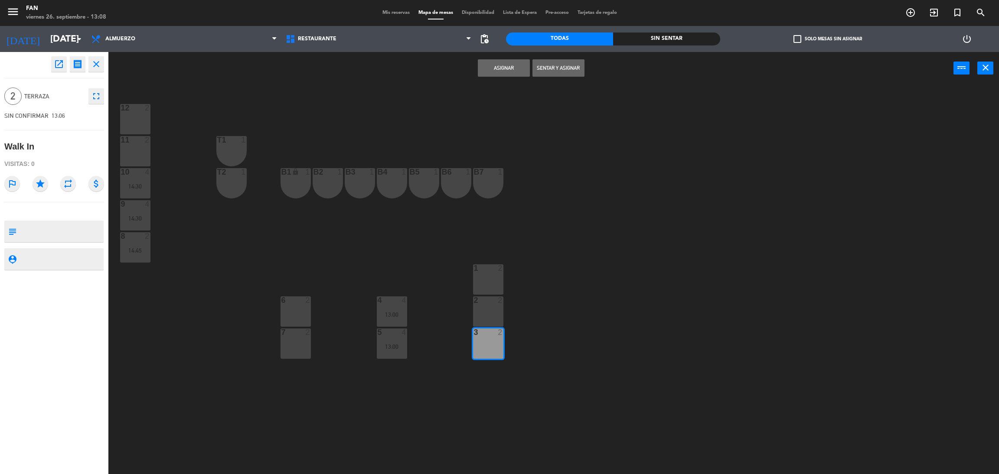
click at [495, 65] on button "Asignar" at bounding box center [504, 67] width 52 height 17
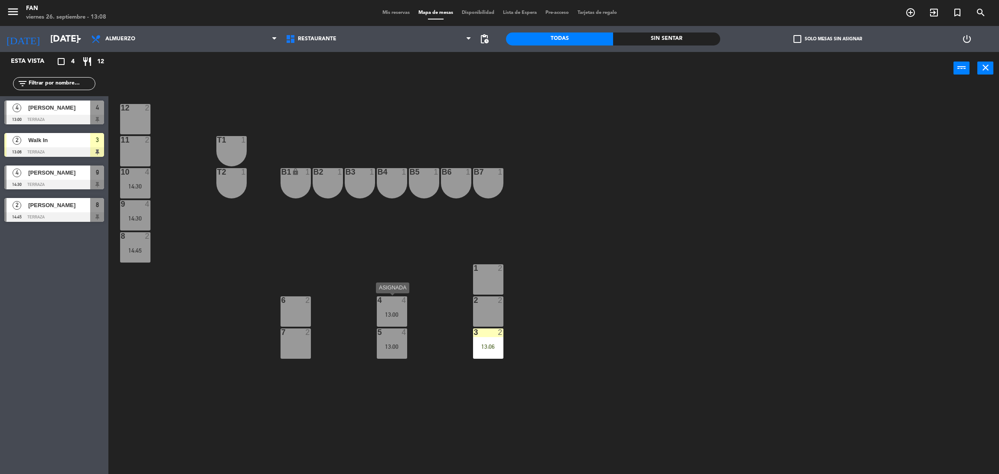
click at [397, 320] on div "4 4 13:00" at bounding box center [392, 312] width 30 height 30
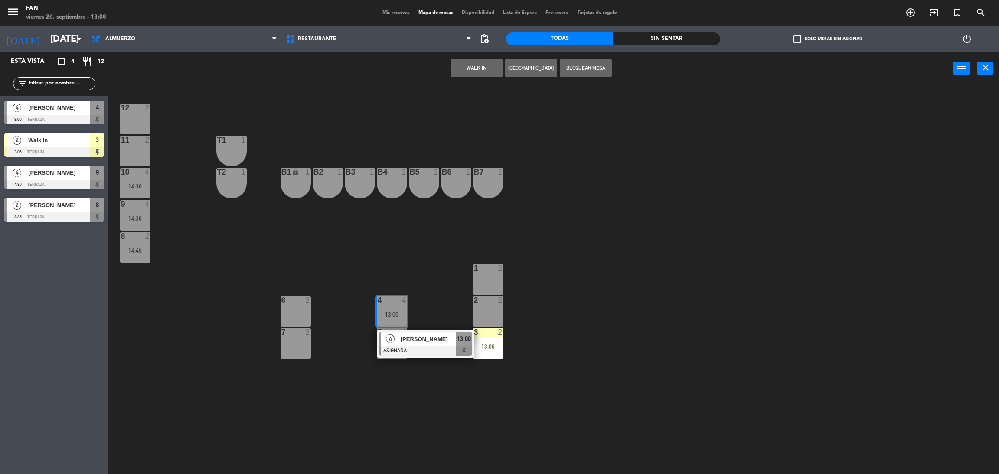
click at [481, 286] on div "1 2" at bounding box center [488, 280] width 30 height 30
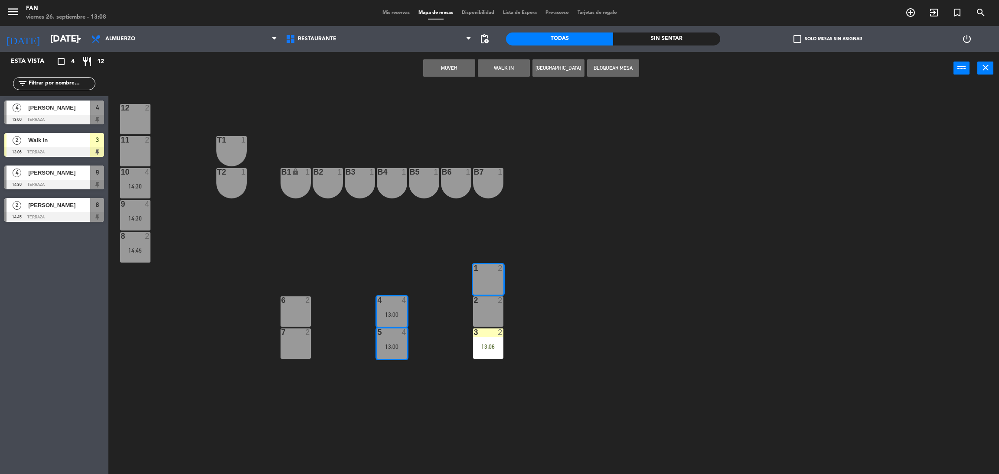
click at [483, 310] on div "2 2" at bounding box center [488, 312] width 30 height 30
click at [452, 69] on button "Mover y Unir" at bounding box center [449, 67] width 52 height 17
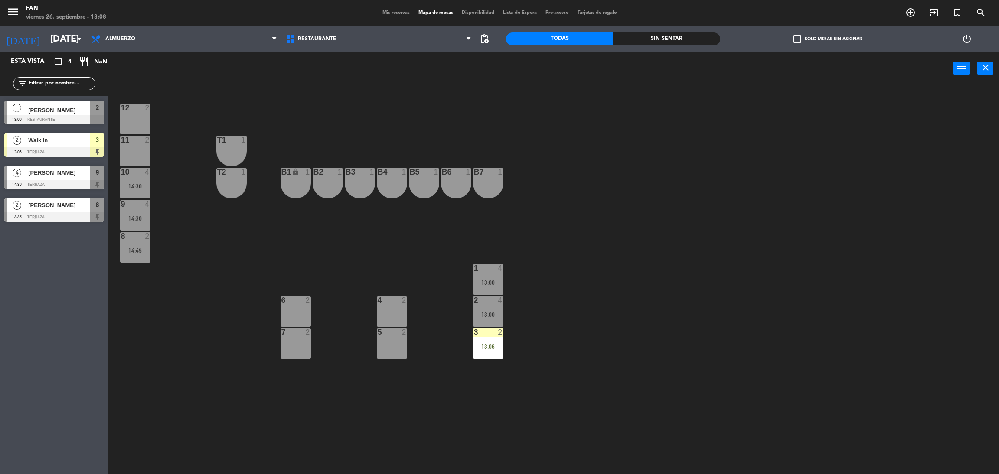
click at [127, 190] on div "10 4 14:30" at bounding box center [135, 183] width 30 height 30
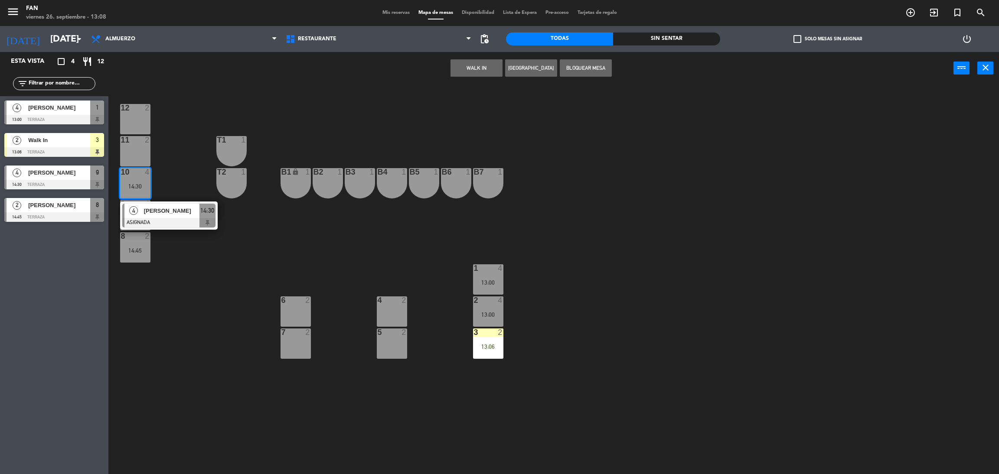
click at [254, 285] on div "12 2 11 2 T1 1 10 4 14:30 4 [PERSON_NAME] ASIGNADA 14:30 T2 1 B1 lock 1 B2 1 B3…" at bounding box center [558, 283] width 881 height 390
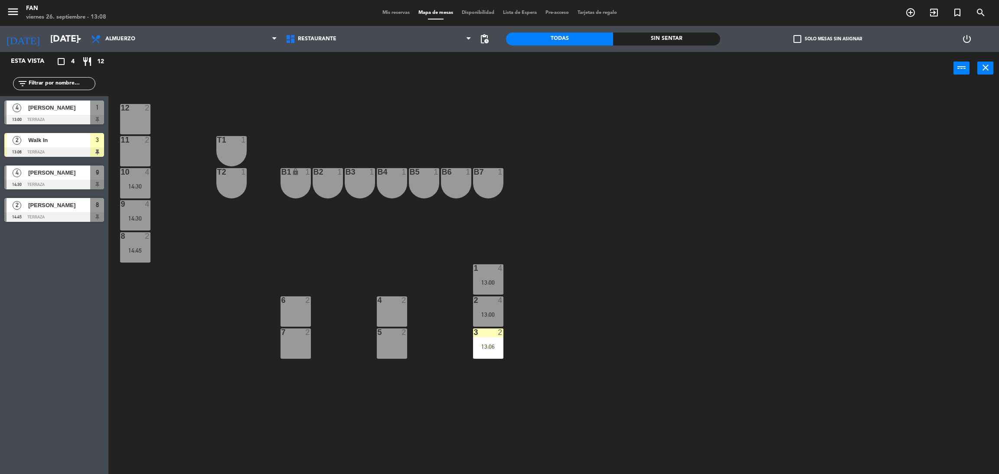
click at [487, 348] on div "13:06" at bounding box center [488, 347] width 30 height 6
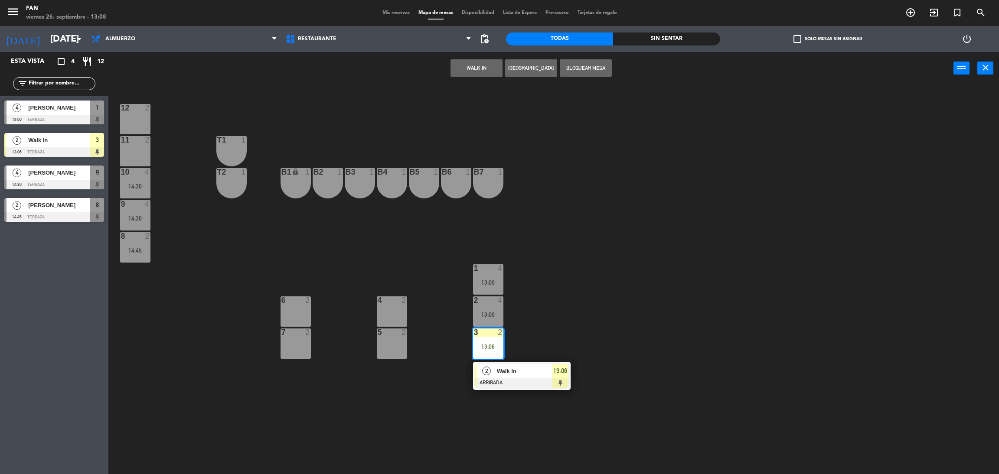
click at [493, 369] on div "2" at bounding box center [487, 371] width 19 height 14
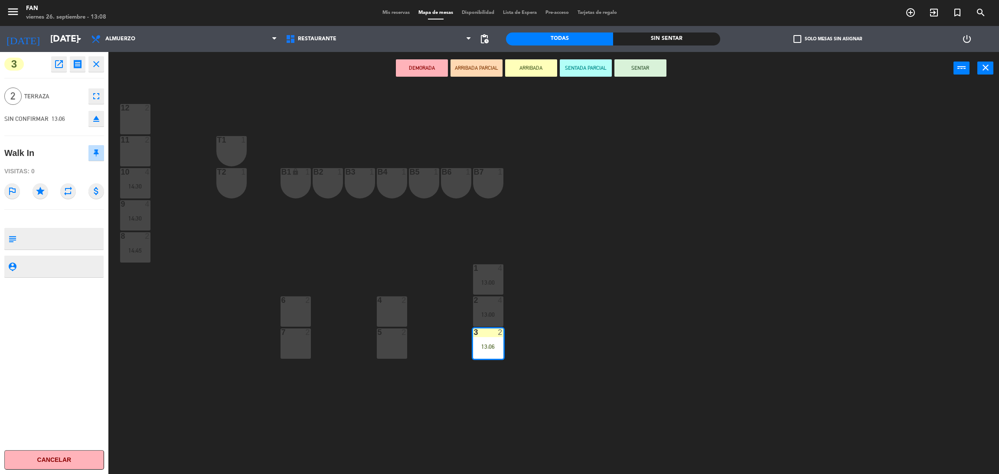
click at [643, 69] on button "SENTAR" at bounding box center [641, 67] width 52 height 17
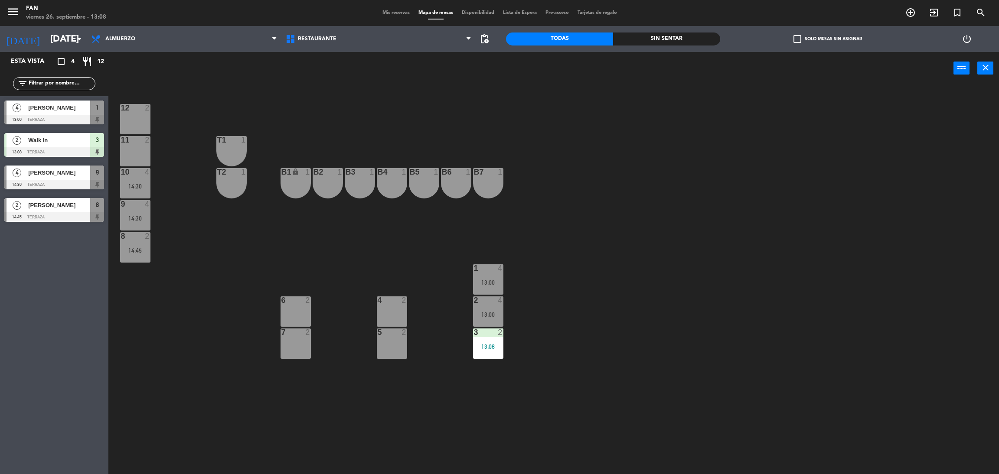
click at [638, 116] on div "12 2 11 2 T1 1 10 4 14:30 T2 1 B1 lock 1 B2 1 B3 1 B4 1 B5 1 B6 1 B7 1 9 4 14:3…" at bounding box center [558, 283] width 881 height 390
click at [488, 274] on div "1 4 13:00" at bounding box center [488, 280] width 30 height 30
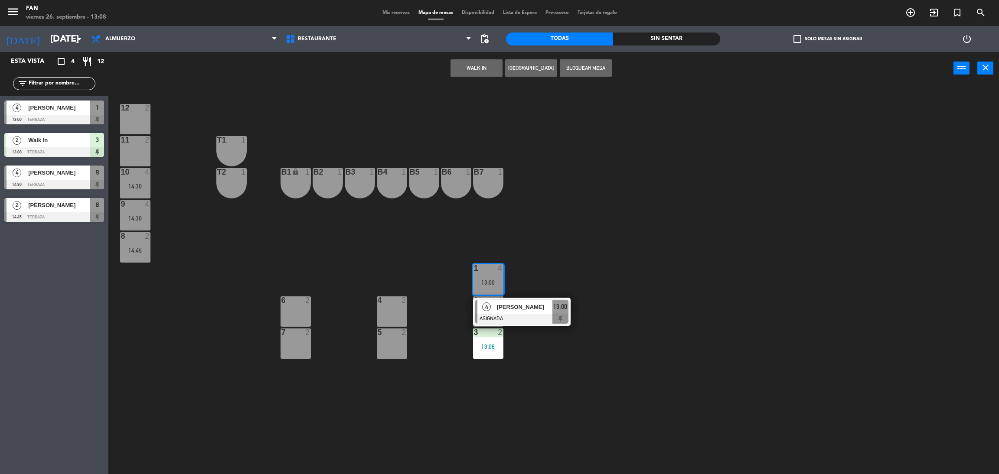
click at [559, 270] on div "12 2 11 2 T1 1 10 4 14:30 T2 1 B1 lock 1 B2 1 B3 1 B4 1 B5 1 B6 1 B7 1 9 4 14:3…" at bounding box center [558, 283] width 881 height 390
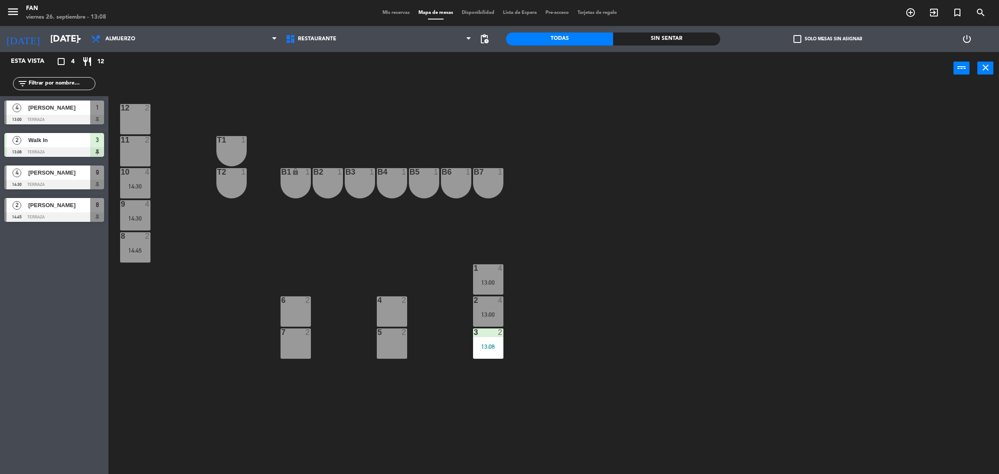
click at [613, 285] on div "12 2 11 2 T1 1 10 4 14:30 T2 1 B1 lock 1 B2 1 B3 1 B4 1 B5 1 B6 1 B7 1 9 4 14:3…" at bounding box center [558, 283] width 881 height 390
click at [617, 234] on div "12 2 11 2 T1 1 10 4 14:30 T2 1 B1 lock 1 B2 1 B3 1 B4 1 B5 1 B6 1 B7 1 9 4 14:3…" at bounding box center [558, 283] width 881 height 390
click at [547, 273] on div "12 2 11 2 T1 1 10 4 14:30 T2 1 B1 lock 1 B2 1 B3 1 B4 1 B5 1 B6 1 B7 1 9 4 14:3…" at bounding box center [558, 283] width 881 height 390
click at [303, 208] on div "12 2 11 2 T1 1 10 4 14:30 T2 1 B1 lock 1 B2 1 B3 1 B4 1 B5 1 B6 1 B7 1 9 4 14:3…" at bounding box center [558, 283] width 881 height 390
click at [613, 196] on div "12 2 11 2 T1 1 10 4 14:30 T2 1 B1 lock 1 B2 1 B3 1 B4 1 B5 1 B6 1 B7 1 9 4 14:3…" at bounding box center [558, 283] width 881 height 390
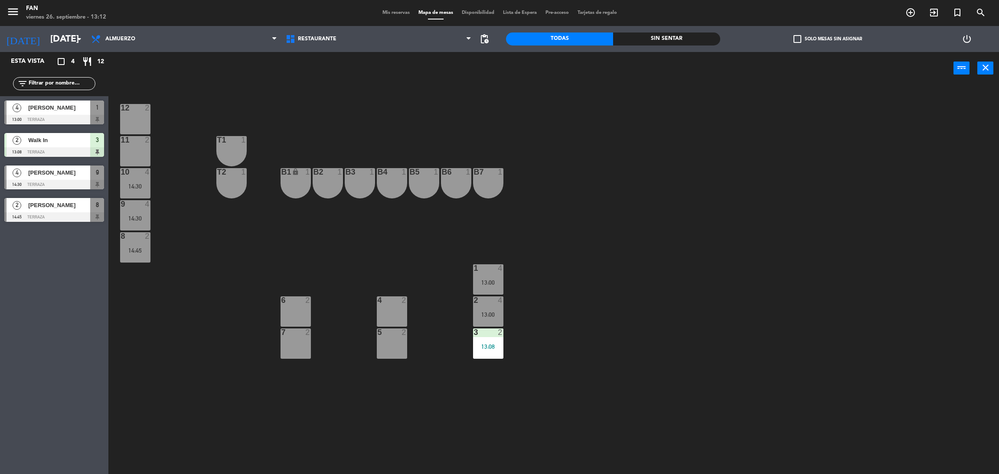
click at [480, 281] on div "13:00" at bounding box center [488, 283] width 30 height 6
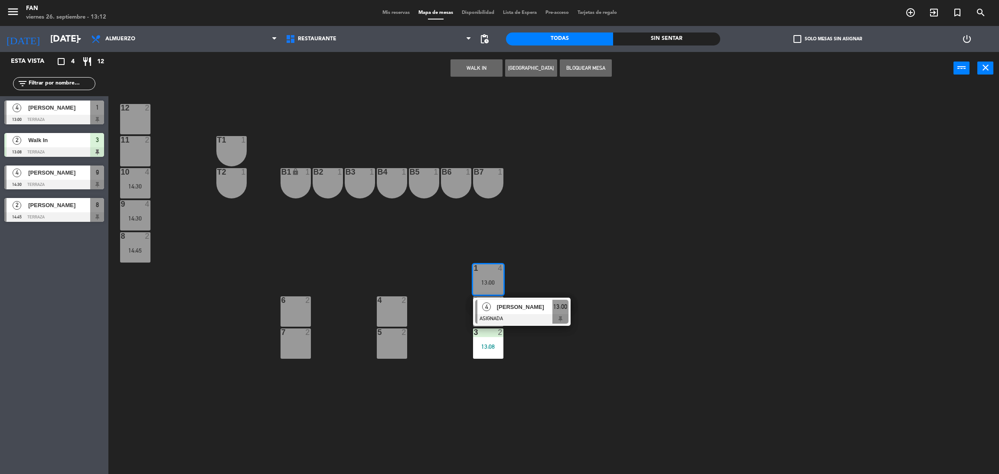
click at [508, 303] on span "[PERSON_NAME]" at bounding box center [525, 307] width 56 height 9
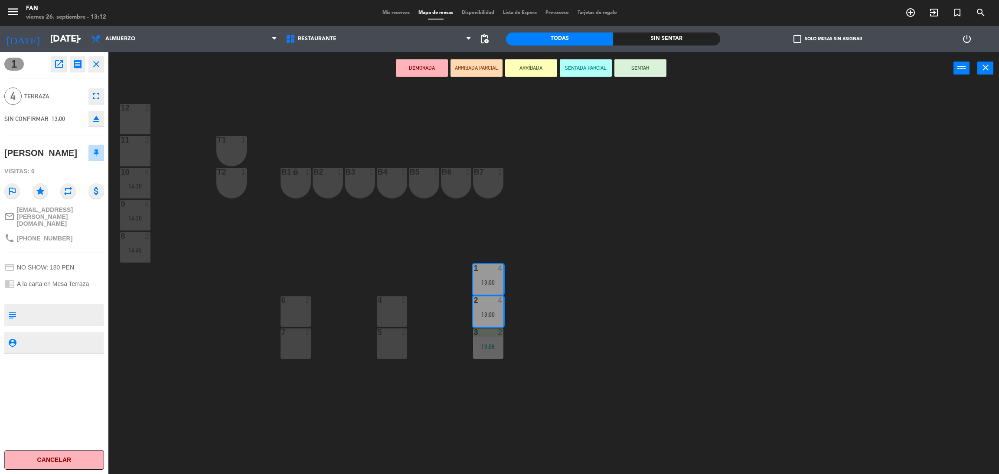
click at [634, 60] on button "SENTAR" at bounding box center [641, 67] width 52 height 17
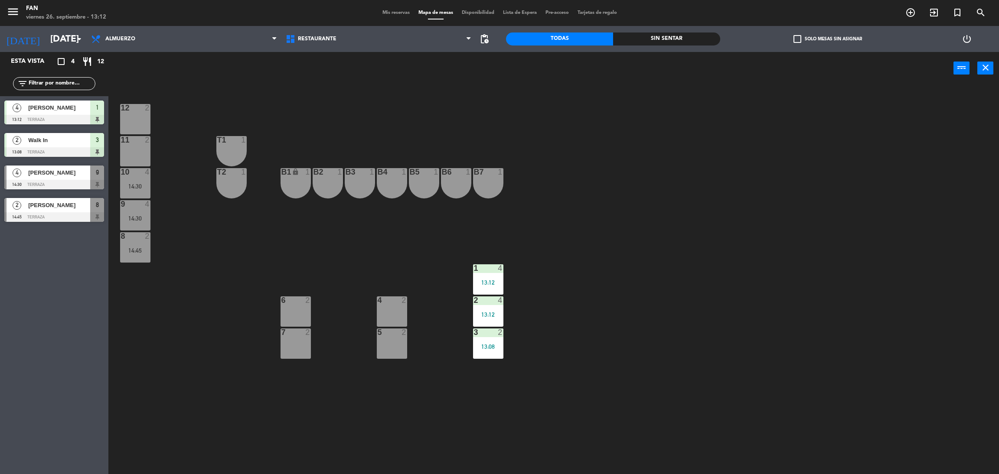
click at [667, 108] on div "12 2 11 2 T1 1 10 4 14:30 T2 1 B1 lock 1 B2 1 B3 1 B4 1 B5 1 B6 1 B7 1 9 4 14:3…" at bounding box center [558, 283] width 881 height 390
click at [140, 177] on div "10 4 14:30" at bounding box center [135, 183] width 30 height 30
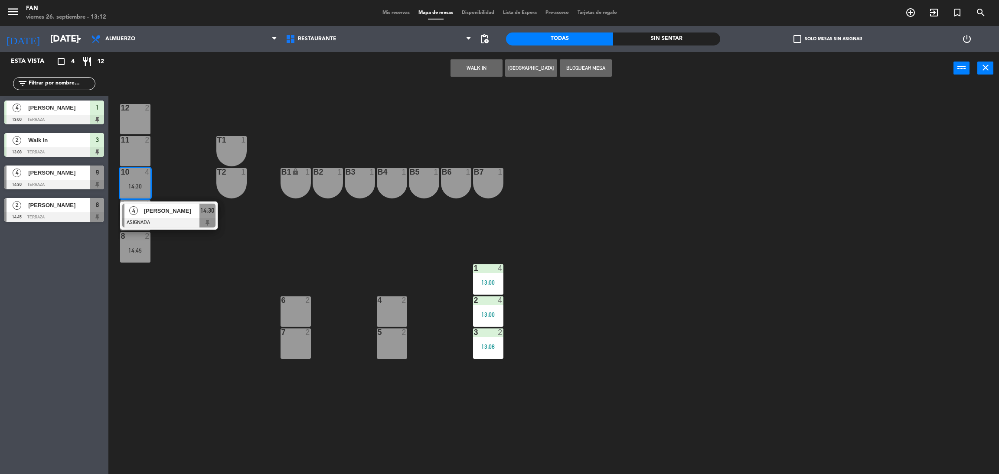
click at [171, 235] on div "12 2 11 2 T1 1 10 4 14:30 4 [PERSON_NAME] ASIGNADA 14:30 T2 1 B1 lock 1 B2 1 B3…" at bounding box center [558, 283] width 881 height 390
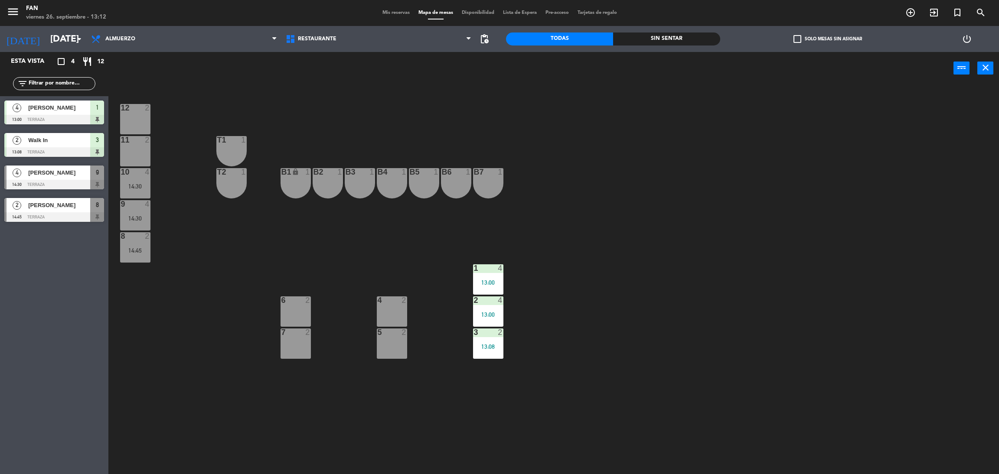
click at [134, 203] on div at bounding box center [135, 204] width 14 height 8
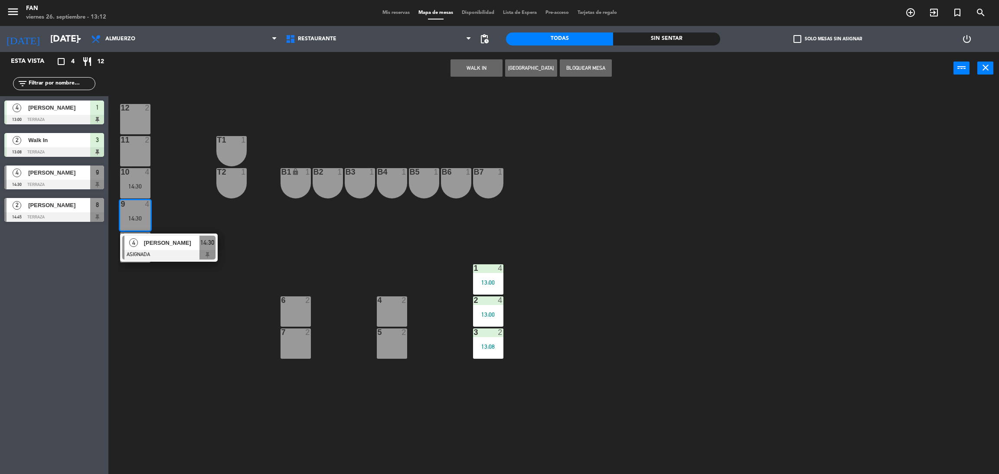
click at [166, 242] on span "[PERSON_NAME]" at bounding box center [172, 243] width 56 height 9
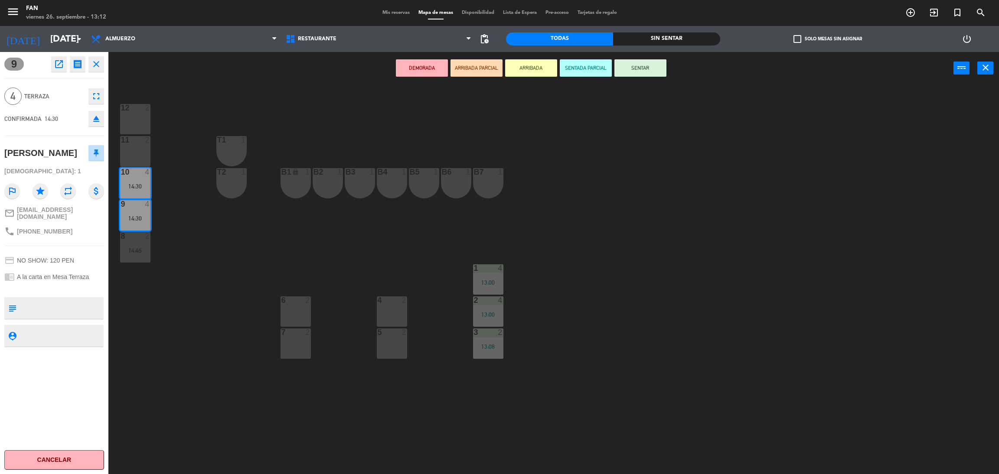
click at [391, 324] on div "4 2" at bounding box center [392, 312] width 30 height 30
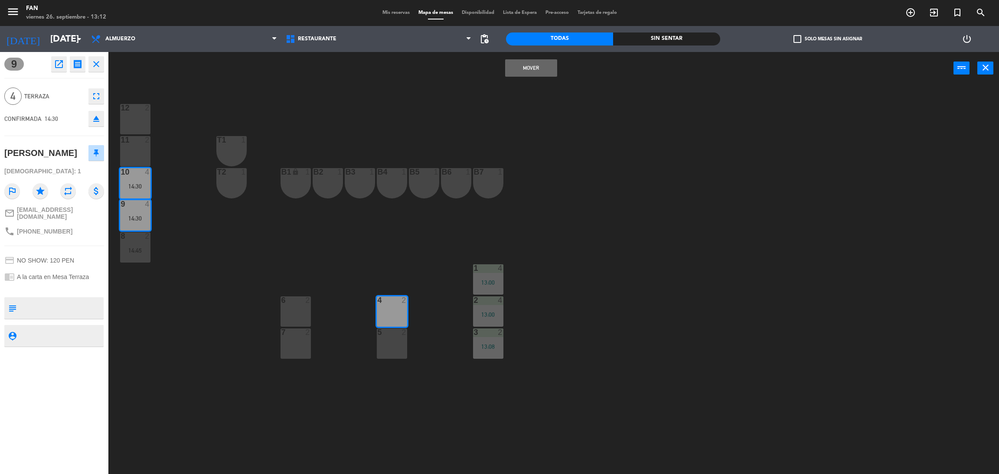
click at [392, 333] on div at bounding box center [392, 333] width 14 height 8
click at [536, 71] on button "Mover y Unir" at bounding box center [531, 67] width 52 height 17
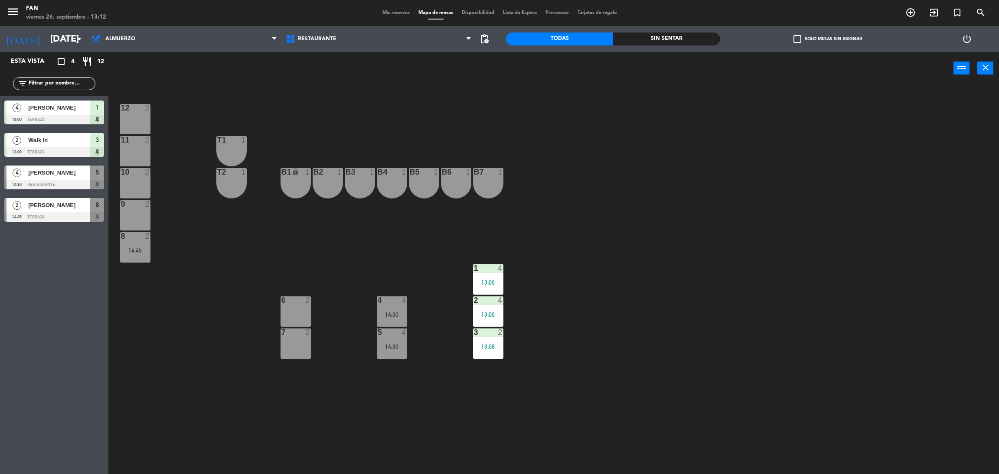
click at [589, 135] on div "12 2 11 2 T1 1 10 2 T2 1 B1 lock 1 B2 1 B3 1 B4 1 B5 1 B6 1 B7 1 9 2 8 2 14:45 …" at bounding box center [558, 283] width 881 height 390
click at [624, 161] on div "12 2 11 2 T1 1 10 2 T2 1 B1 lock 1 B2 1 B3 1 B4 1 B5 1 B6 1 B7 1 9 2 8 2 14:45 …" at bounding box center [558, 283] width 881 height 390
click at [625, 219] on div "12 2 11 2 T1 1 10 2 T2 1 B1 lock 1 B2 1 B3 1 B4 1 B5 1 B6 1 B7 1 9 2 8 2 14:45 …" at bounding box center [558, 283] width 881 height 390
click at [552, 208] on div "12 2 11 2 T1 1 10 2 T2 1 B1 lock 1 B2 1 B3 1 B4 1 B5 1 B6 1 B7 1 9 2 8 2 14:45 …" at bounding box center [558, 283] width 881 height 390
click at [597, 193] on div "12 2 11 2 T1 1 10 2 T2 1 B1 lock 1 B2 1 B3 1 B4 1 B5 1 B6 1 B7 1 9 2 8 2 14:45 …" at bounding box center [558, 283] width 881 height 390
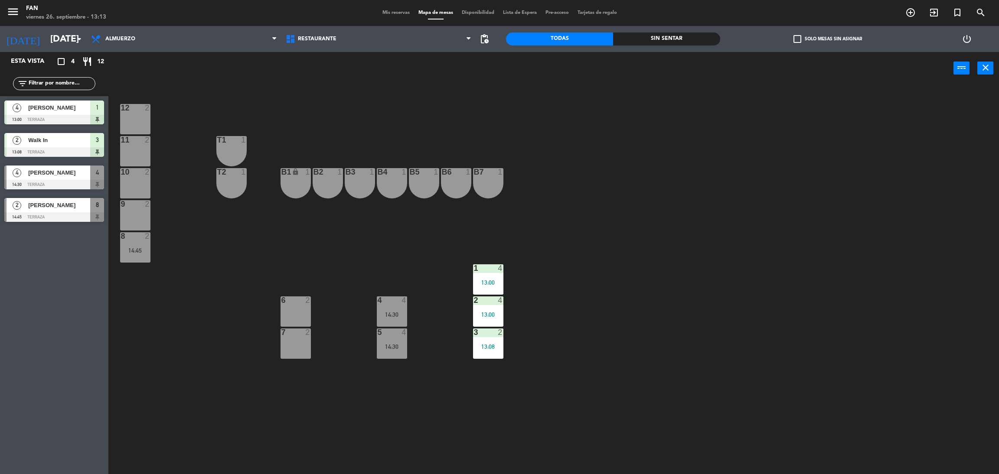
click at [737, 200] on div "12 2 11 2 T1 1 10 2 T2 1 B1 lock 1 B2 1 B3 1 B4 1 B5 1 B6 1 B7 1 9 2 8 2 14:45 …" at bounding box center [558, 283] width 881 height 390
click at [216, 40] on span "Almuerzo" at bounding box center [184, 38] width 195 height 19
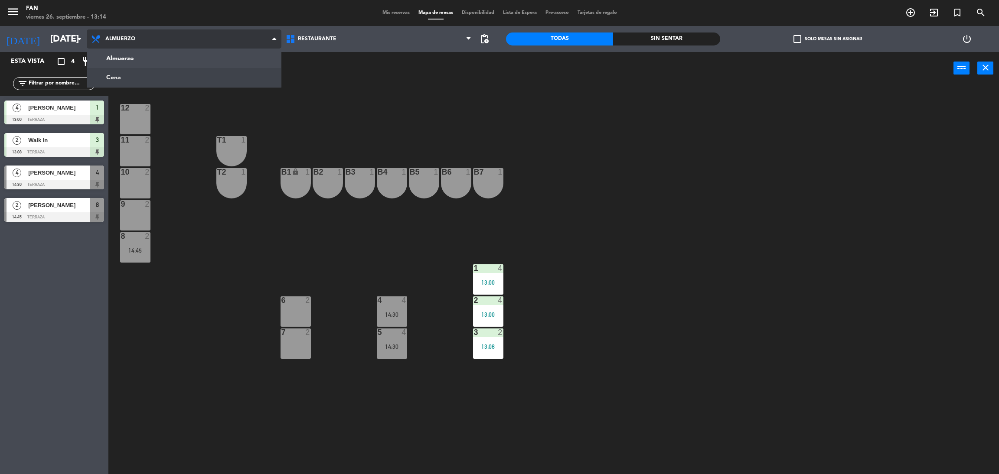
click at [156, 75] on ng-component "menu Fan [DATE] 26. septiembre - 13:14 Mis reservas Mapa de mesas Disponibilida…" at bounding box center [499, 239] width 999 height 478
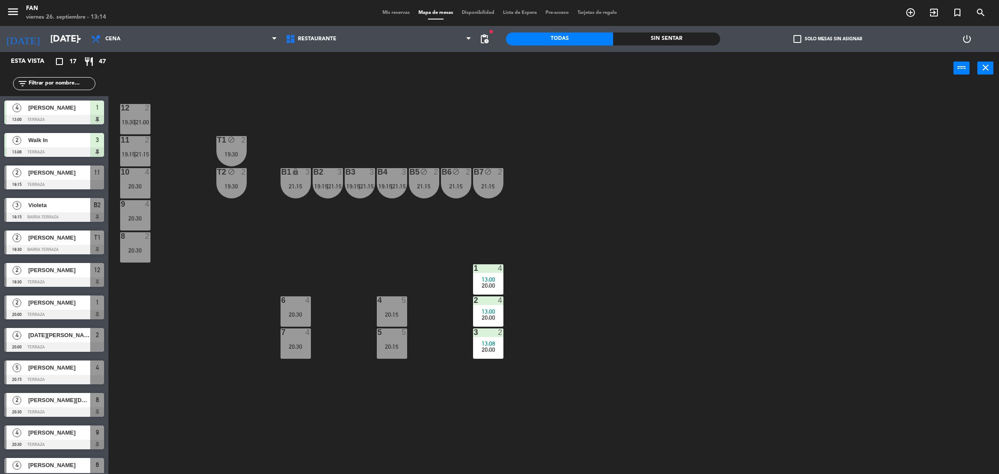
click at [340, 274] on div "12 2 19:30 | 21:00 11 2 19:15 | 21:15 T1 block 2 19:30 10 4 20:30 T2 block 2 19…" at bounding box center [558, 283] width 881 height 390
click at [366, 128] on div "12 2 19:30 | 21:00 11 2 19:15 | 21:15 T1 block 2 19:30 10 4 20:30 T2 block 2 19…" at bounding box center [558, 283] width 881 height 390
click at [390, 14] on span "Mis reservas" at bounding box center [396, 12] width 36 height 5
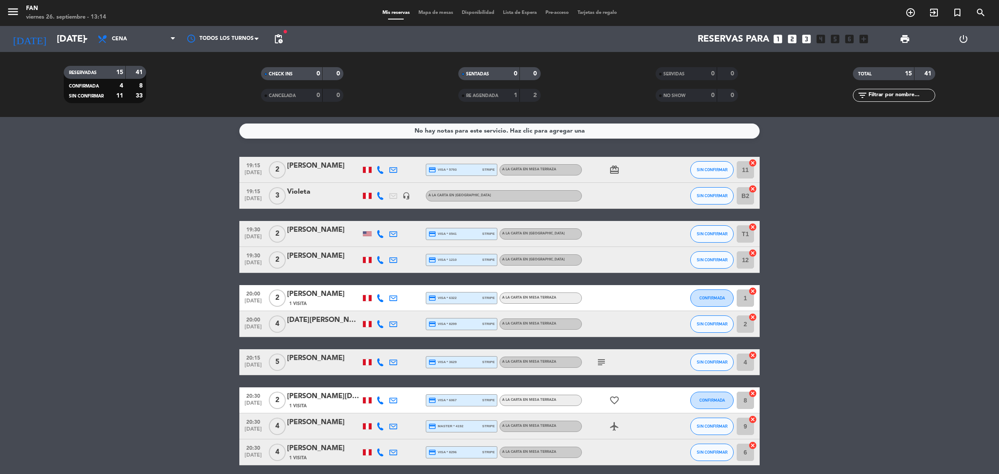
click at [431, 14] on span "Mapa de mesas" at bounding box center [435, 12] width 43 height 5
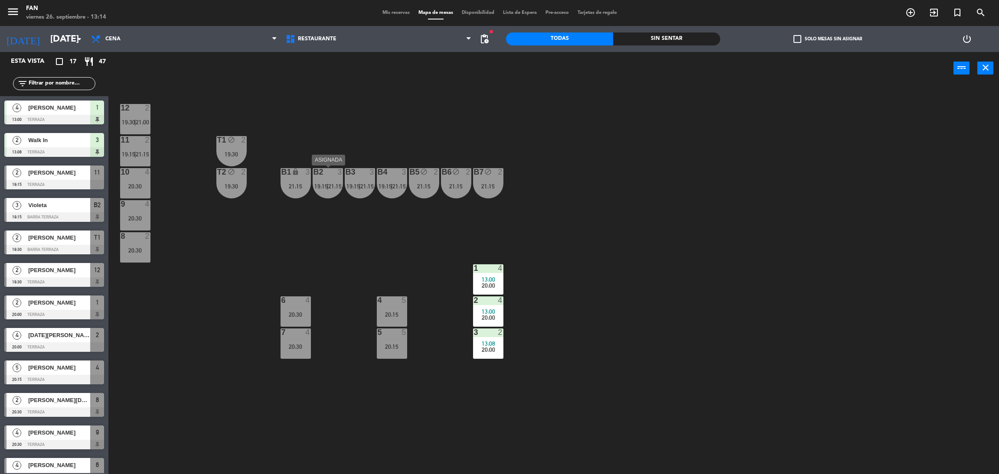
click at [330, 185] on span "21:15" at bounding box center [334, 186] width 13 height 7
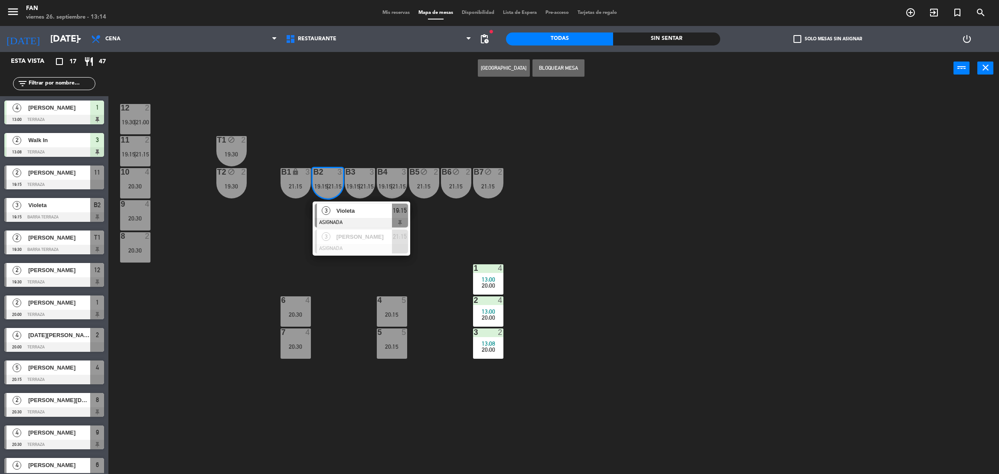
click at [461, 225] on div "12 2 19:30 | 21:00 11 2 19:15 | 21:15 T1 block 2 19:30 10 4 20:30 T2 block 2 19…" at bounding box center [558, 283] width 881 height 390
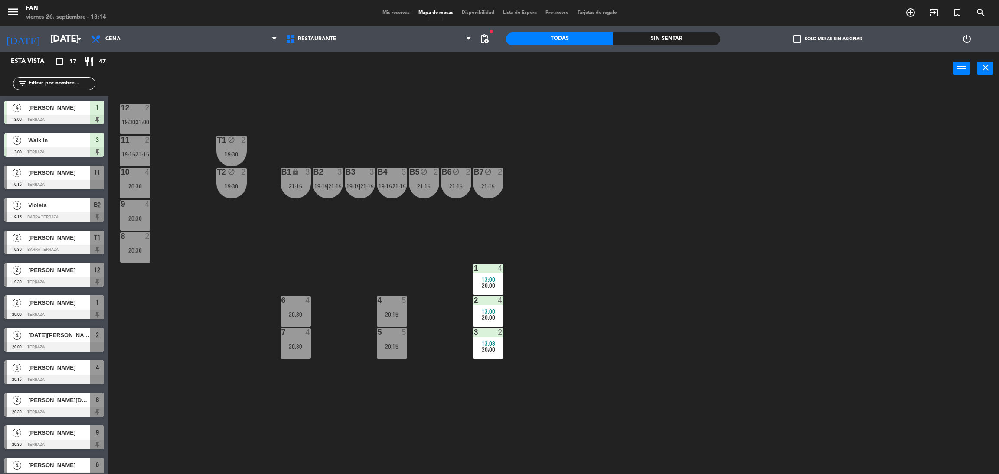
click at [390, 16] on div "Mis reservas Mapa de mesas Disponibilidad Lista de Espera Pre-acceso Tarjetas d…" at bounding box center [499, 13] width 243 height 8
click at [389, 16] on div "Mis reservas Mapa de mesas Disponibilidad Lista de Espera Pre-acceso Tarjetas d…" at bounding box center [499, 13] width 243 height 8
click at [381, 13] on span "Mis reservas" at bounding box center [396, 12] width 36 height 5
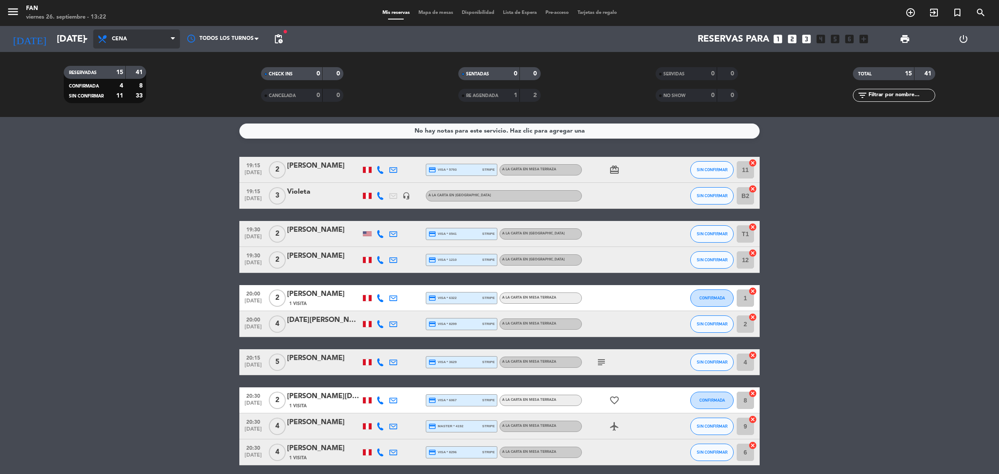
click at [141, 37] on span "Cena" at bounding box center [136, 38] width 87 height 19
click at [147, 73] on div "menu Fan [DATE] 26. septiembre - 13:22 Mis reservas Mapa de mesas Disponibilida…" at bounding box center [499, 58] width 999 height 117
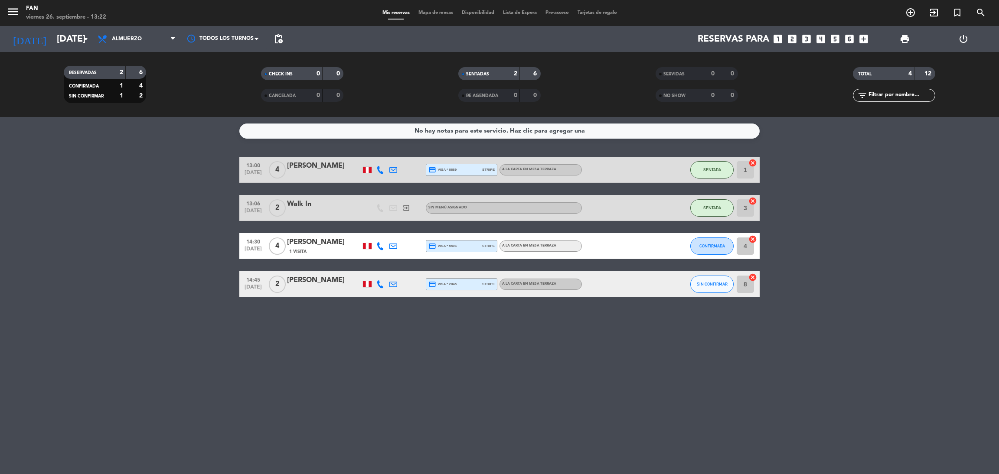
click at [309, 286] on div "[PERSON_NAME]" at bounding box center [324, 280] width 74 height 11
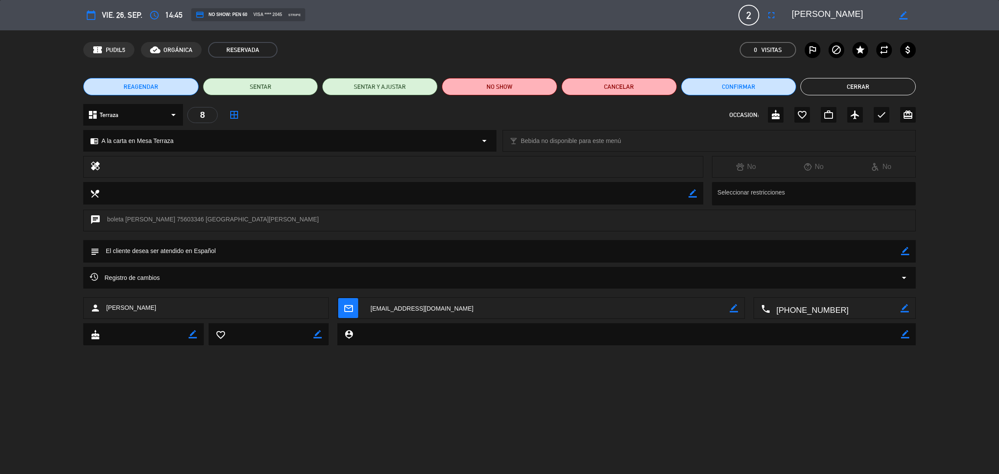
click at [810, 92] on button "Cerrar" at bounding box center [858, 86] width 115 height 17
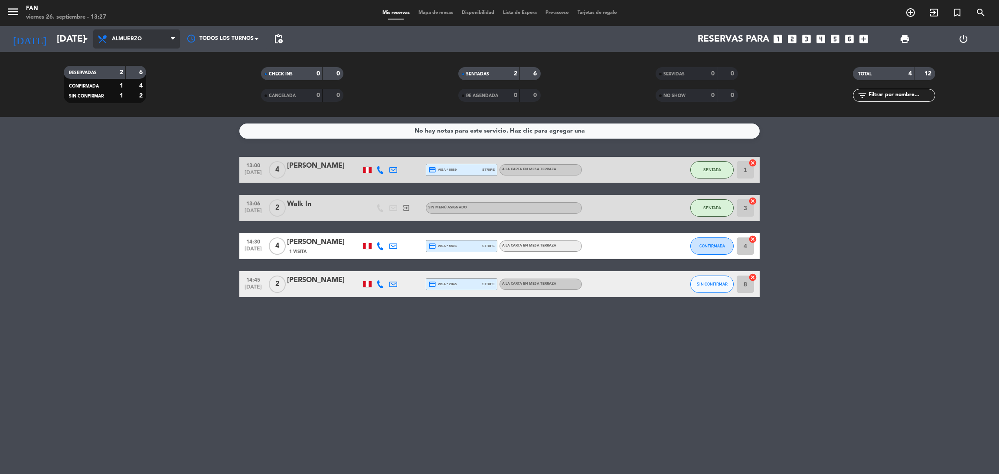
click at [150, 40] on span "Almuerzo" at bounding box center [136, 38] width 87 height 19
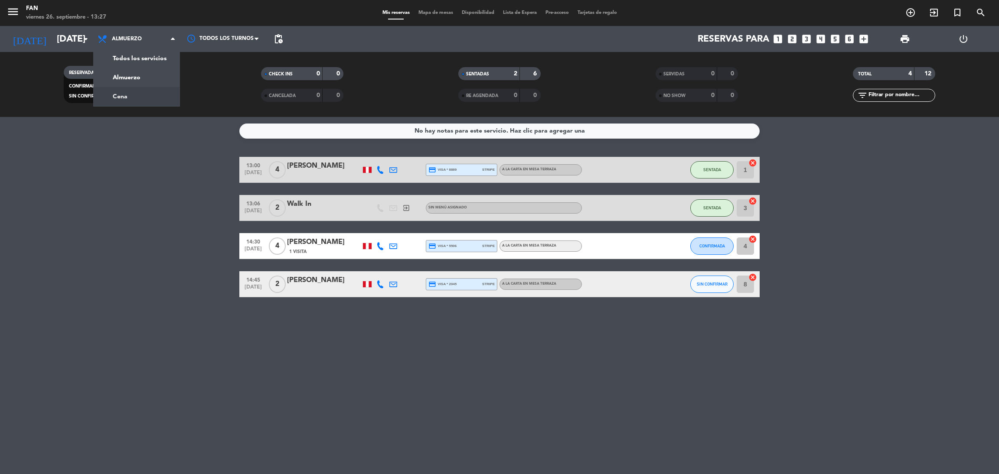
click at [220, 188] on bookings-row "13:00 [DATE] 4 [PERSON_NAME] credit_card visa * 8889 stripe A la carta en Mesa …" at bounding box center [499, 227] width 999 height 141
click at [429, 16] on div "Mis reservas Mapa de mesas Disponibilidad Lista de Espera Pre-acceso Tarjetas d…" at bounding box center [499, 13] width 243 height 8
click at [434, 12] on span "Mapa de mesas" at bounding box center [435, 12] width 43 height 5
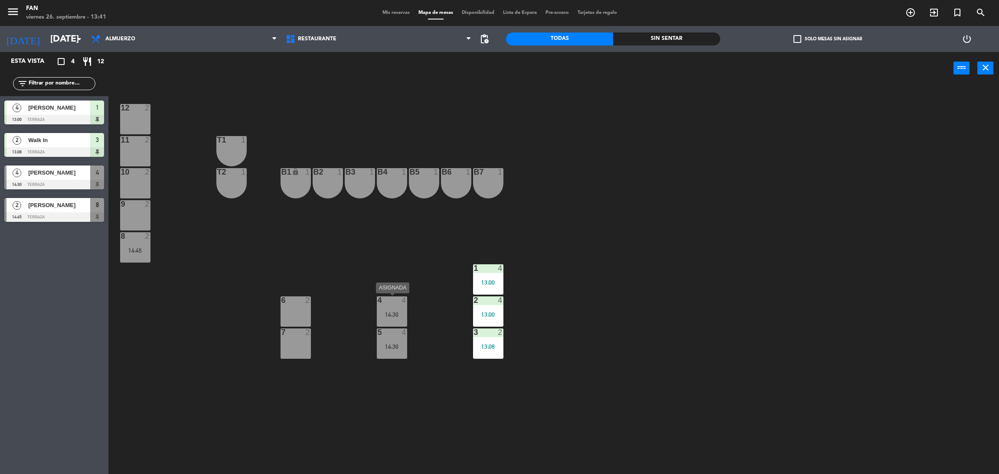
click at [395, 314] on div "14:30" at bounding box center [392, 315] width 30 height 6
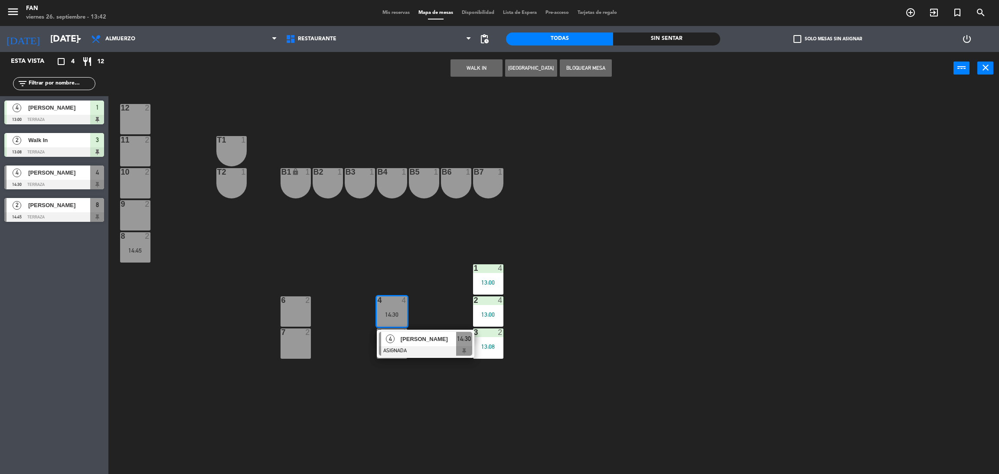
click at [631, 359] on div "12 2 11 2 T1 1 10 2 T2 1 B1 lock 1 B2 1 B3 1 B4 1 B5 1 B6 1 B7 1 9 2 8 2 14:45 …" at bounding box center [558, 283] width 881 height 390
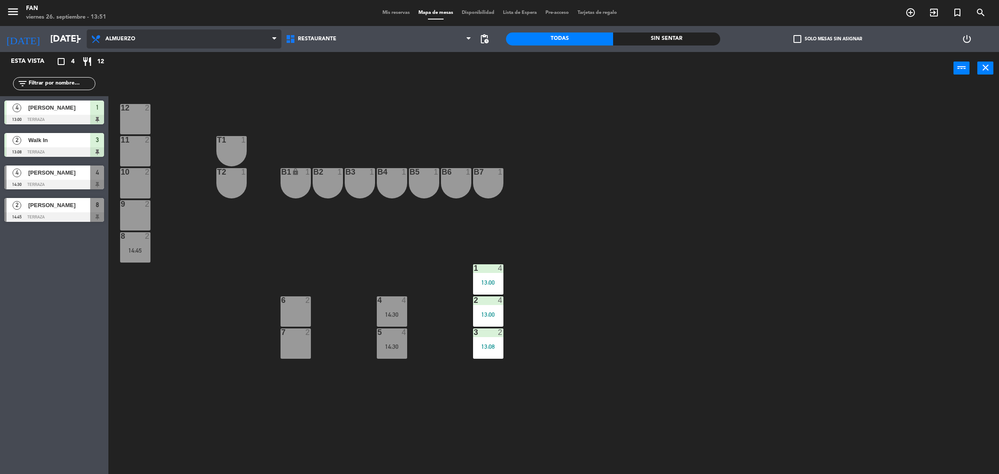
click at [114, 39] on span "Almuerzo" at bounding box center [120, 39] width 30 height 6
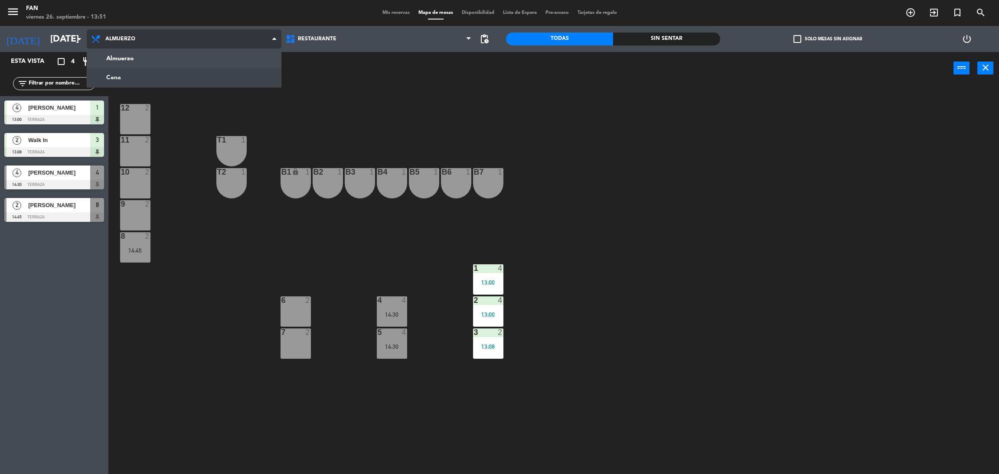
click at [157, 79] on ng-component "menu Fan [DATE] 26. septiembre - 13:51 Mis reservas Mapa de mesas Disponibilida…" at bounding box center [499, 239] width 999 height 478
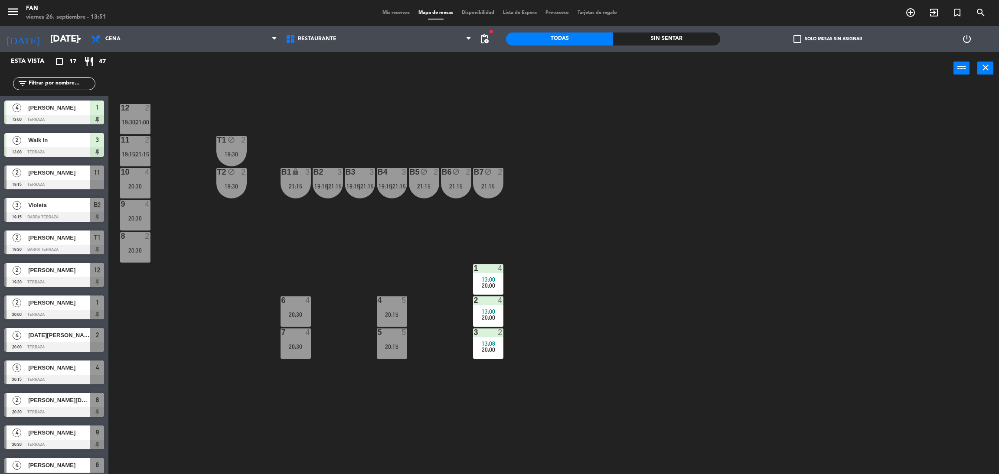
click at [379, 10] on span "Mis reservas" at bounding box center [396, 12] width 36 height 5
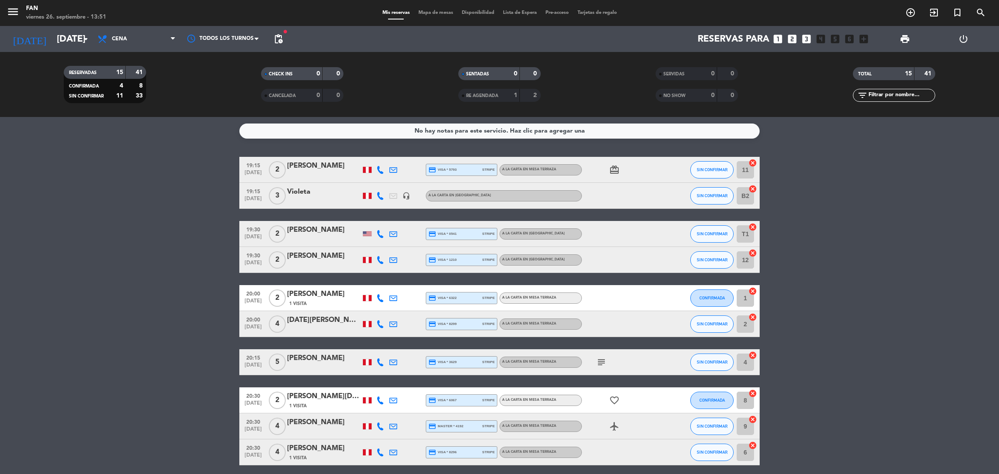
click at [423, 16] on div "Mis reservas Mapa de mesas Disponibilidad Lista de Espera Pre-acceso Tarjetas d…" at bounding box center [499, 13] width 243 height 8
click at [426, 11] on span "Mapa de mesas" at bounding box center [435, 12] width 43 height 5
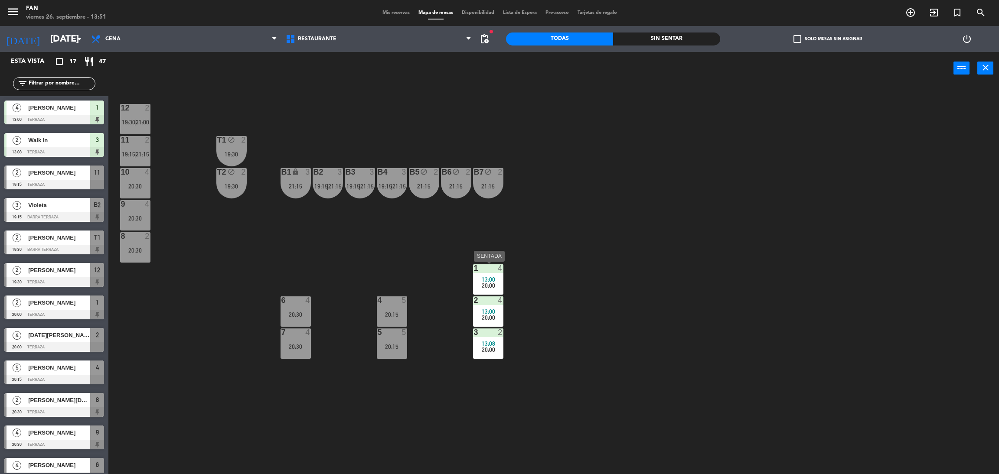
click at [482, 279] on span "13:00" at bounding box center [488, 279] width 13 height 7
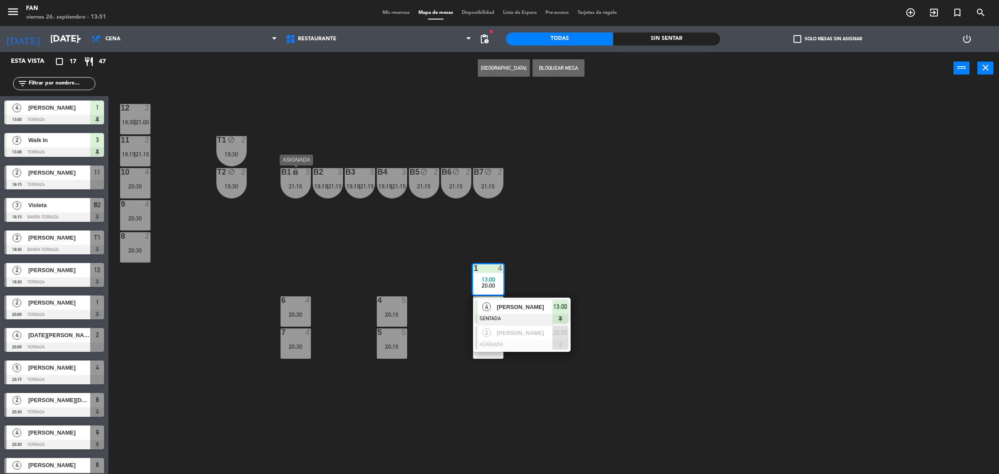
click at [303, 171] on div "3" at bounding box center [310, 172] width 14 height 8
click at [347, 141] on div "12 2 19:30 | 21:00 11 2 19:15 | 21:15 T1 block 2 19:30 10 4 20:30 T2 block 2 19…" at bounding box center [558, 283] width 881 height 390
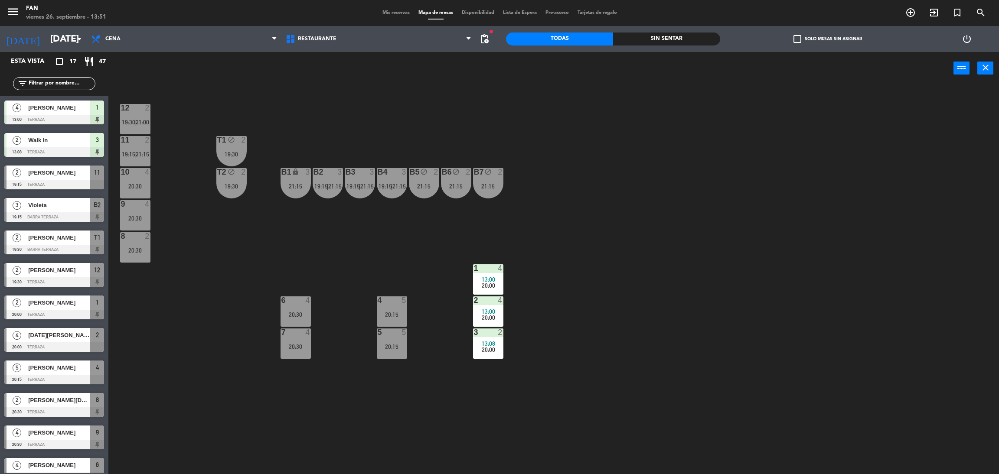
click at [292, 196] on div "B1 lock 3 21:15" at bounding box center [296, 183] width 30 height 30
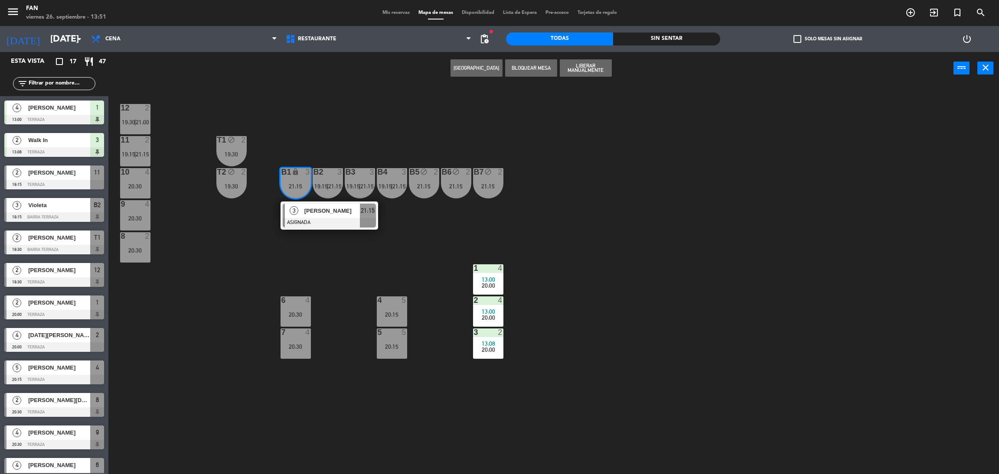
click at [354, 252] on div "12 2 19:30 | 21:00 11 2 19:15 | 21:15 T1 block 2 19:30 10 4 20:30 T2 block 2 19…" at bounding box center [558, 283] width 881 height 390
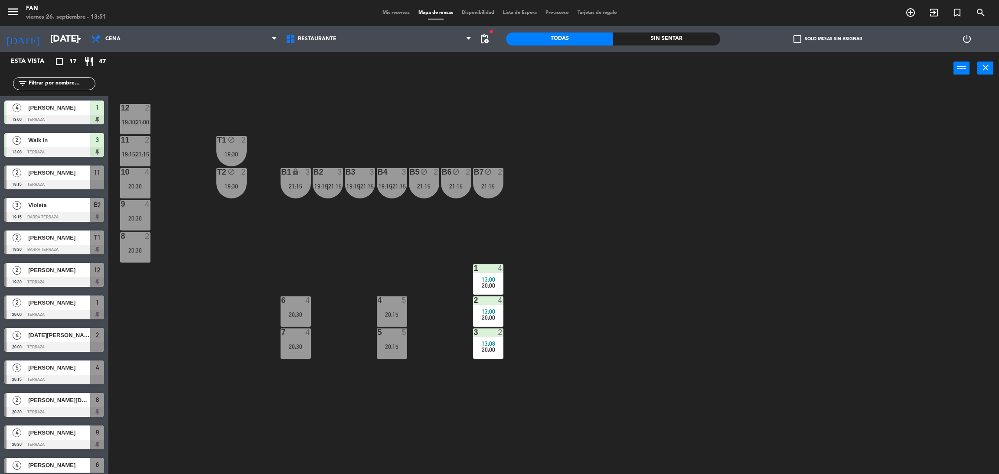
click at [329, 191] on div "B2 3 19:15 | 21:15" at bounding box center [328, 183] width 30 height 30
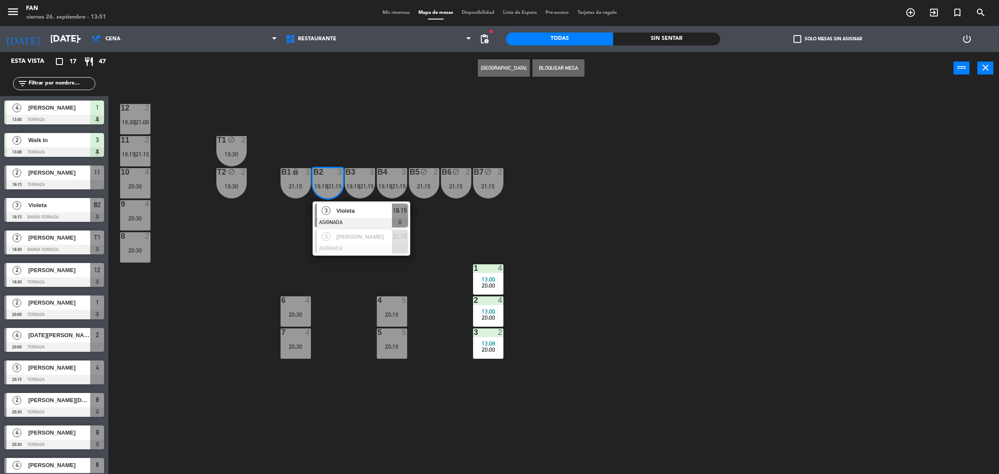
click at [344, 262] on div "12 2 19:30 | 21:00 11 2 19:15 | 21:15 T1 block 2 19:30 10 4 20:30 T2 block 2 19…" at bounding box center [558, 283] width 881 height 390
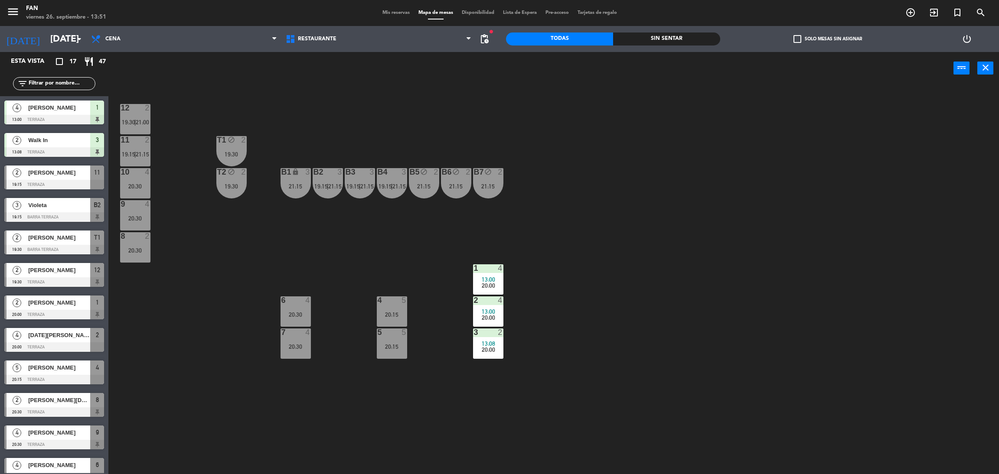
click at [361, 196] on div "B3 3 19:15 | 21:15" at bounding box center [360, 183] width 30 height 30
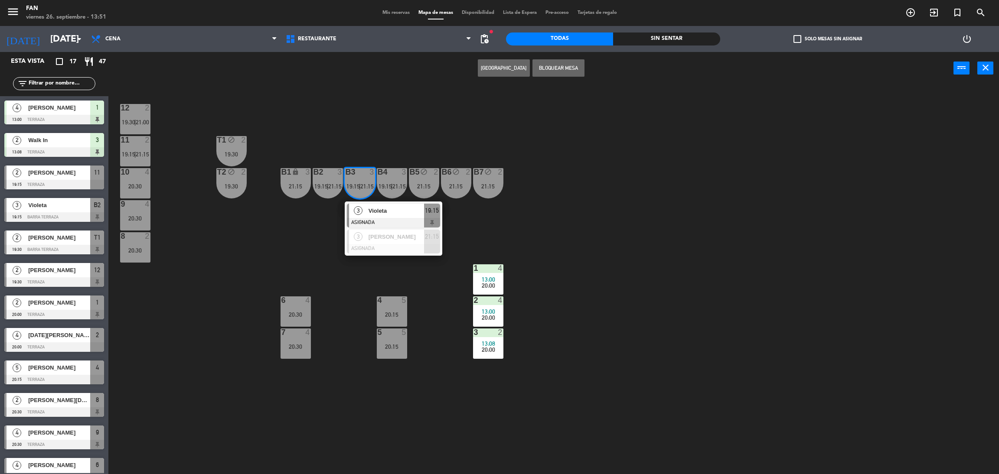
click at [464, 217] on div "12 2 19:30 | 21:00 11 2 19:15 | 21:15 T1 block 2 19:30 10 4 20:30 T2 block 2 19…" at bounding box center [558, 283] width 881 height 390
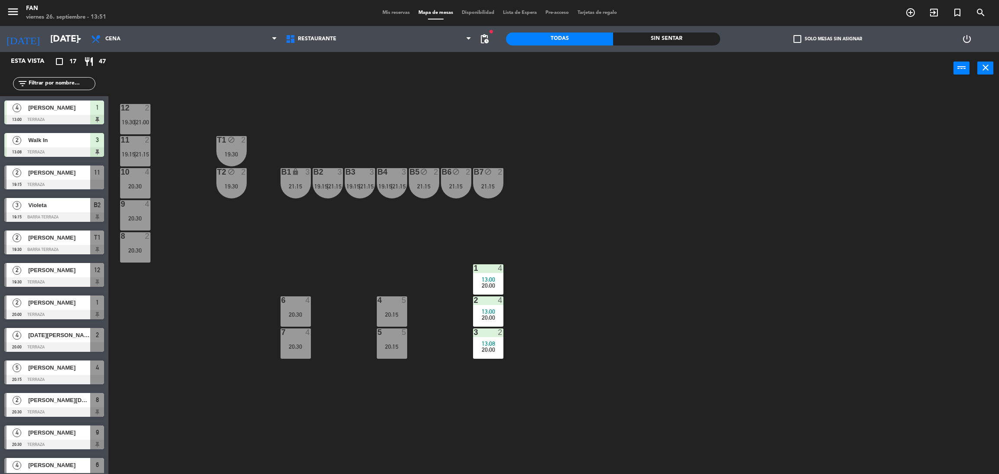
click at [431, 193] on div "B5 block 2 21:15" at bounding box center [424, 183] width 30 height 30
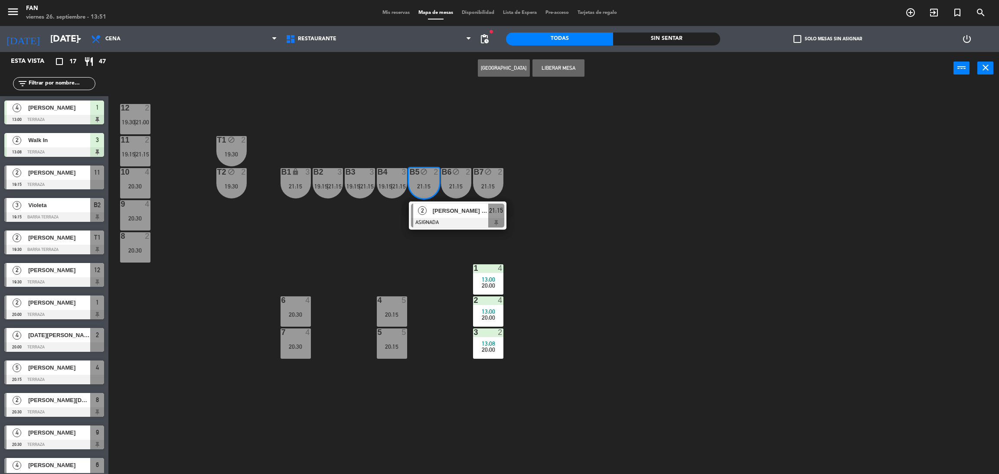
click at [564, 240] on div "12 2 19:30 | 21:00 11 2 19:15 | 21:15 T1 block 2 19:30 10 4 20:30 T2 block 2 19…" at bounding box center [558, 283] width 881 height 390
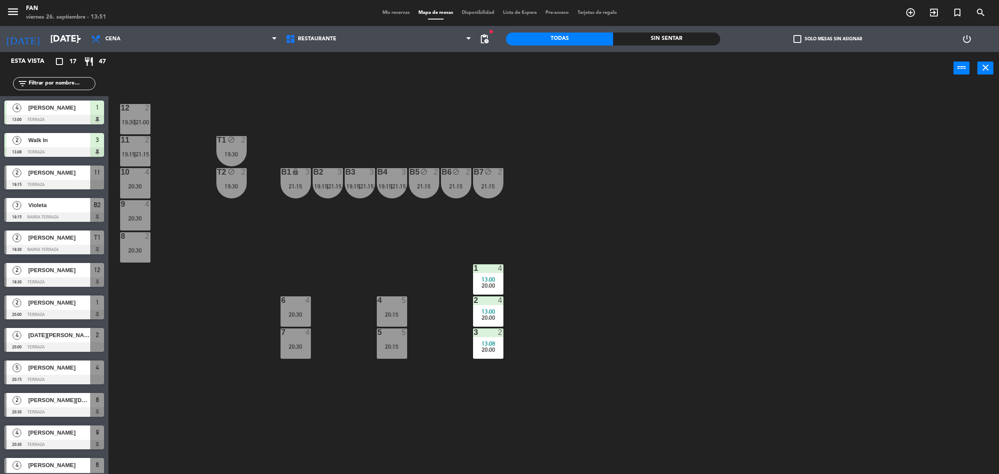
click at [486, 183] on div "21:15" at bounding box center [488, 186] width 30 height 6
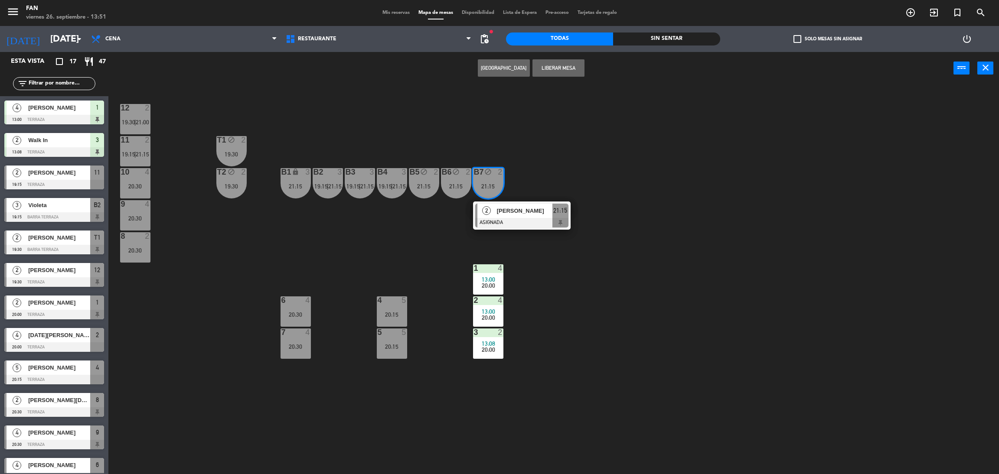
click at [566, 176] on div "12 2 19:30 | 21:00 11 2 19:15 | 21:15 T1 block 2 19:30 10 4 20:30 T2 block 2 19…" at bounding box center [558, 283] width 881 height 390
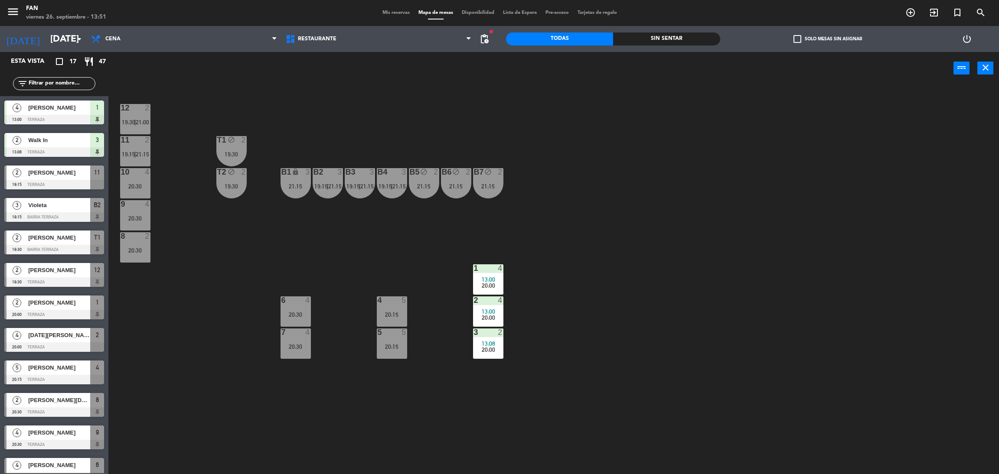
click at [458, 185] on div "21:15" at bounding box center [456, 186] width 30 height 6
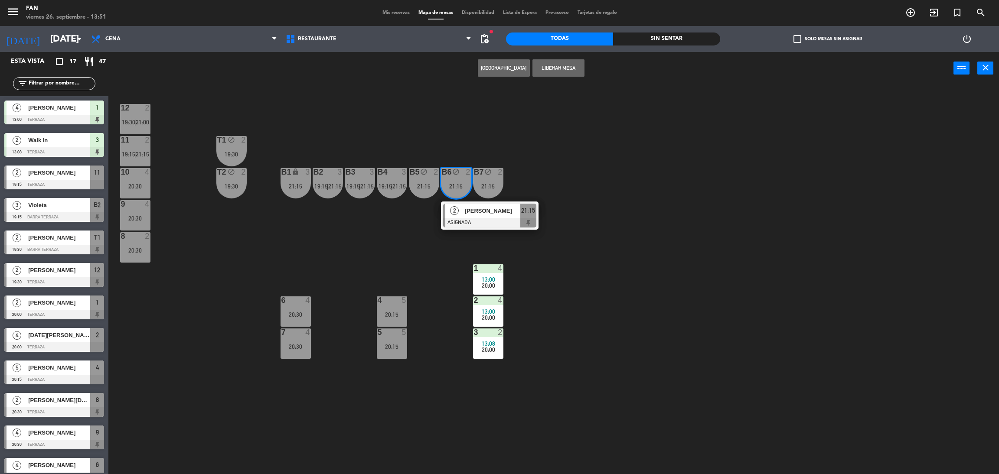
click at [409, 225] on div "12 2 19:30 | 21:00 11 2 19:15 | 21:15 T1 block 2 19:30 10 4 20:30 T2 block 2 19…" at bounding box center [558, 283] width 881 height 390
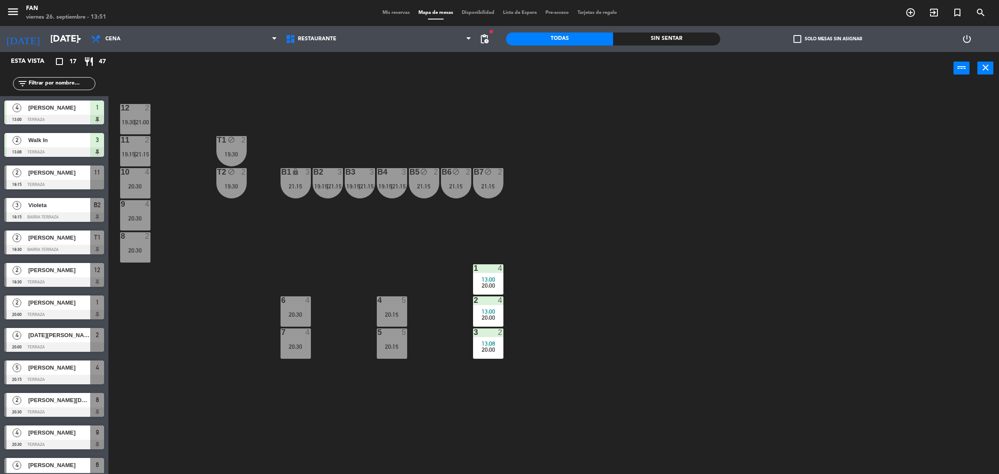
click at [379, 178] on div "B4 3 19:15 | 21:15" at bounding box center [392, 183] width 30 height 30
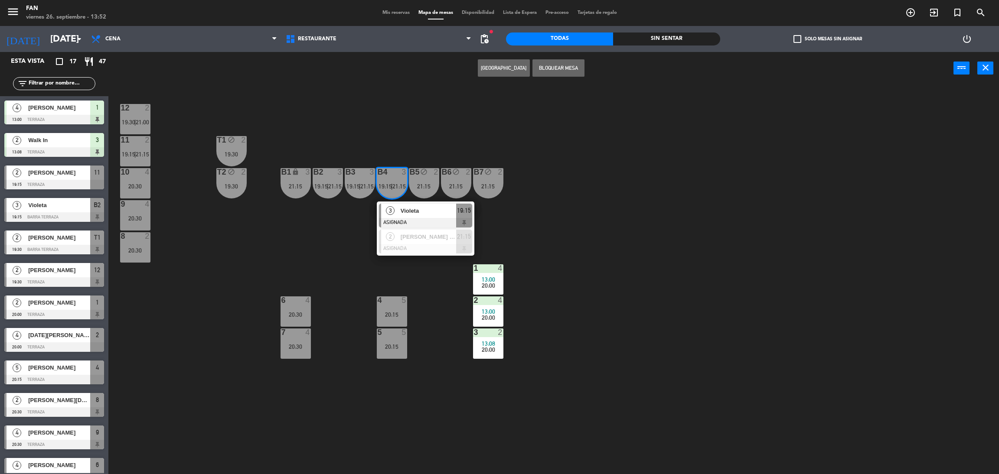
click at [358, 230] on div "12 2 19:30 | 21:00 11 2 19:15 | 21:15 T1 block 2 19:30 10 4 20:30 T2 block 2 19…" at bounding box center [558, 283] width 881 height 390
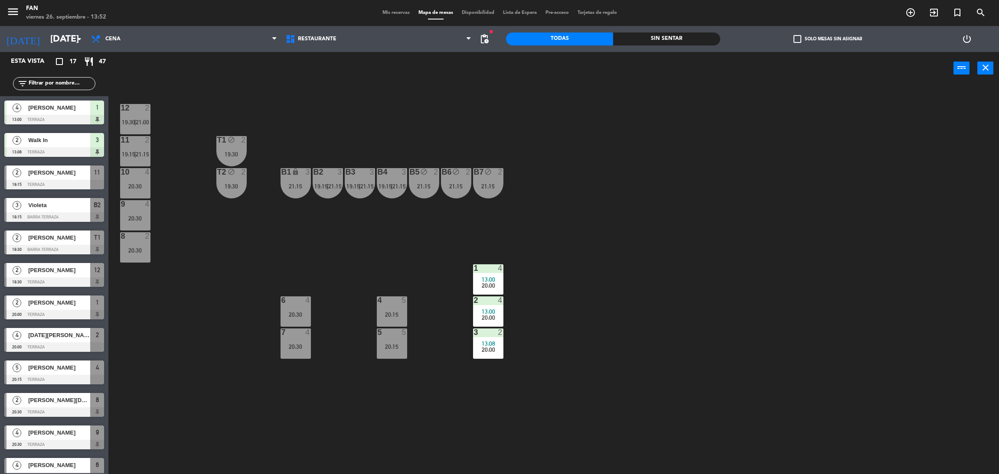
click at [361, 183] on span "21:15" at bounding box center [366, 186] width 13 height 7
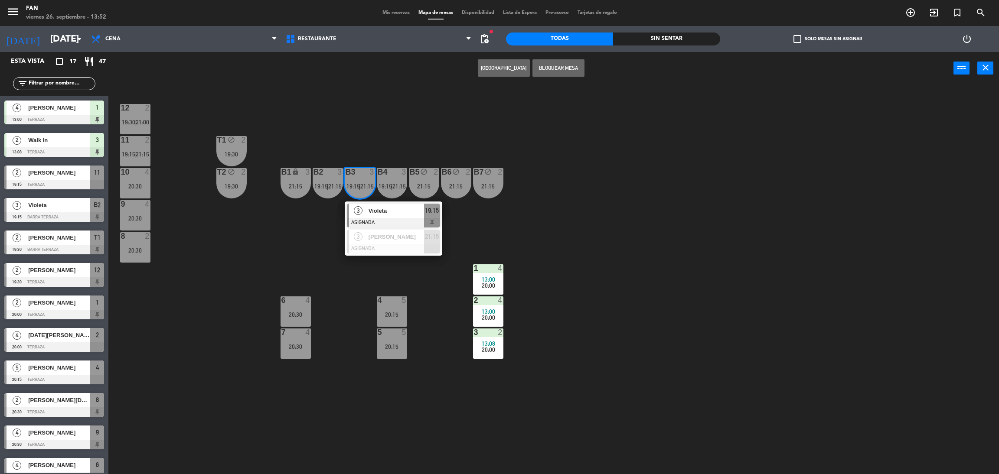
click at [509, 209] on div "12 2 19:30 | 21:00 11 2 19:15 | 21:15 T1 block 2 19:30 10 4 20:30 T2 block 2 19…" at bounding box center [558, 283] width 881 height 390
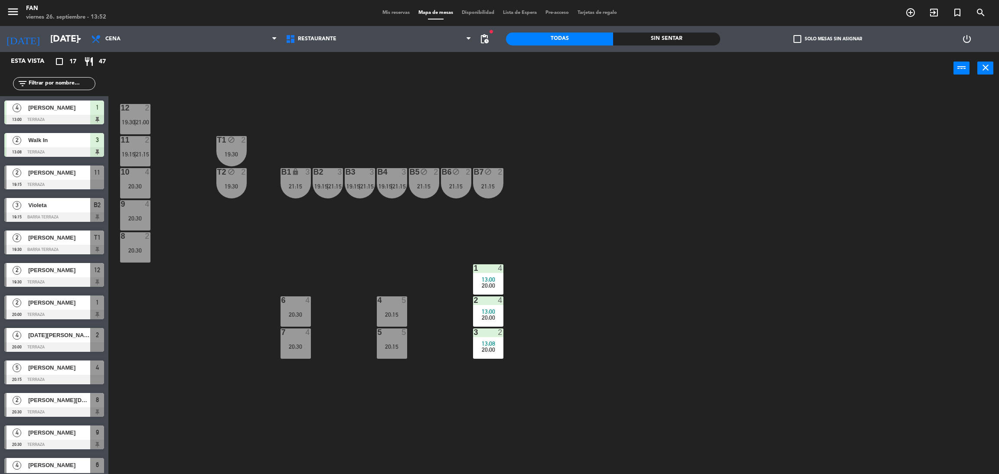
click at [143, 159] on div "11 2 19:15 | 21:15" at bounding box center [135, 151] width 30 height 30
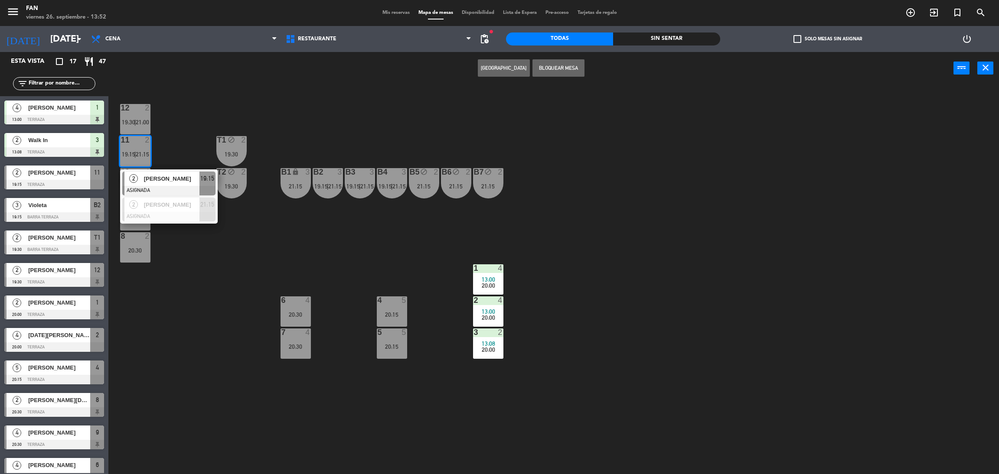
click at [191, 144] on div "12 2 19:30 | 21:00 11 2 19:15 | 21:15 2 [PERSON_NAME] ASIGNADA 19:15 2 [PERSON_…" at bounding box center [558, 283] width 881 height 390
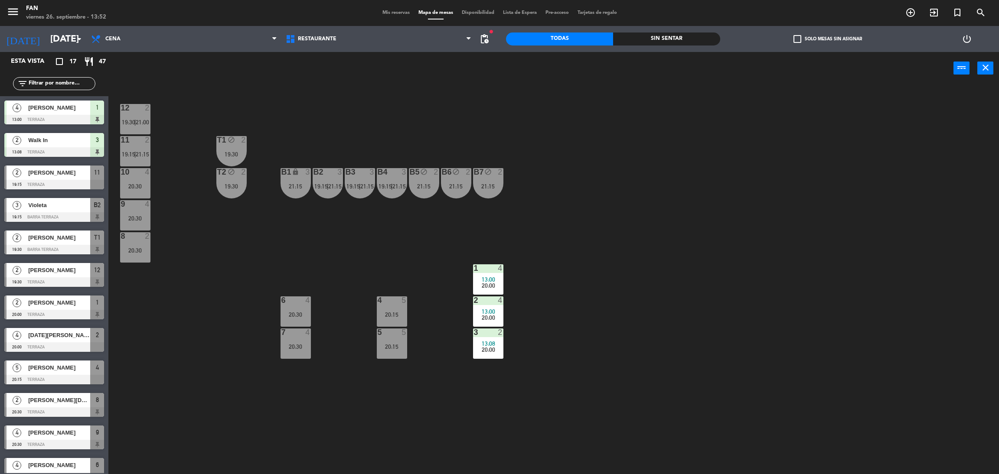
click at [139, 184] on div "20:30" at bounding box center [135, 186] width 30 height 6
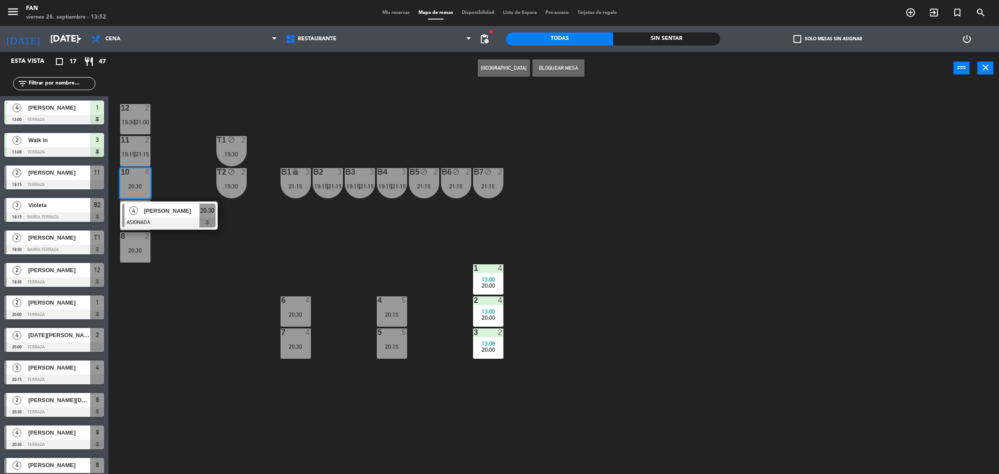
click at [183, 193] on div "12 2 19:30 | 21:00 11 2 19:15 | 21:15 T1 block 2 19:30 10 4 20:30 4 Karina Cent…" at bounding box center [558, 283] width 881 height 390
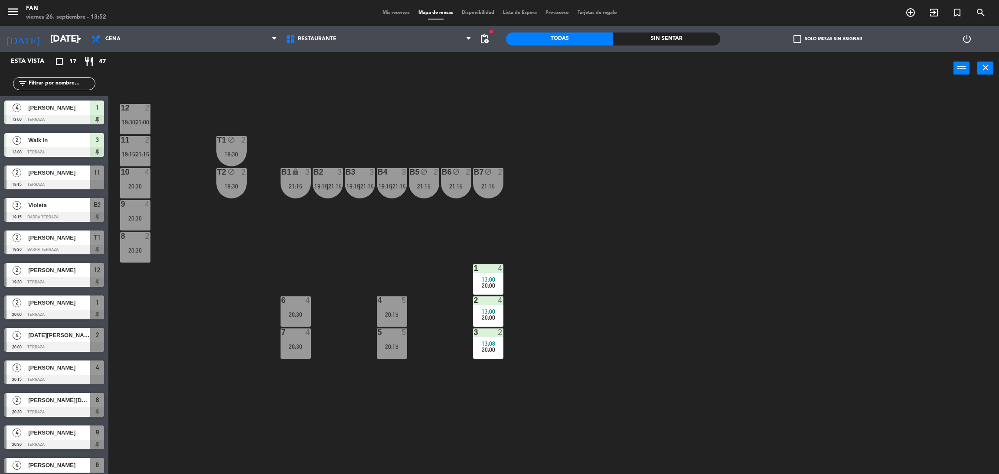
click at [154, 229] on div "12 2 19:30 | 21:00 11 2 19:15 | 21:15 T1 block 2 19:30 10 4 20:30 T2 block 2 19…" at bounding box center [558, 283] width 881 height 390
click at [148, 236] on div "2" at bounding box center [147, 236] width 5 height 8
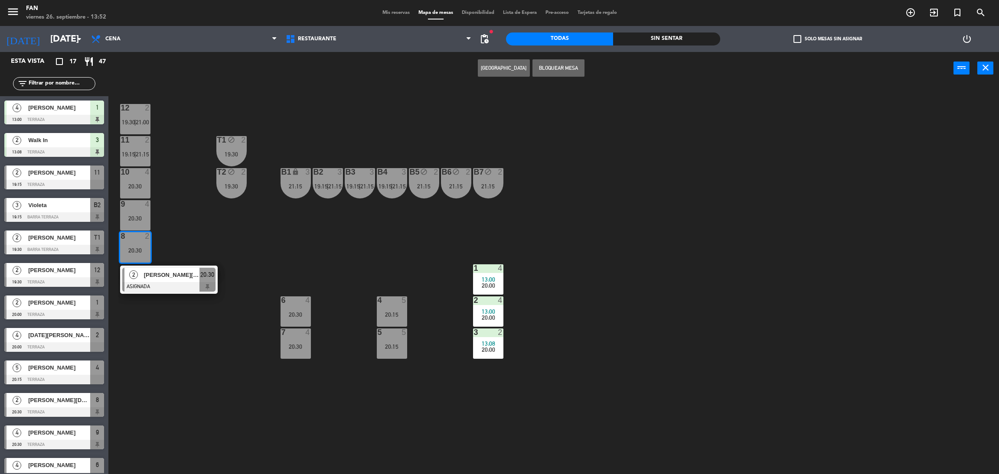
click at [209, 271] on span "20:30" at bounding box center [207, 275] width 14 height 10
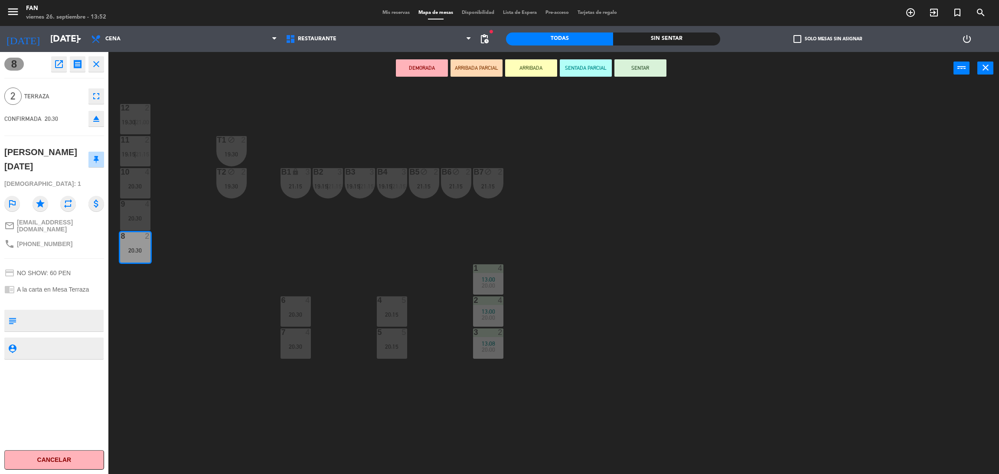
click at [209, 242] on div "12 2 19:30 | 21:00 11 2 19:15 | 21:15 T1 block 2 19:30 10 4 20:30 T2 block 2 19…" at bounding box center [558, 283] width 881 height 390
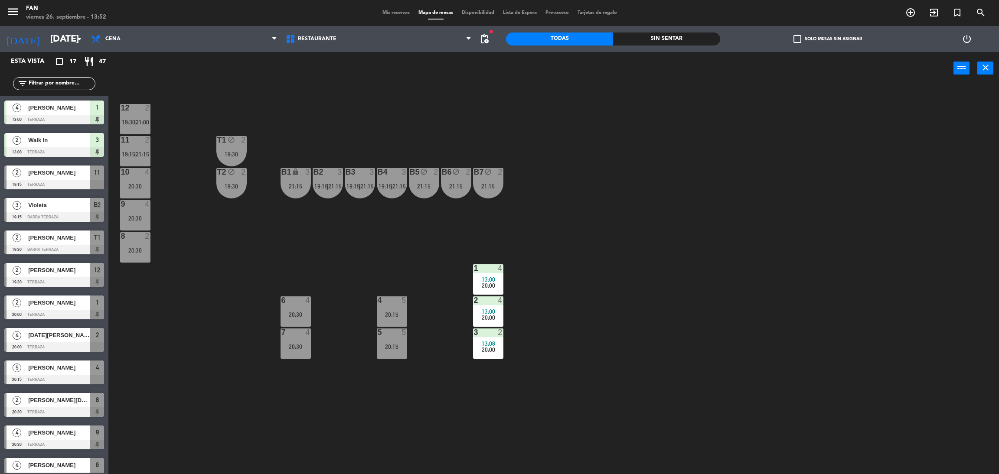
click at [236, 144] on div "T1 block 2" at bounding box center [231, 140] width 30 height 9
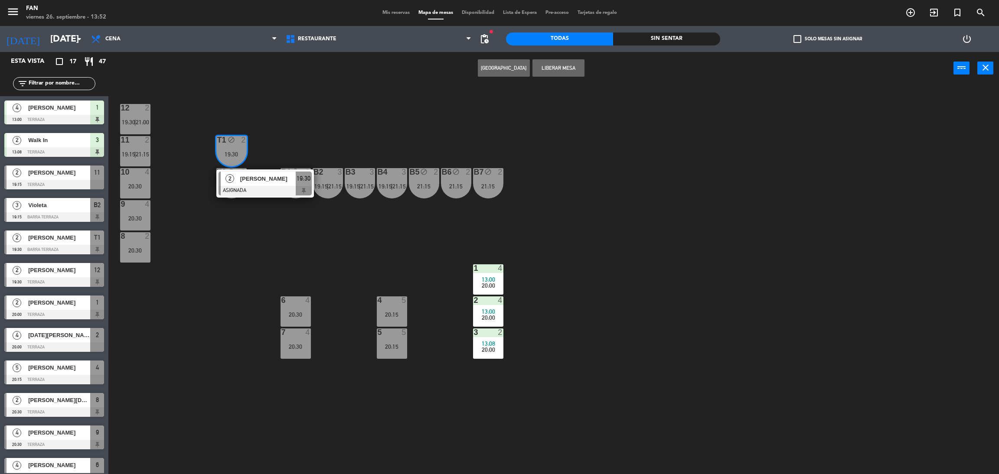
click at [274, 145] on div "12 2 19:30 | 21:00 11 2 19:15 | 21:15 T1 block 2 19:30 2 [PERSON_NAME] ASIGNADA…" at bounding box center [558, 283] width 881 height 390
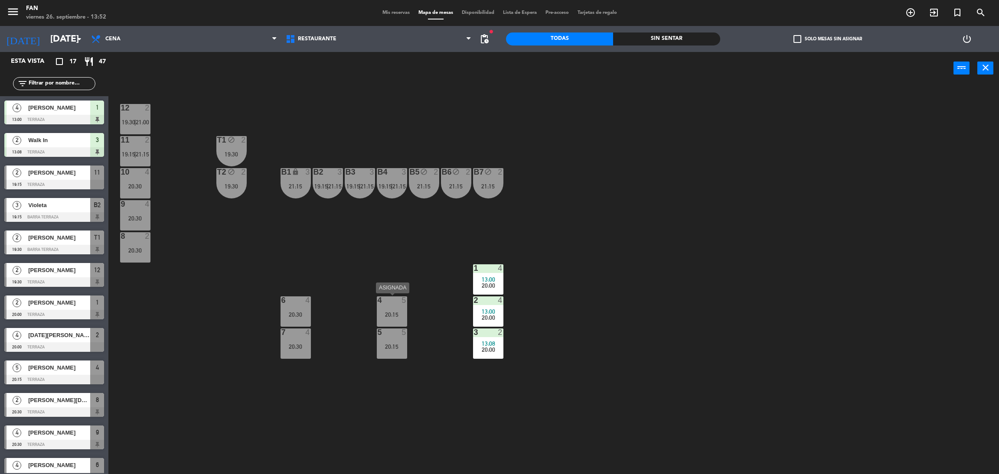
click at [389, 313] on div "20:15" at bounding box center [392, 315] width 30 height 6
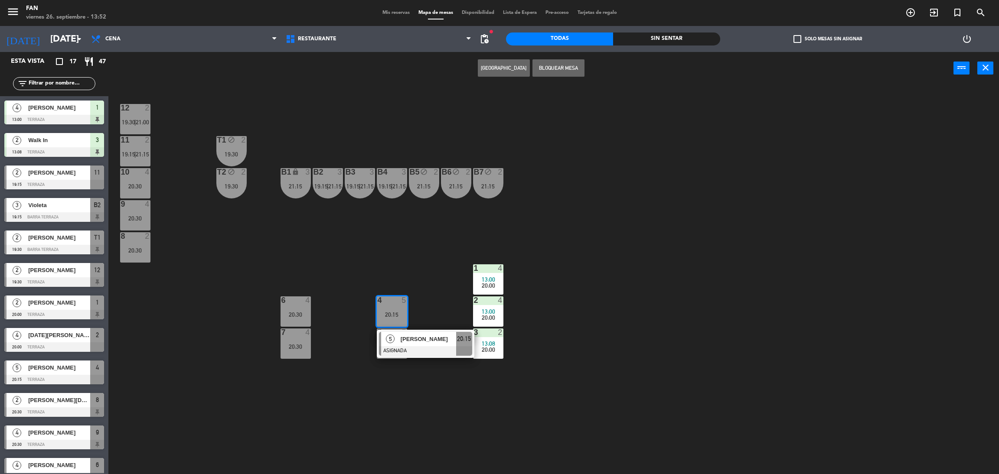
click at [432, 248] on div "12 2 19:30 | 21:00 11 2 19:15 | 21:15 T1 block 2 19:30 10 4 20:30 T2 block 2 19…" at bounding box center [558, 283] width 881 height 390
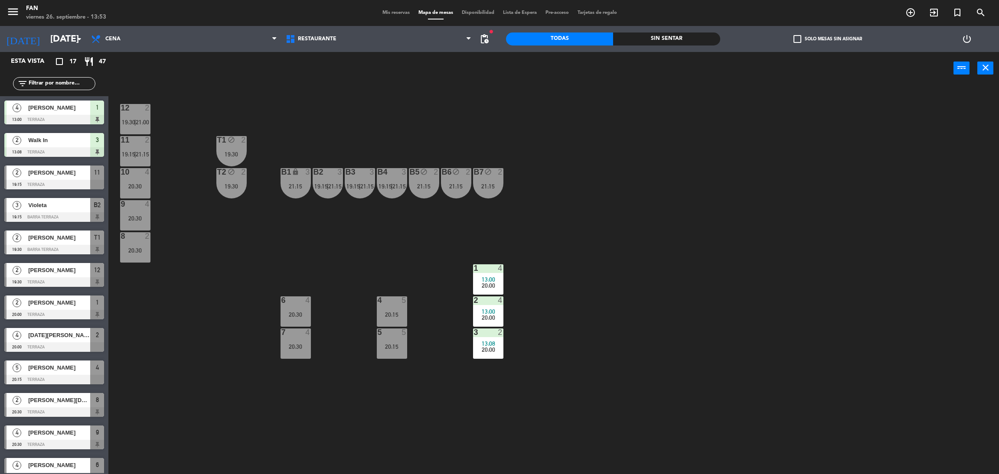
click at [224, 154] on div "19:30" at bounding box center [231, 154] width 30 height 6
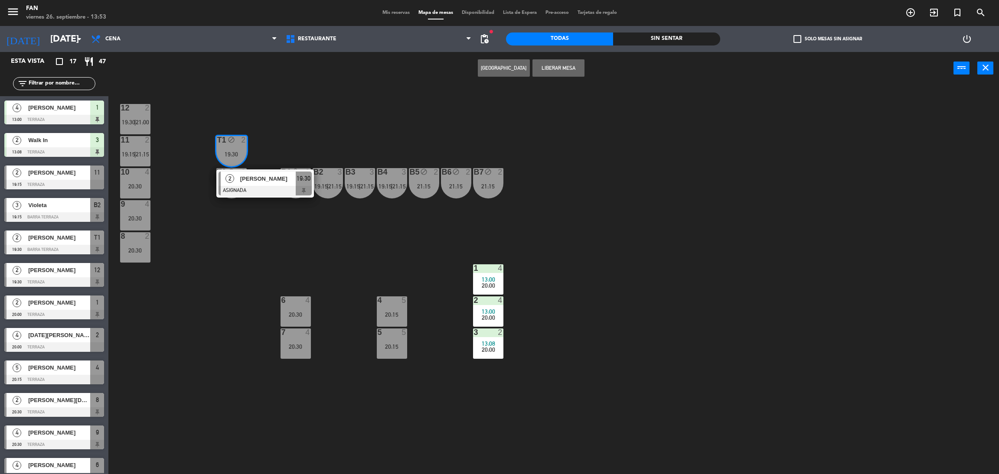
click at [272, 250] on div "12 2 19:30 | 21:00 11 2 19:15 | 21:15 T1 block 2 19:30 2 [PERSON_NAME] ASIGNADA…" at bounding box center [558, 283] width 881 height 390
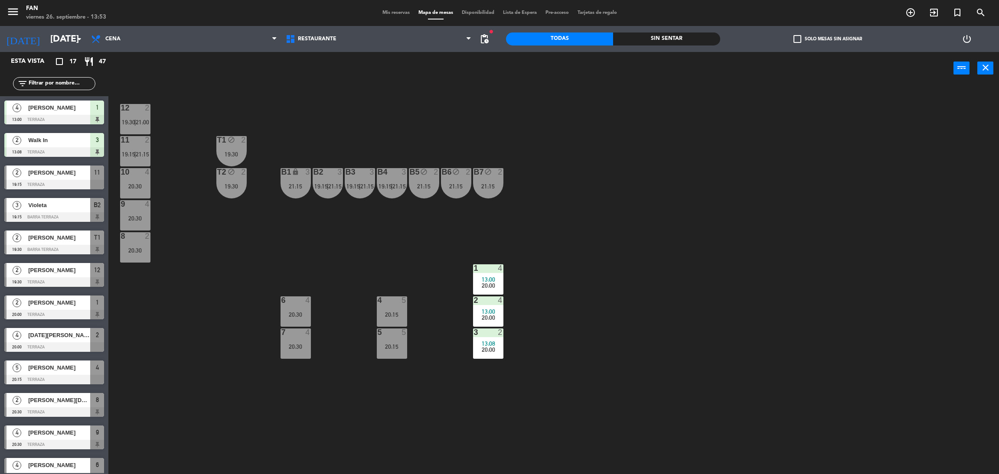
click at [381, 13] on span "Mis reservas" at bounding box center [396, 12] width 36 height 5
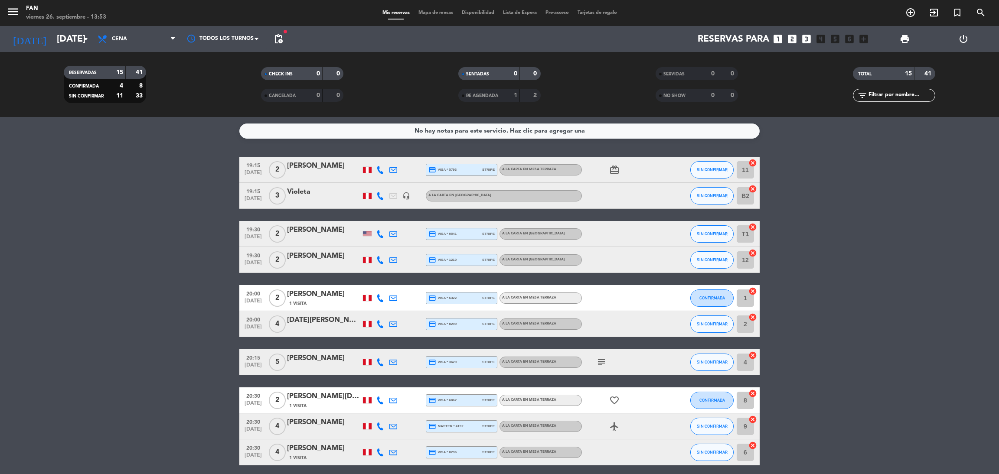
click at [439, 10] on span "Mapa de mesas" at bounding box center [435, 12] width 43 height 5
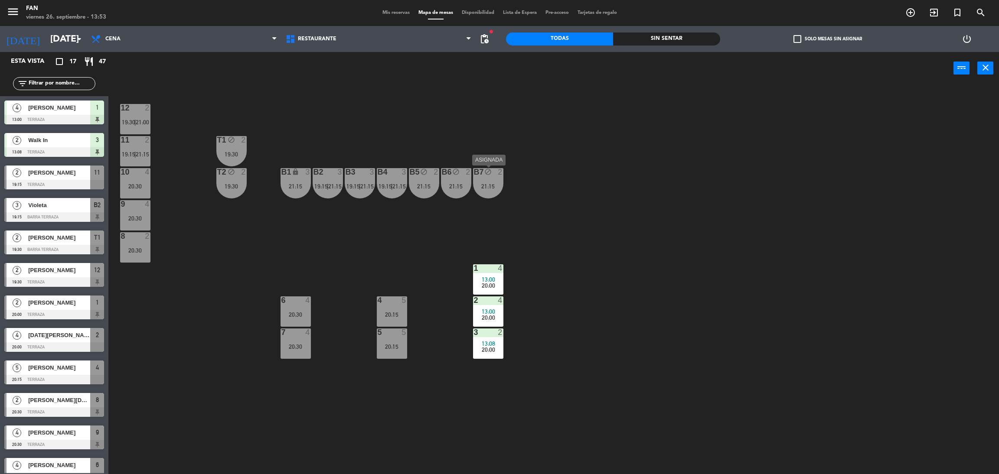
click at [488, 172] on icon "block" at bounding box center [487, 171] width 7 height 7
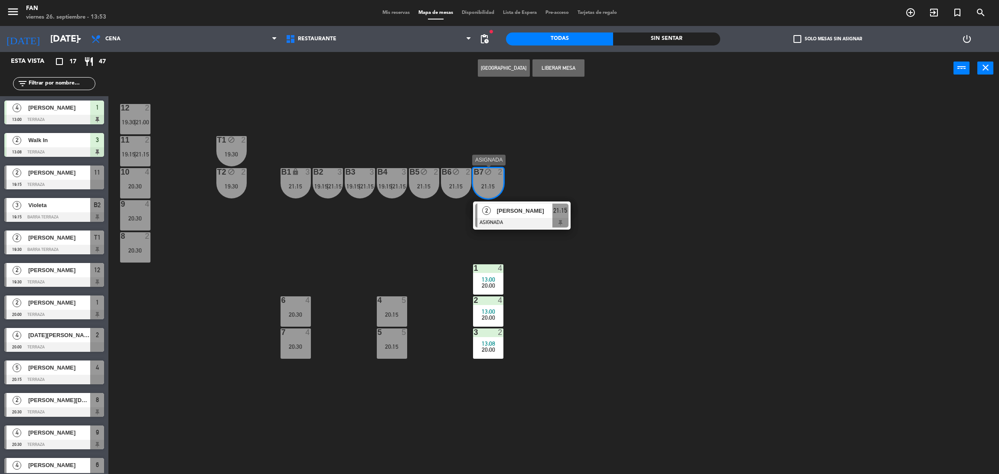
click at [509, 211] on span "[PERSON_NAME]" at bounding box center [525, 210] width 56 height 9
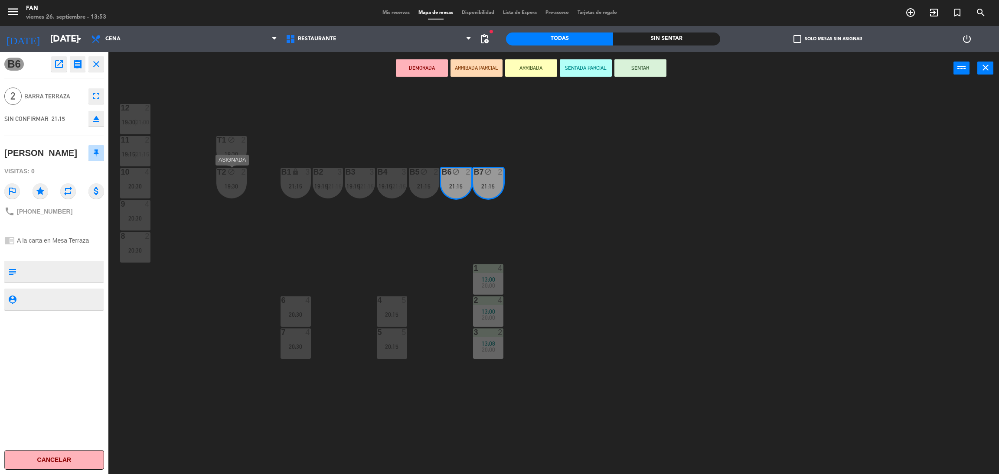
click at [239, 173] on div "2" at bounding box center [246, 172] width 14 height 8
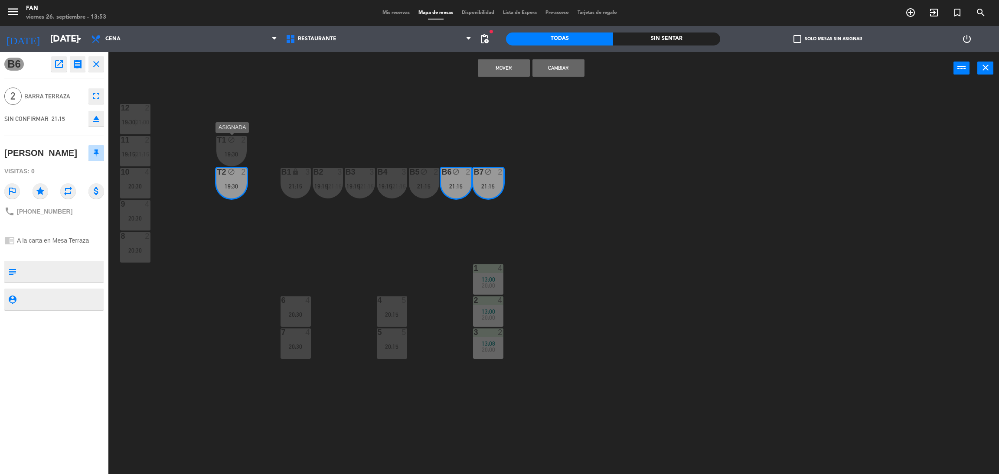
click at [235, 154] on div "19:30" at bounding box center [231, 154] width 30 height 6
click at [560, 63] on button "Cambiar" at bounding box center [559, 67] width 52 height 17
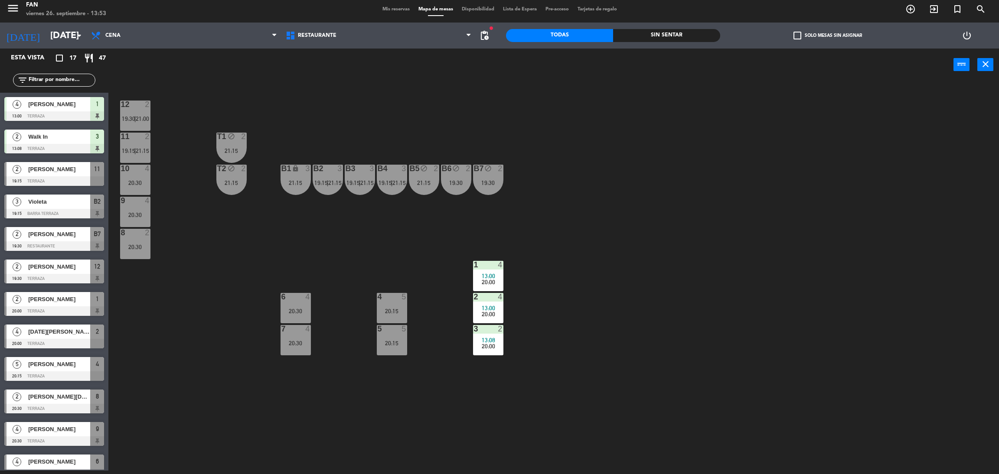
scroll to position [67, 0]
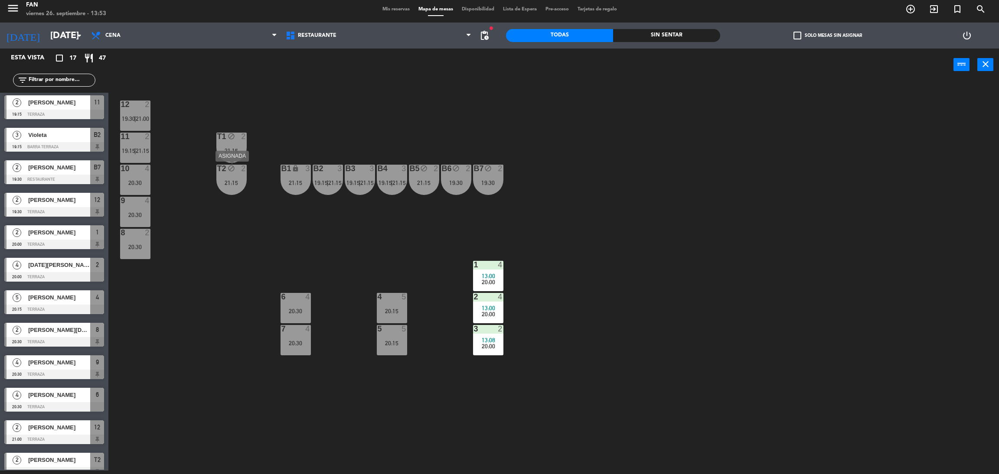
click at [241, 169] on div "2" at bounding box center [243, 169] width 5 height 8
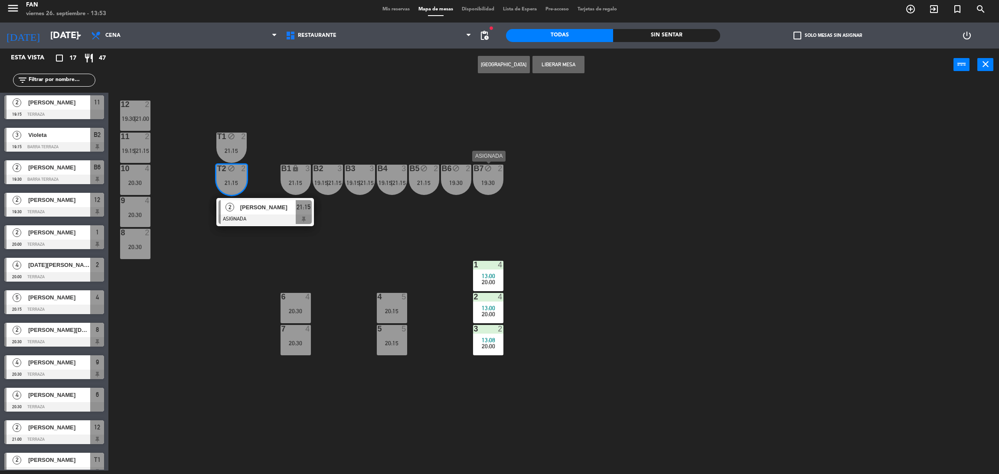
click at [486, 187] on div "B7 block 2 19:30" at bounding box center [488, 180] width 30 height 30
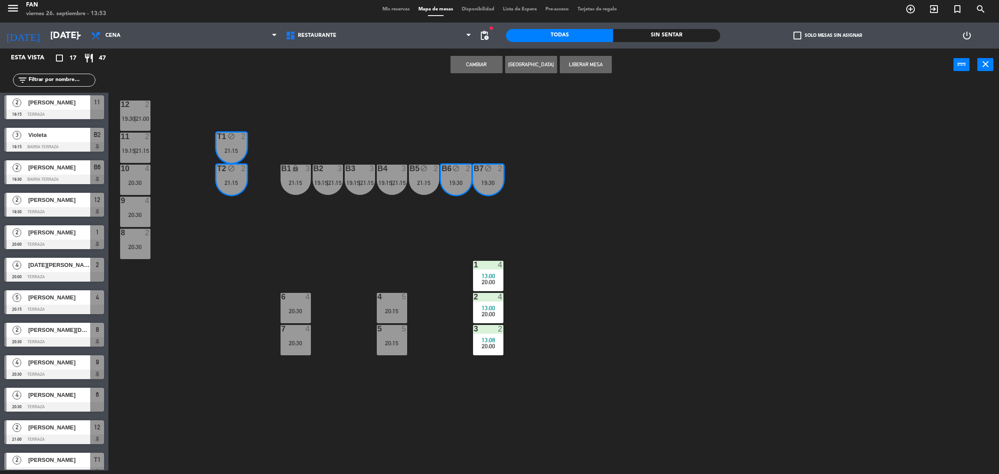
click at [454, 213] on div "12 2 19:30 | 21:00 11 2 19:15 | 21:15 T1 block 2 21:15 10 4 20:30 T2 block 2 21…" at bounding box center [558, 280] width 881 height 390
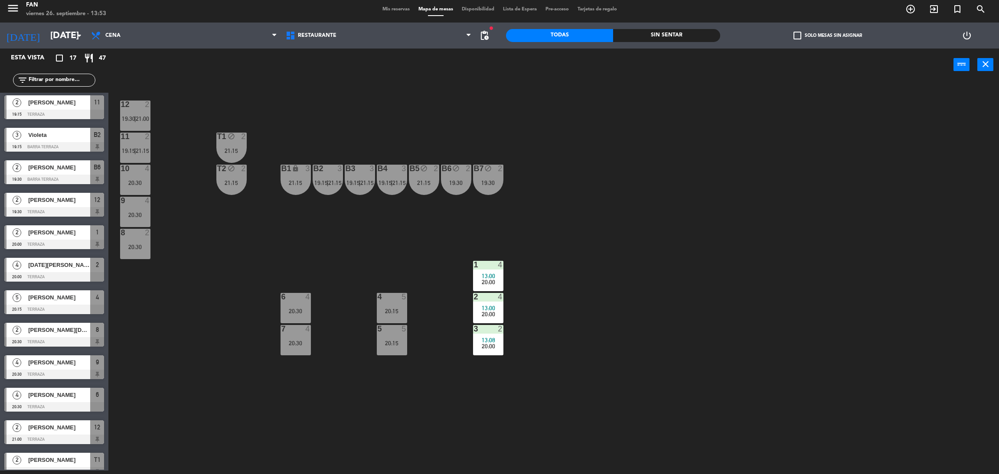
click at [423, 182] on div "21:15" at bounding box center [424, 183] width 30 height 6
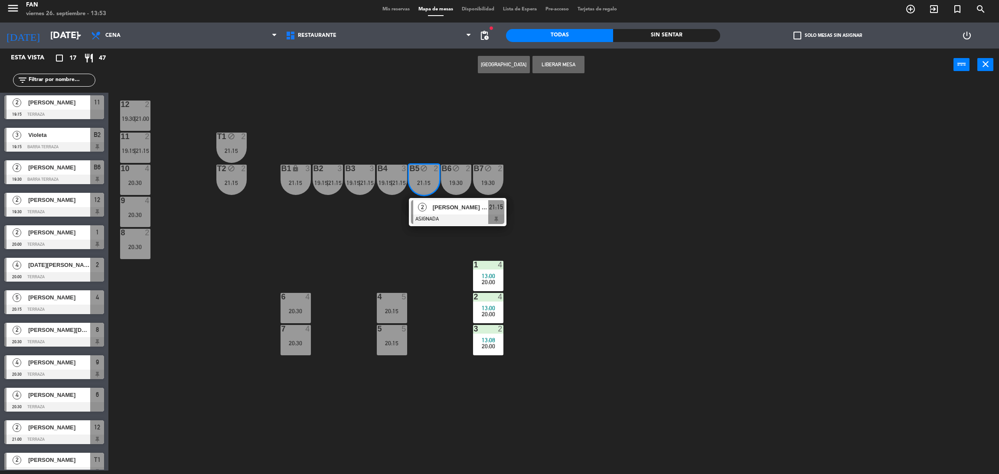
click at [357, 219] on div "12 2 19:30 | 21:00 11 2 19:15 | 21:15 T1 block 2 21:15 10 4 20:30 T2 block 2 21…" at bounding box center [558, 280] width 881 height 390
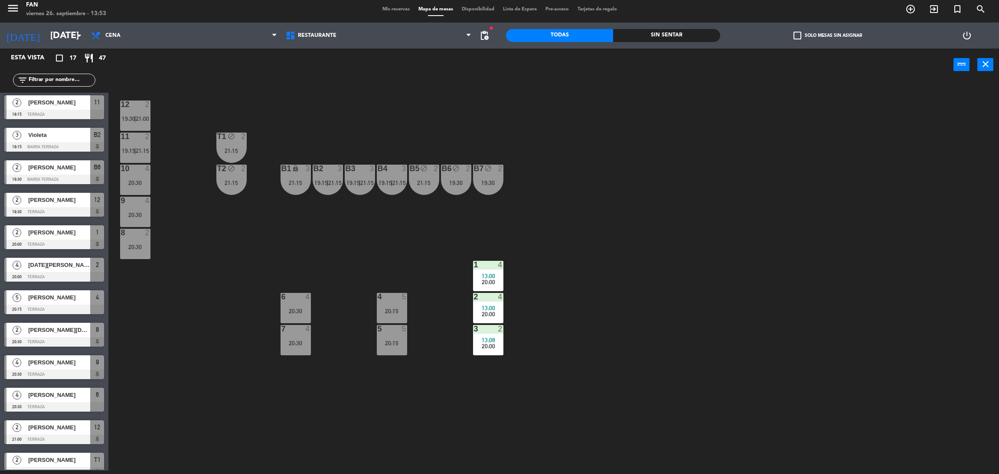
click at [131, 149] on span "19:15" at bounding box center [128, 150] width 13 height 7
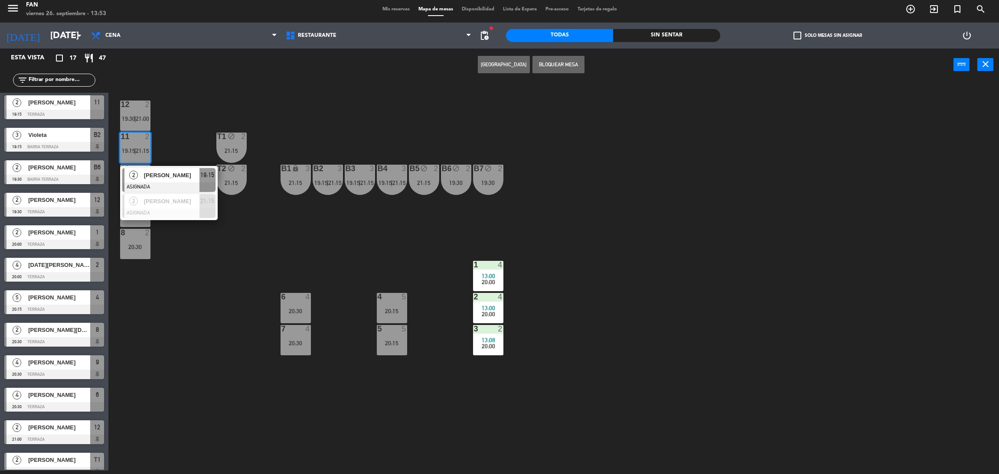
click at [403, 255] on div "12 2 19:30 | 21:00 11 2 19:15 | 21:15 2 [PERSON_NAME] ASIGNADA 19:15 2 [PERSON_…" at bounding box center [558, 280] width 881 height 390
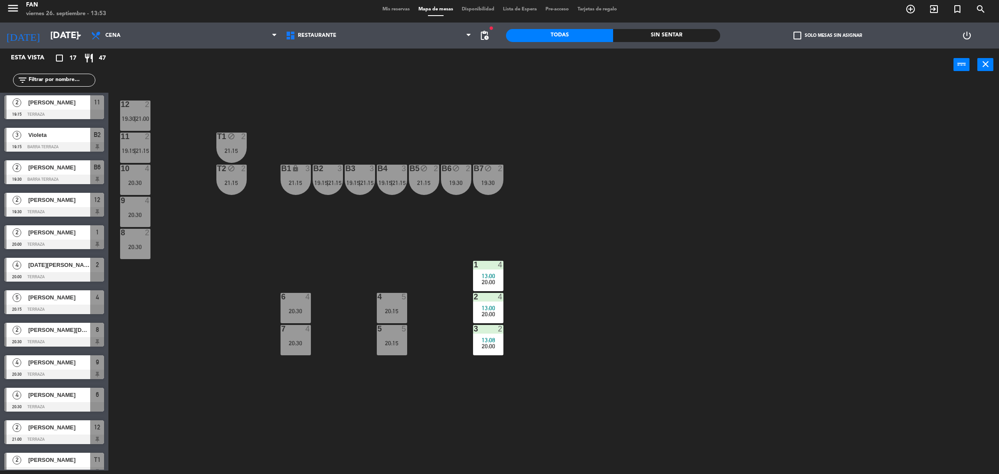
click at [391, 310] on div "20:15" at bounding box center [392, 311] width 30 height 6
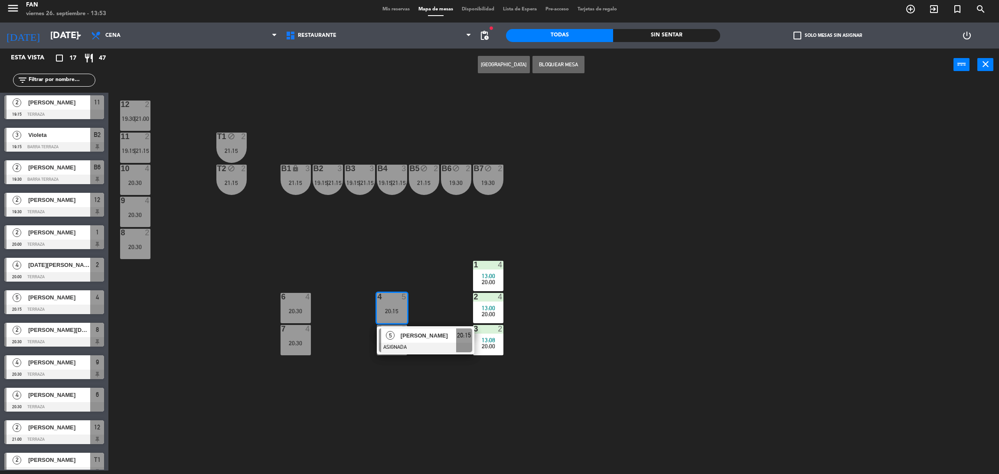
click at [442, 293] on div "12 2 19:30 | 21:00 11 2 19:15 | 21:15 T1 block 2 21:15 10 4 20:30 T2 block 2 21…" at bounding box center [558, 280] width 881 height 390
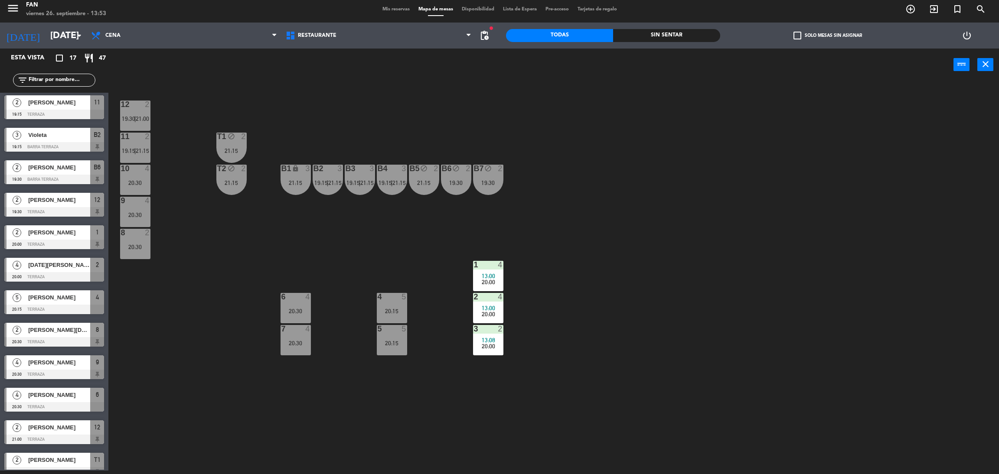
click at [465, 165] on div "2" at bounding box center [470, 169] width 14 height 8
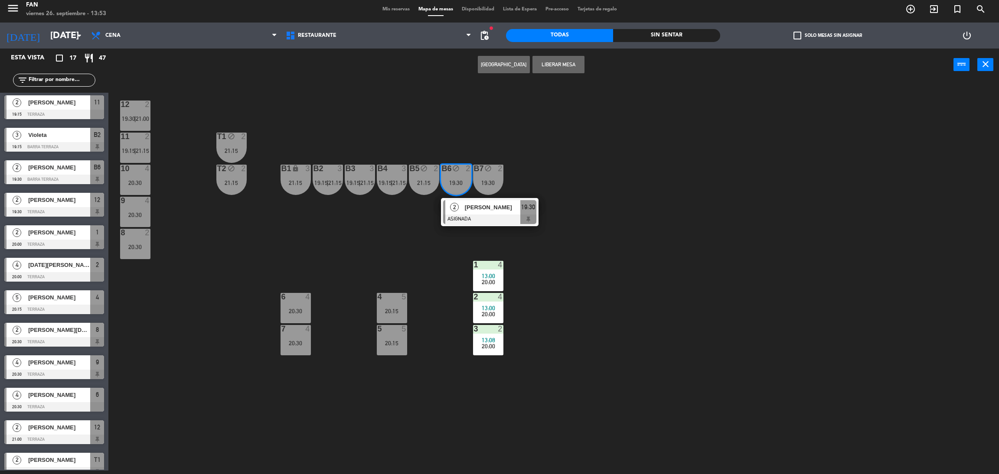
click at [382, 206] on div "12 2 19:30 | 21:00 11 2 19:15 | 21:15 T1 block 2 21:15 10 4 20:30 T2 block 2 21…" at bounding box center [558, 280] width 881 height 390
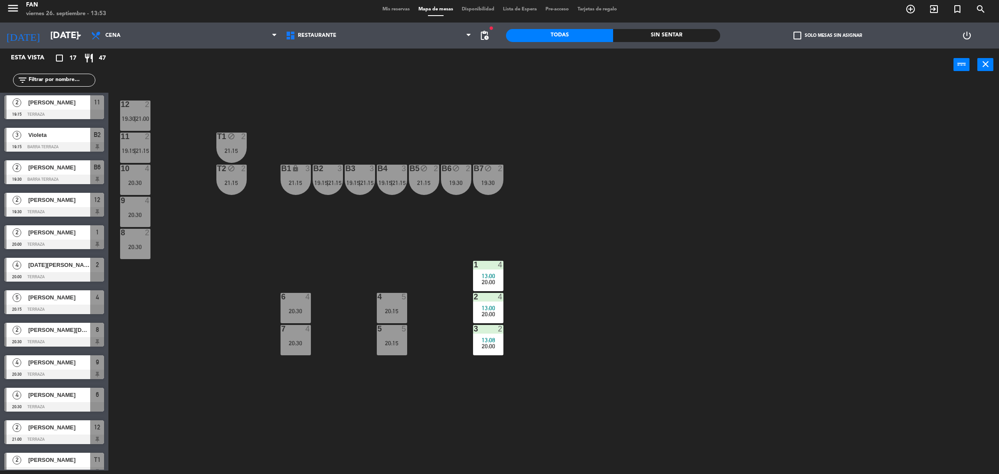
click at [331, 180] on span "21:15" at bounding box center [334, 183] width 13 height 7
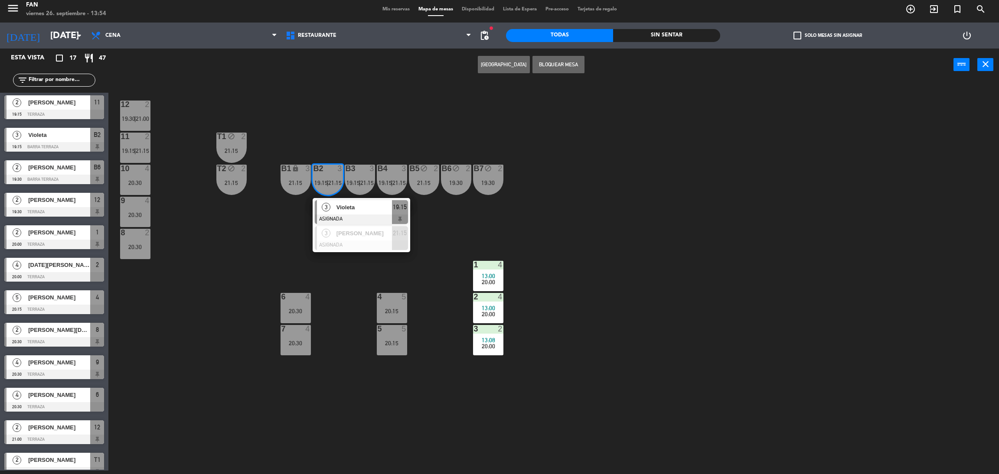
click at [443, 210] on div "12 2 19:30 | 21:00 11 2 19:15 | 21:15 T1 block 2 21:15 10 4 20:30 T2 block 2 21…" at bounding box center [558, 280] width 881 height 390
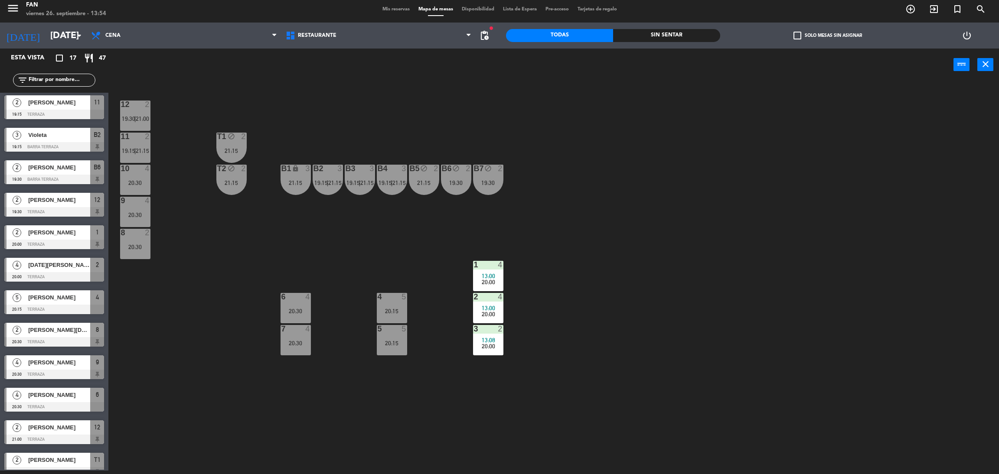
click at [373, 183] on span "21:15" at bounding box center [366, 183] width 13 height 7
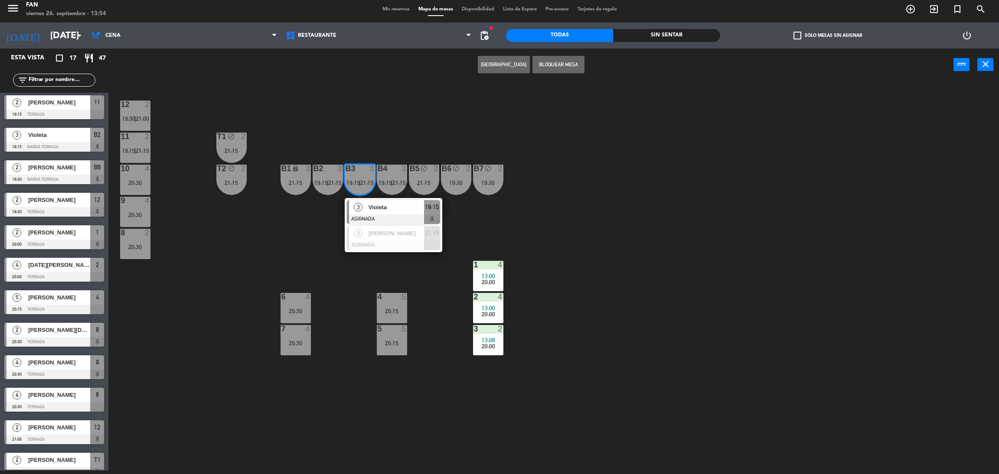
click at [485, 224] on div "12 2 19:30 | 21:00 11 2 19:15 | 21:15 T1 block 2 21:15 10 4 20:30 T2 block 2 21…" at bounding box center [558, 280] width 881 height 390
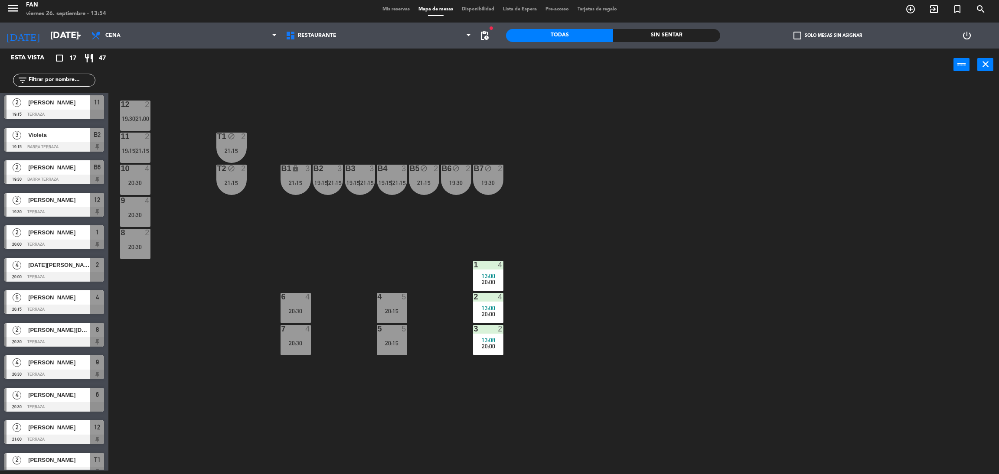
click at [428, 181] on div "21:15" at bounding box center [424, 183] width 30 height 6
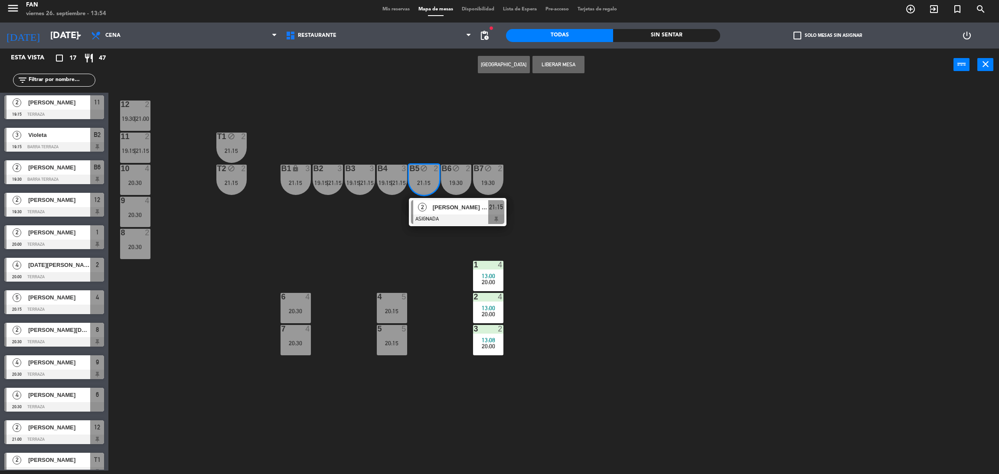
click at [541, 219] on div "12 2 19:30 | 21:00 11 2 19:15 | 21:15 T1 block 2 21:15 10 4 20:30 T2 block 2 21…" at bounding box center [558, 280] width 881 height 390
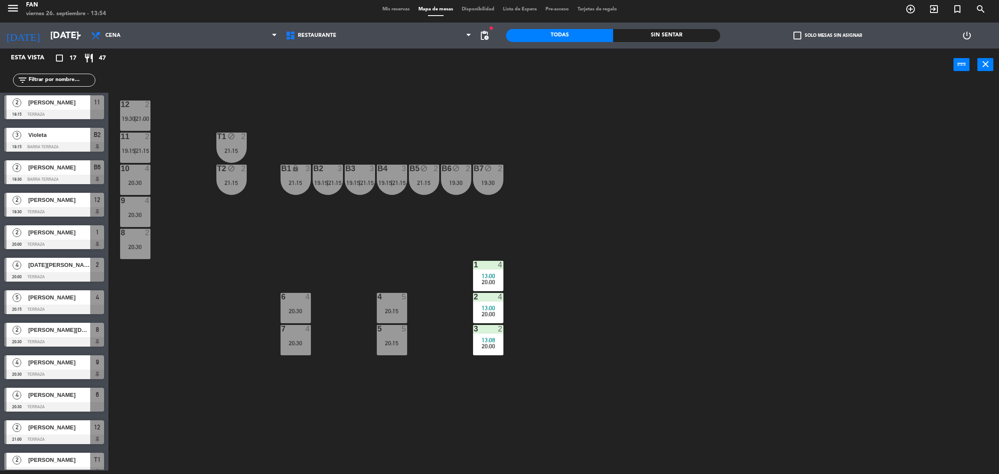
click at [308, 185] on div "21:15" at bounding box center [296, 183] width 30 height 6
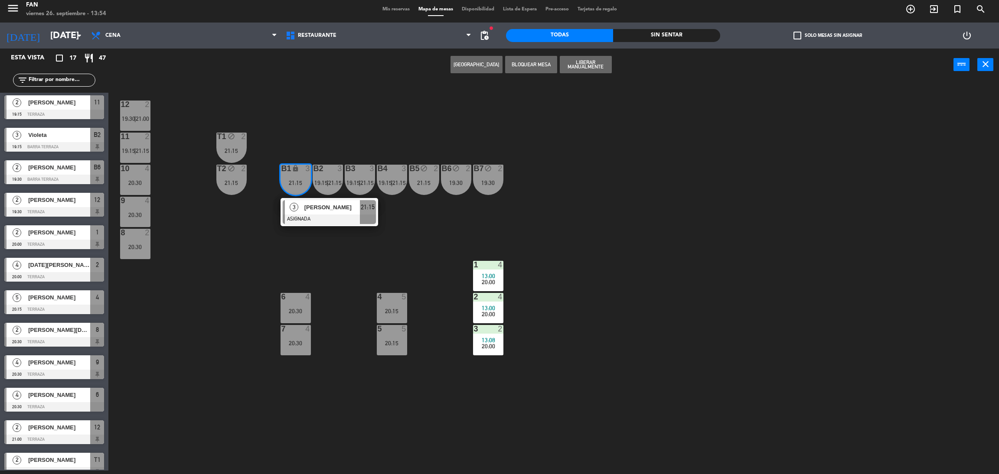
click at [338, 236] on div "12 2 19:30 | 21:00 11 2 19:15 | 21:15 T1 block 2 21:15 10 4 20:30 T2 block 2 21…" at bounding box center [558, 280] width 881 height 390
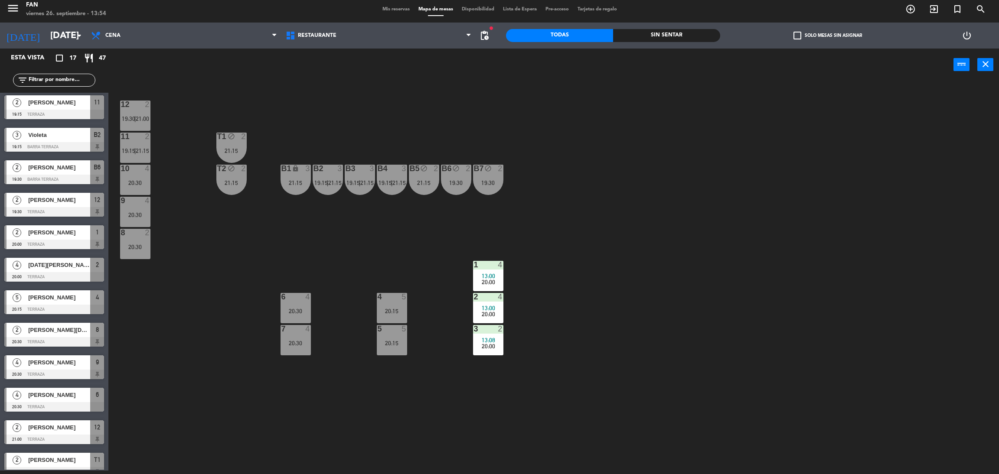
click at [360, 183] on span "|" at bounding box center [360, 183] width 2 height 7
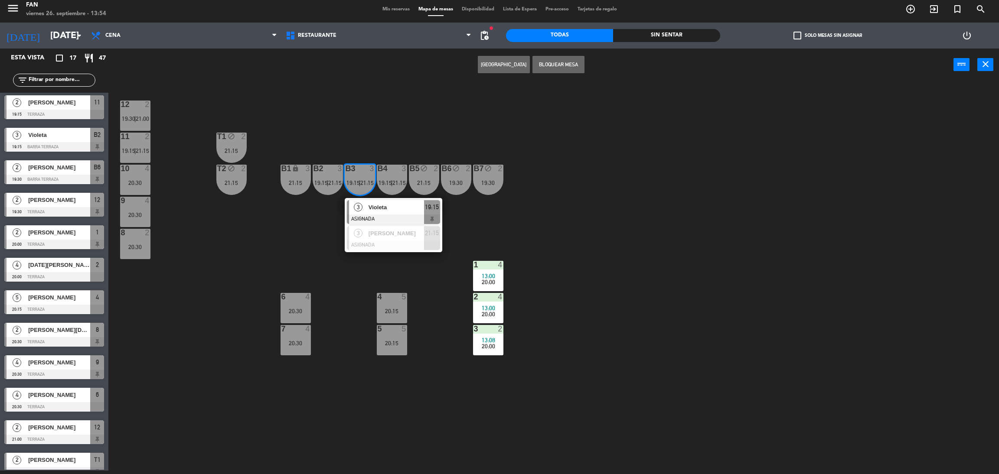
click at [322, 234] on div "12 2 19:30 | 21:00 11 2 19:15 | 21:15 T1 block 2 21:15 10 4 20:30 T2 block 2 21…" at bounding box center [558, 280] width 881 height 390
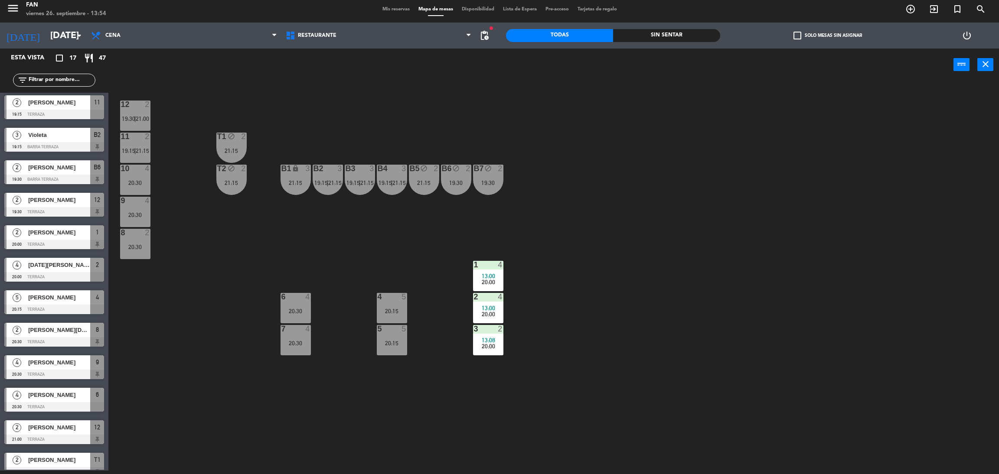
click at [407, 325] on div "5" at bounding box center [404, 329] width 5 height 8
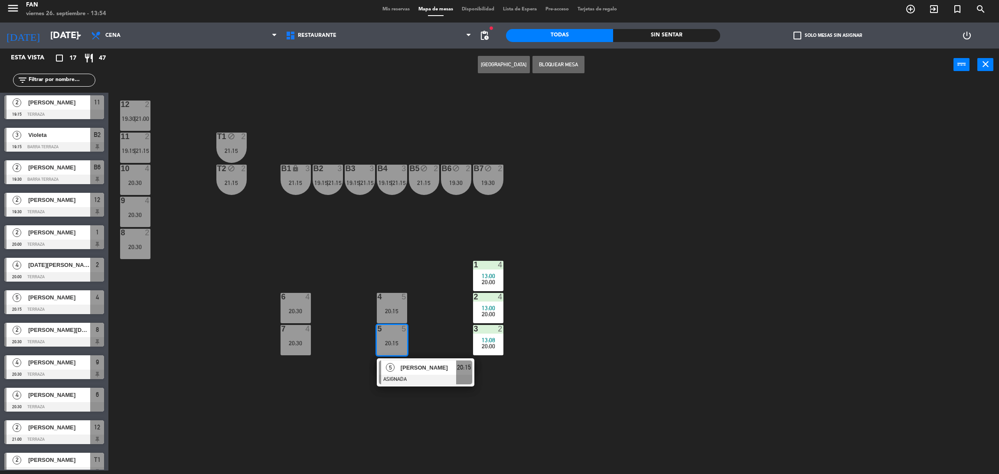
click at [407, 303] on div "4 5 20:15" at bounding box center [392, 308] width 30 height 30
click at [434, 302] on div "12 2 19:30 | 21:00 11 2 19:15 | 21:15 T1 block 2 21:15 10 4 20:30 T2 block 2 21…" at bounding box center [558, 280] width 881 height 390
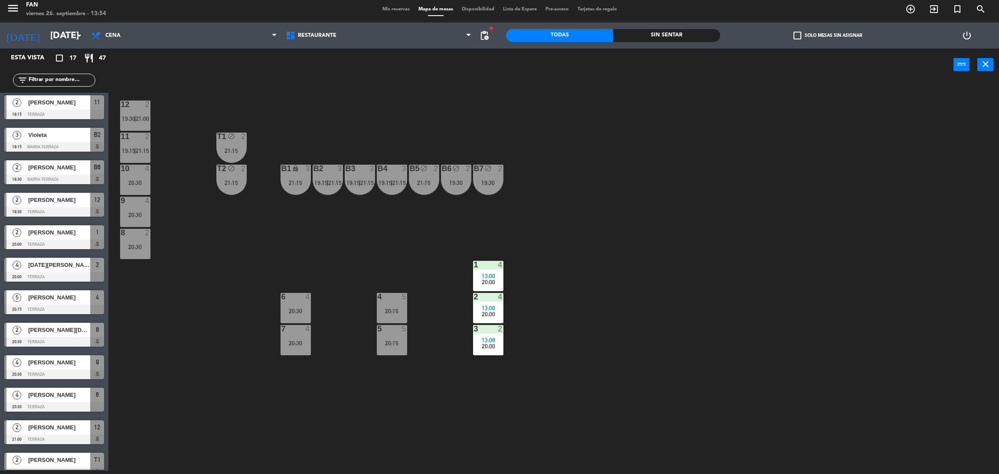
click at [488, 305] on span "13:00" at bounding box center [488, 308] width 13 height 7
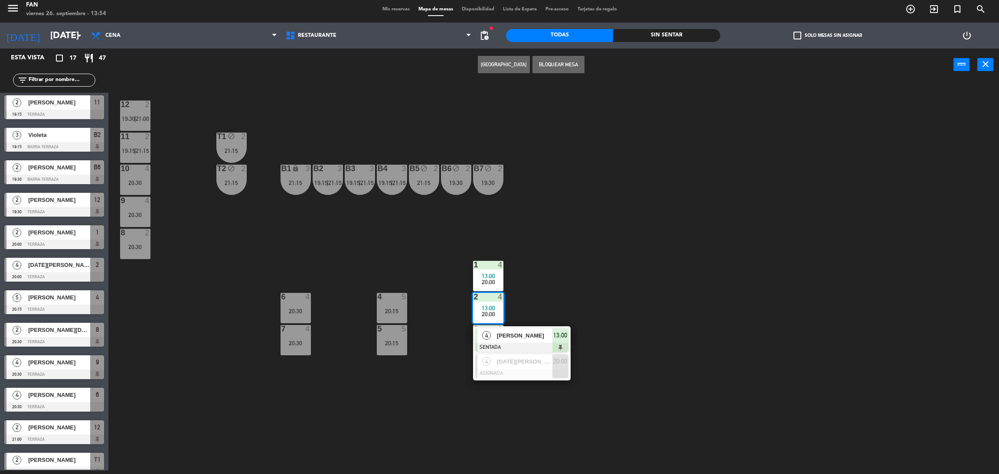
click at [360, 299] on div "12 2 19:30 | 21:00 11 2 19:15 | 21:15 T1 block 2 21:15 10 4 20:30 T2 block 2 21…" at bounding box center [558, 280] width 881 height 390
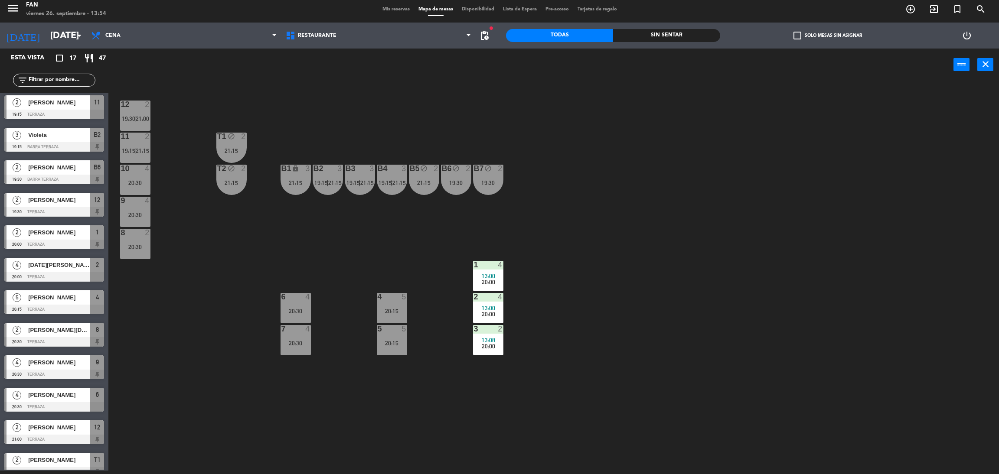
click at [129, 152] on span "19:15" at bounding box center [128, 150] width 13 height 7
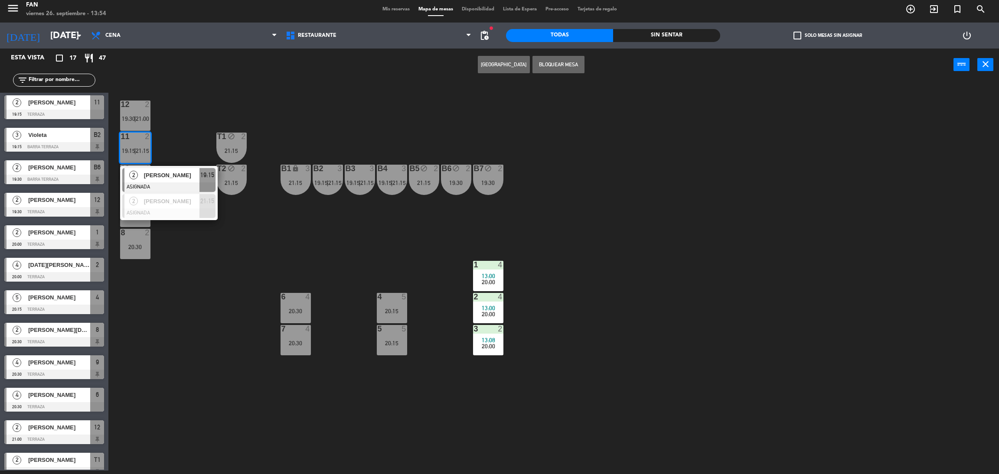
click at [385, 201] on div "12 2 19:30 | 21:00 11 2 19:15 | 21:15 2 [PERSON_NAME] ASIGNADA 19:15 2 [PERSON_…" at bounding box center [558, 280] width 881 height 390
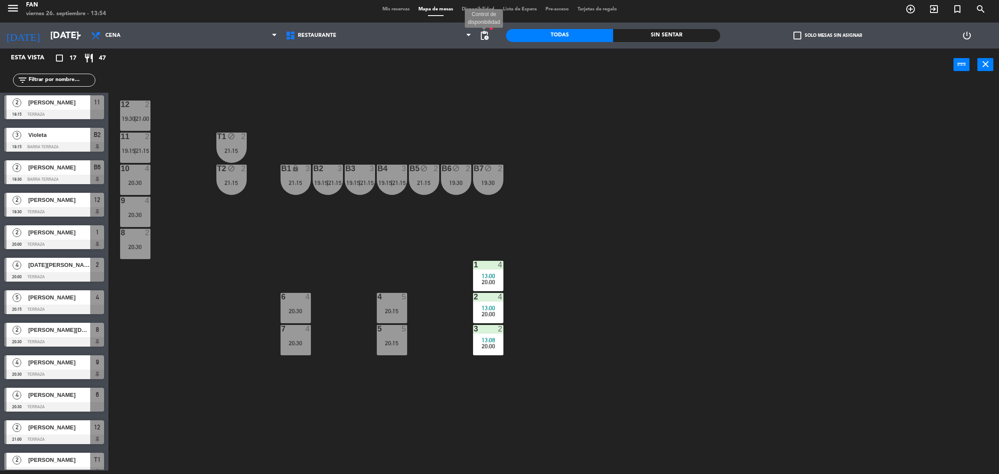
click at [487, 39] on span "pending_actions" at bounding box center [484, 35] width 10 height 10
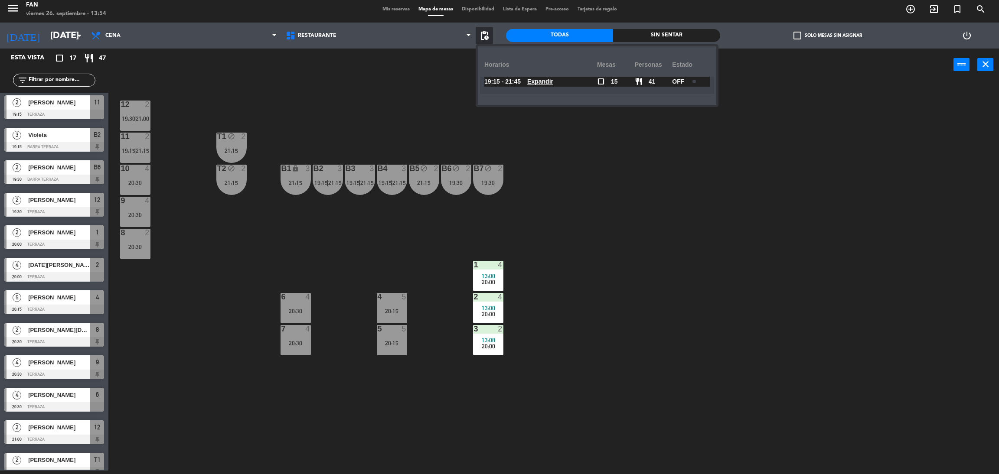
click at [540, 80] on u "Expandir" at bounding box center [540, 81] width 26 height 7
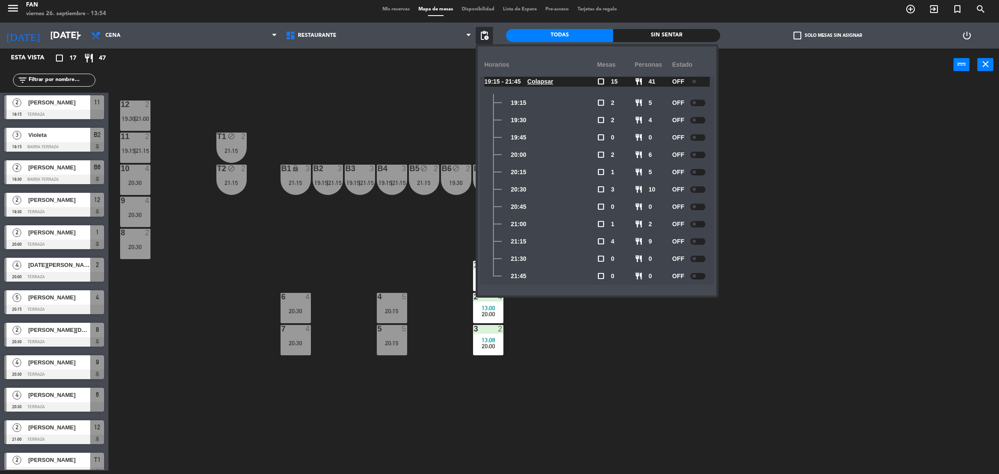
click at [693, 80] on div at bounding box center [697, 82] width 15 height 7
click at [769, 181] on div "12 2 19:30 | 21:00 11 2 19:15 | 21:15 T1 block 2 21:15 10 4 20:30 T2 block 2 21…" at bounding box center [558, 280] width 881 height 390
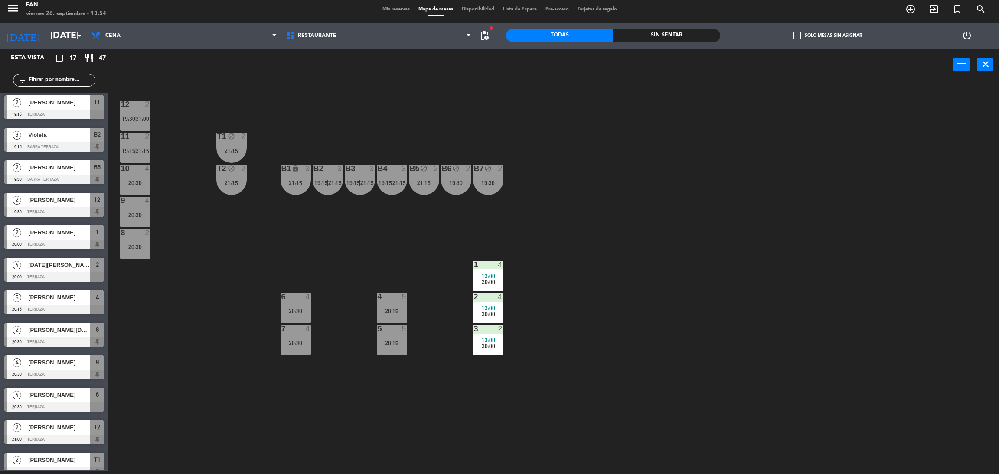
click at [392, 7] on span "Mis reservas" at bounding box center [396, 9] width 36 height 5
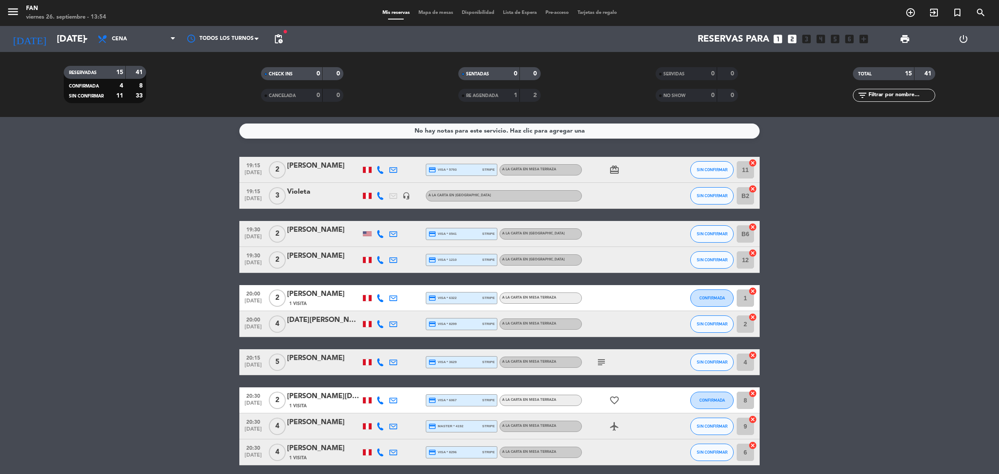
click at [173, 281] on bookings-row "19:15 [DATE] 2 [PERSON_NAME] credit_card visa * 5793 stripe A la carta en Mesa …" at bounding box center [499, 388] width 999 height 463
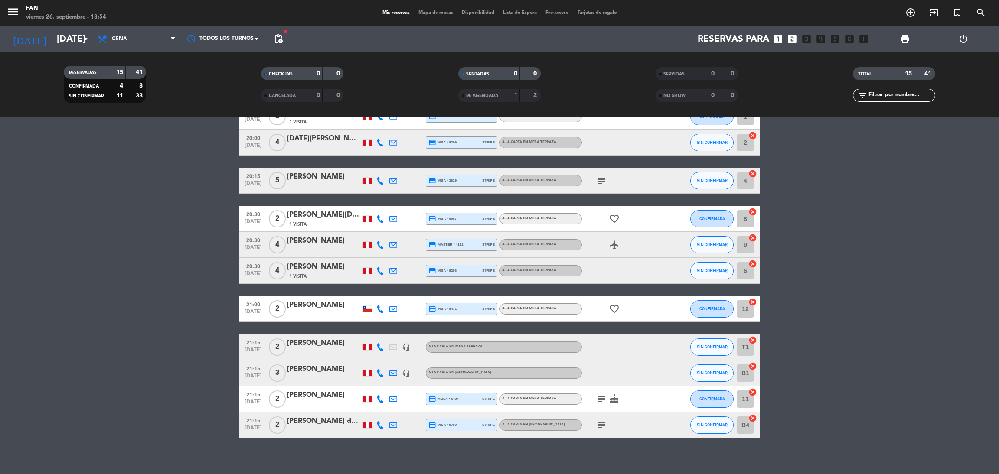
scroll to position [189, 0]
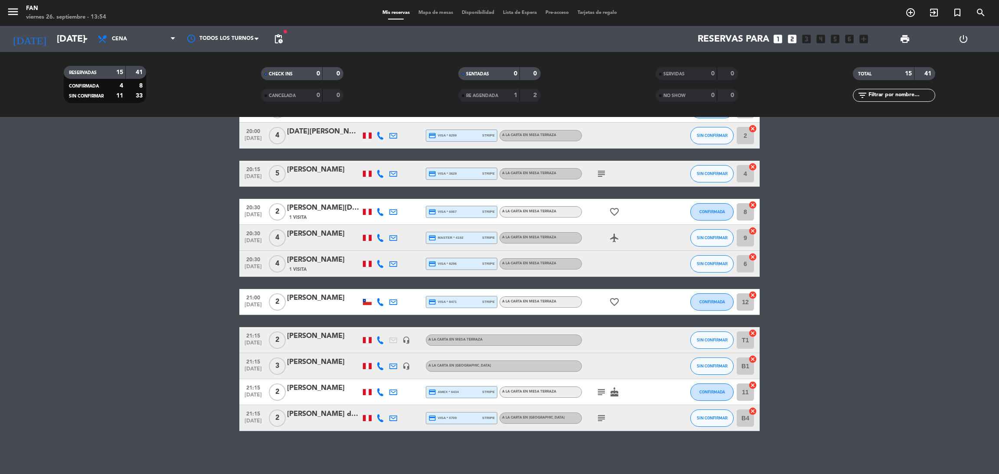
click at [613, 390] on icon "cake" at bounding box center [614, 392] width 10 height 10
click at [602, 394] on icon "subject" at bounding box center [601, 392] width 10 height 10
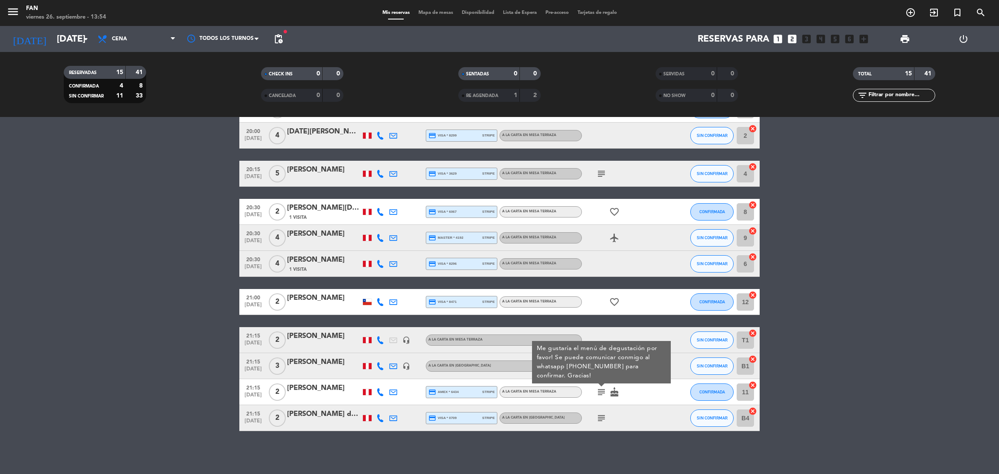
click at [598, 414] on icon "subject" at bounding box center [601, 418] width 10 height 10
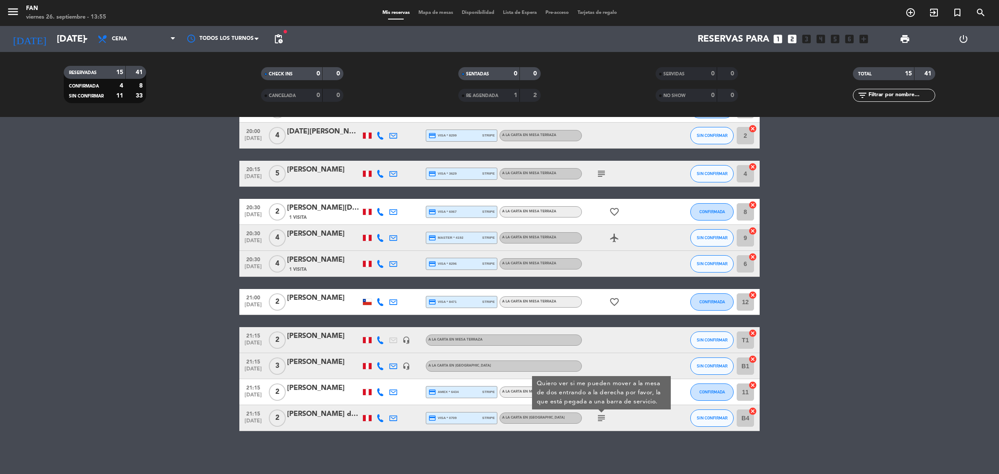
click at [811, 379] on bookings-row "19:15 [DATE] 2 [PERSON_NAME] credit_card visa * 5793 stripe A la carta en Mesa …" at bounding box center [499, 199] width 999 height 463
click at [442, 16] on div "Mis reservas Mapa de mesas Disponibilidad Lista de Espera Pre-acceso Tarjetas d…" at bounding box center [499, 13] width 243 height 8
click at [430, 15] on span "Mapa de mesas" at bounding box center [435, 12] width 43 height 5
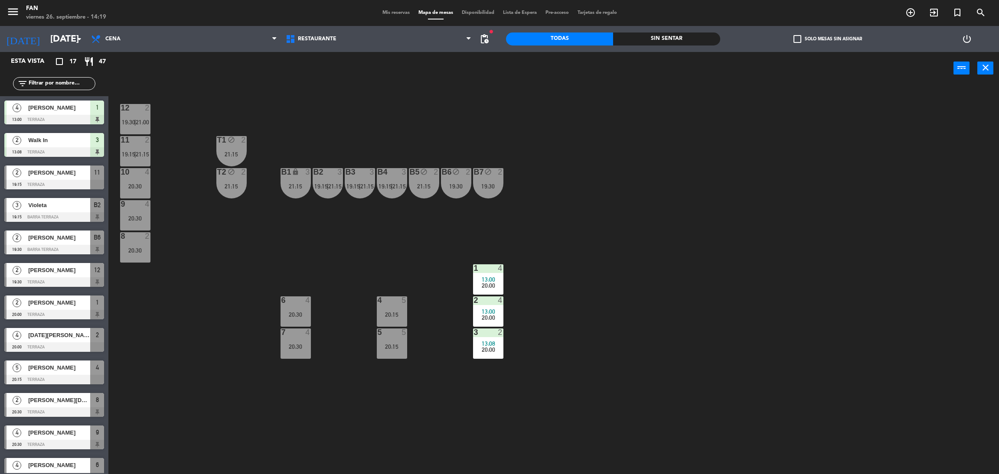
click at [401, 13] on span "Mis reservas" at bounding box center [396, 12] width 36 height 5
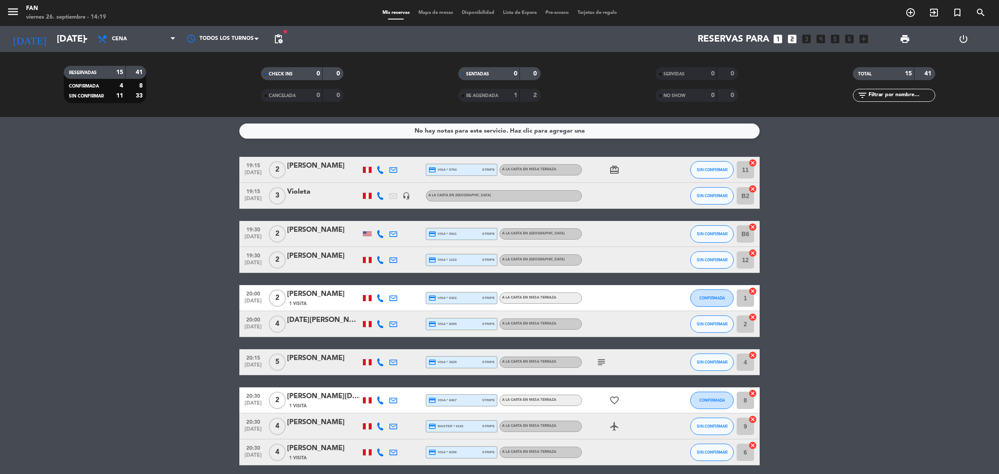
click at [378, 169] on icon at bounding box center [380, 170] width 8 height 8
click at [427, 154] on div "No hay notas para este servicio. Haz clic para agregar una 19:15 [DATE] 2 [PERS…" at bounding box center [499, 295] width 999 height 357
click at [147, 46] on span "Cena" at bounding box center [136, 38] width 87 height 19
click at [146, 81] on div "menu Fan [DATE] 26. septiembre - 14:21 Mis reservas Mapa de mesas Disponibilida…" at bounding box center [499, 58] width 999 height 117
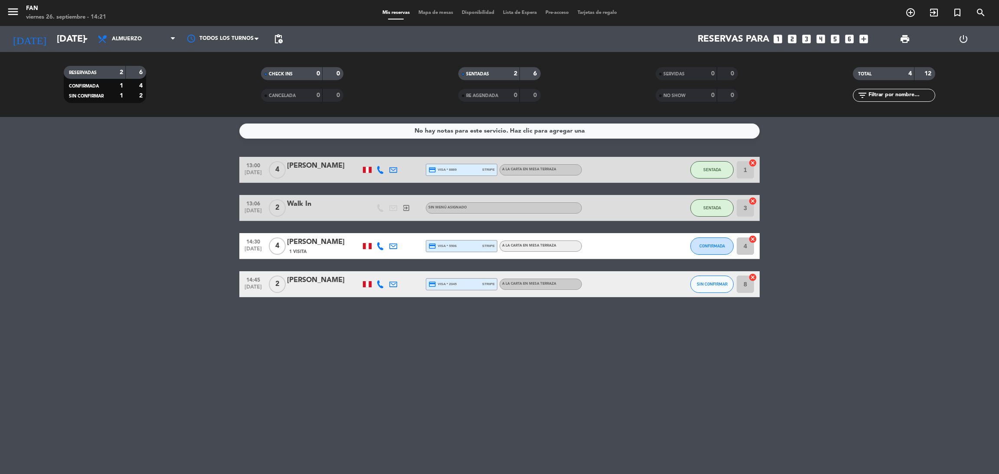
click at [433, 9] on div "Mis reservas Mapa de mesas Disponibilidad Lista de Espera Pre-acceso Tarjetas d…" at bounding box center [499, 13] width 243 height 8
click at [430, 16] on div "Mis reservas Mapa de mesas Disponibilidad Lista de Espera Pre-acceso Tarjetas d…" at bounding box center [499, 13] width 243 height 8
click at [428, 13] on span "Mapa de mesas" at bounding box center [435, 12] width 43 height 5
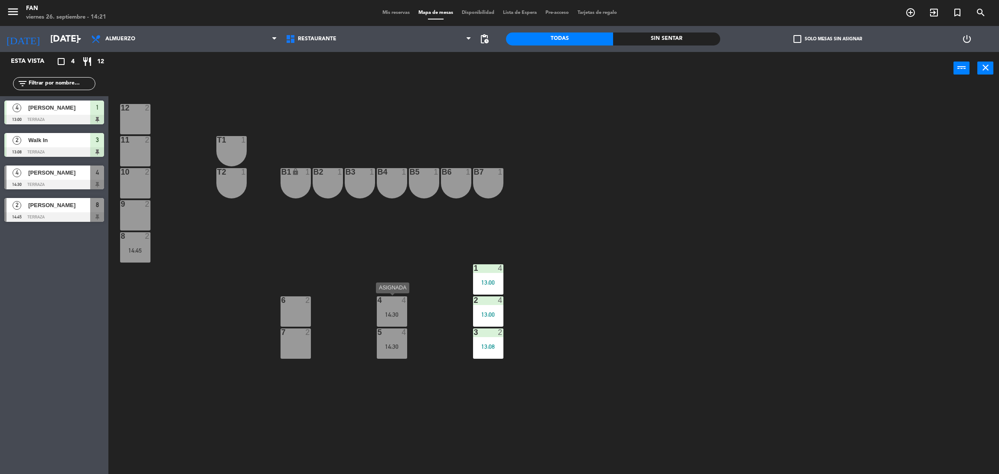
click at [400, 314] on div "14:30" at bounding box center [392, 315] width 30 height 6
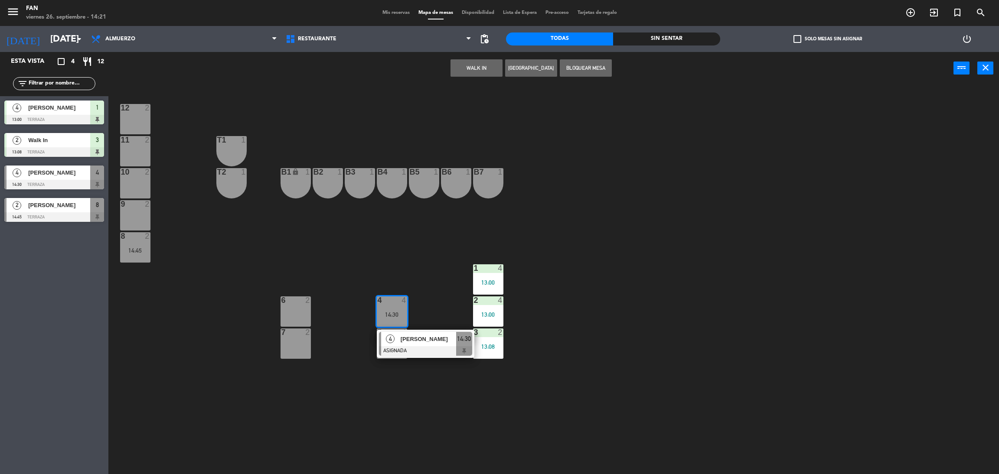
click at [426, 291] on div "12 2 11 2 T1 1 10 2 T2 1 B1 lock 1 B2 1 B3 1 B4 1 B5 1 B6 1 B7 1 9 2 8 2 14:45 …" at bounding box center [558, 283] width 881 height 390
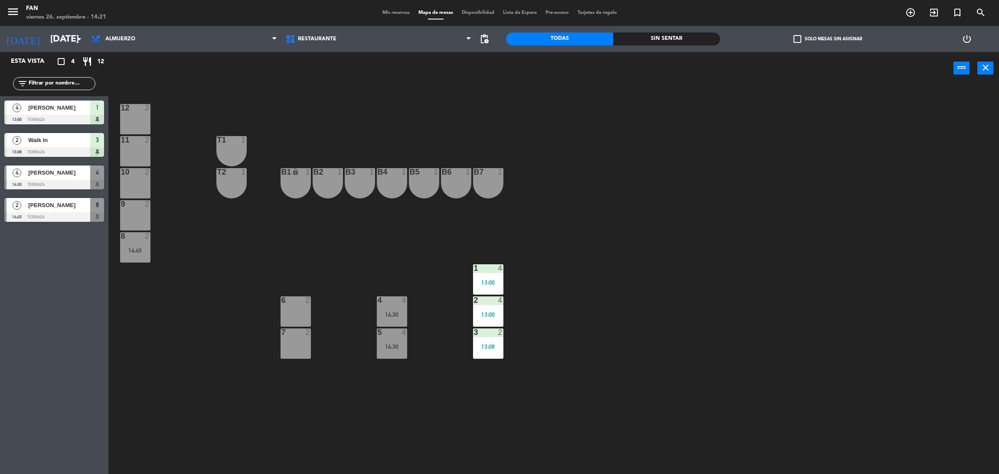
click at [302, 341] on div "7 2" at bounding box center [296, 344] width 30 height 30
click at [484, 66] on button "WALK IN" at bounding box center [477, 67] width 52 height 17
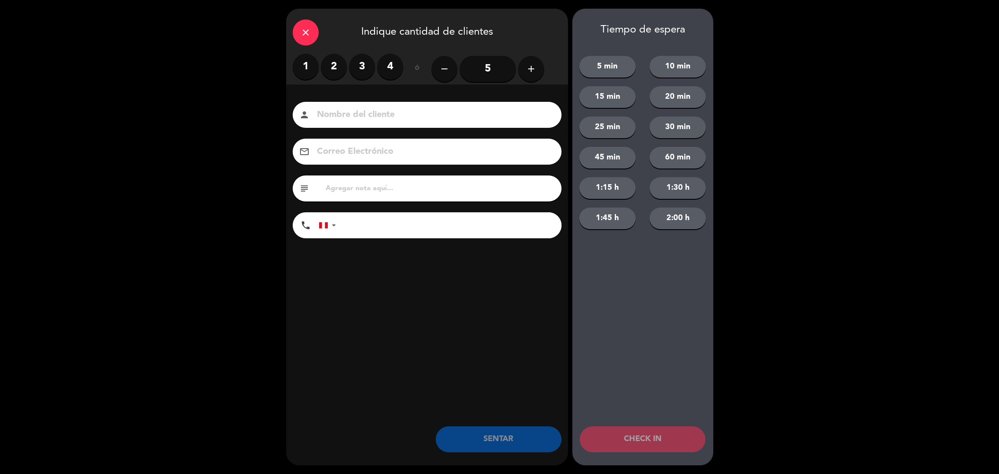
click at [332, 64] on label "2" at bounding box center [334, 67] width 26 height 26
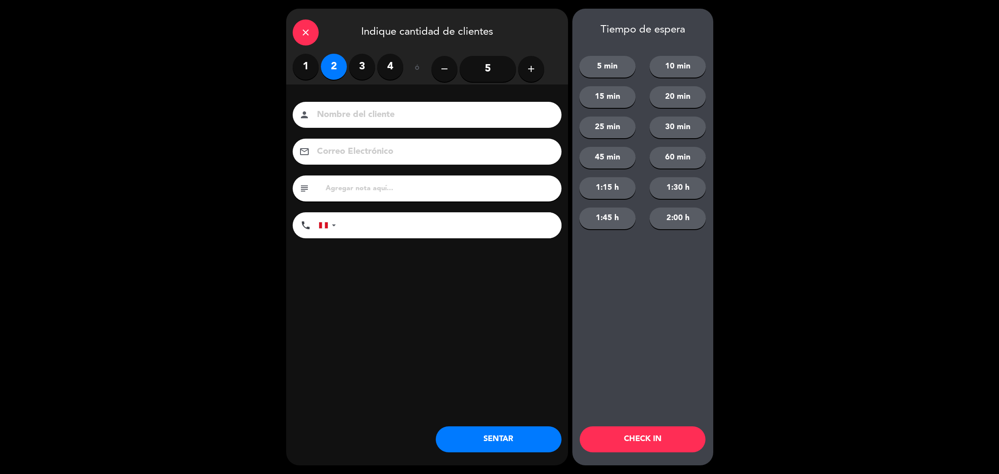
click at [527, 433] on button "SENTAR" at bounding box center [499, 440] width 126 height 26
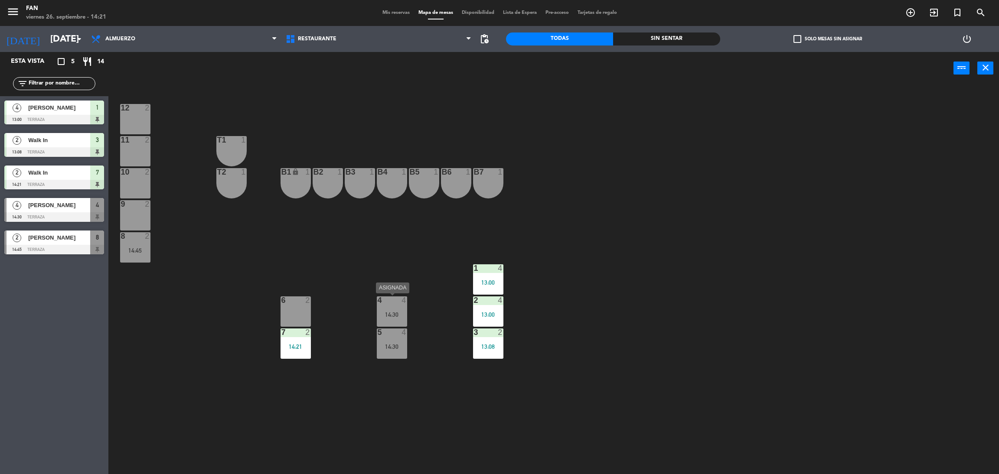
click at [382, 317] on div "14:30" at bounding box center [392, 315] width 30 height 6
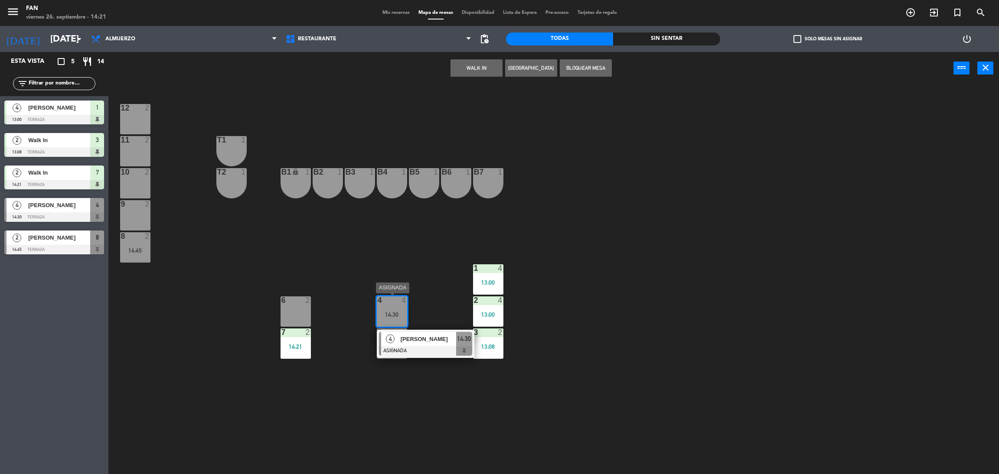
click at [406, 367] on div "12 2 11 2 T1 1 10 2 T2 1 B1 lock 1 B2 1 B3 1 B4 1 B5 1 B6 1 B7 1 9 2 8 2 14:45 …" at bounding box center [558, 283] width 881 height 390
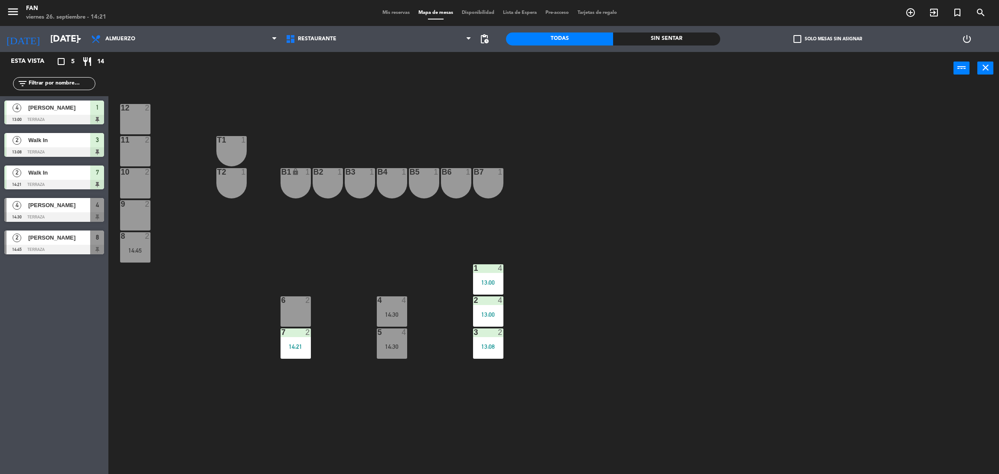
click at [389, 5] on div "menu Fan viernes 26. septiembre - 14:21 Mis reservas Mapa de mesas Disponibilid…" at bounding box center [499, 13] width 999 height 26
click at [391, 10] on span "Mis reservas" at bounding box center [396, 12] width 36 height 5
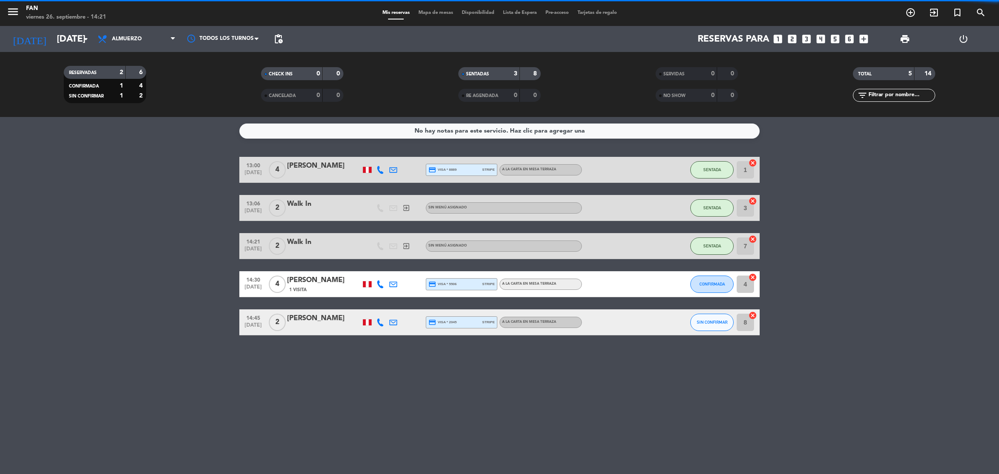
click at [334, 284] on div "[PERSON_NAME]" at bounding box center [324, 280] width 74 height 11
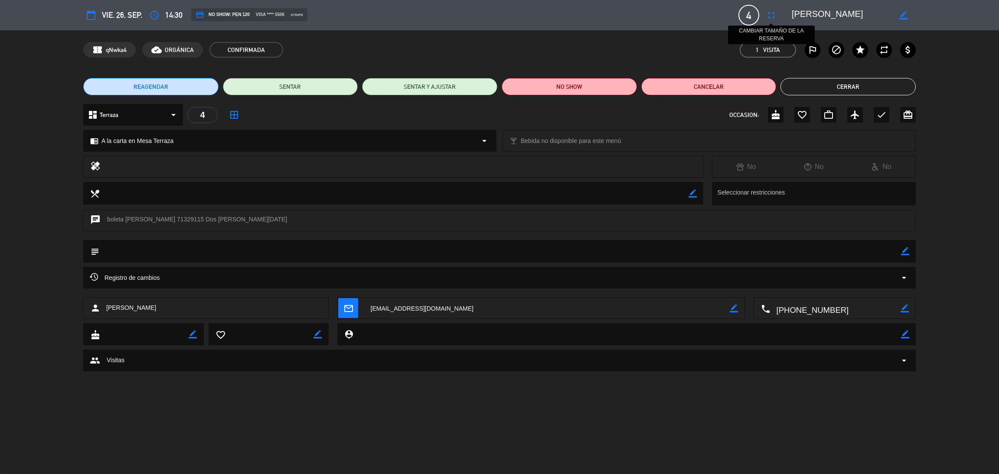
click at [774, 18] on icon "fullscreen" at bounding box center [771, 15] width 10 height 10
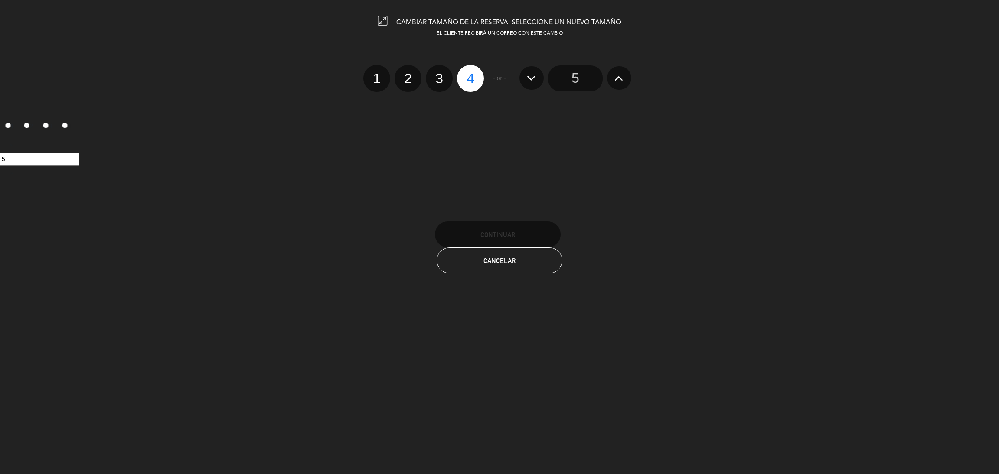
click at [580, 79] on input "5" at bounding box center [575, 78] width 55 height 26
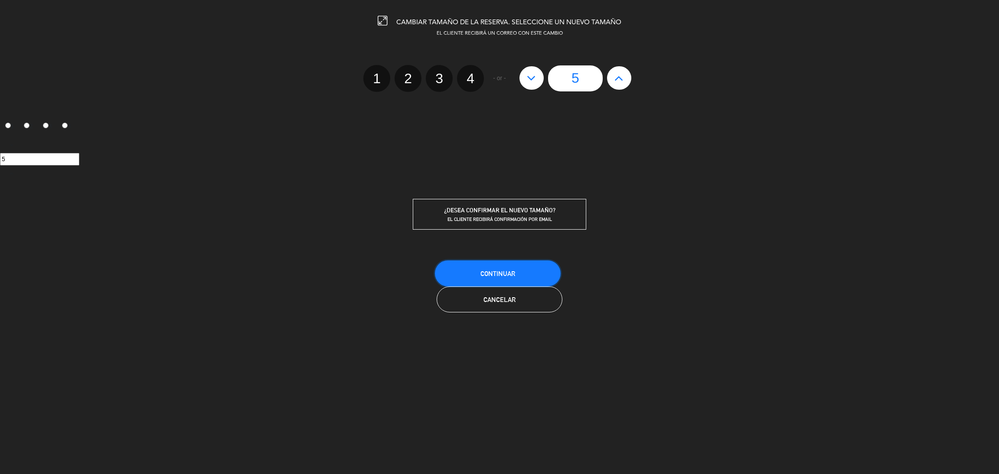
click at [507, 265] on button "Continuar" at bounding box center [498, 274] width 126 height 26
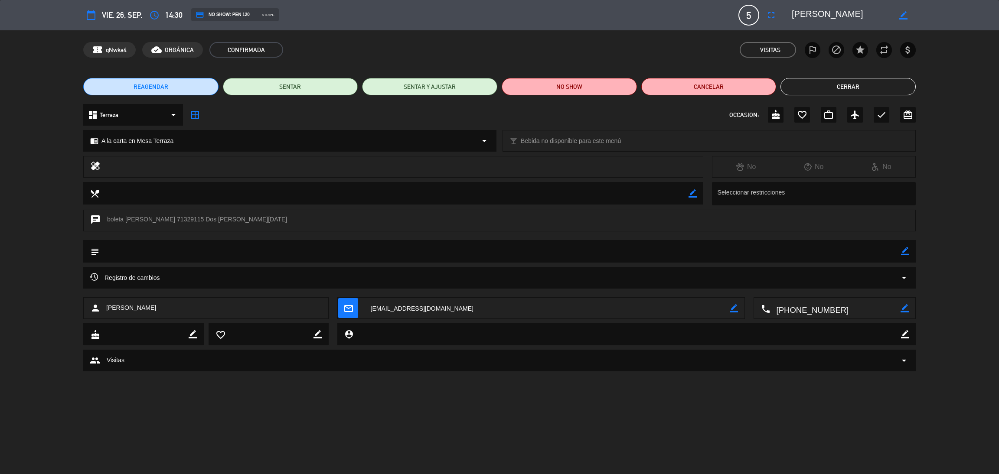
click at [837, 88] on button "Cerrar" at bounding box center [848, 86] width 135 height 17
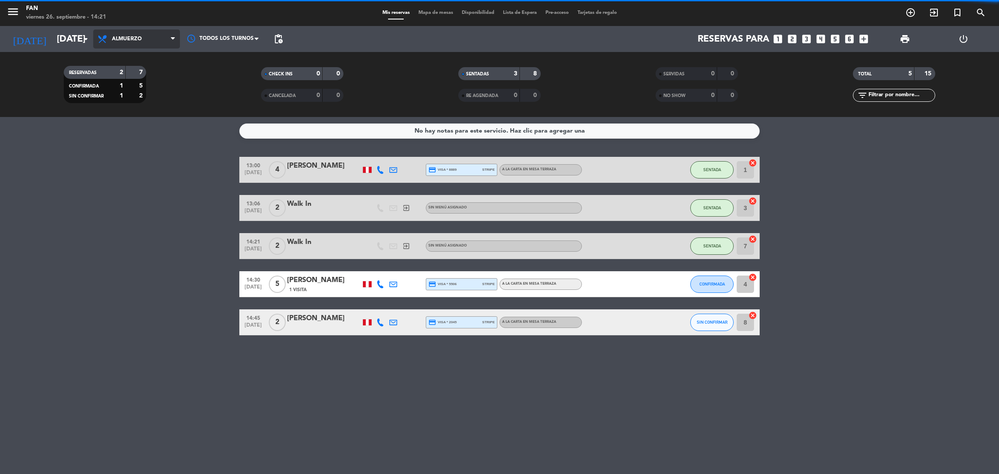
click at [154, 32] on span "Almuerzo" at bounding box center [136, 38] width 87 height 19
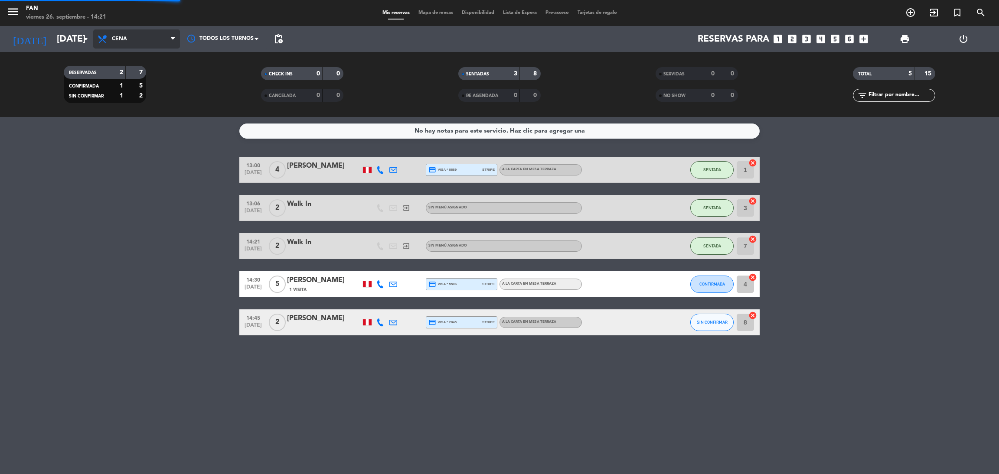
click at [150, 98] on div "menu Fan [DATE] 26. septiembre - 14:21 Mis reservas Mapa de mesas Disponibilida…" at bounding box center [499, 58] width 999 height 117
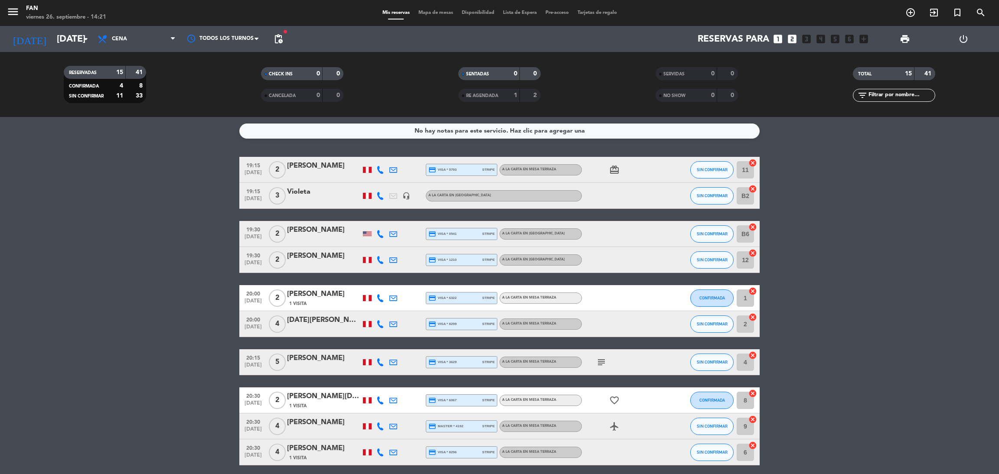
click at [164, 323] on bookings-row "19:15 [DATE] 2 [PERSON_NAME] credit_card visa * 5793 stripe A la carta en Mesa …" at bounding box center [499, 388] width 999 height 463
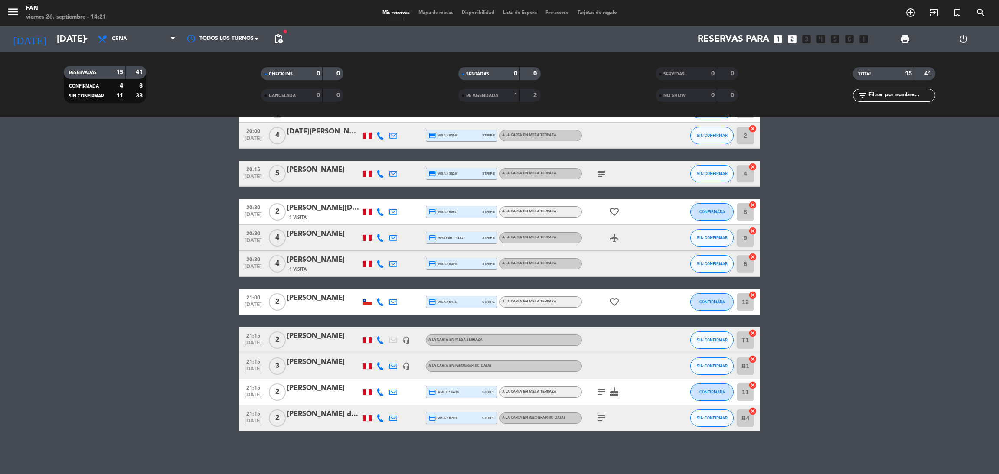
scroll to position [137, 0]
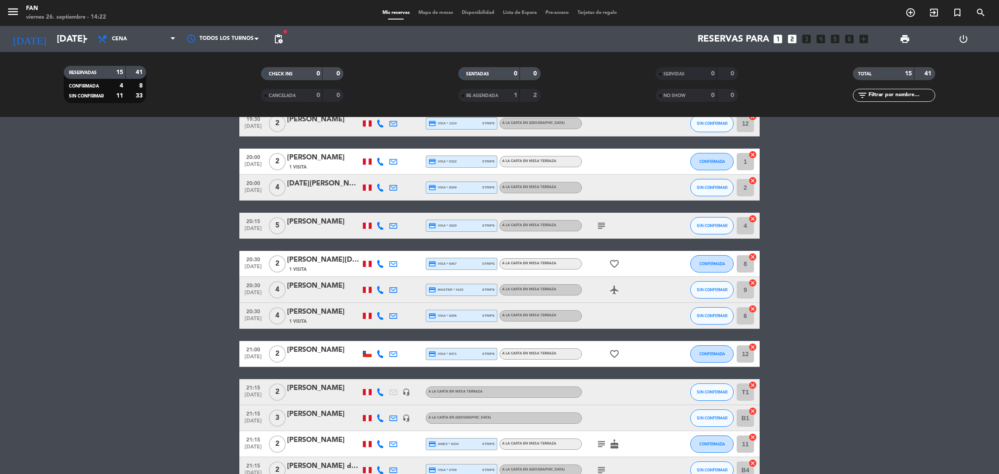
click at [199, 275] on bookings-row "19:15 [DATE] 2 [PERSON_NAME] credit_card visa * 5793 stripe A la carta en Mesa …" at bounding box center [499, 251] width 999 height 463
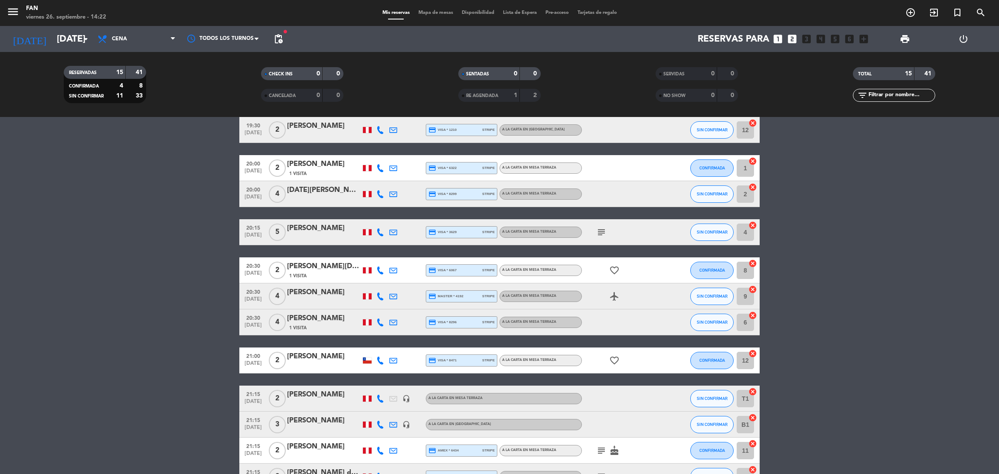
scroll to position [156, 0]
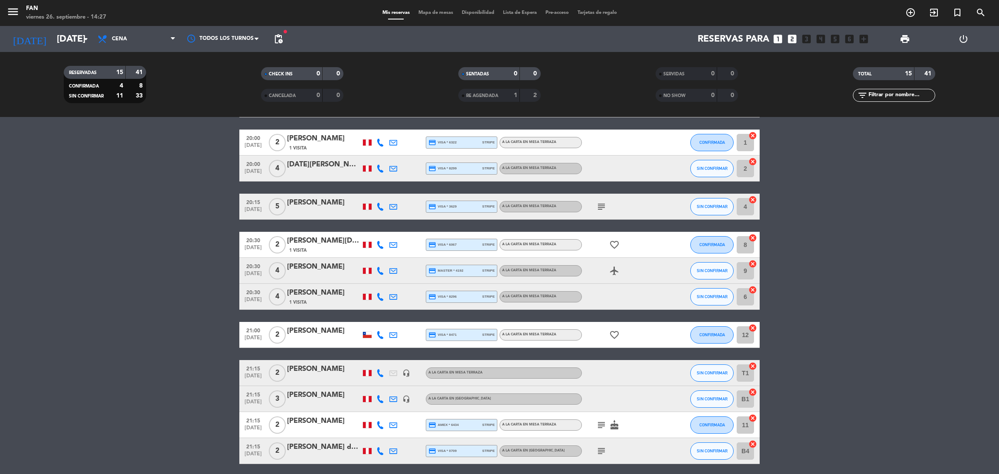
click at [427, 13] on span "Mapa de mesas" at bounding box center [435, 12] width 43 height 5
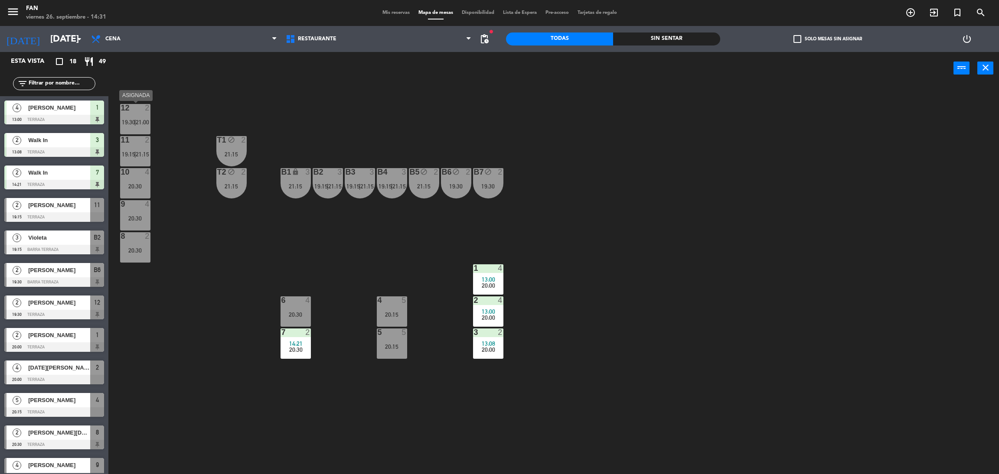
click at [131, 120] on span "19:30" at bounding box center [128, 122] width 13 height 7
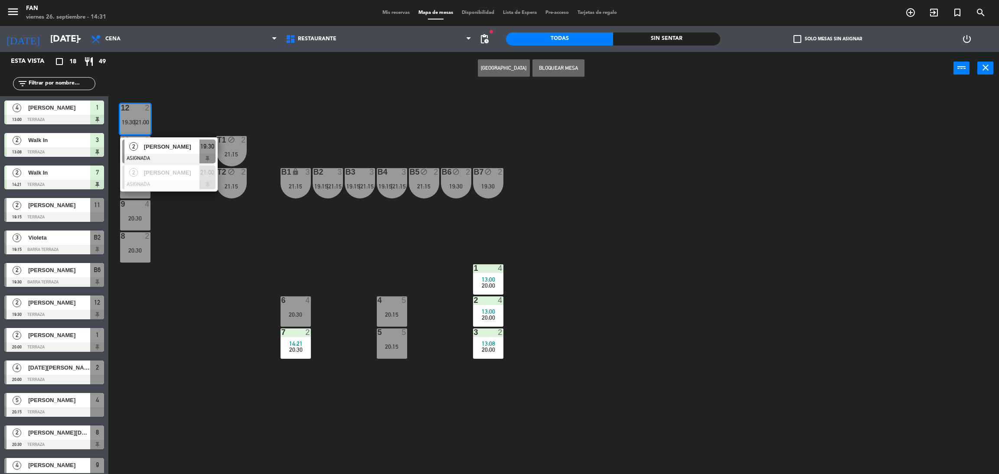
click at [192, 255] on div "12 2 19:30 | 21:00 2 [PERSON_NAME] ASIGNADA 19:30 2 [PERSON_NAME] ASIGNADA 21:0…" at bounding box center [558, 283] width 881 height 390
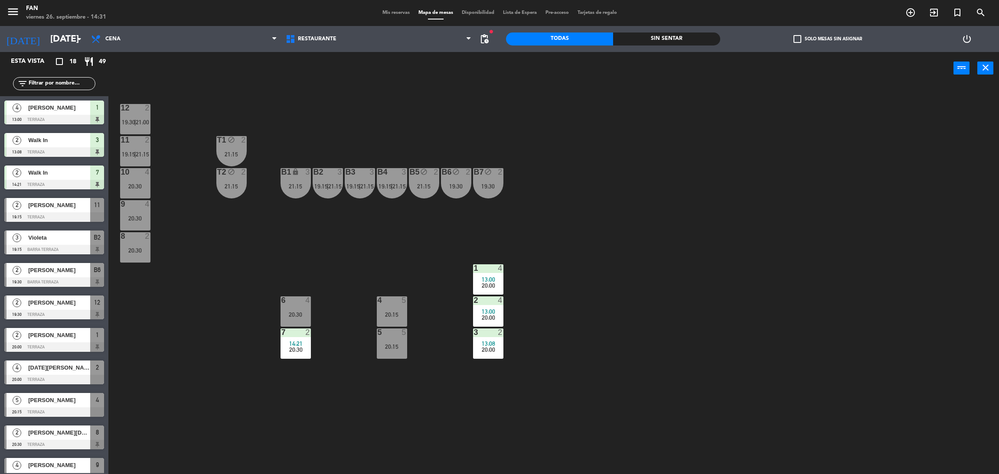
click at [296, 308] on div "6 4 20:30" at bounding box center [296, 312] width 30 height 30
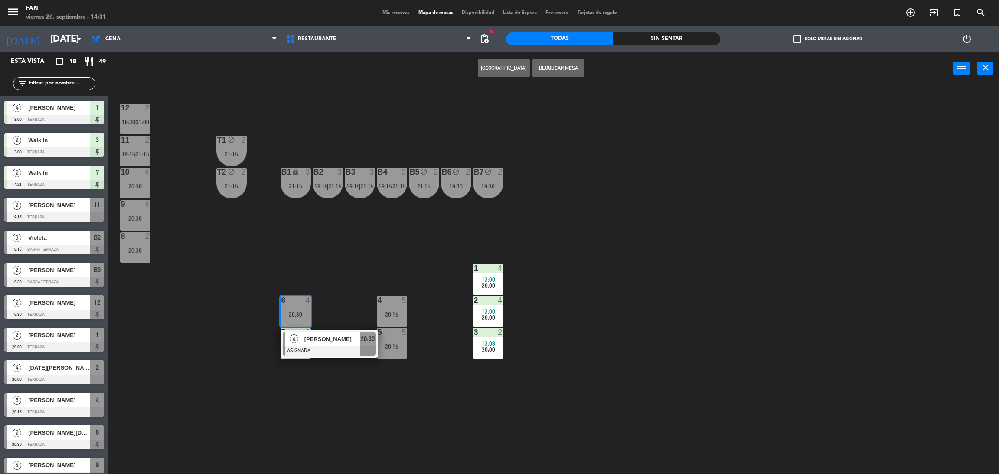
click at [314, 390] on div "12 2 19:30 | 21:00 11 2 19:15 | 21:15 T1 block 2 21:15 10 4 20:30 T2 block 2 21…" at bounding box center [558, 283] width 881 height 390
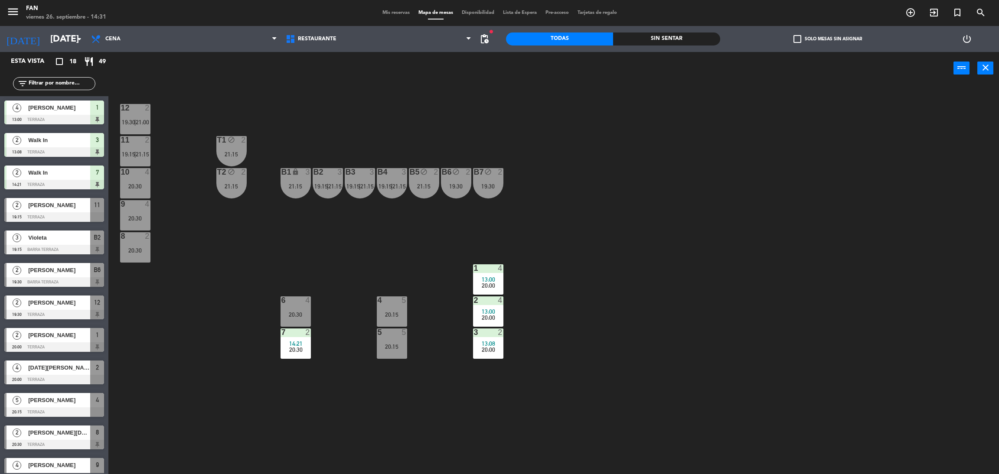
click at [302, 346] on div "14:21" at bounding box center [296, 344] width 30 height 6
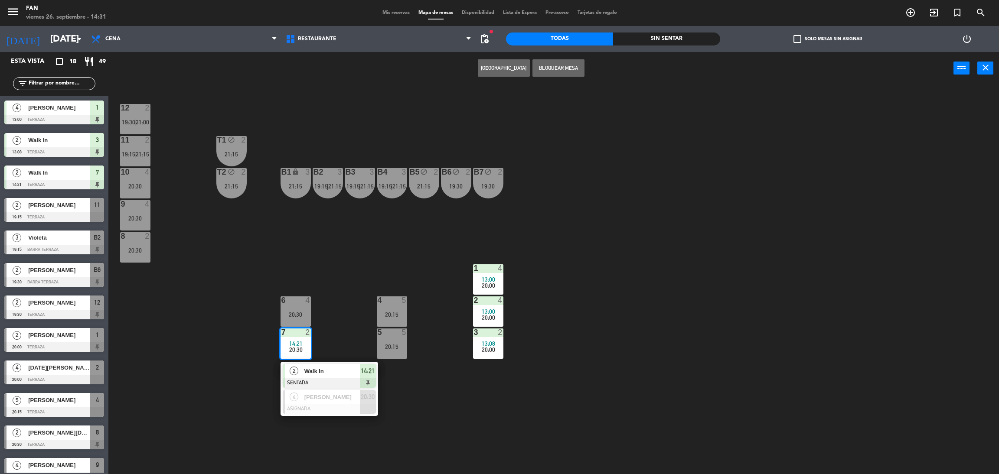
click at [317, 379] on div at bounding box center [329, 384] width 93 height 10
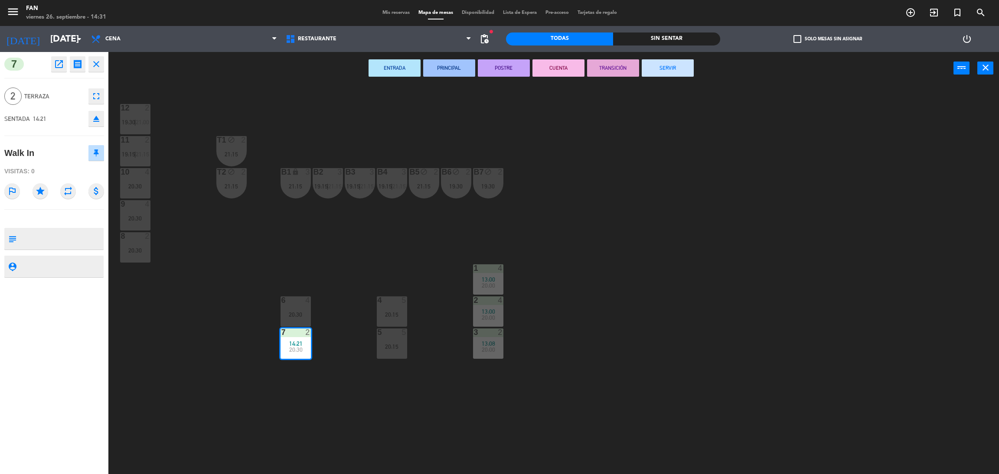
click at [668, 63] on button "SERVIR" at bounding box center [668, 67] width 52 height 17
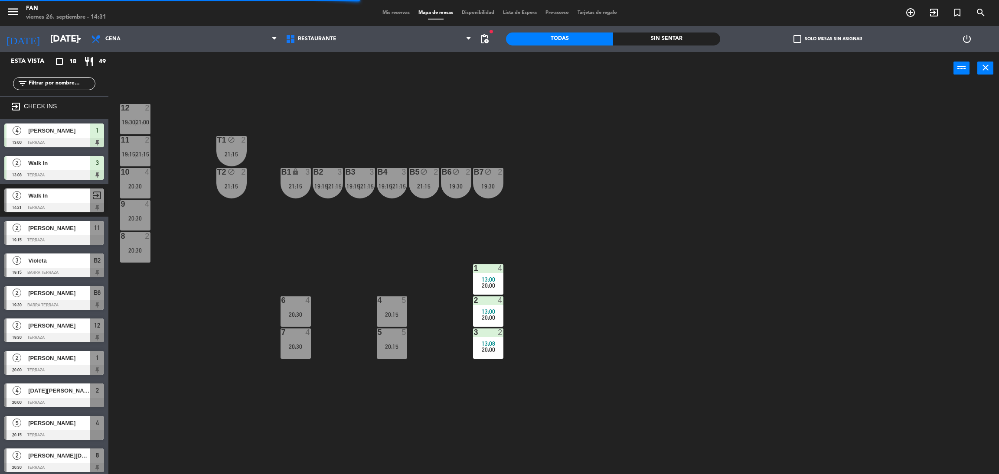
click at [399, 13] on span "Mis reservas" at bounding box center [396, 12] width 36 height 5
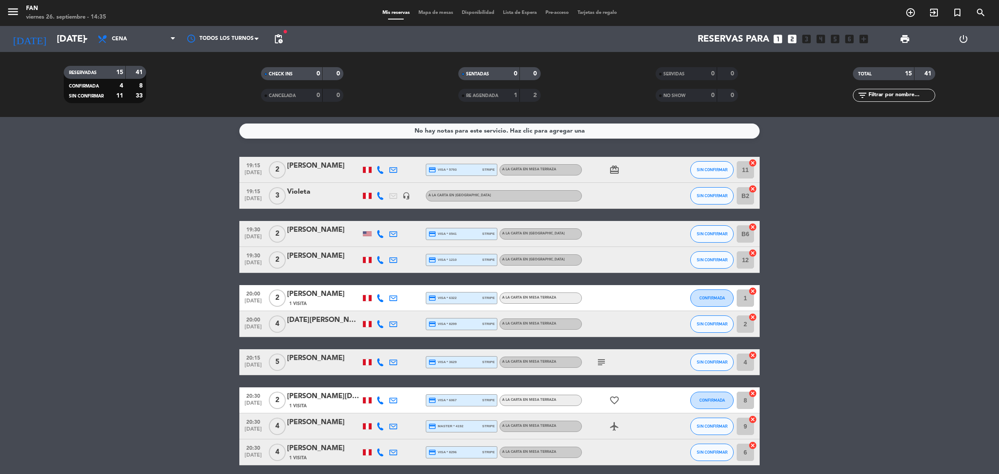
click at [447, 10] on span "Mapa de mesas" at bounding box center [435, 12] width 43 height 5
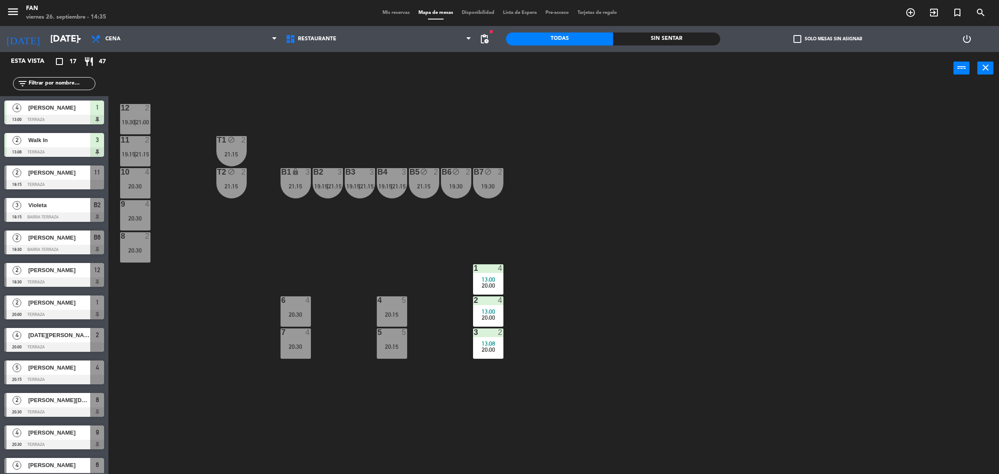
click at [381, 13] on span "Mis reservas" at bounding box center [396, 12] width 36 height 5
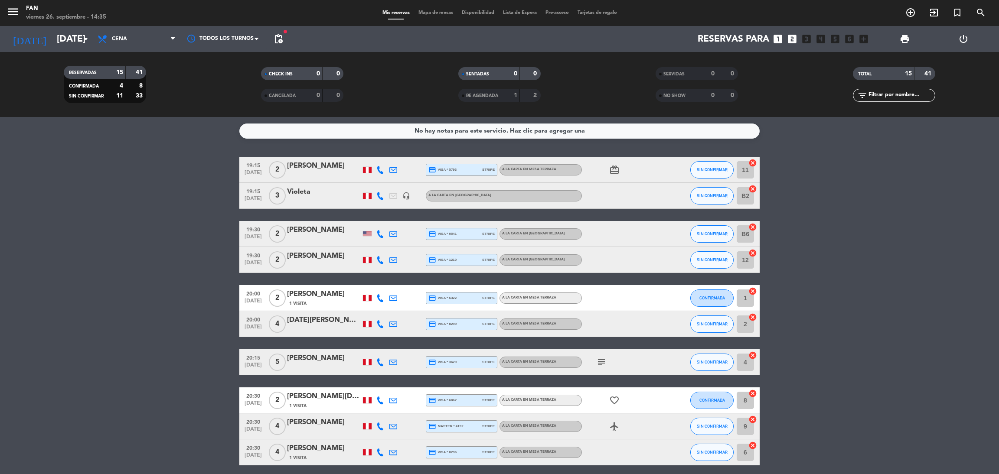
click at [184, 277] on bookings-row "19:15 [DATE] 2 [PERSON_NAME] credit_card visa * 5793 stripe A la carta en Mesa …" at bounding box center [499, 388] width 999 height 463
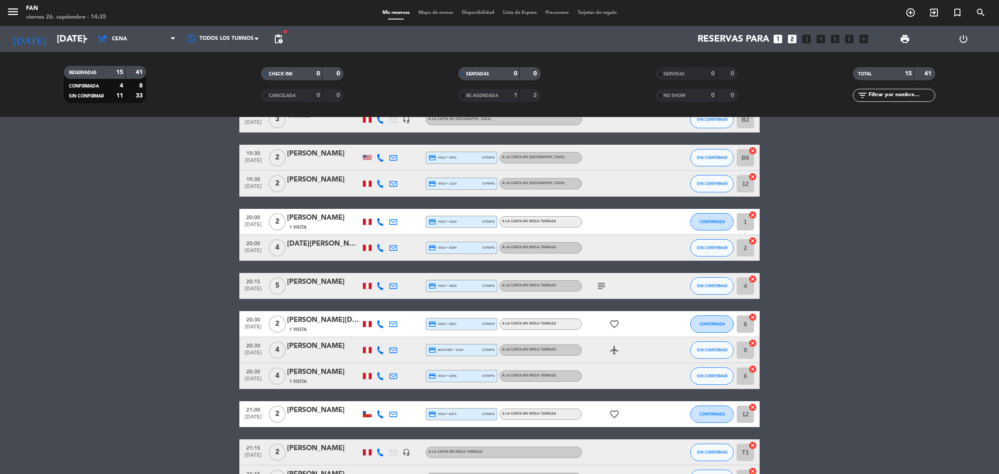
scroll to position [78, 0]
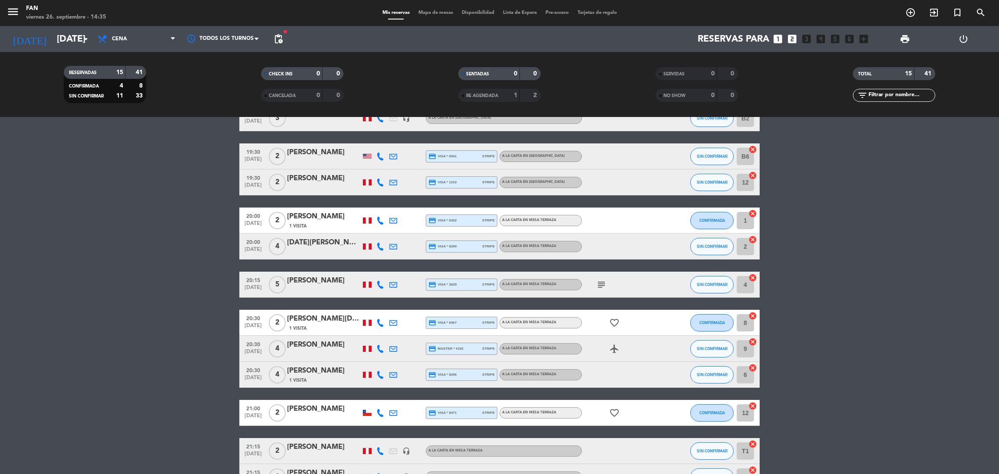
click at [379, 247] on icon at bounding box center [380, 247] width 8 height 8
click at [381, 346] on icon at bounding box center [380, 349] width 8 height 8
click at [379, 377] on icon at bounding box center [380, 375] width 8 height 8
click at [211, 361] on bookings-row "19:15 [DATE] 2 [PERSON_NAME] credit_card visa * 5793 stripe A la carta en Mesa …" at bounding box center [499, 310] width 999 height 463
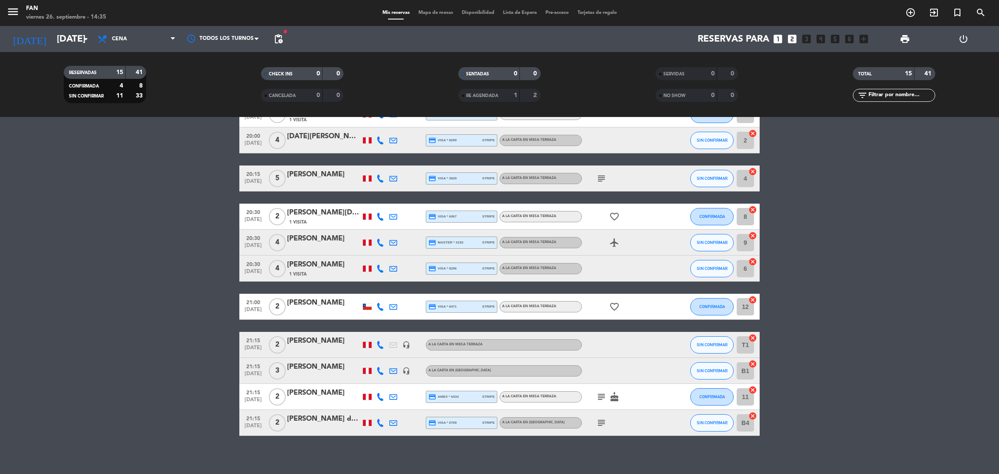
scroll to position [189, 0]
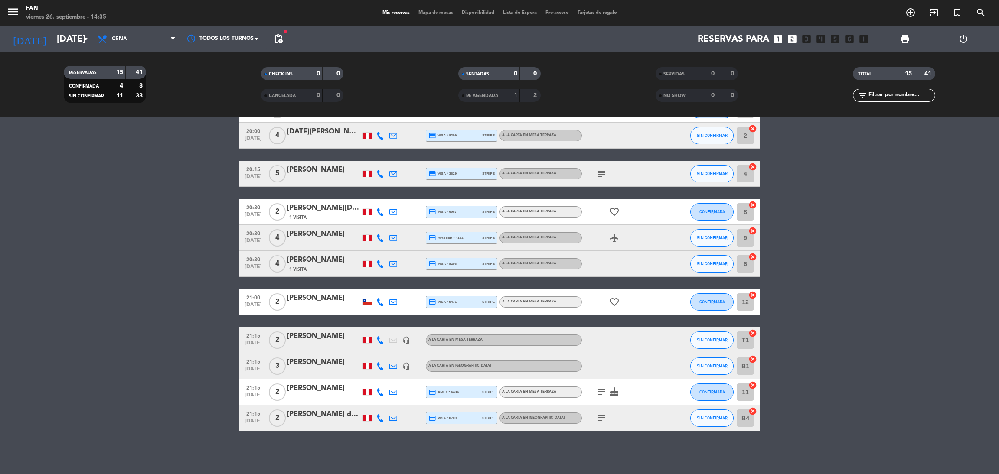
click at [382, 365] on icon at bounding box center [380, 367] width 8 height 8
click at [201, 339] on bookings-row "19:15 [DATE] 2 [PERSON_NAME] credit_card visa * 5793 stripe A la carta en Mesa …" at bounding box center [499, 199] width 999 height 463
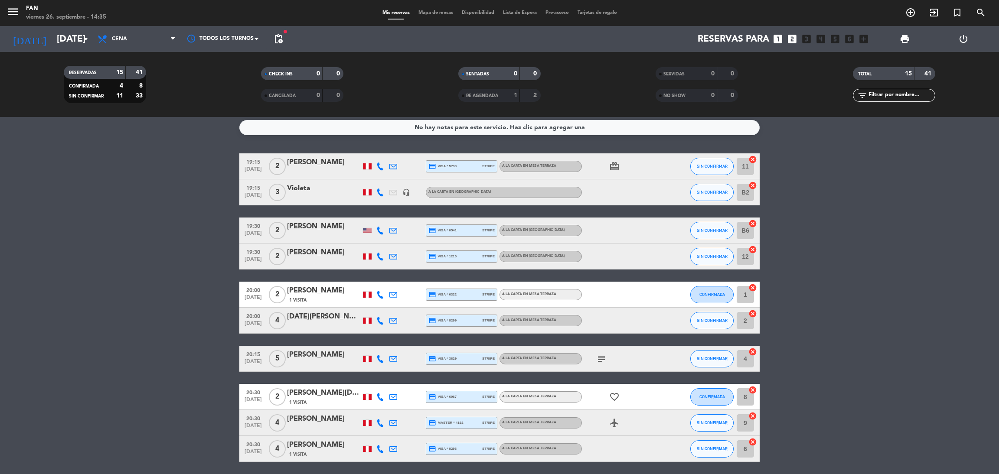
scroll to position [0, 0]
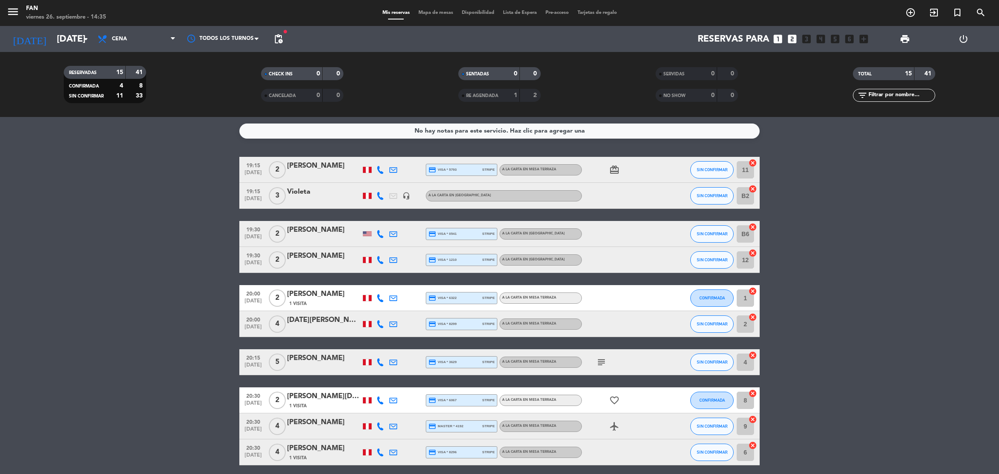
click at [379, 297] on icon at bounding box center [380, 298] width 8 height 8
click at [381, 321] on icon at bounding box center [380, 325] width 8 height 8
click at [380, 360] on icon at bounding box center [380, 363] width 8 height 8
click at [379, 425] on icon at bounding box center [380, 427] width 8 height 8
click at [379, 453] on icon at bounding box center [380, 453] width 8 height 8
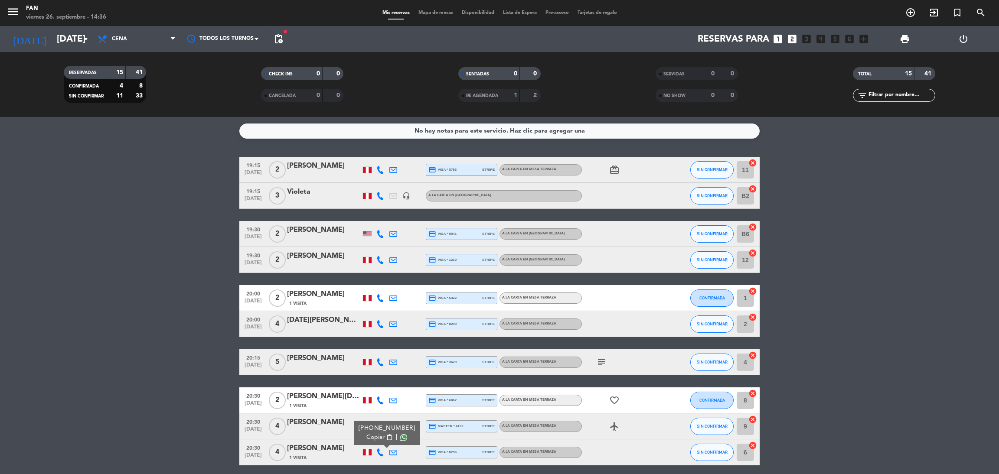
click at [834, 288] on bookings-row "19:15 [DATE] 2 [PERSON_NAME] credit_card visa * 5793 stripe A la carta en Mesa …" at bounding box center [499, 388] width 999 height 463
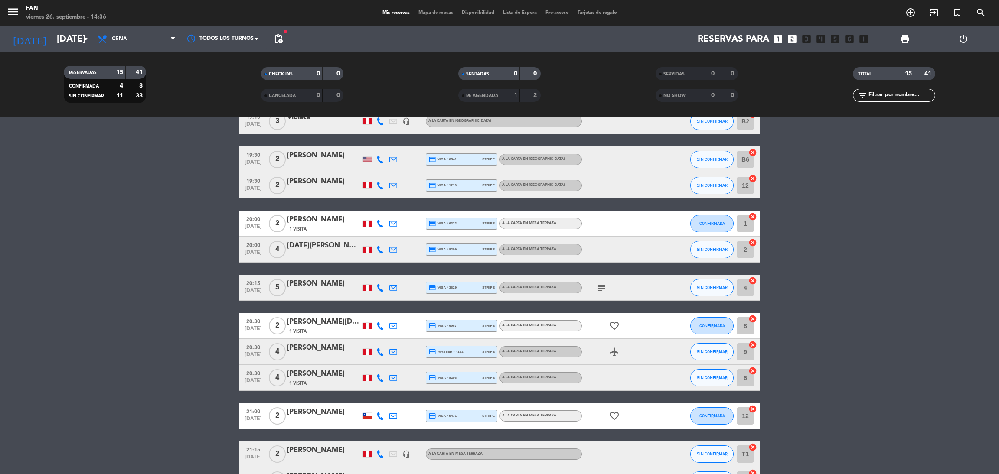
scroll to position [78, 0]
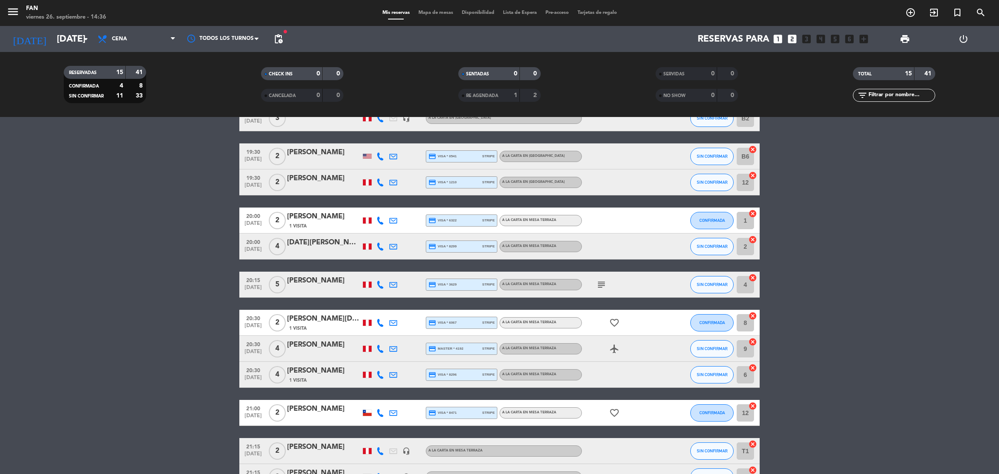
click at [423, 13] on span "Mapa de mesas" at bounding box center [435, 12] width 43 height 5
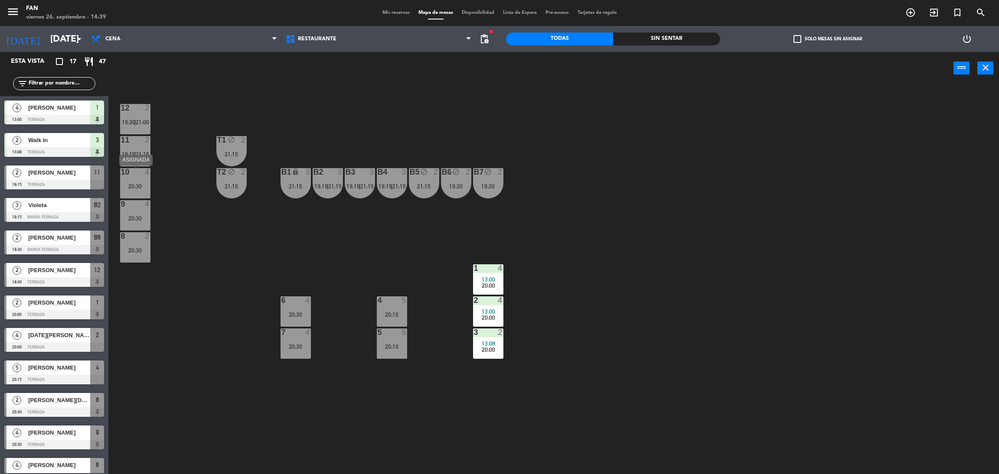
click at [135, 183] on div "20:30" at bounding box center [135, 186] width 30 height 6
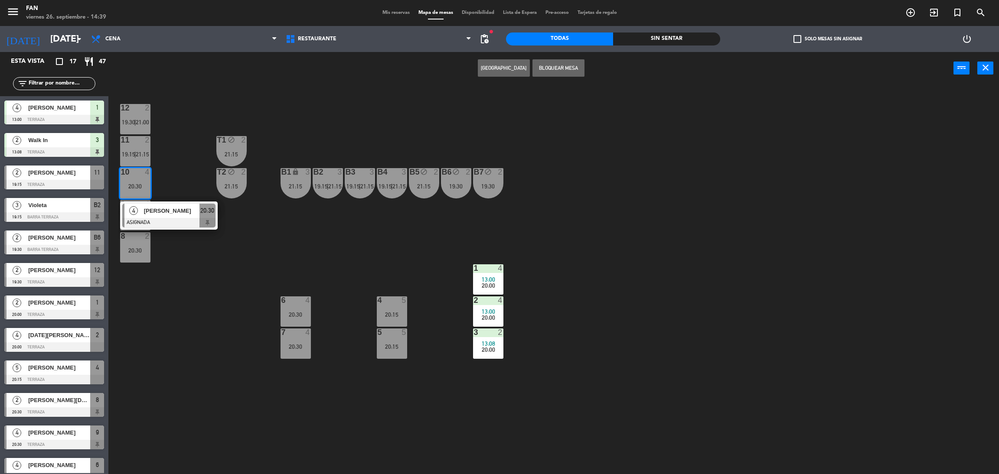
click at [262, 253] on div "12 2 19:30 | 21:00 11 2 19:15 | 21:15 T1 block 2 21:15 10 4 20:30 4 Karina Cent…" at bounding box center [558, 283] width 881 height 390
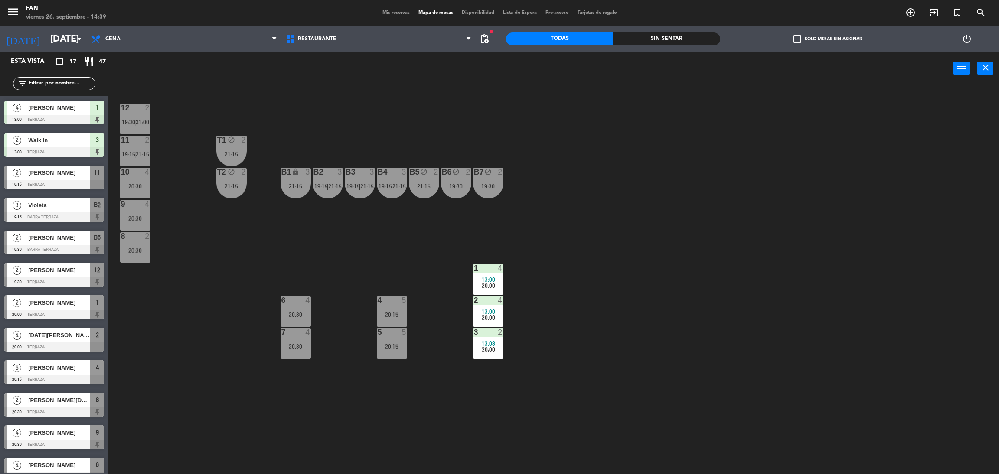
click at [490, 314] on span "20:00" at bounding box center [488, 317] width 13 height 7
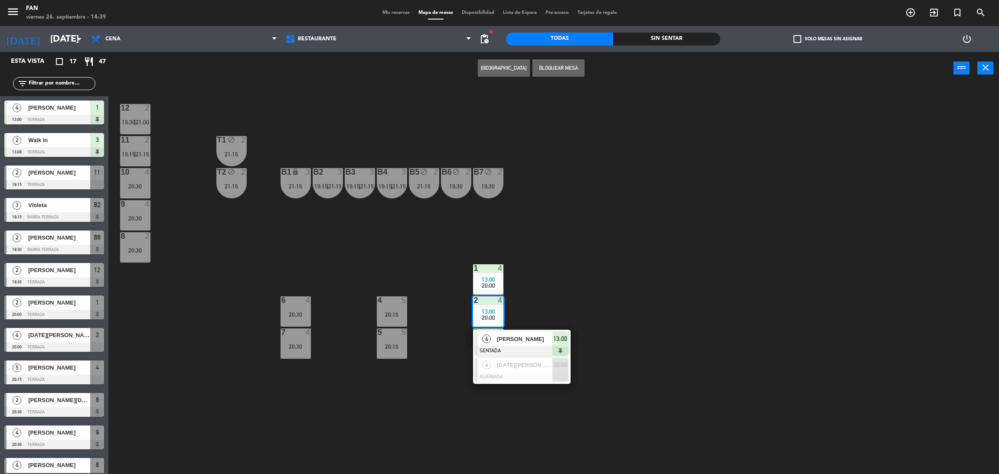
click at [319, 263] on div "12 2 19:30 | 21:00 11 2 19:15 | 21:15 T1 block 2 21:15 10 4 20:30 T2 block 2 21…" at bounding box center [558, 283] width 881 height 390
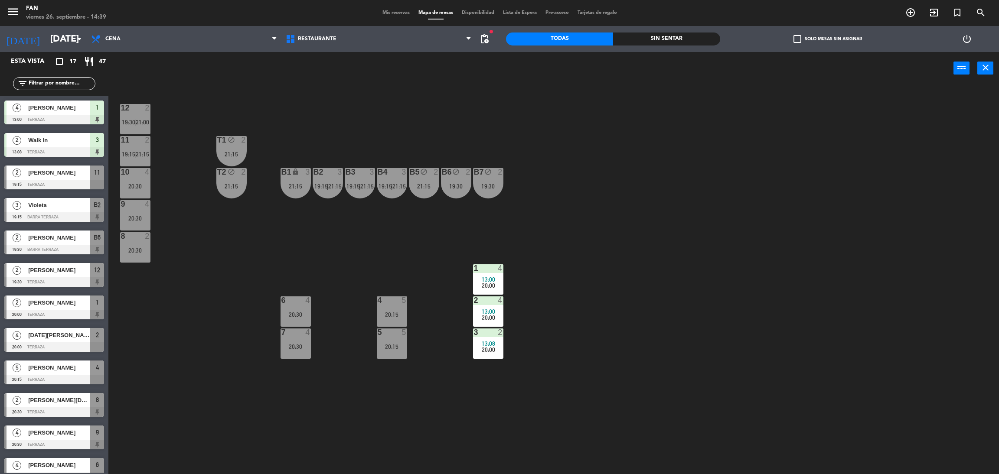
click at [276, 312] on div "12 2 19:30 | 21:00 11 2 19:15 | 21:15 T1 block 2 21:15 10 4 20:30 T2 block 2 21…" at bounding box center [558, 283] width 881 height 390
click at [292, 312] on div "20:30" at bounding box center [296, 315] width 30 height 6
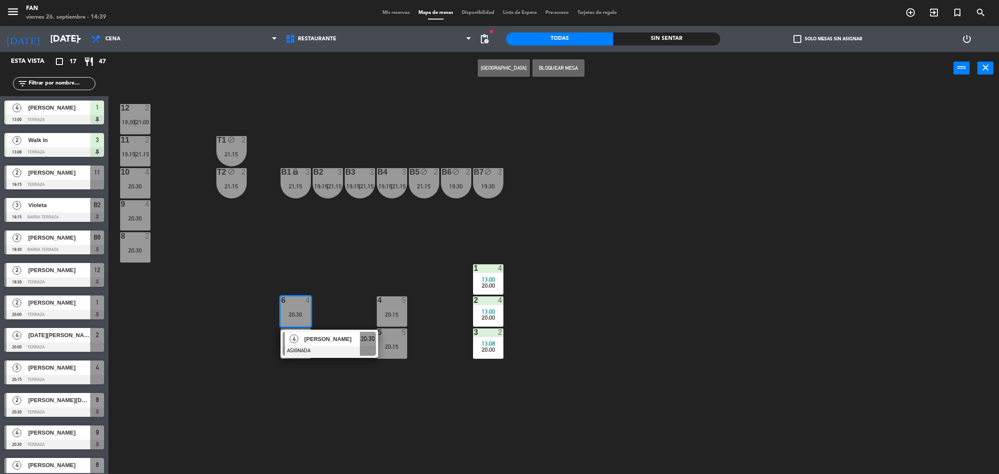
click at [411, 264] on div "12 2 19:30 | 21:00 11 2 19:15 | 21:15 T1 block 2 21:15 10 4 20:30 T2 block 2 21…" at bounding box center [558, 283] width 881 height 390
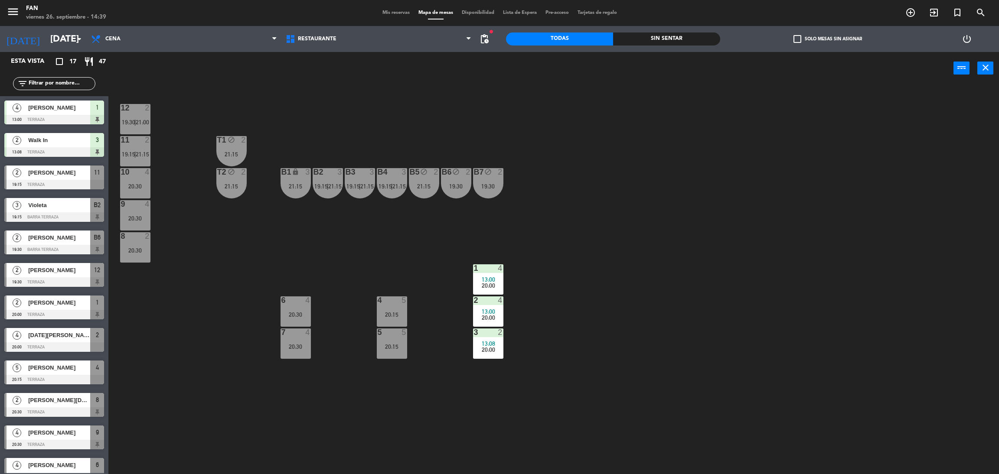
click at [289, 302] on div at bounding box center [295, 301] width 14 height 8
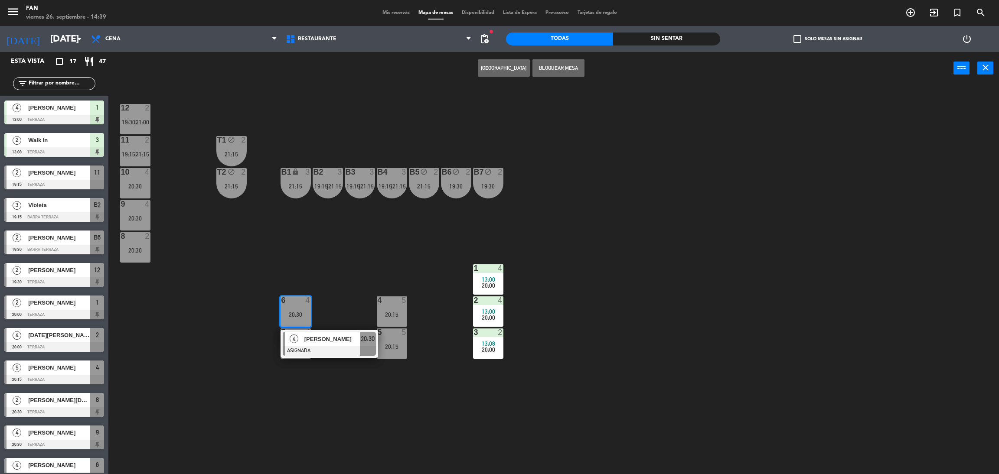
click at [216, 266] on div "12 2 19:30 | 21:00 11 2 19:15 | 21:15 T1 block 2 21:15 10 4 20:30 T2 block 2 21…" at bounding box center [558, 283] width 881 height 390
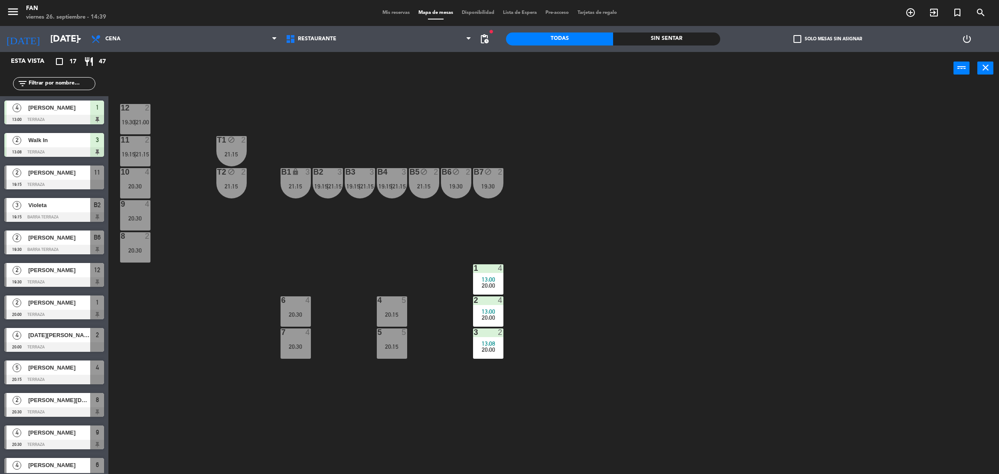
click at [138, 200] on div at bounding box center [135, 204] width 14 height 8
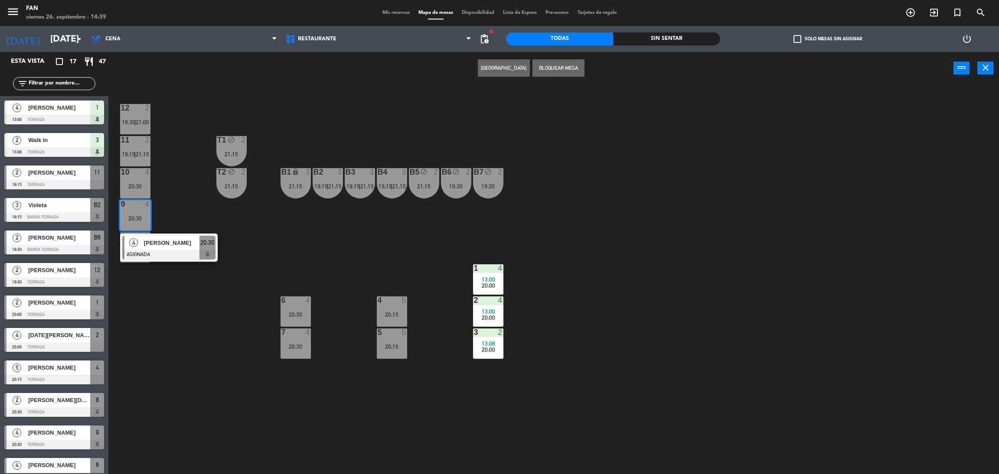
click at [257, 199] on div "12 2 19:30 | 21:00 11 2 19:15 | 21:15 T1 block 2 21:15 10 4 20:30 T2 block 2 21…" at bounding box center [558, 283] width 881 height 390
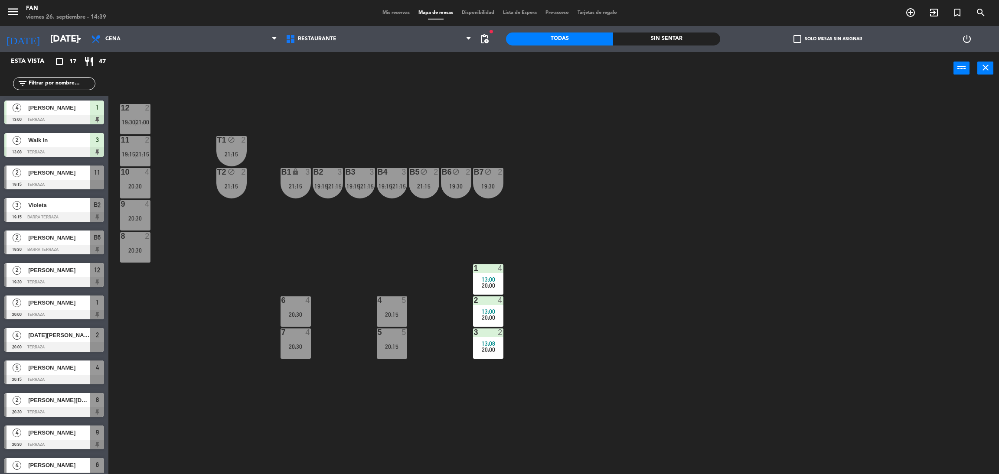
click at [390, 10] on span "Mis reservas" at bounding box center [396, 12] width 36 height 5
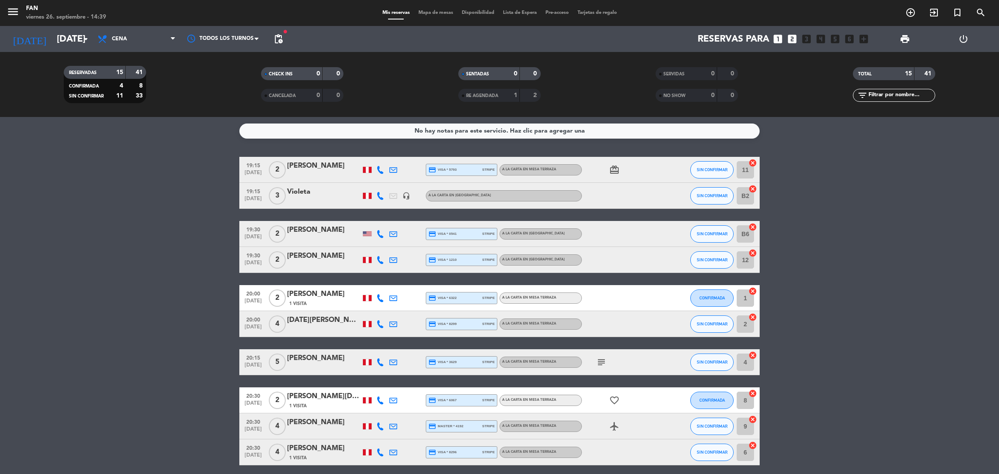
click at [879, 318] on bookings-row "19:15 [DATE] 2 [PERSON_NAME] credit_card visa * 5793 stripe A la carta en Mesa …" at bounding box center [499, 388] width 999 height 463
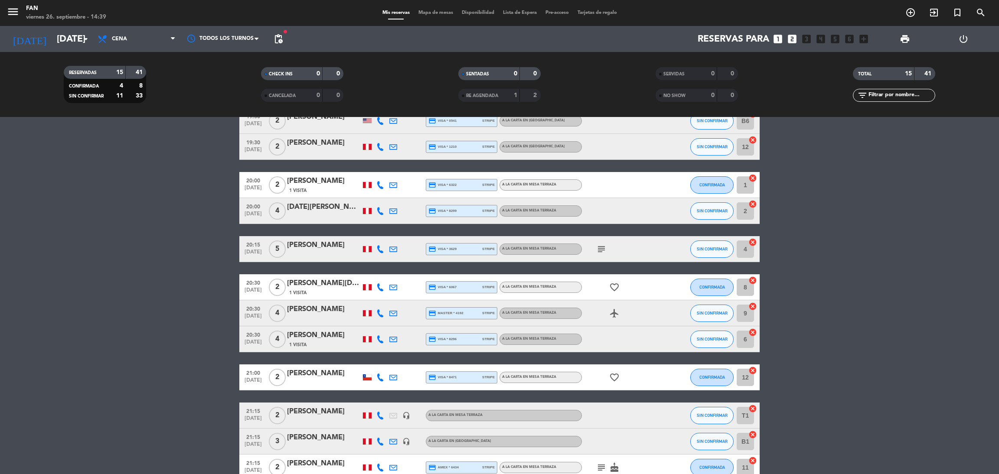
scroll to position [130, 0]
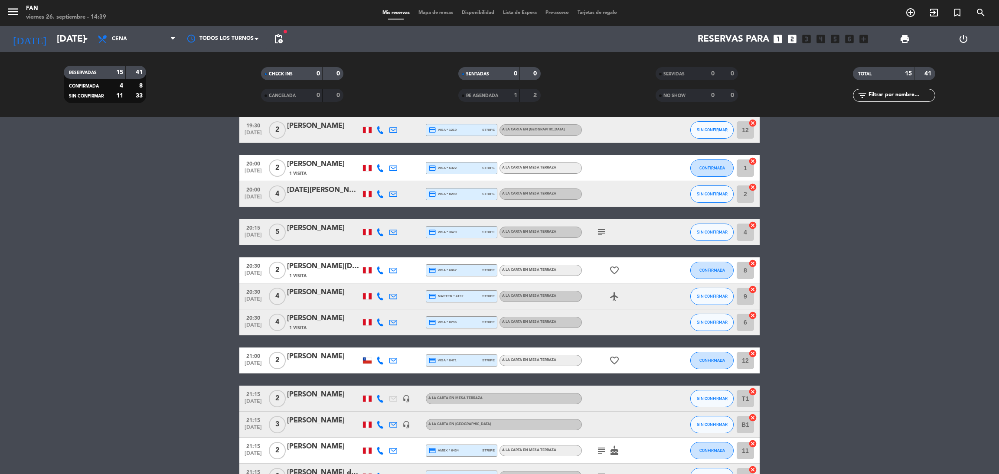
click at [384, 323] on icon at bounding box center [380, 323] width 8 height 8
click at [400, 307] on span at bounding box center [403, 307] width 7 height 7
click at [400, 306] on span at bounding box center [403, 307] width 7 height 7
click at [309, 326] on div "1 Visita" at bounding box center [324, 327] width 74 height 7
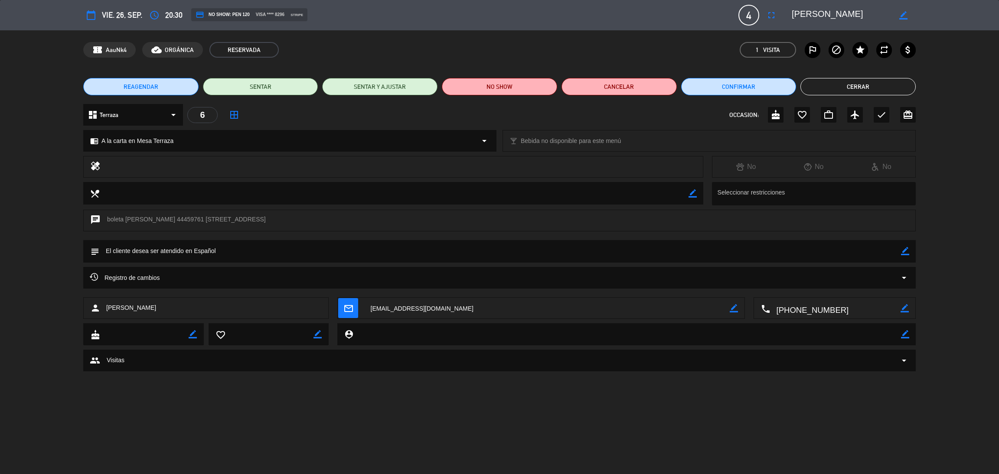
click at [831, 83] on button "Cerrar" at bounding box center [858, 86] width 115 height 17
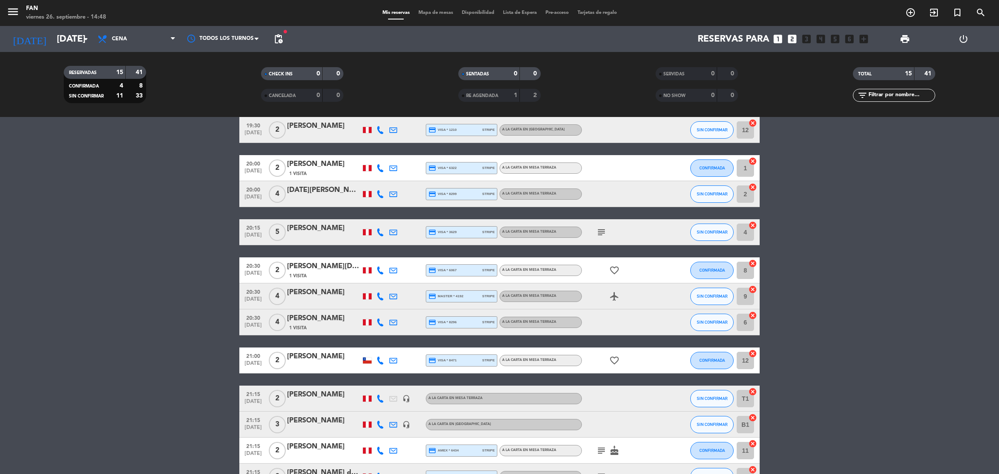
click at [425, 11] on span "Mapa de mesas" at bounding box center [435, 12] width 43 height 5
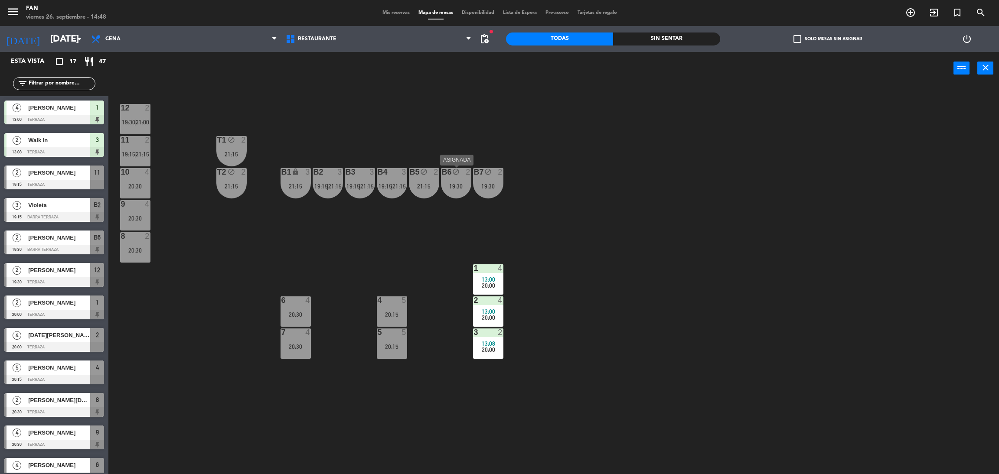
click at [456, 189] on div "19:30" at bounding box center [456, 186] width 30 height 6
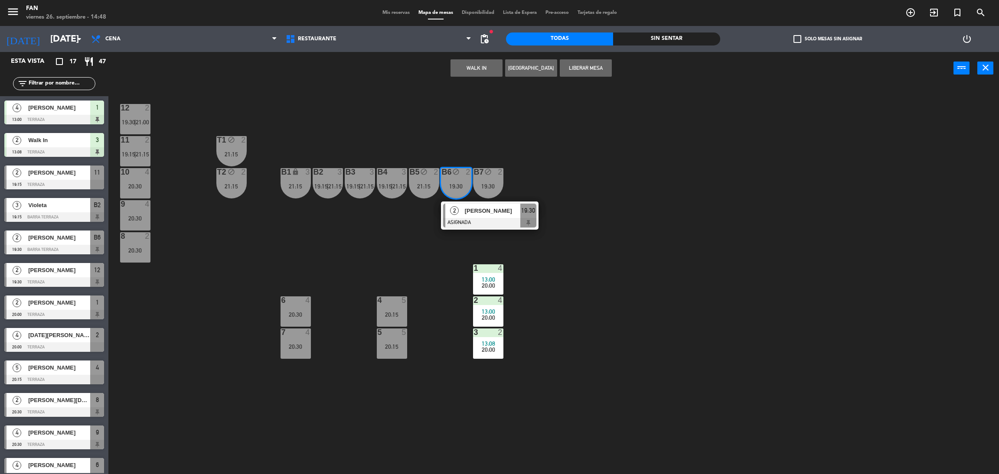
click at [376, 234] on div "12 2 19:30 | 21:00 11 2 19:15 | 21:15 T1 block 2 21:15 10 4 20:30 T2 block 2 21…" at bounding box center [558, 283] width 881 height 390
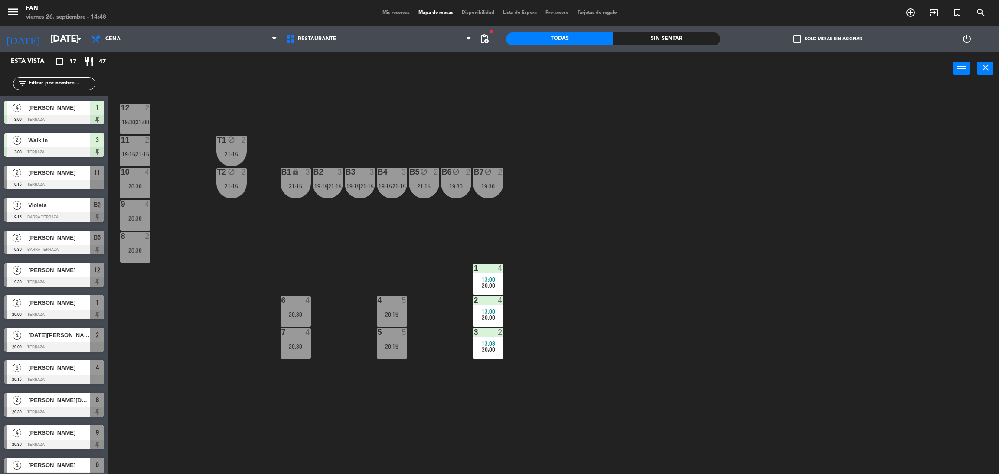
click at [326, 190] on div "B2 3 19:15 | 21:15" at bounding box center [328, 183] width 30 height 30
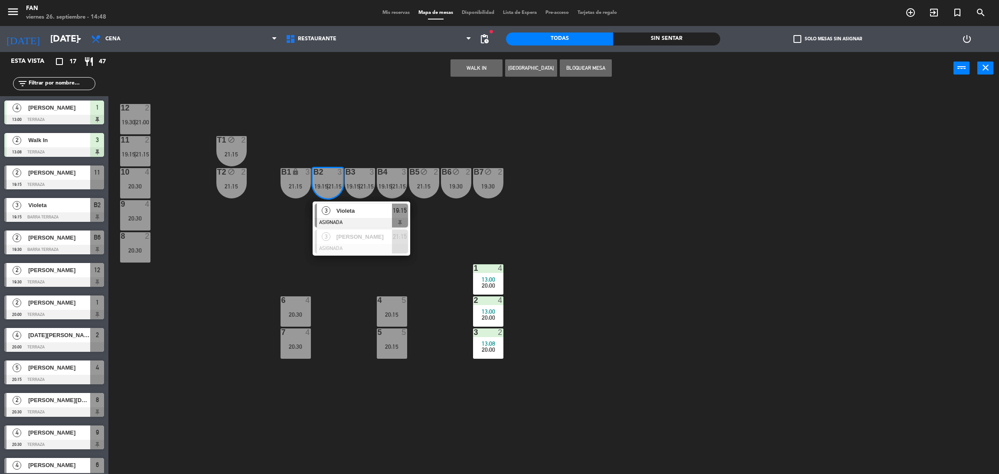
click at [265, 256] on div "12 2 19:30 | 21:00 11 2 19:15 | 21:15 T1 block 2 21:15 10 4 20:30 T2 block 2 21…" at bounding box center [558, 283] width 881 height 390
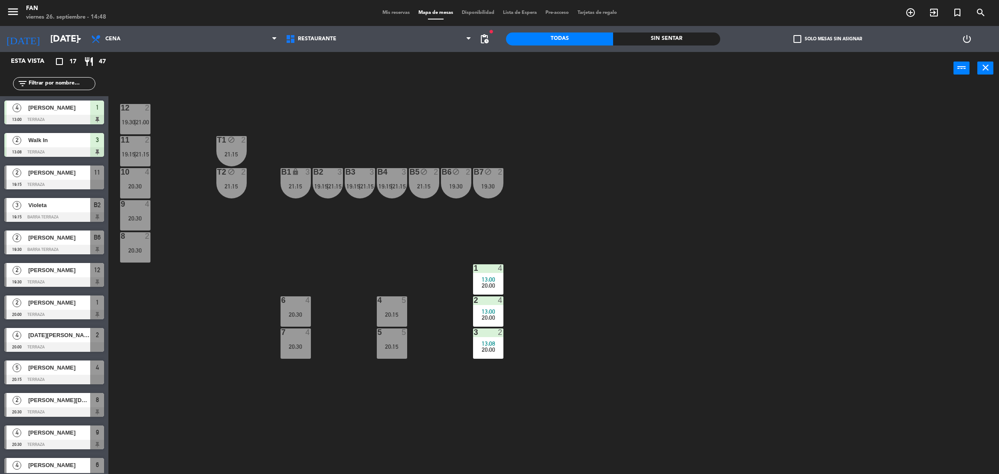
click at [326, 183] on span "19:15" at bounding box center [320, 186] width 13 height 7
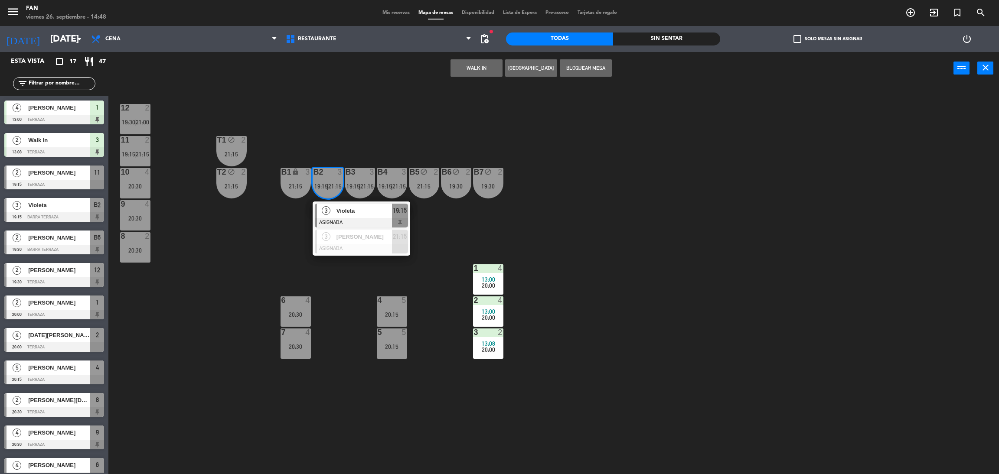
click at [749, 229] on div "12 2 19:30 | 21:00 11 2 19:15 | 21:15 T1 block 2 21:15 10 4 20:30 T2 block 2 21…" at bounding box center [558, 283] width 881 height 390
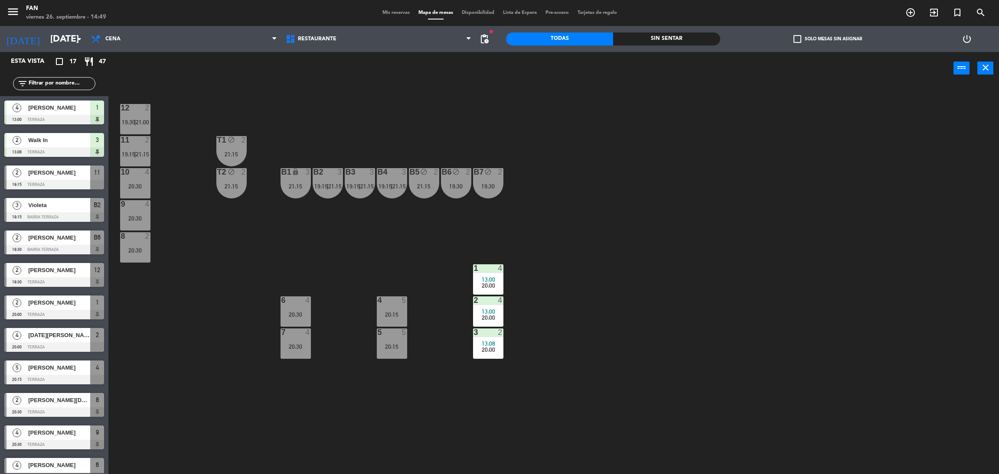
click at [140, 196] on div "10 4 20:30" at bounding box center [135, 183] width 30 height 30
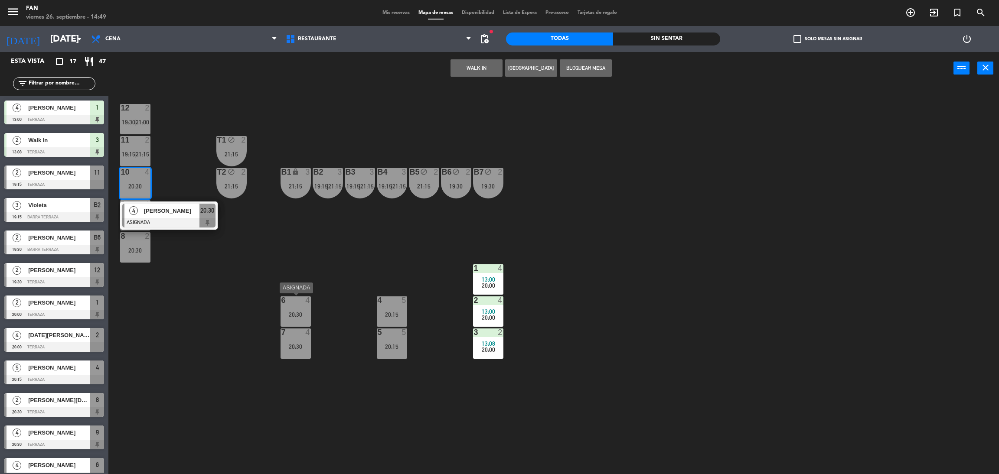
click at [282, 300] on div "6" at bounding box center [281, 301] width 0 height 8
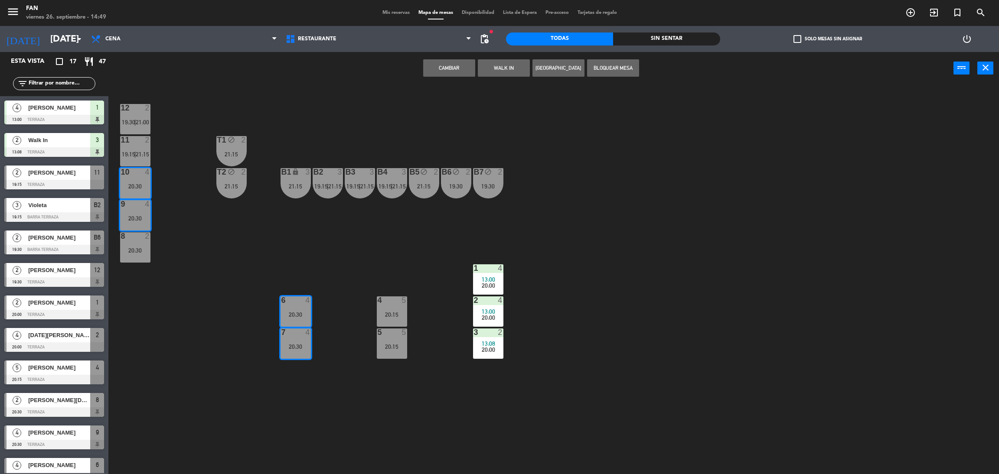
click at [440, 68] on button "Cambiar" at bounding box center [449, 67] width 52 height 17
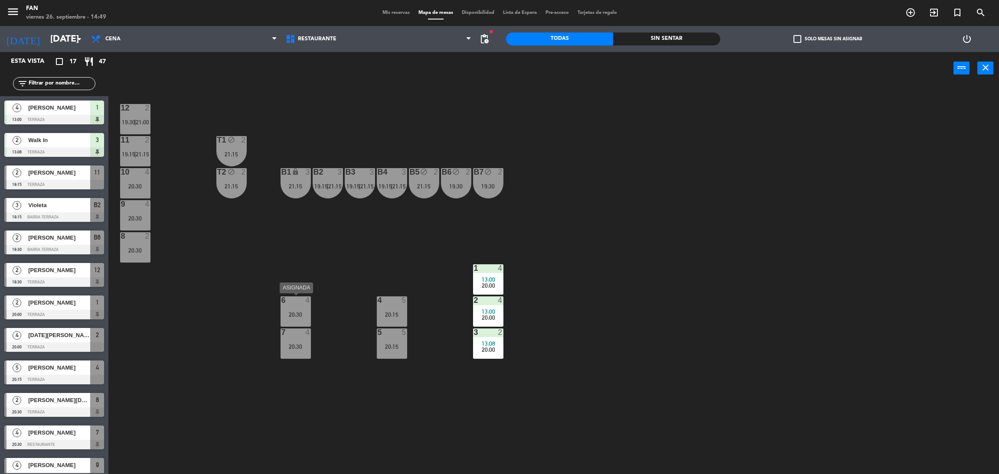
click at [295, 313] on div "20:30" at bounding box center [296, 315] width 30 height 6
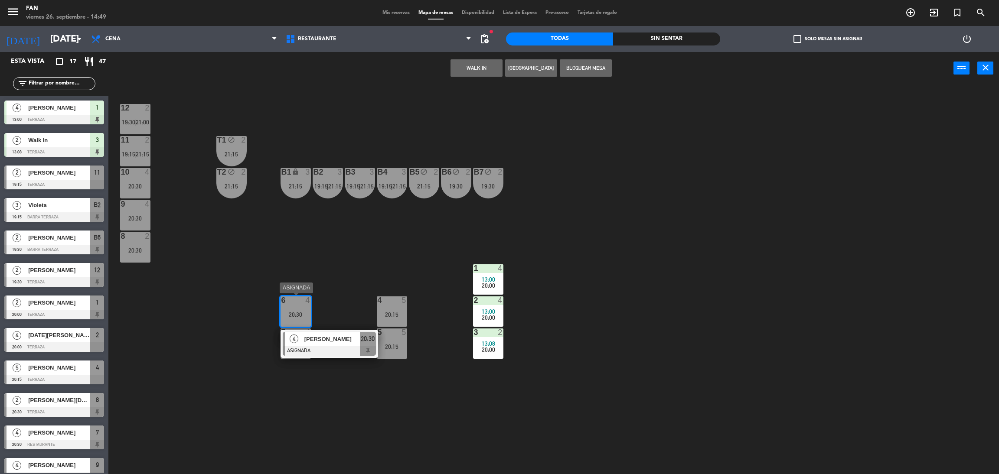
click at [314, 345] on div "[PERSON_NAME]" at bounding box center [332, 339] width 56 height 14
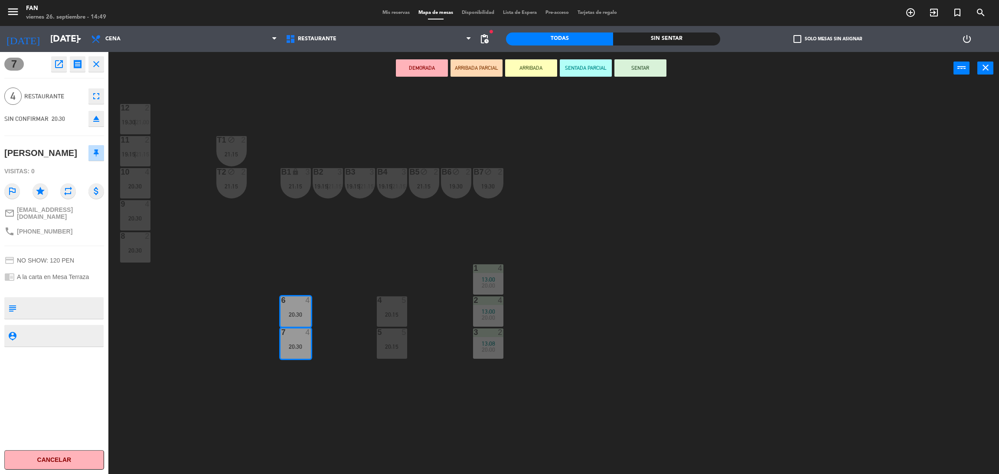
click at [95, 99] on icon "fullscreen" at bounding box center [96, 96] width 10 height 10
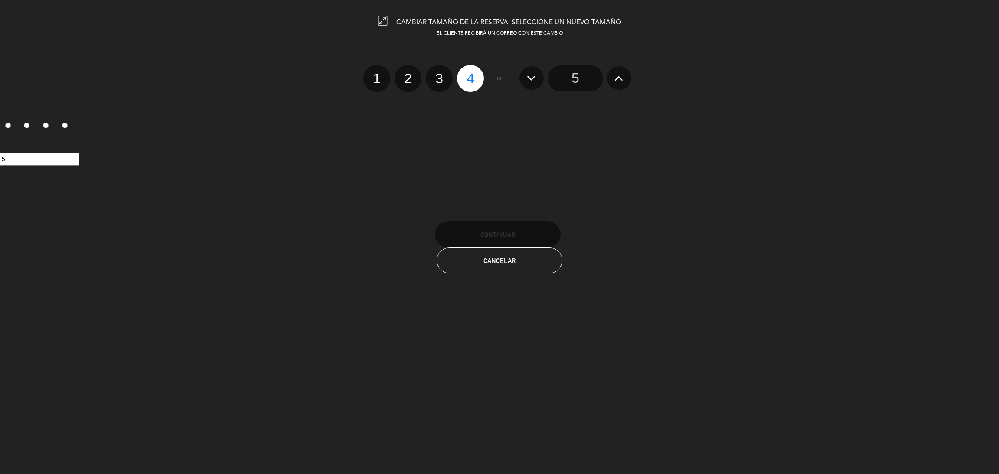
click at [579, 81] on input "5" at bounding box center [575, 78] width 55 height 26
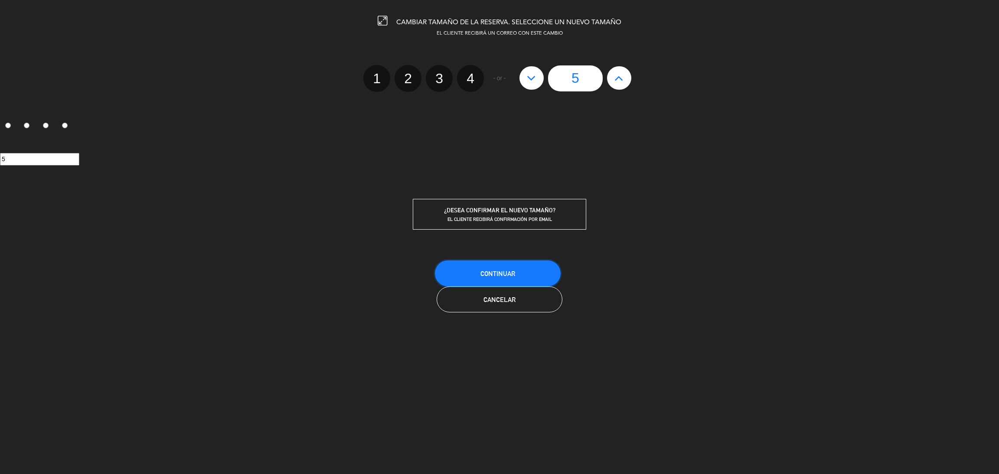
click at [487, 264] on button "Continuar" at bounding box center [498, 274] width 126 height 26
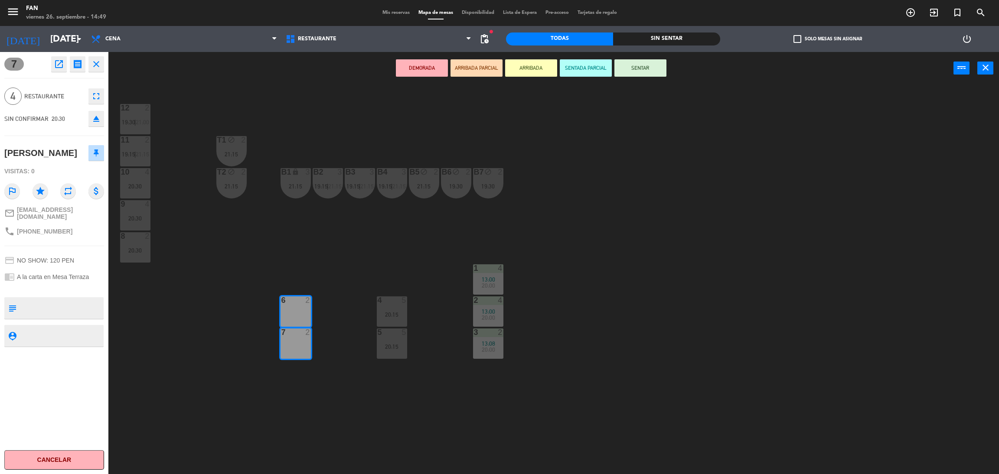
click at [289, 245] on div "12 2 19:30 | 21:00 11 2 19:15 | 21:15 T1 block 2 21:15 10 4 20:30 T2 block 2 21…" at bounding box center [558, 283] width 881 height 390
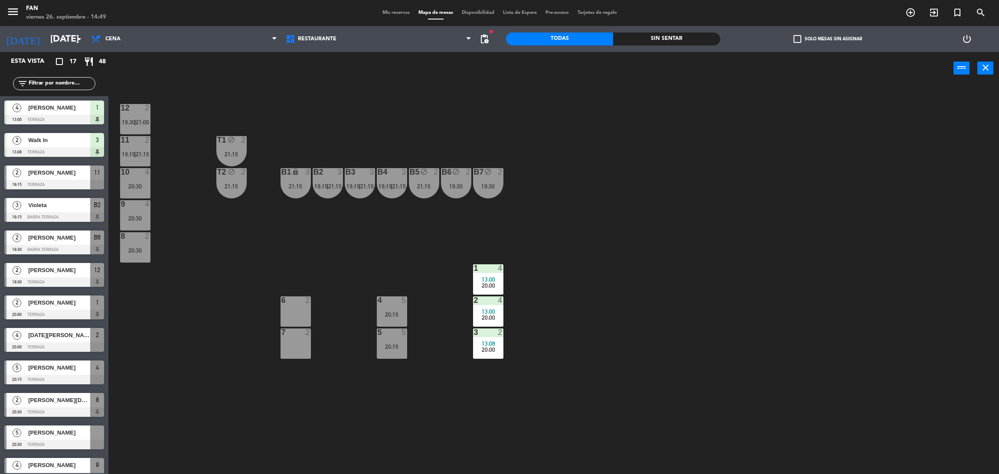
click at [38, 435] on span "[PERSON_NAME]" at bounding box center [59, 433] width 62 height 9
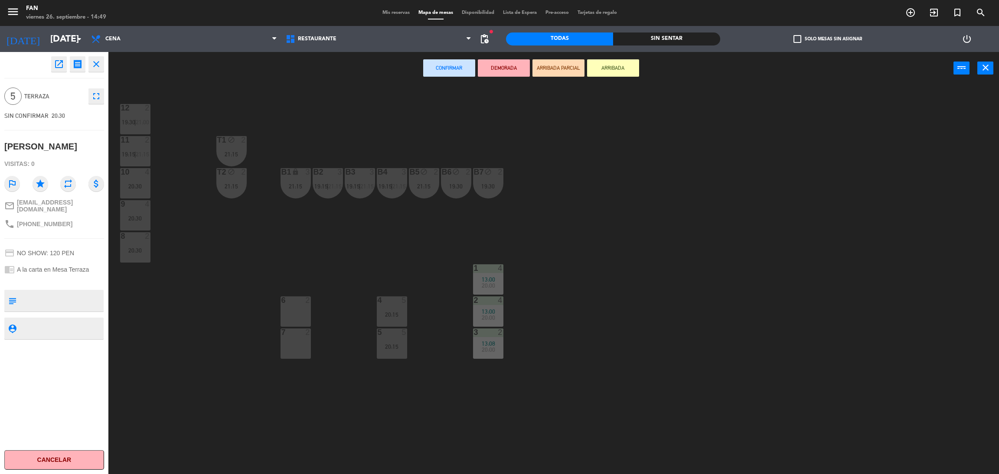
click at [298, 316] on div "6 2" at bounding box center [296, 312] width 30 height 30
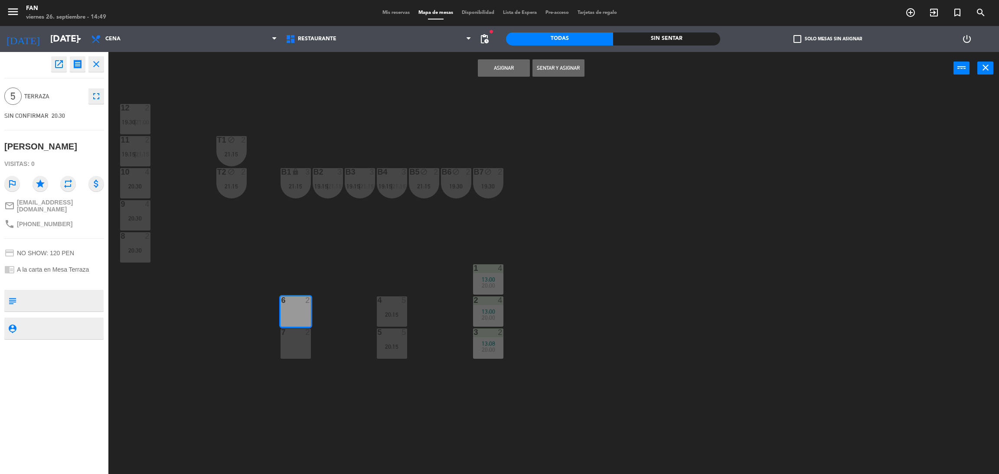
click at [298, 340] on div "7 2" at bounding box center [296, 344] width 30 height 30
click at [505, 62] on button "Asignar" at bounding box center [504, 67] width 52 height 17
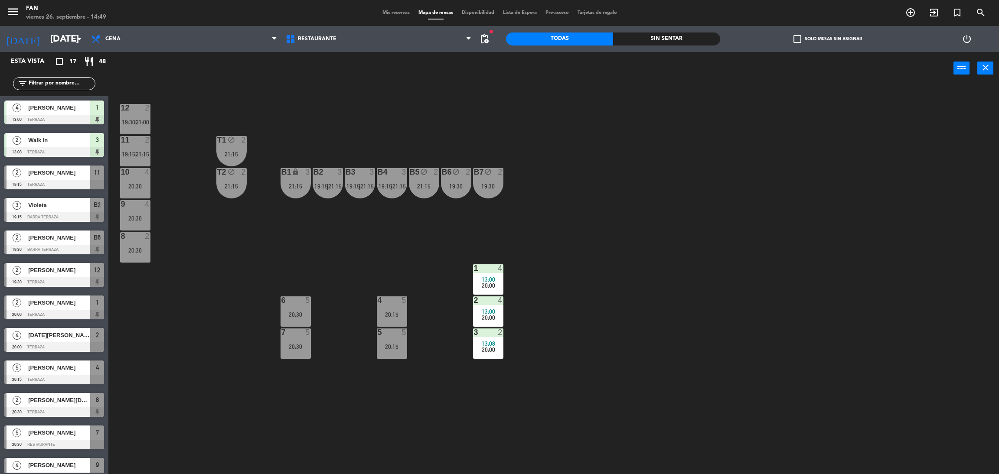
click at [556, 126] on div "12 2 19:30 | 21:00 11 2 19:15 | 21:15 T1 block 2 21:15 10 4 20:30 T2 block 2 21…" at bounding box center [558, 283] width 881 height 390
click at [381, 13] on span "Mis reservas" at bounding box center [396, 12] width 36 height 5
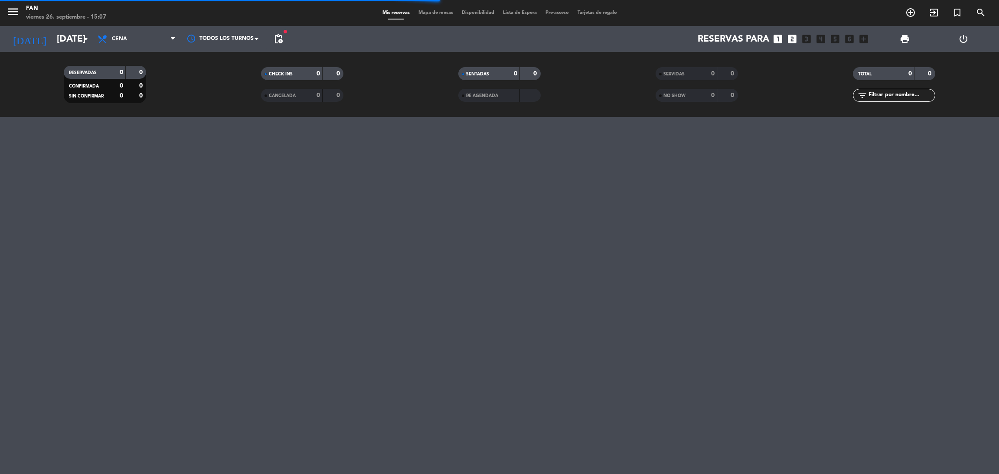
click at [126, 33] on span "Cena" at bounding box center [136, 38] width 87 height 19
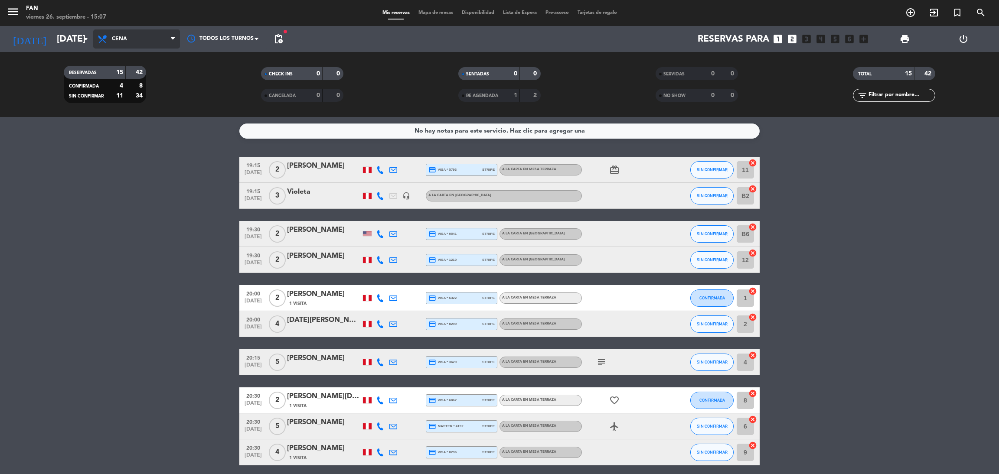
click at [126, 40] on span "Cena" at bounding box center [119, 39] width 15 height 6
click at [128, 72] on div "menu Fan [DATE] 26. septiembre - 15:07 Mis reservas Mapa de mesas Disponibilida…" at bounding box center [499, 58] width 999 height 117
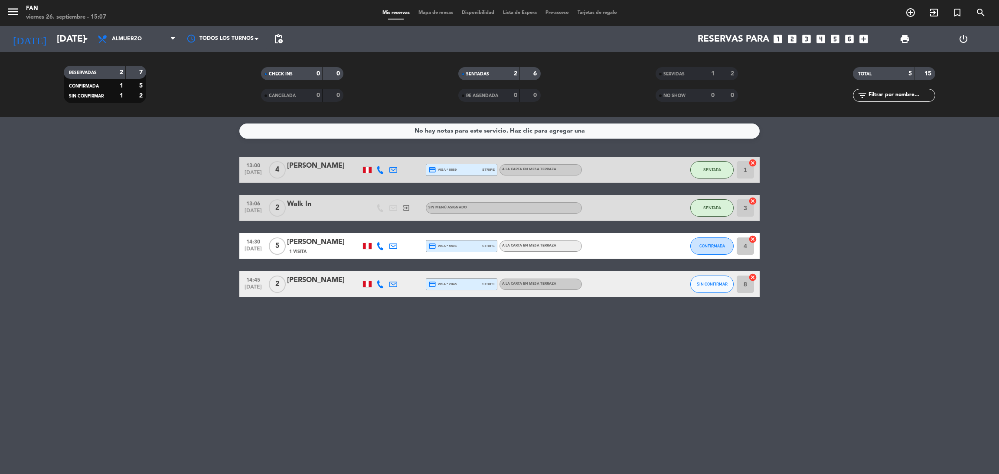
click at [689, 76] on div "SERVIDAS" at bounding box center [678, 74] width 40 height 10
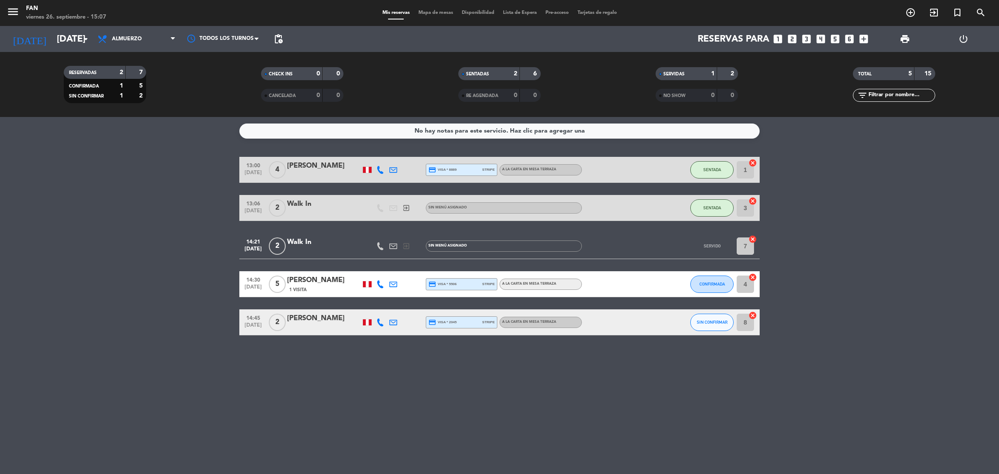
click at [689, 70] on div "SERVIDAS" at bounding box center [678, 74] width 40 height 10
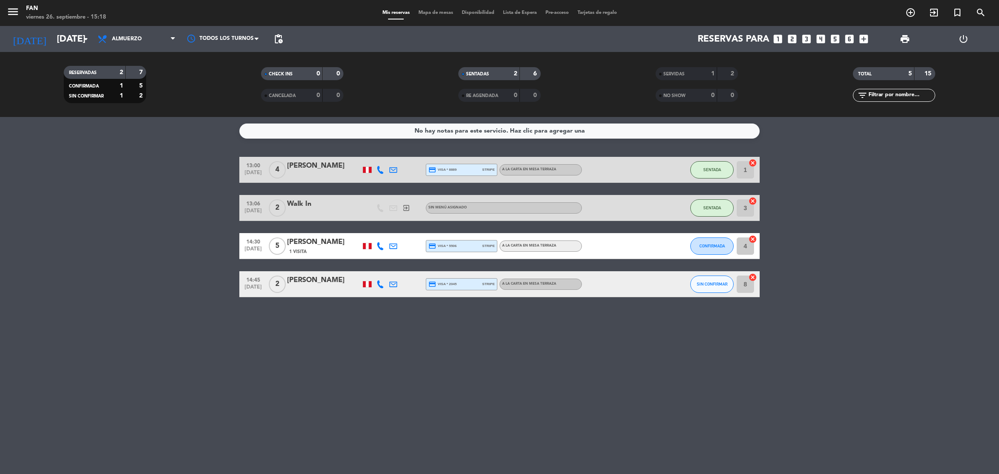
click at [433, 18] on div "menu Fan viernes 26. septiembre - 15:18 Mis reservas Mapa de mesas Disponibilid…" at bounding box center [499, 13] width 999 height 26
click at [433, 13] on span "Mapa de mesas" at bounding box center [435, 12] width 43 height 5
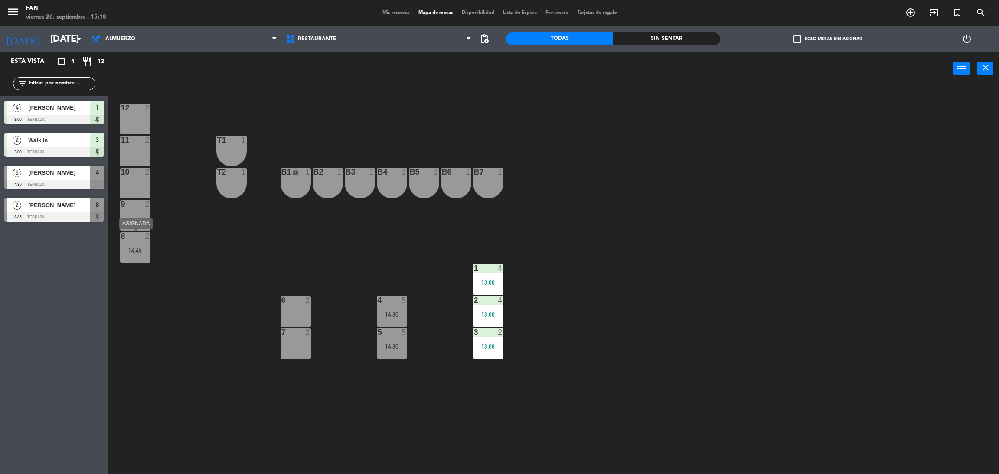
click at [147, 255] on div "8 2 14:45" at bounding box center [135, 247] width 30 height 30
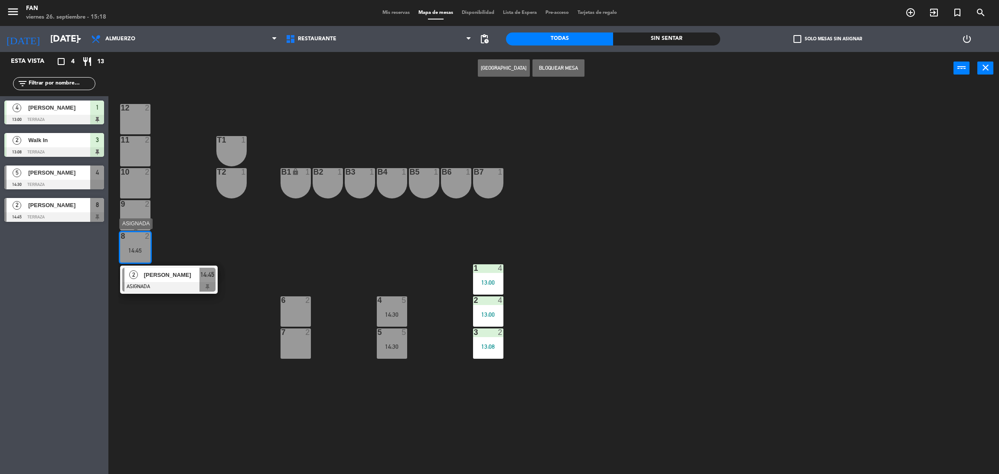
click at [184, 292] on div "2 [PERSON_NAME] ASIGNADA 14:45" at bounding box center [169, 280] width 98 height 28
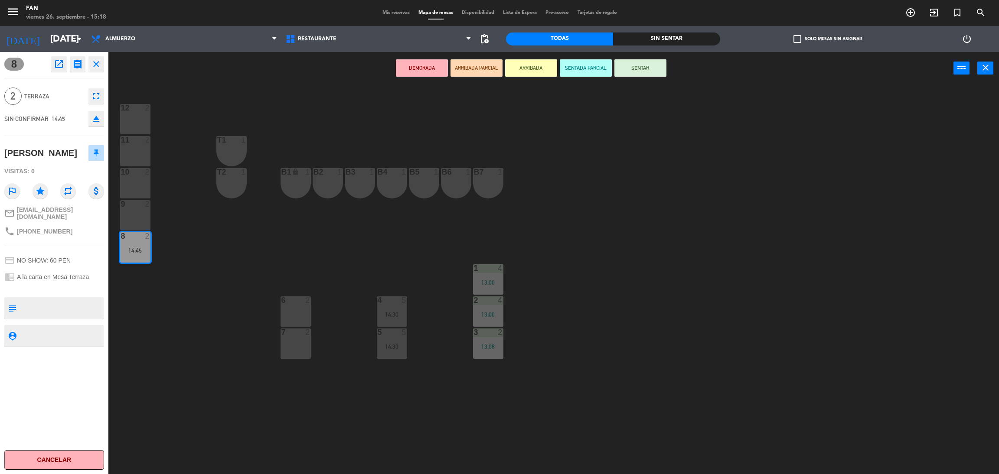
click at [663, 187] on div "12 2 11 2 T1 1 10 2 T2 1 B1 lock 1 B2 1 B3 1 B4 1 B5 1 B6 1 B7 1 9 2 8 2 14:45 …" at bounding box center [558, 283] width 881 height 390
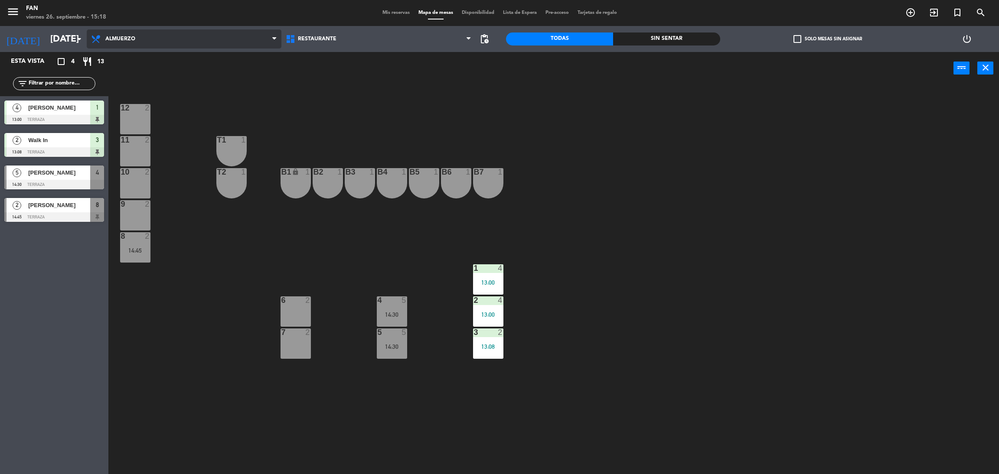
click at [149, 39] on span "Almuerzo" at bounding box center [184, 38] width 195 height 19
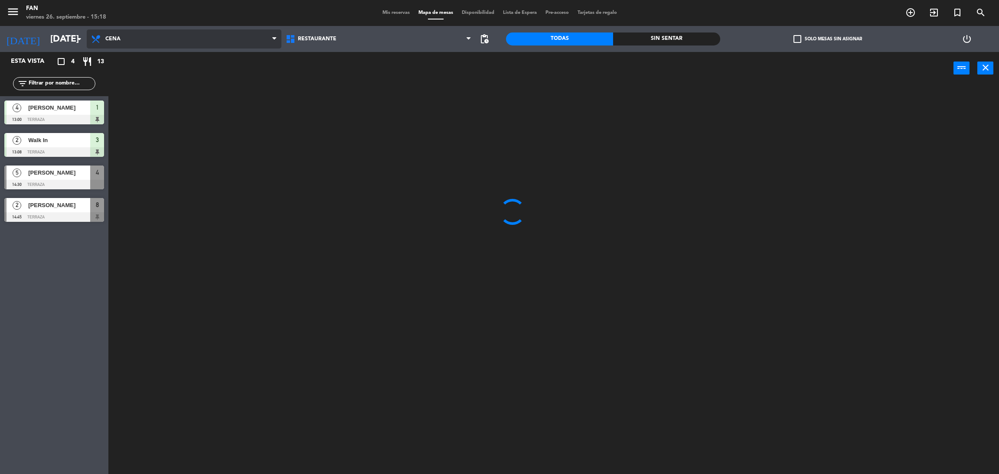
click at [139, 76] on ng-component "menu Fan [DATE] 26. septiembre - 15:18 Mis reservas Mapa de mesas Disponibilida…" at bounding box center [499, 239] width 999 height 478
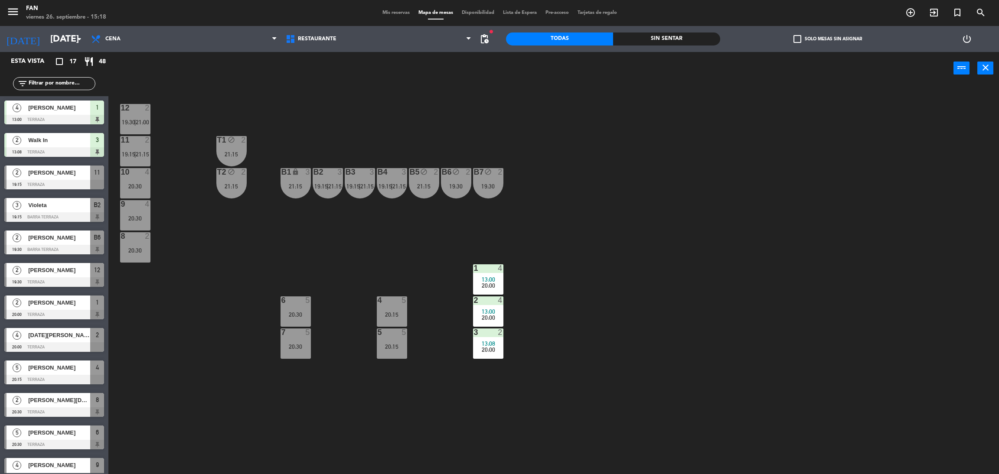
click at [382, 19] on div "menu Fan viernes 26. septiembre - 15:18 Mis reservas Mapa de mesas Disponibilid…" at bounding box center [499, 13] width 999 height 26
click at [399, 13] on span "Mis reservas" at bounding box center [396, 12] width 36 height 5
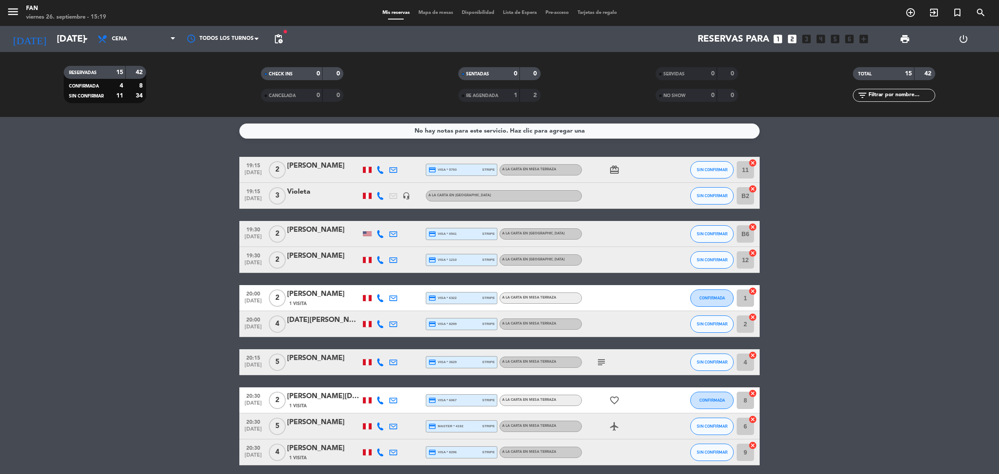
click at [428, 13] on span "Mapa de mesas" at bounding box center [435, 12] width 43 height 5
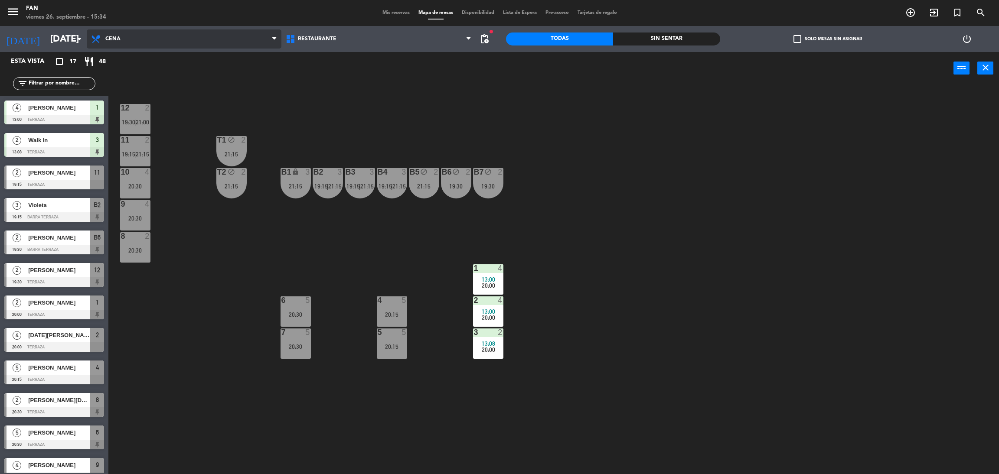
click at [168, 36] on span "Cena" at bounding box center [184, 38] width 195 height 19
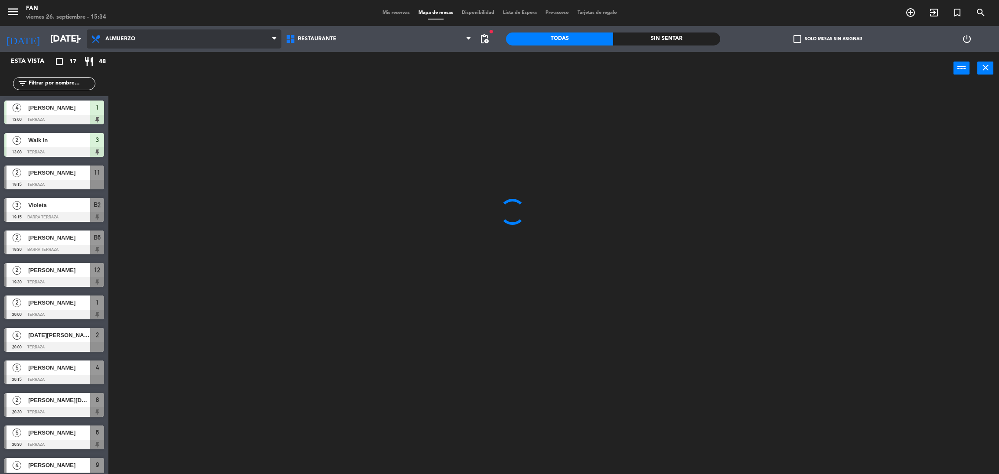
click at [145, 65] on ng-component "menu Fan [DATE] 26. septiembre - 15:34 Mis reservas Mapa de mesas Disponibilida…" at bounding box center [499, 239] width 999 height 478
